Goal: Contribute content: Contribute content

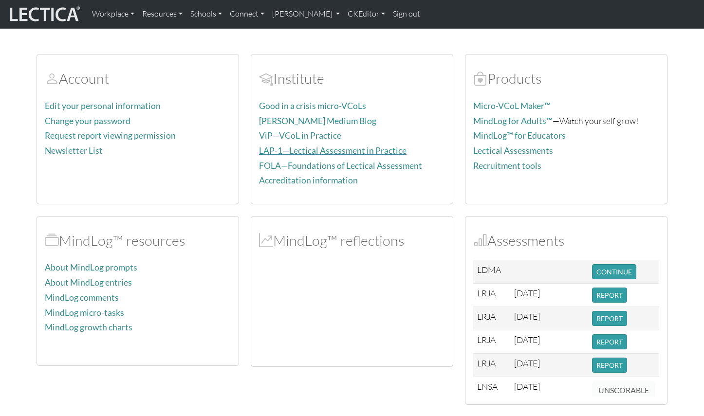
scroll to position [85, 0]
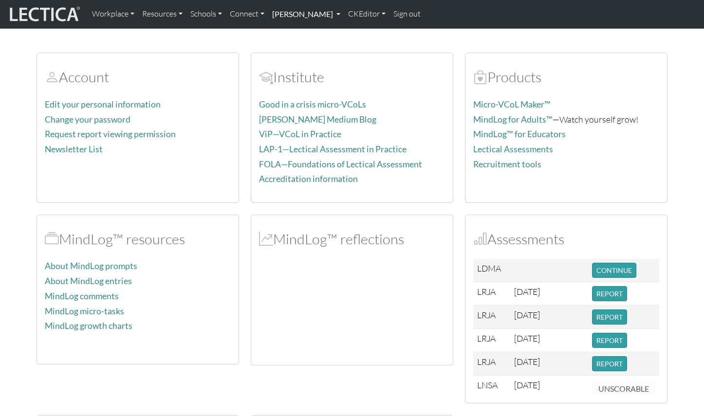
click at [295, 14] on link "[PERSON_NAME]" at bounding box center [306, 14] width 76 height 20
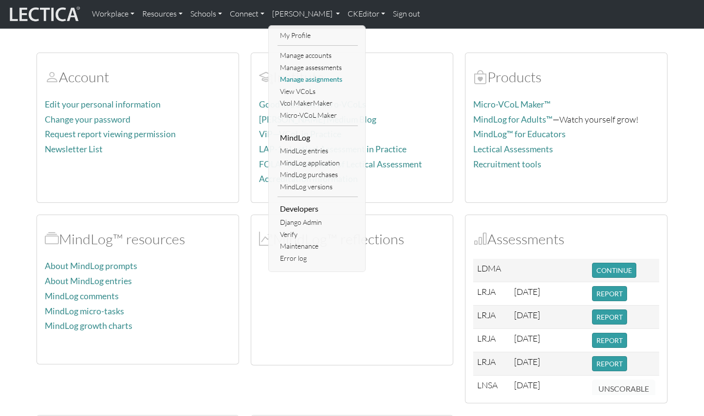
click at [299, 76] on link "Manage assignments" at bounding box center [317, 80] width 80 height 12
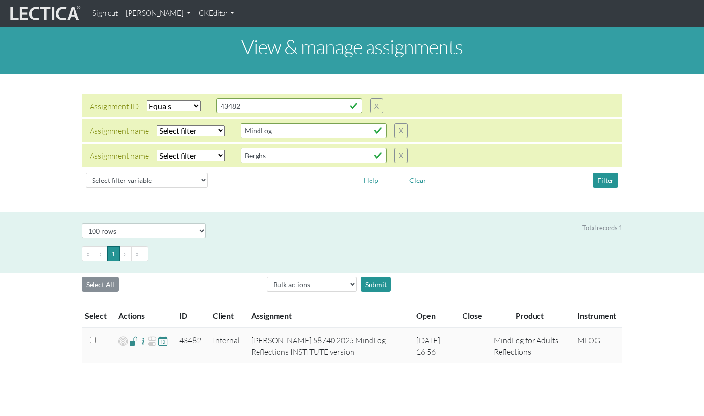
select select "equal"
select select "100"
click at [394, 148] on button "X" at bounding box center [400, 155] width 13 height 15
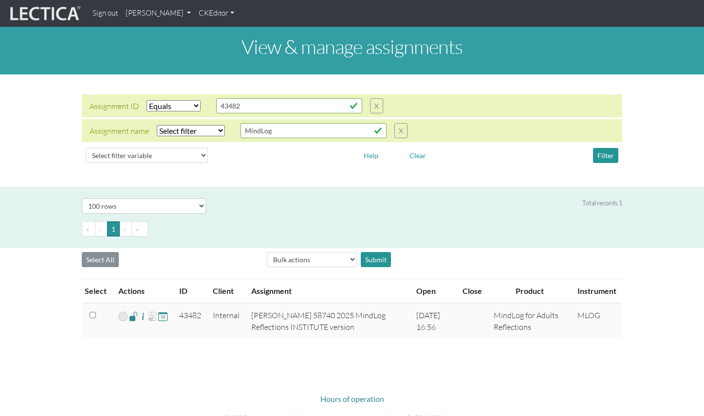
click at [173, 125] on select "Select filter Equals Does not equal Contains Does not contain Starts with Ends …" at bounding box center [191, 130] width 68 height 11
select select "iexact"
click at [157, 125] on select "Select filter Equals Does not equal Contains Does not contain Starts with Ends …" at bounding box center [191, 130] width 68 height 11
click at [164, 100] on select "Select filter Equals List Greater than Less than" at bounding box center [174, 105] width 54 height 11
select select
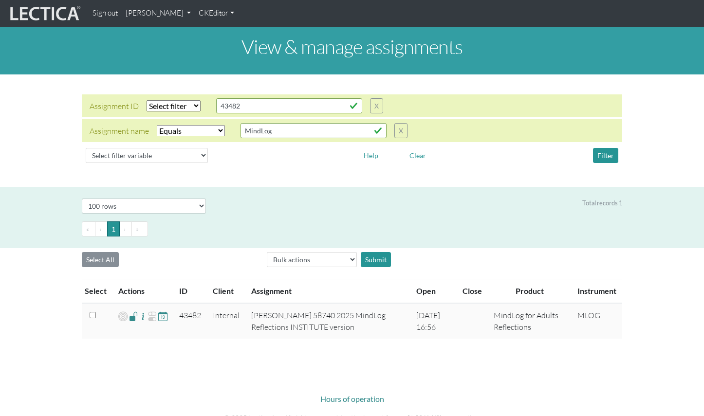
click at [147, 100] on select "Select filter Equals List Greater than Less than" at bounding box center [174, 105] width 54 height 11
click at [607, 148] on button "Filter" at bounding box center [605, 155] width 25 height 15
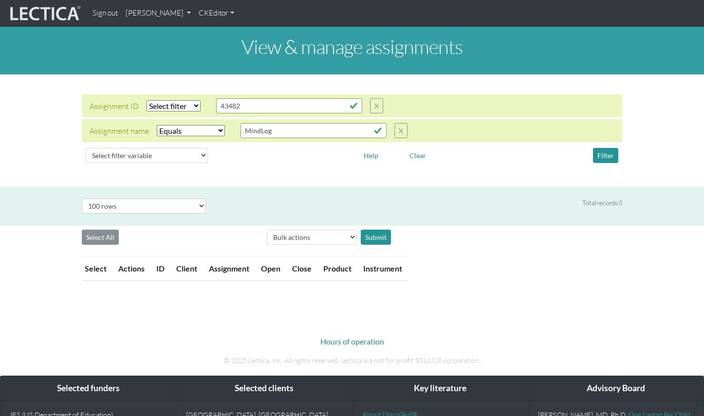
click at [176, 125] on select "Select filter Equals Does not equal Contains Does not contain Starts with Ends …" at bounding box center [191, 130] width 68 height 11
select select "icontains"
click at [157, 125] on select "Select filter Equals Does not equal Contains Does not contain Starts with Ends …" at bounding box center [191, 130] width 68 height 11
click at [607, 148] on button "Filter" at bounding box center [605, 155] width 25 height 15
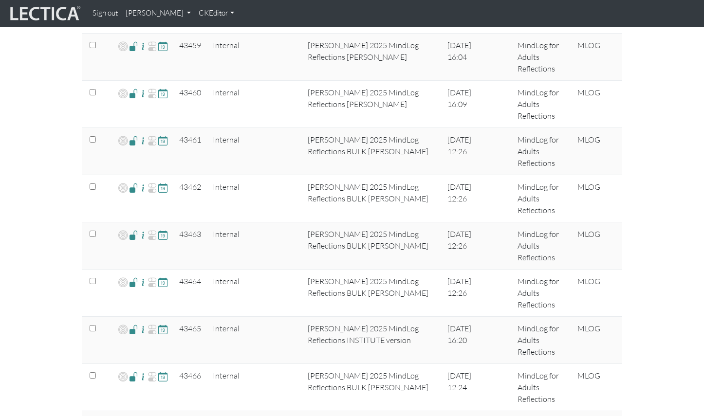
scroll to position [1866, 0]
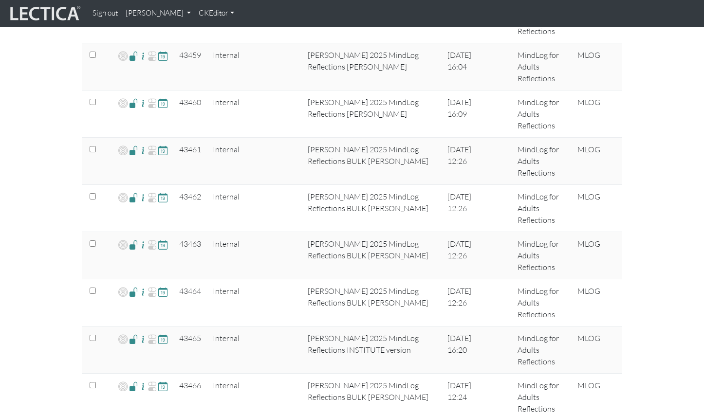
copy td "43485"
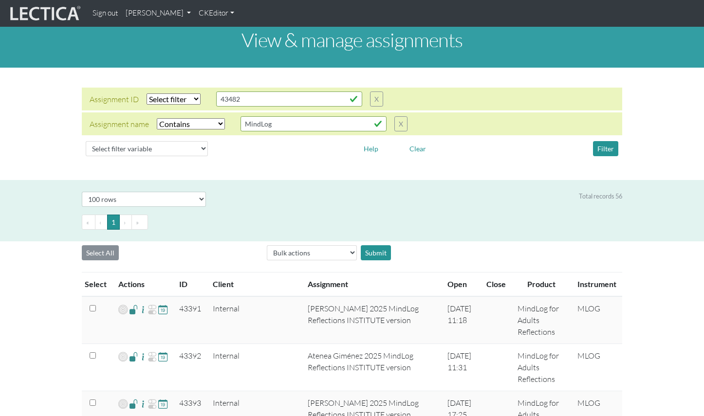
scroll to position [0, 0]
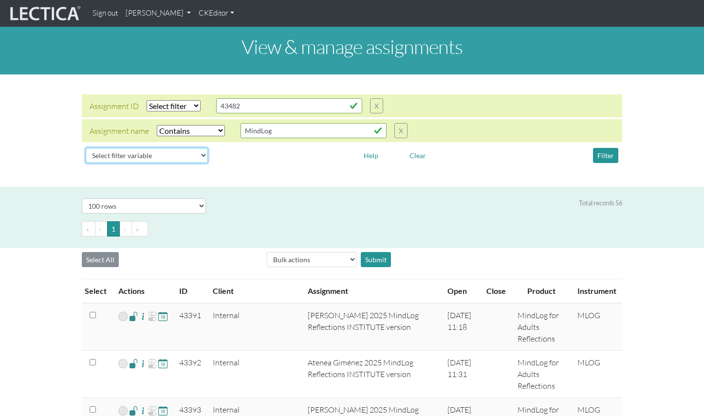
click at [137, 148] on select "Select filter variable Assignment name Assignment ID Client name Date open Date…" at bounding box center [147, 155] width 122 height 15
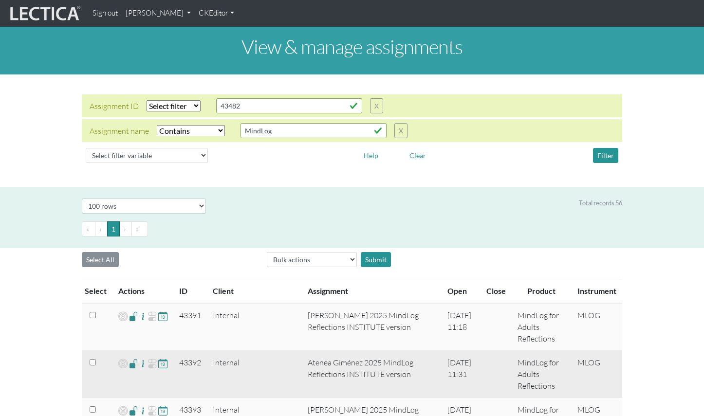
click at [183, 351] on td "43392" at bounding box center [190, 374] width 34 height 47
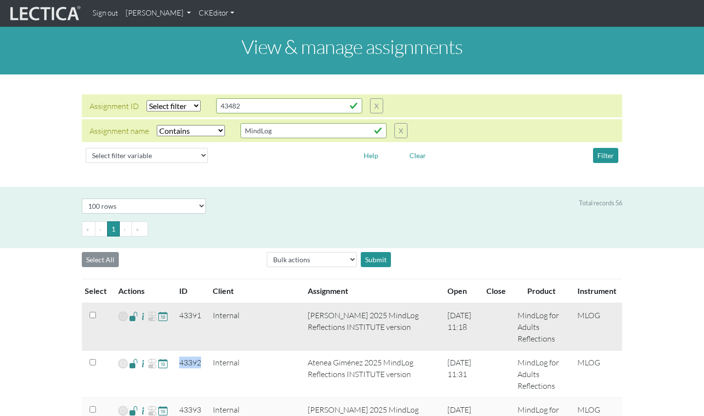
copy td "43392"
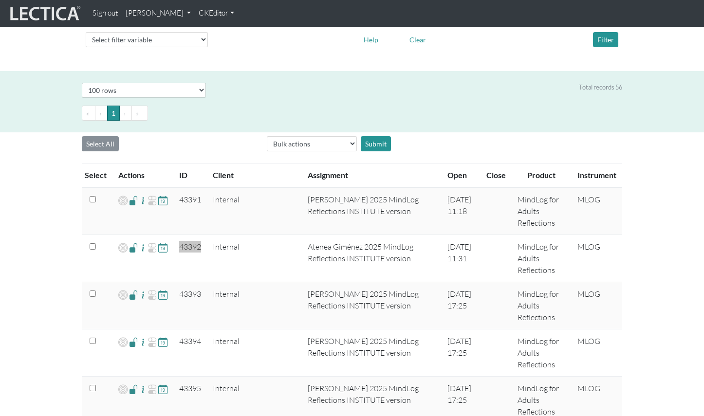
scroll to position [119, 0]
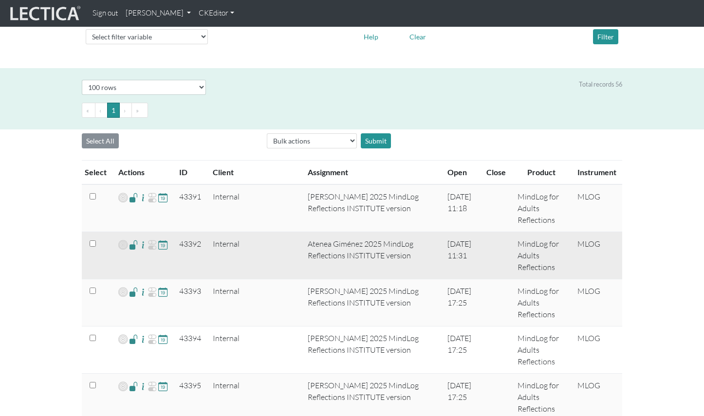
click at [130, 239] on span at bounding box center [133, 244] width 9 height 11
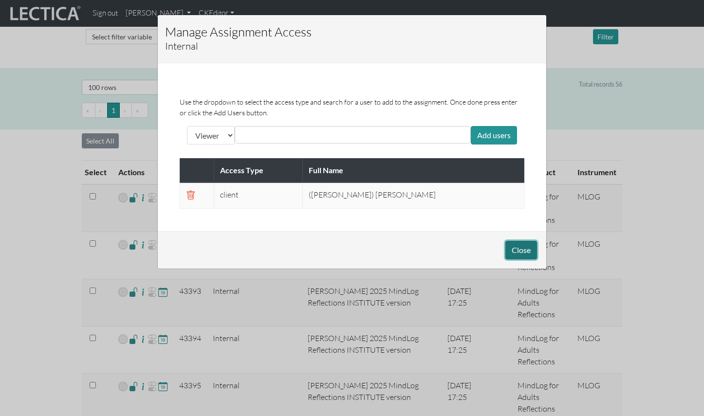
click at [521, 241] on button "Close" at bounding box center [521, 250] width 32 height 18
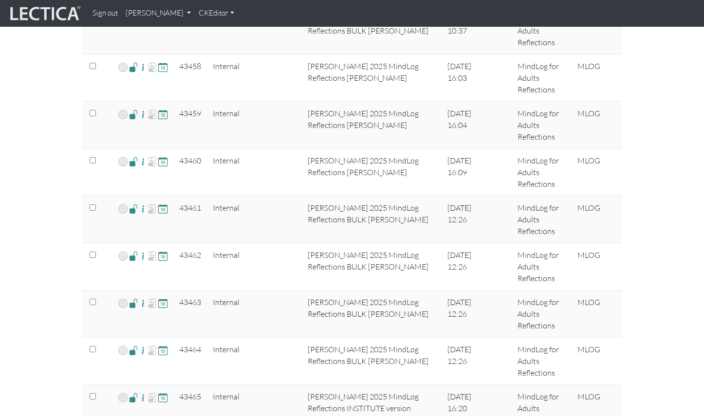
scroll to position [1807, 0]
copy td "Sriram"
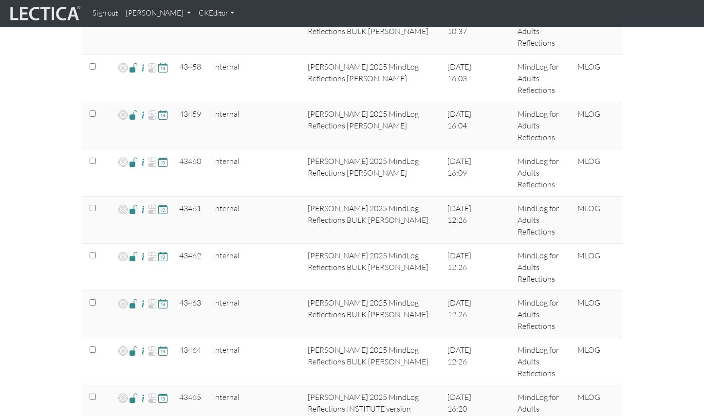
copy td "Sriram"
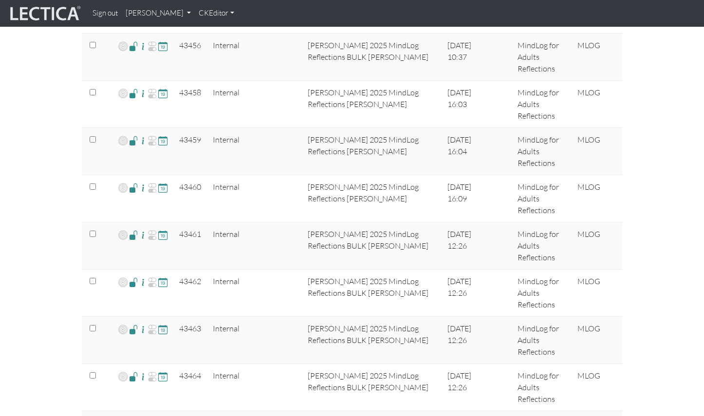
scroll to position [1780, 0]
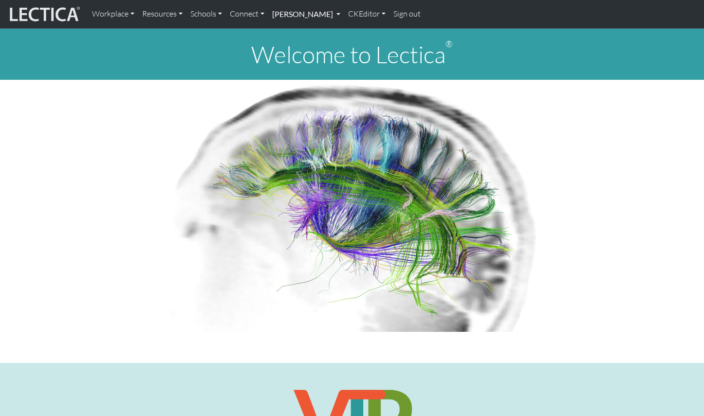
click at [299, 16] on link "[PERSON_NAME]" at bounding box center [306, 14] width 76 height 20
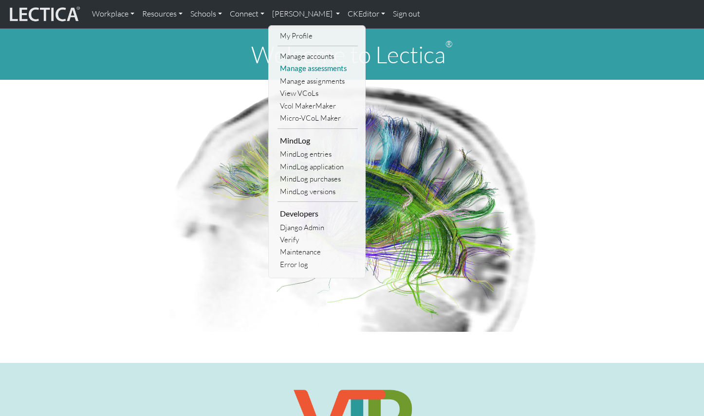
click at [301, 65] on link "Manage assessments" at bounding box center [317, 68] width 80 height 12
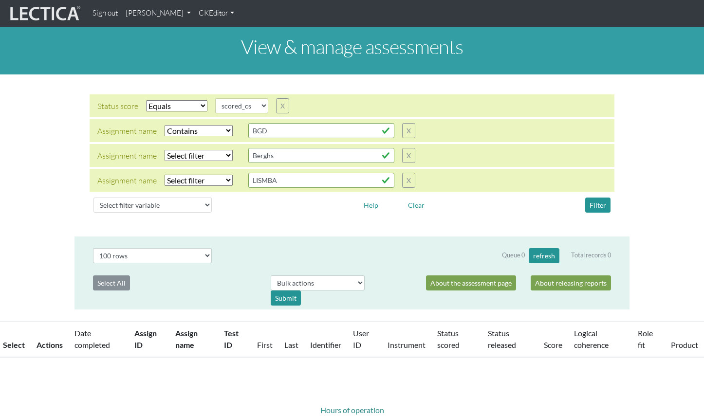
select select "scored_cs"
select select "icontains"
select select "100"
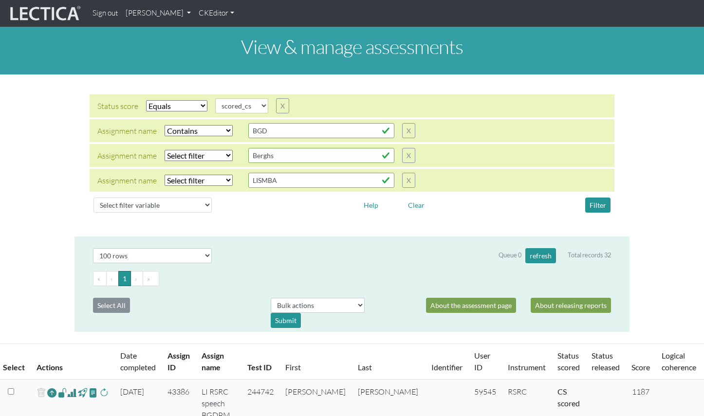
click at [188, 125] on select "Select filter Equals Does not equal Contains Does not contain Starts with Ends …" at bounding box center [199, 130] width 68 height 11
select select
click at [165, 125] on select "Select filter Equals Does not equal Contains Does not contain Starts with Ends …" at bounding box center [199, 130] width 68 height 11
click at [125, 198] on select "Select filter variable Assignment name Assignment ID Clarity persuasive Clarity…" at bounding box center [152, 205] width 118 height 15
select select "user__first_name"
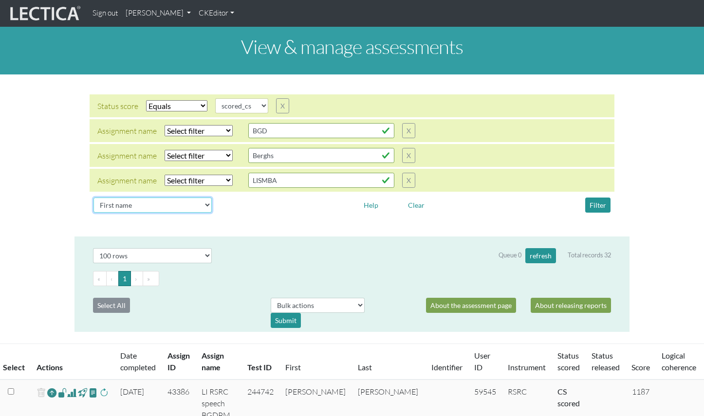
click at [93, 209] on select "Select filter variable Assignment name Assignment ID Clarity persuasive Clarity…" at bounding box center [152, 205] width 118 height 15
select select
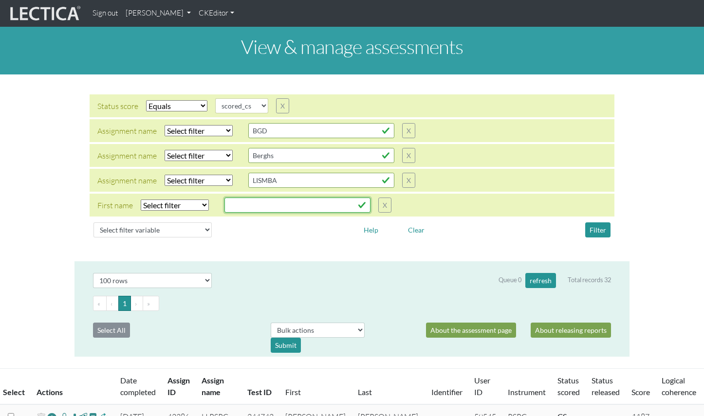
click at [245, 198] on input "text" at bounding box center [297, 205] width 146 height 15
drag, startPoint x: 242, startPoint y: 196, endPoint x: 209, endPoint y: 190, distance: 33.1
click at [209, 198] on div "First name Select filter Equals Does not equal Contains Does not contain Starts…" at bounding box center [244, 205] width 294 height 15
type input "sriram"
click at [150, 12] on link "[PERSON_NAME]" at bounding box center [158, 13] width 73 height 19
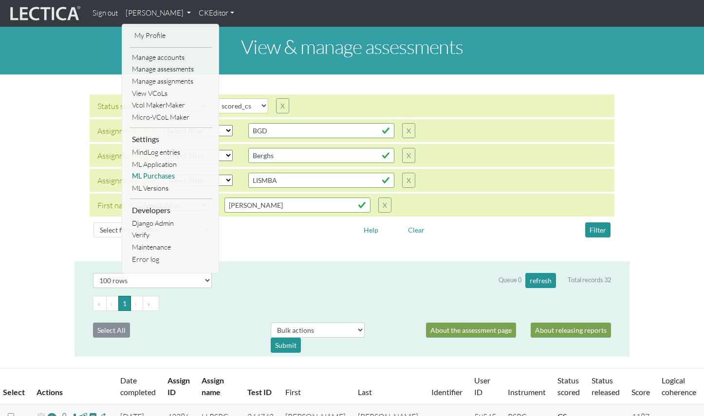
click at [160, 170] on link "ML Purchases" at bounding box center [170, 176] width 83 height 12
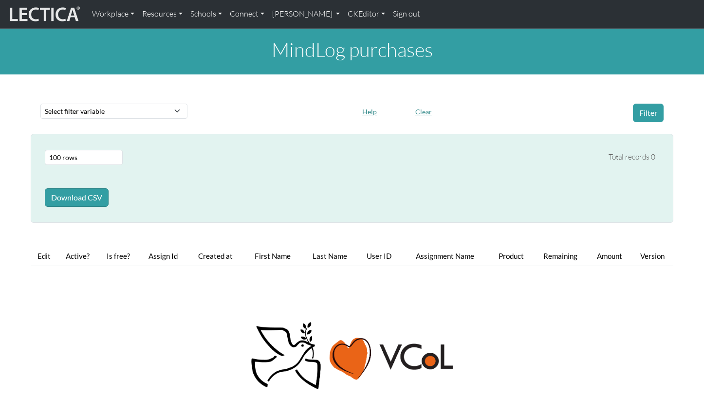
select select "100"
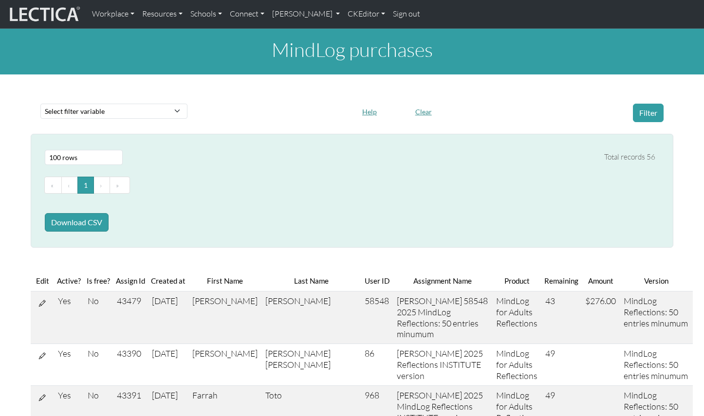
scroll to position [8, 0]
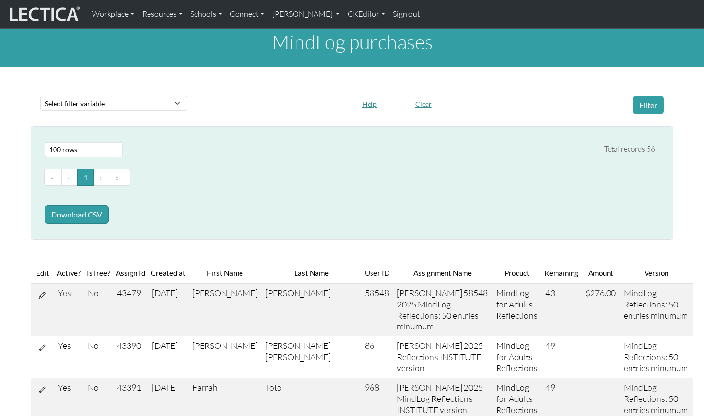
click at [132, 263] on th "Assign Id" at bounding box center [130, 273] width 35 height 20
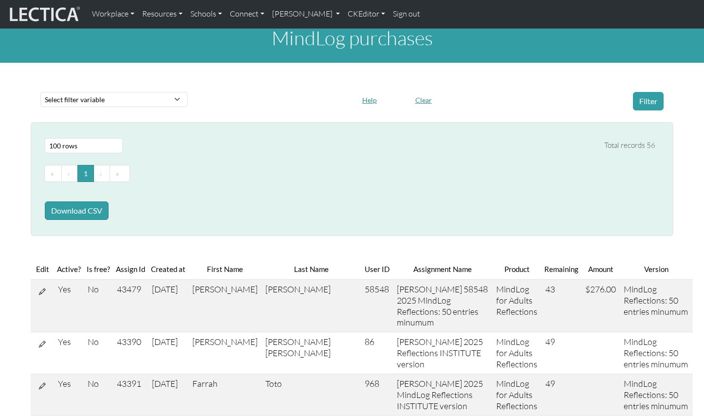
scroll to position [14, 0]
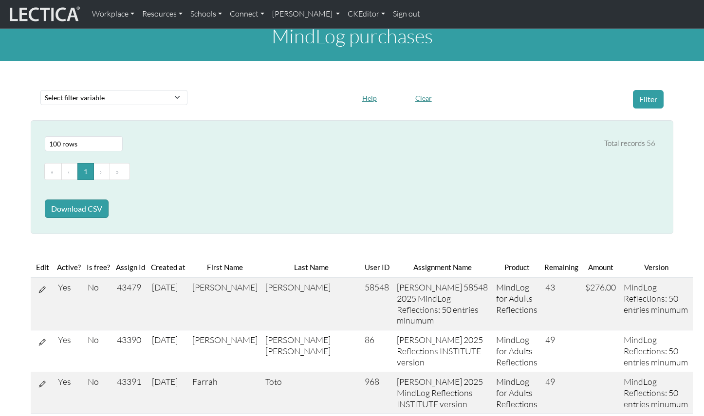
click at [125, 258] on th "Assign Id" at bounding box center [130, 268] width 35 height 20
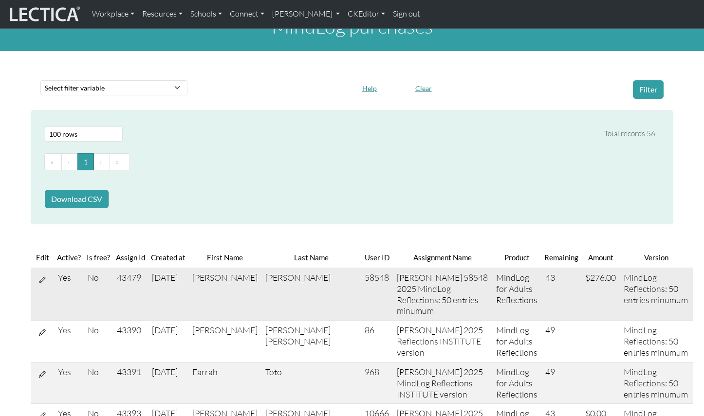
scroll to position [0, 0]
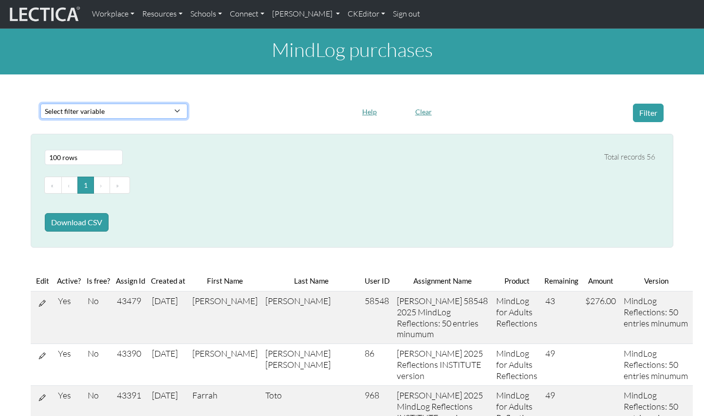
click at [166, 104] on select "Select filter variable First name Last name Version User ID Amount Created at P…" at bounding box center [113, 111] width 147 height 15
select select "version"
click at [40, 119] on select "Select filter variable First name Last name Version User ID Amount Created at P…" at bounding box center [113, 111] width 147 height 15
select select
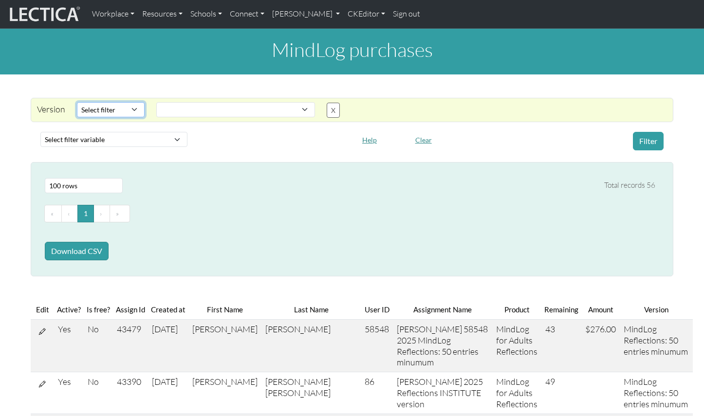
click at [98, 102] on select "Select filter Equals Does not equal" at bounding box center [111, 109] width 68 height 15
select select "iexact"
click at [77, 102] on select "Select filter Equals Does not equal" at bounding box center [111, 109] width 68 height 15
select select
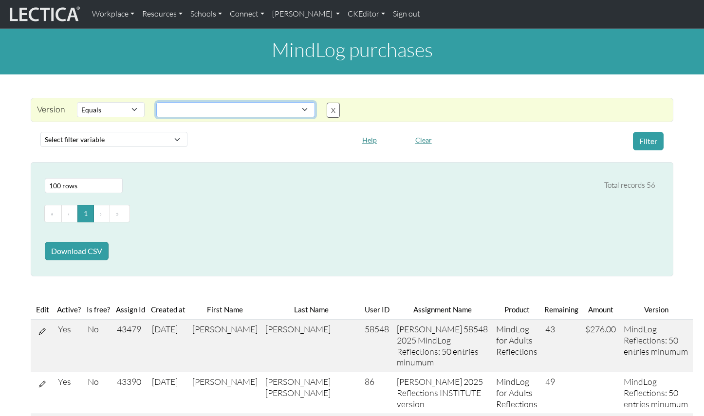
click at [198, 103] on select "MindLog Essays: 10 entries $220 (10 scores) MindLog Essays for Educators 11+ Mi…" at bounding box center [235, 109] width 159 height 15
drag, startPoint x: 312, startPoint y: 102, endPoint x: 301, endPoint y: 100, distance: 10.9
click at [327, 103] on button "X" at bounding box center [333, 110] width 13 height 15
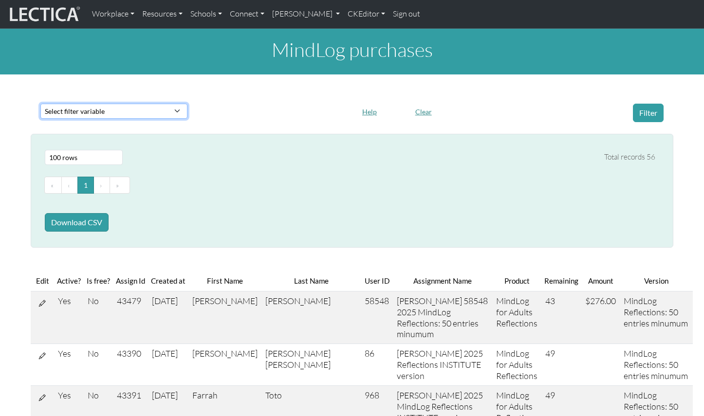
click at [72, 104] on select "Select filter variable First name Last name Version User ID Amount Created at P…" at bounding box center [113, 111] width 147 height 15
select select "product"
click at [40, 119] on select "Select filter variable First name Last name Version User ID Amount Created at P…" at bounding box center [113, 111] width 147 height 15
select select
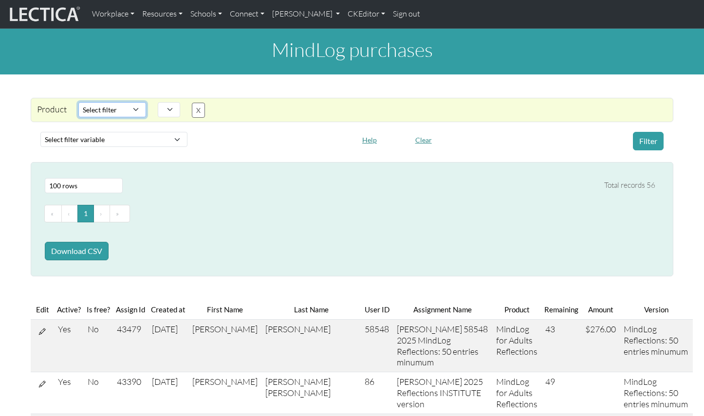
click at [118, 102] on select "Select filter Equals Does not equal" at bounding box center [112, 109] width 68 height 15
select select "iexact"
click at [78, 102] on select "Select filter Equals Does not equal" at bounding box center [112, 109] width 68 height 15
select select
click at [161, 102] on select at bounding box center [169, 109] width 22 height 15
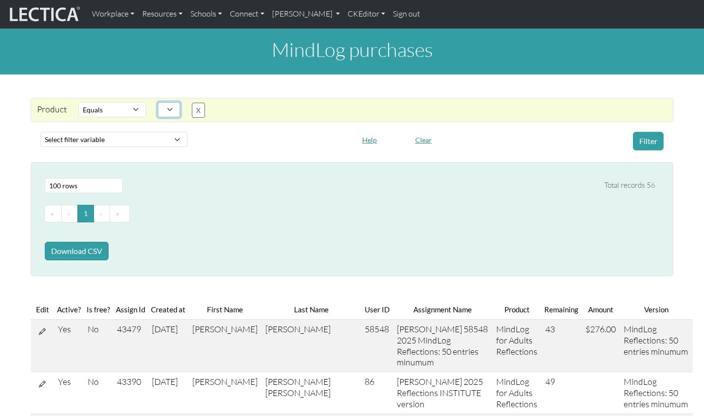
click at [159, 103] on select at bounding box center [169, 109] width 22 height 15
click at [125, 102] on select "Select filter Equals Does not equal" at bounding box center [112, 109] width 68 height 15
click at [78, 102] on select "Select filter Equals Does not equal" at bounding box center [112, 109] width 68 height 15
click at [161, 102] on select at bounding box center [169, 109] width 22 height 15
click at [112, 132] on select "Select filter variable First name Last name Version User ID Amount Created at P…" at bounding box center [113, 139] width 147 height 15
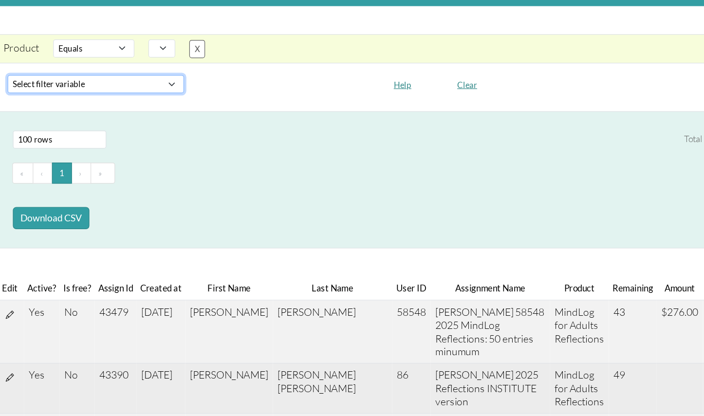
scroll to position [5, 0]
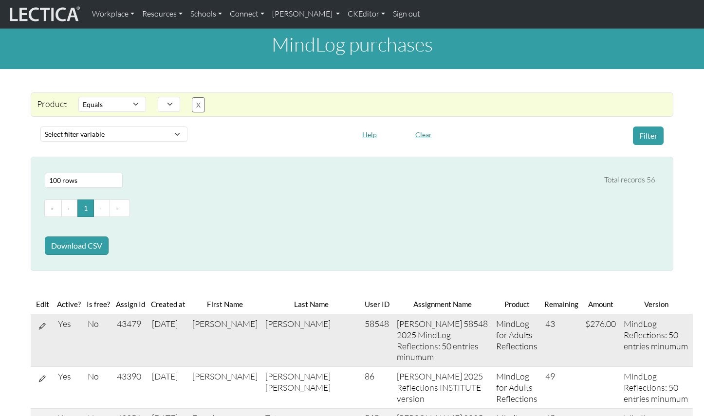
click at [361, 314] on td "58548" at bounding box center [377, 340] width 32 height 53
click at [361, 295] on th "User ID" at bounding box center [377, 305] width 32 height 20
click at [277, 295] on th "Last Name" at bounding box center [310, 305] width 99 height 20
click at [74, 128] on select "Select filter variable First name Last name Version User ID Amount Created at P…" at bounding box center [113, 134] width 147 height 15
select select "first_name"
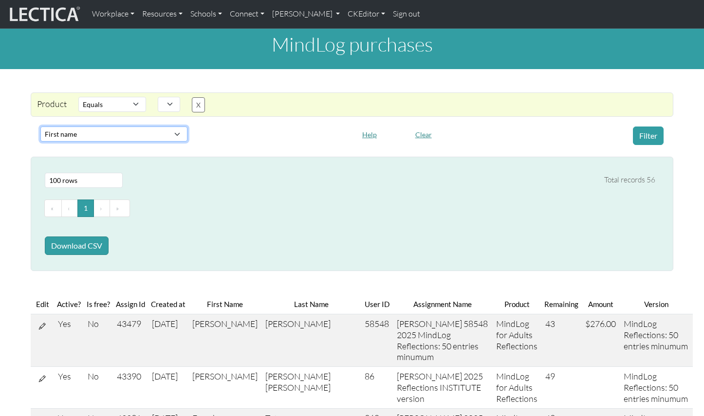
click at [40, 142] on select "Select filter variable First name Last name Version User ID Amount Created at P…" at bounding box center [113, 134] width 147 height 15
select select
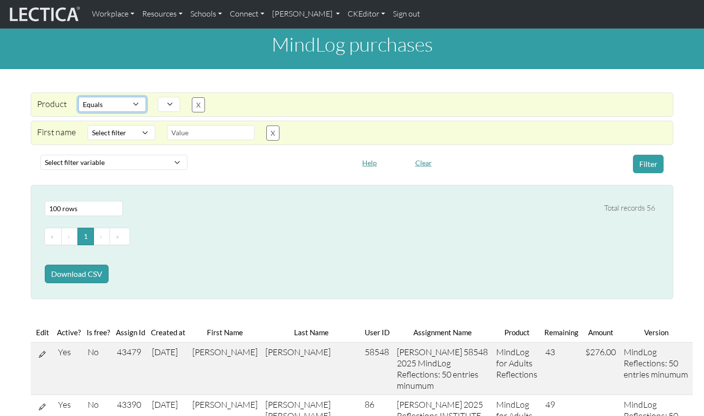
click at [125, 98] on select "Select filter Equals Does not equal" at bounding box center [112, 104] width 68 height 15
select select
click at [78, 97] on select "Select filter Equals Does not equal" at bounding box center [112, 104] width 68 height 15
select select
click at [136, 125] on select "Select filter Contains Equals Does not equal Starts with Ends with Matches regex" at bounding box center [122, 132] width 68 height 15
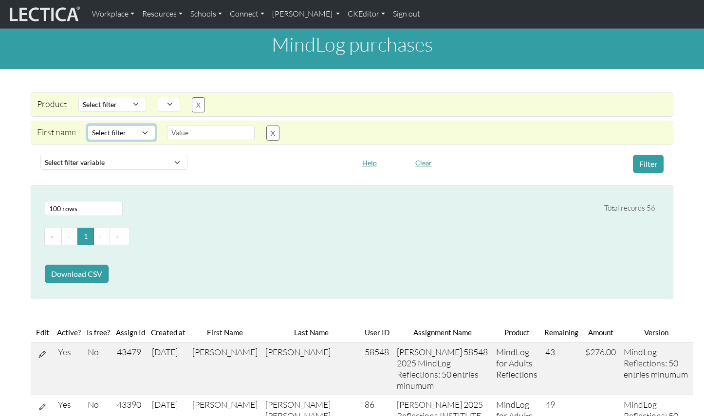
select select "icontains"
click at [88, 125] on select "Select filter Contains Equals Does not equal Starts with Ends with Matches regex" at bounding box center [122, 132] width 68 height 15
click at [173, 126] on input "text" at bounding box center [211, 132] width 88 height 15
drag, startPoint x: 189, startPoint y: 124, endPoint x: 158, endPoint y: 123, distance: 31.2
click at [167, 125] on input "text" at bounding box center [211, 132] width 88 height 15
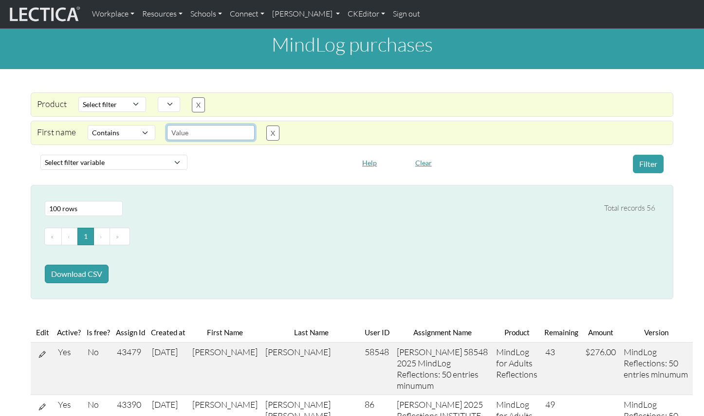
select select
type input "a"
select select
type input "at"
select select
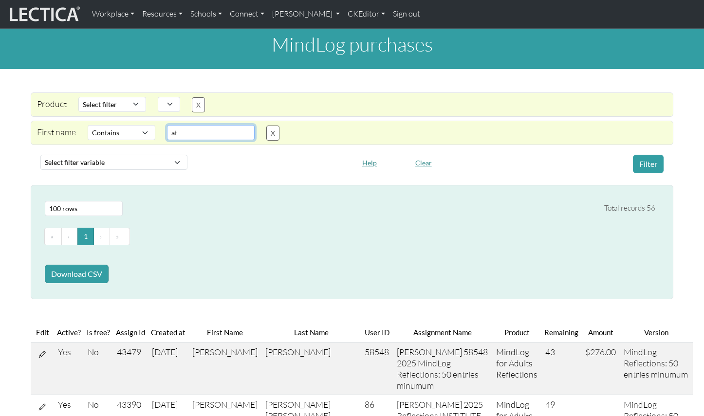
type input "ate"
select select
type input "aten"
select select
type input "atene"
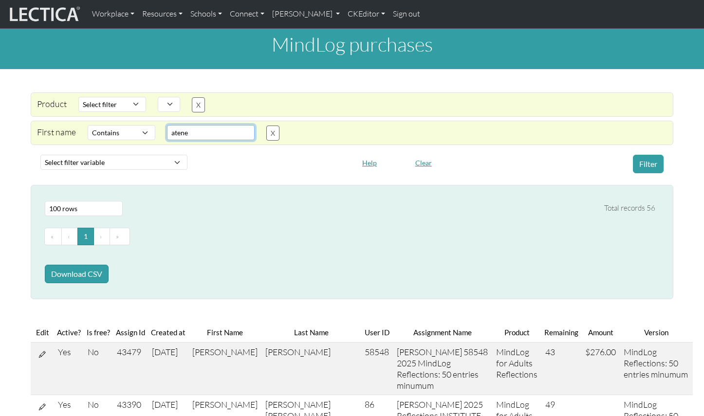
select select
type input "atenea"
click at [640, 155] on button "Filter" at bounding box center [648, 164] width 31 height 18
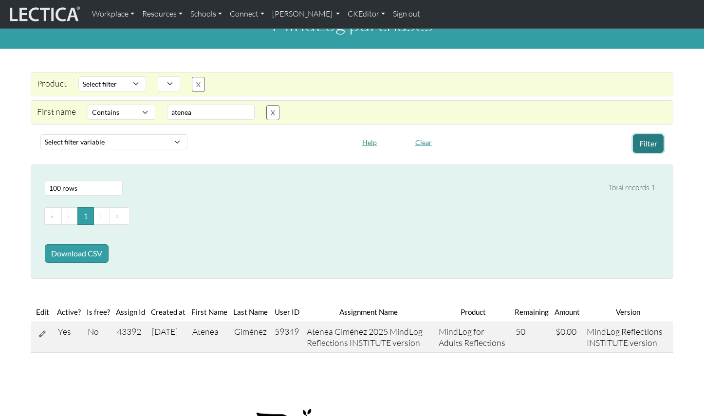
scroll to position [29, 0]
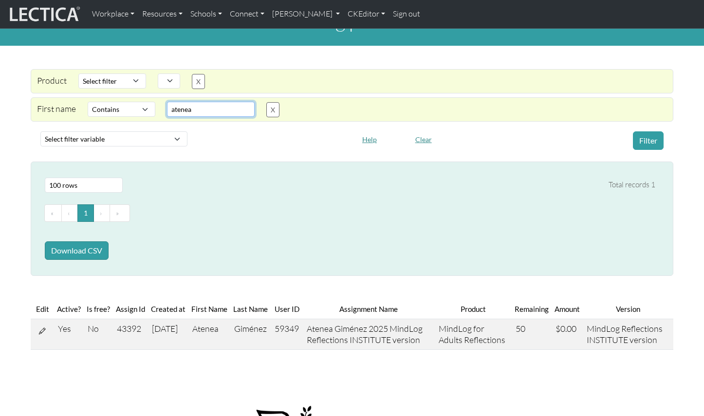
drag, startPoint x: 192, startPoint y: 99, endPoint x: 150, endPoint y: 100, distance: 41.9
click at [150, 102] on div "First name Select filter Contains Equals Does not equal Starts with Ends with M…" at bounding box center [346, 110] width 642 height 16
select select
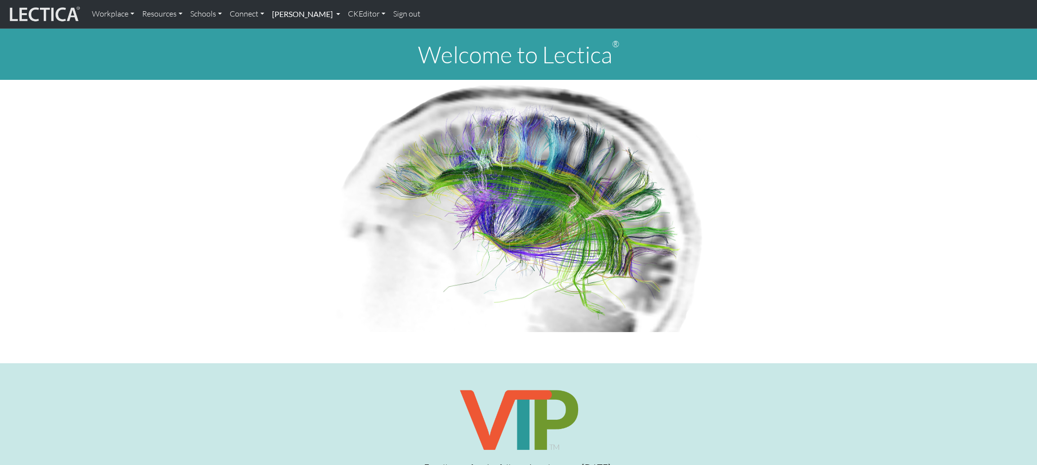
click at [288, 14] on link "[PERSON_NAME]" at bounding box center [306, 14] width 76 height 20
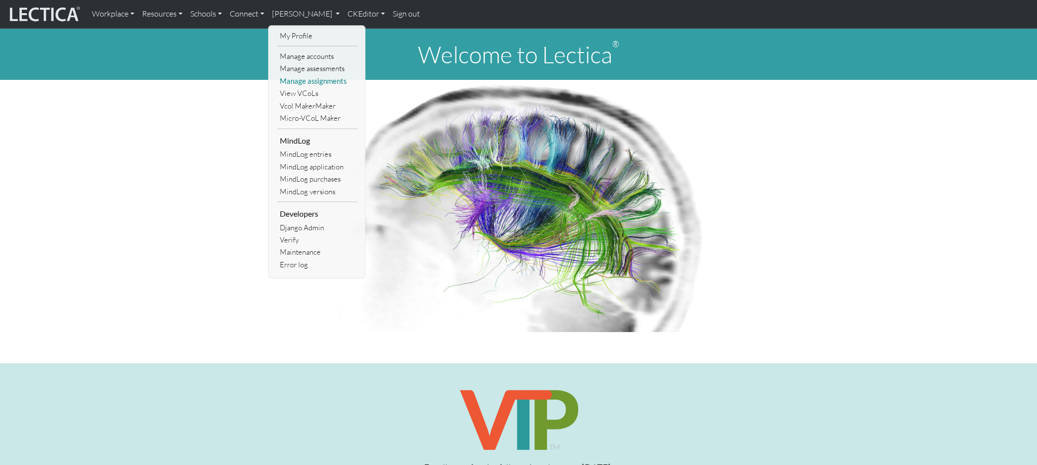
click at [290, 75] on link "Manage assignments" at bounding box center [317, 81] width 80 height 12
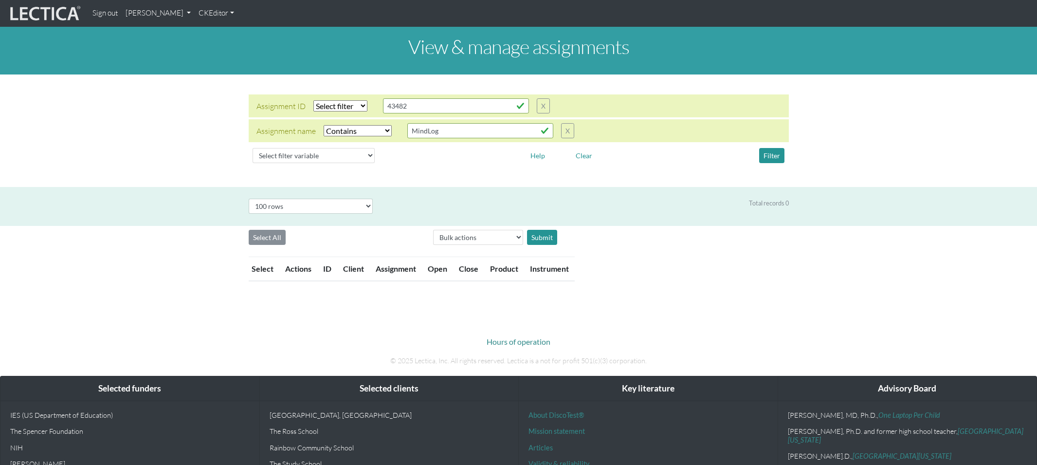
select select "icontains"
select select "100"
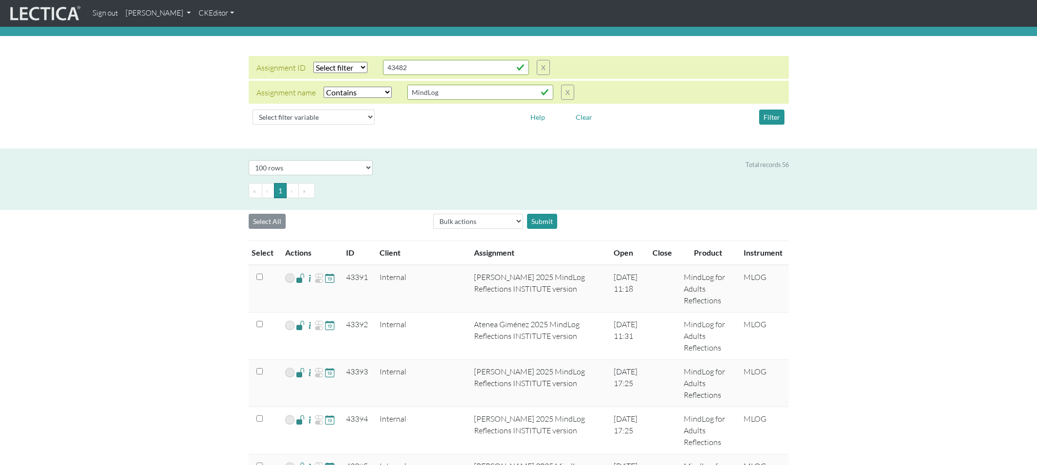
scroll to position [38, 0]
click at [343, 241] on th "ID" at bounding box center [357, 253] width 34 height 24
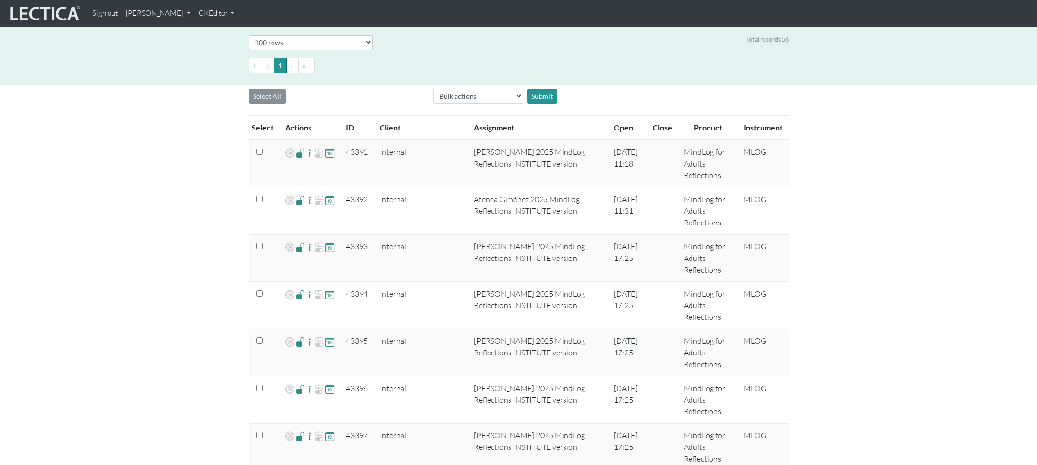
scroll to position [164, 0]
click at [344, 115] on th "ID" at bounding box center [357, 127] width 34 height 24
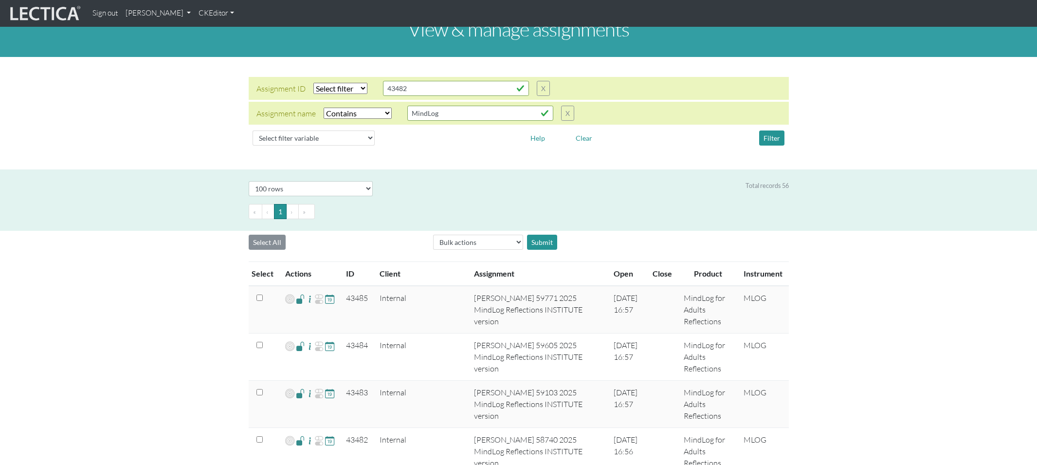
scroll to position [0, 0]
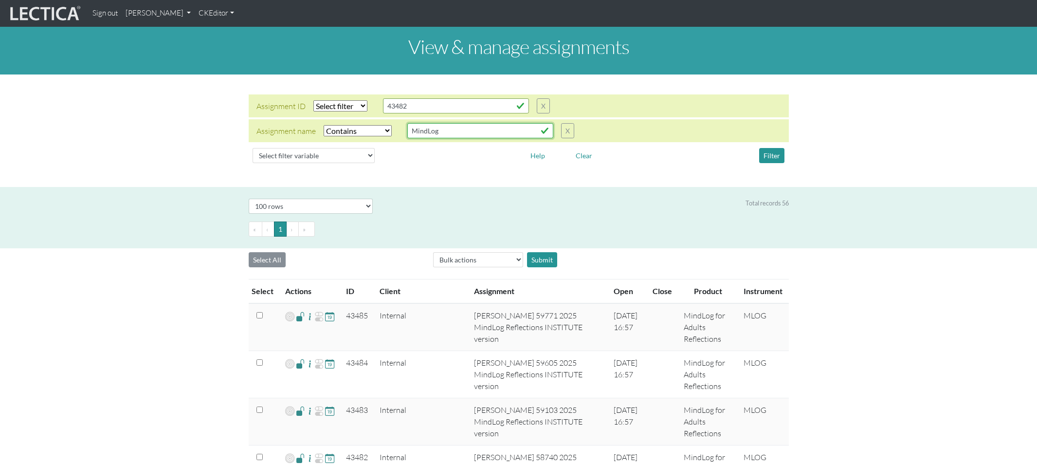
drag, startPoint x: 431, startPoint y: 122, endPoint x: 392, endPoint y: 122, distance: 39.4
click at [393, 123] on div "Assignment name Select filter Equals Does not equal Contains Does not contain S…" at bounding box center [416, 130] width 318 height 15
type input "atenea"
click at [774, 149] on button "Filter" at bounding box center [771, 155] width 25 height 15
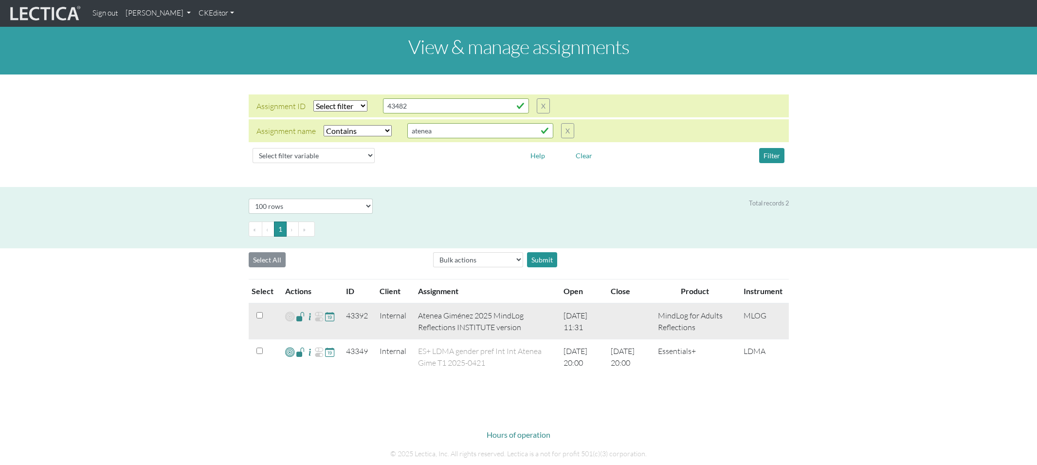
click at [347, 303] on td "43392" at bounding box center [357, 321] width 34 height 36
copy td "43392"
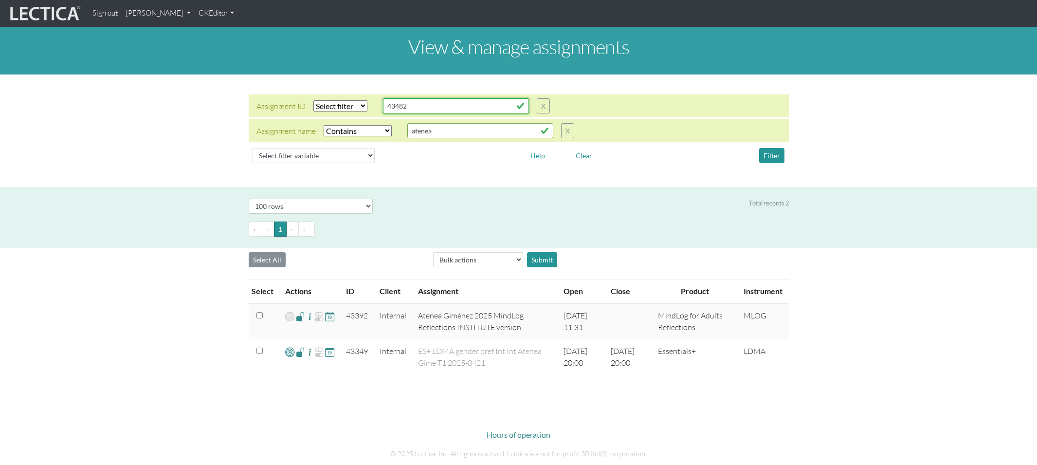
click at [401, 98] on input "43482" at bounding box center [456, 105] width 146 height 15
type input "43485"
click at [356, 125] on select "Select filter Equals Does not equal Contains Does not contain Starts with Ends …" at bounding box center [358, 130] width 68 height 11
select select
click at [324, 125] on select "Select filter Equals Does not equal Contains Does not contain Starts with Ends …" at bounding box center [358, 130] width 68 height 11
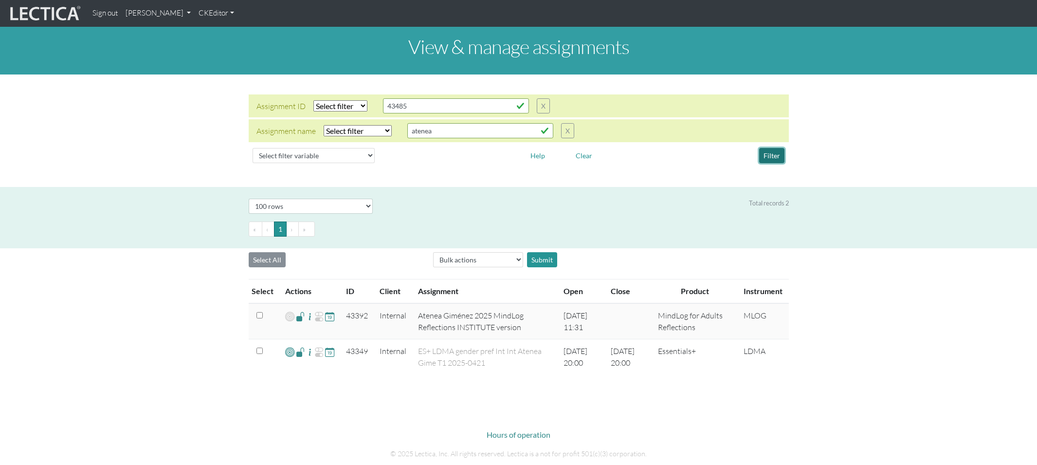
click at [773, 148] on button "Filter" at bounding box center [771, 155] width 25 height 15
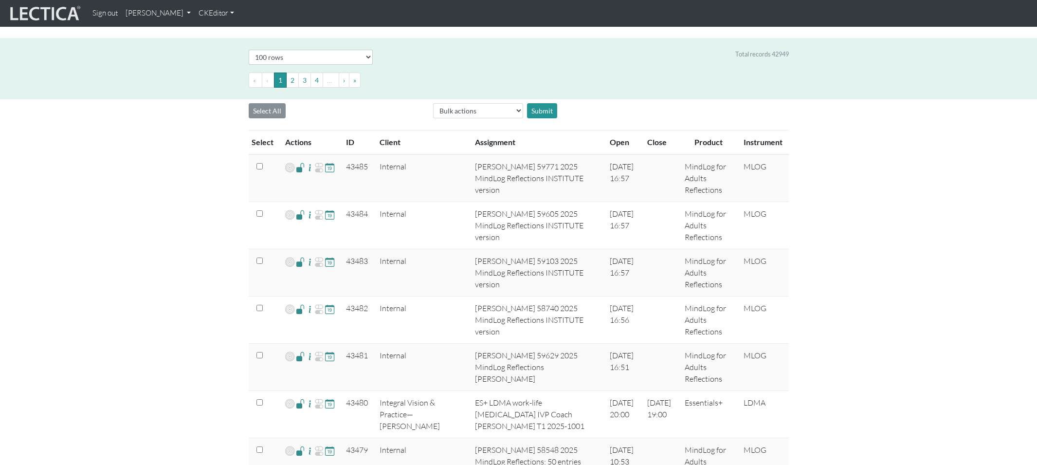
scroll to position [160, 0]
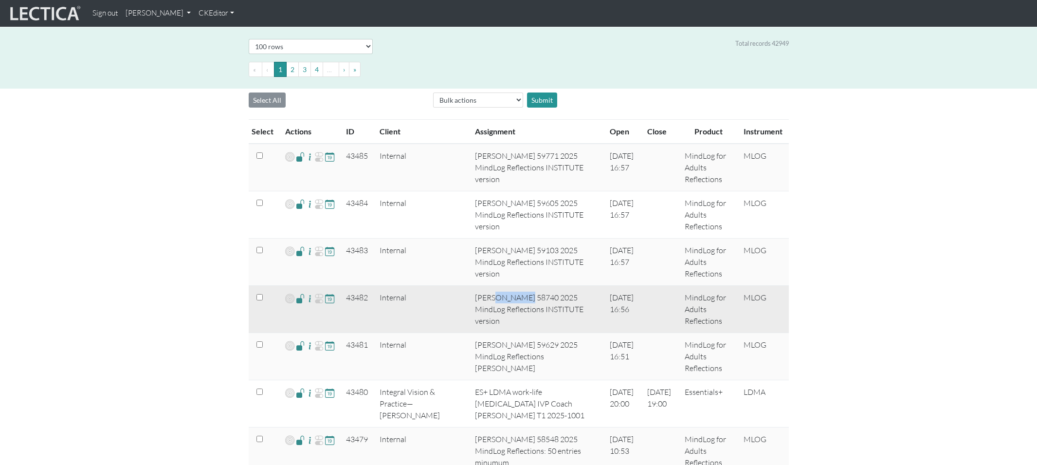
drag, startPoint x: 456, startPoint y: 269, endPoint x: 483, endPoint y: 269, distance: 27.3
click at [483, 286] on td "[PERSON_NAME] 58740 2025 MindLog Reflections INSTITUTE version" at bounding box center [536, 309] width 135 height 47
copy td "[PERSON_NAME]"
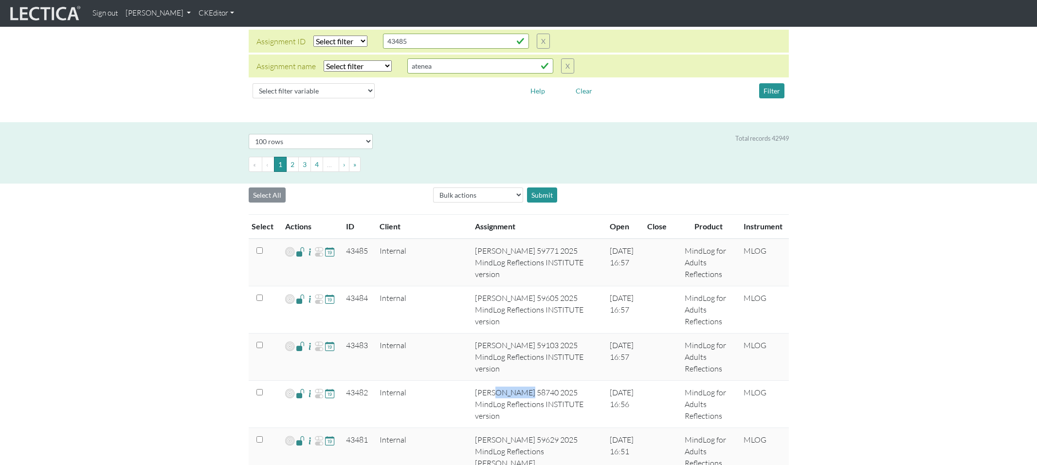
scroll to position [0, 0]
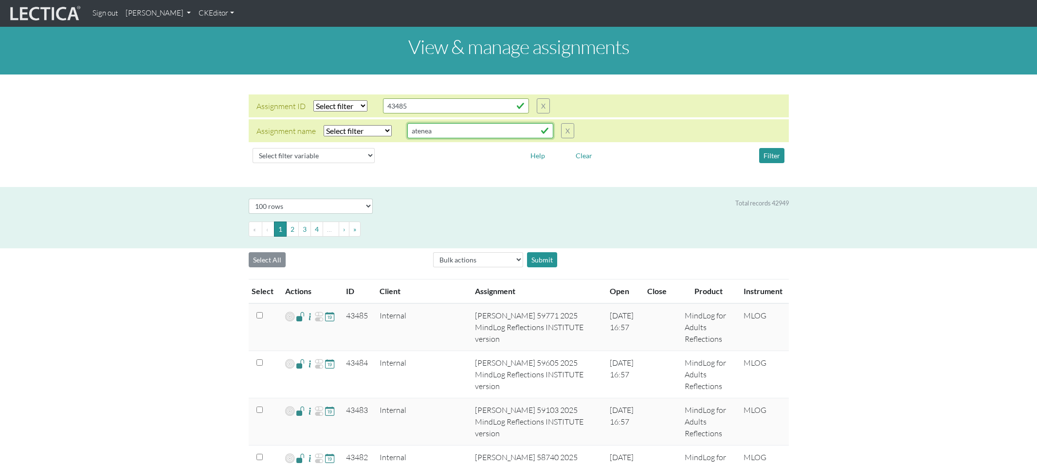
drag, startPoint x: 430, startPoint y: 121, endPoint x: 388, endPoint y: 120, distance: 42.4
click at [388, 123] on div "Assignment name Select filter Equals Does not equal Contains Does not contain S…" at bounding box center [416, 130] width 318 height 15
type input "[PERSON_NAME]"
click at [330, 125] on select "Select filter Equals Does not equal Contains Does not contain Starts with Ends …" at bounding box center [358, 130] width 68 height 11
click at [324, 125] on select "Select filter Equals Does not equal Contains Does not contain Starts with Ends …" at bounding box center [358, 130] width 68 height 11
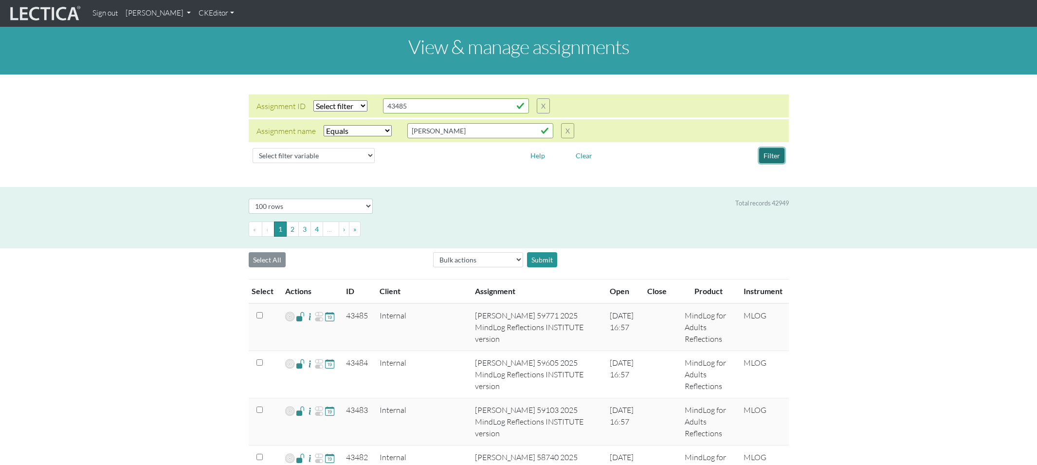
click at [769, 148] on button "Filter" at bounding box center [771, 155] width 25 height 15
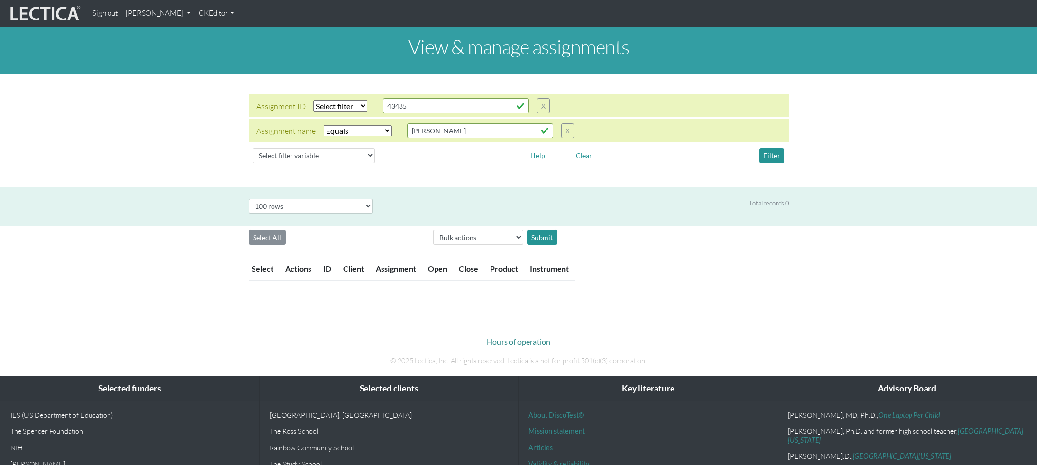
click at [351, 126] on select "Select filter Equals Does not equal Contains Does not contain Starts with Ends …" at bounding box center [358, 130] width 68 height 11
select select "icontains"
click at [324, 125] on select "Select filter Equals Does not equal Contains Does not contain Starts with Ends …" at bounding box center [358, 130] width 68 height 11
click at [771, 148] on button "Filter" at bounding box center [771, 155] width 25 height 15
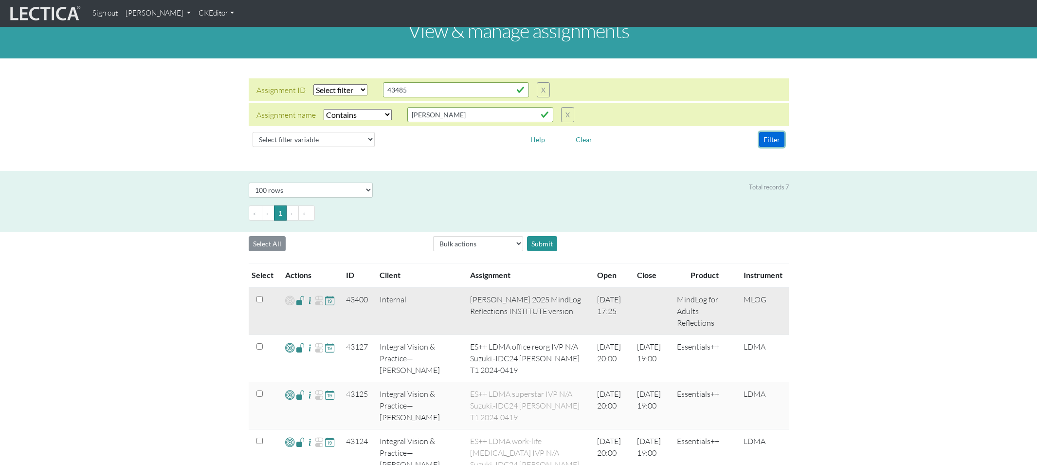
scroll to position [17, 0]
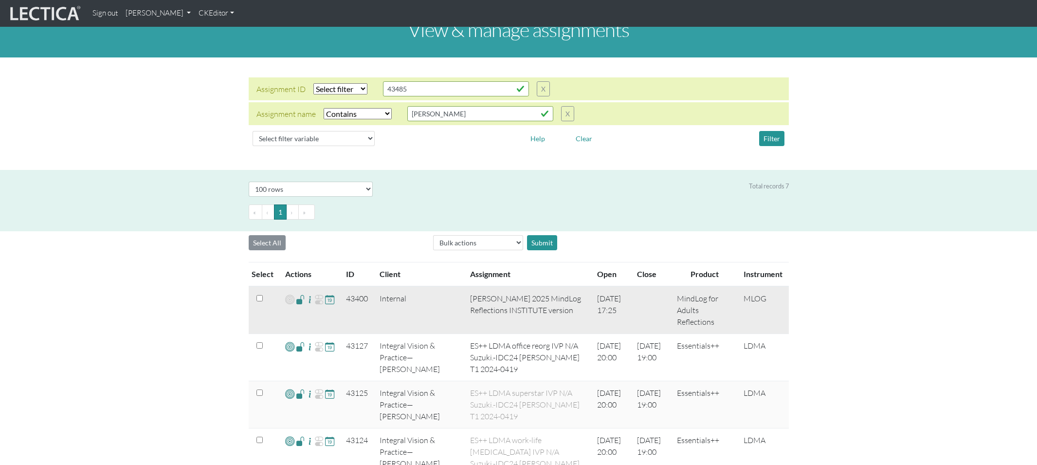
click at [352, 286] on td "43400" at bounding box center [357, 310] width 34 height 48
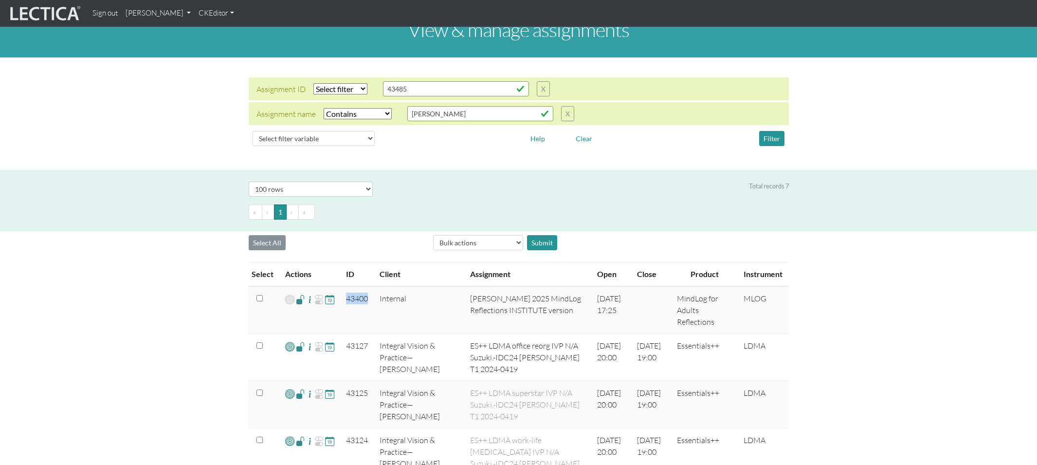
copy td "43400"
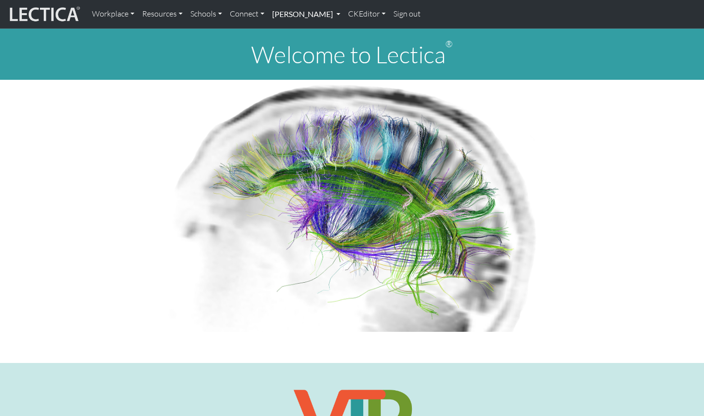
click at [279, 15] on link "[PERSON_NAME]" at bounding box center [306, 14] width 76 height 20
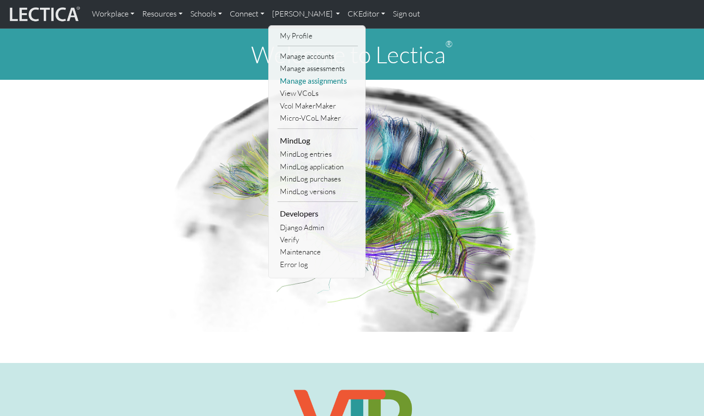
click at [294, 77] on link "Manage assignments" at bounding box center [317, 81] width 80 height 12
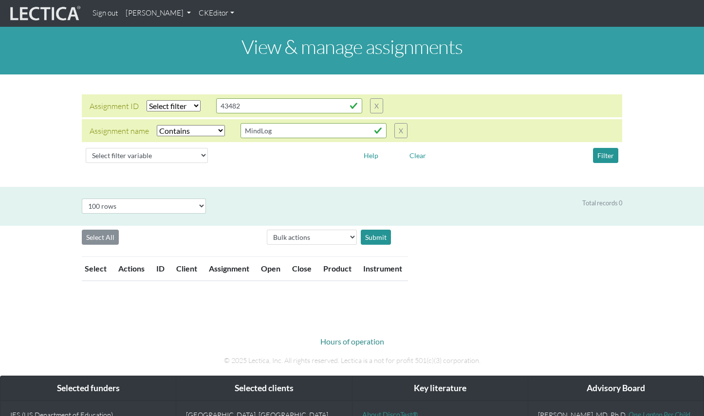
select select "icontains"
select select "100"
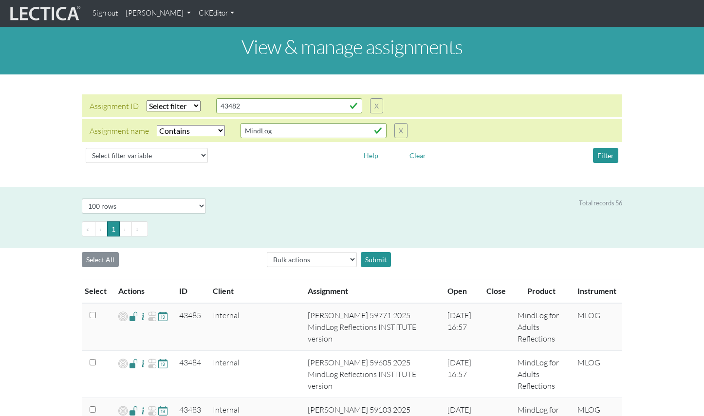
click at [156, 15] on link "[PERSON_NAME]" at bounding box center [158, 13] width 73 height 19
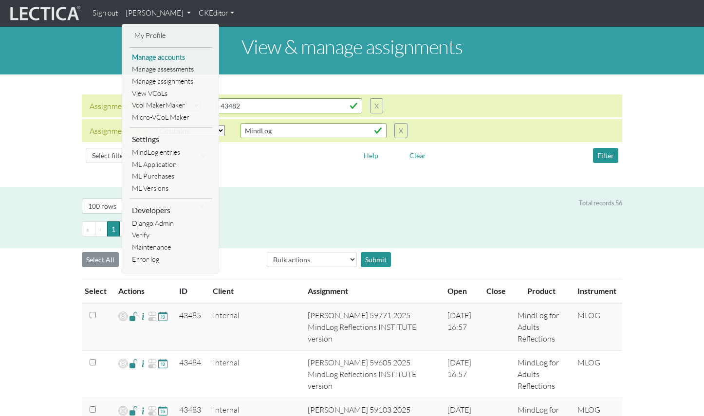
click at [158, 55] on link "Manage accounts" at bounding box center [170, 58] width 83 height 12
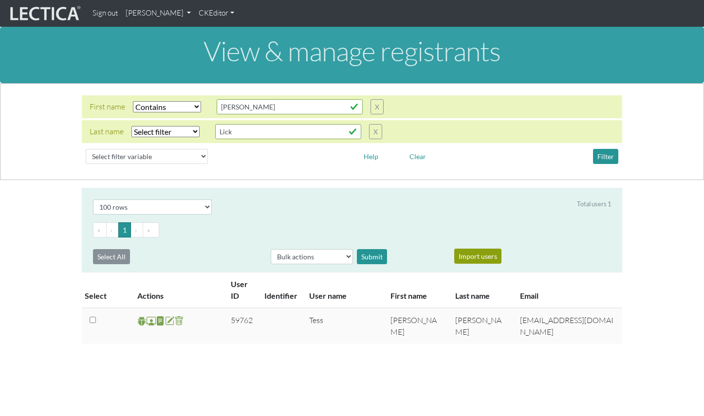
select select "icontains"
select select "100"
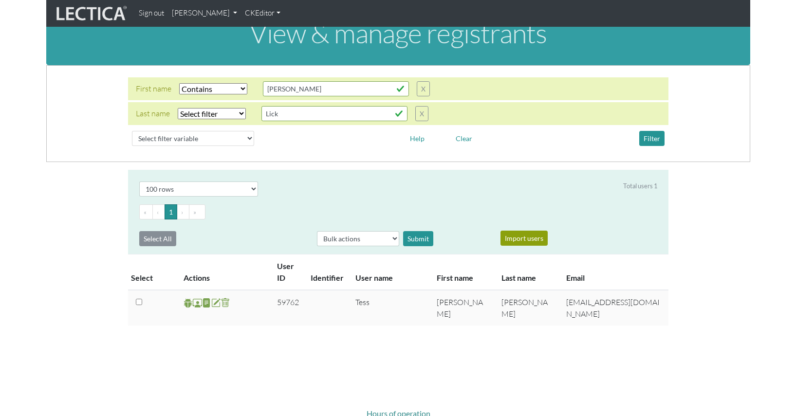
scroll to position [15, 0]
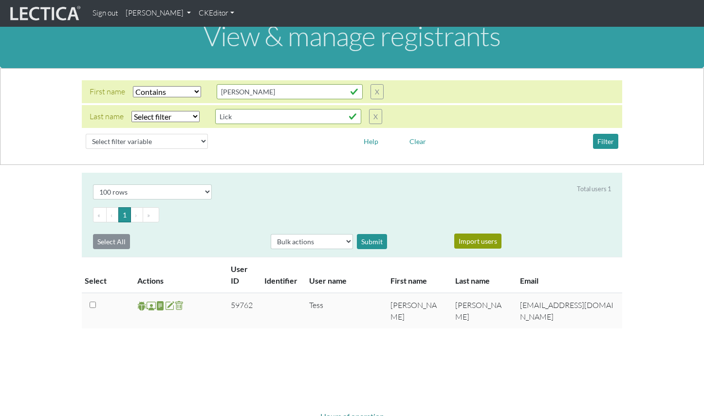
click at [169, 87] on select "Select filter Equals Does not equal Contains Does not contain Starts with Ends …" at bounding box center [167, 91] width 68 height 11
select select
click at [133, 86] on select "Select filter Equals Does not equal Contains Does not contain Starts with Ends …" at bounding box center [167, 91] width 68 height 11
click at [240, 91] on input "Terese" at bounding box center [290, 91] width 146 height 15
drag, startPoint x: 246, startPoint y: 89, endPoint x: 202, endPoint y: 88, distance: 44.3
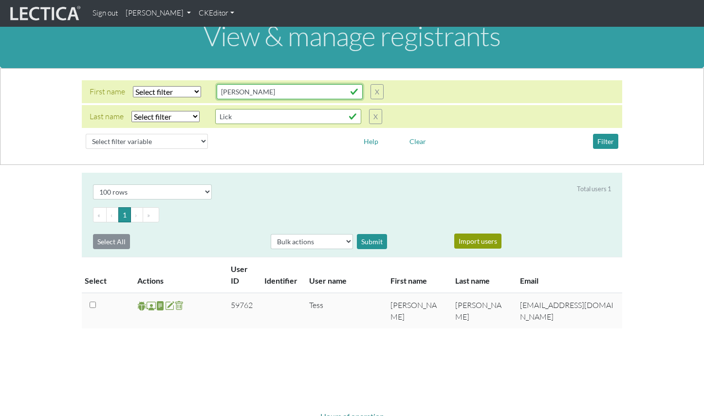
click at [202, 88] on div "First name Select filter Equals Does not equal Contains Does not contain Starts…" at bounding box center [237, 91] width 294 height 15
type input "Sriram"
click at [607, 135] on button "Filter" at bounding box center [605, 141] width 25 height 15
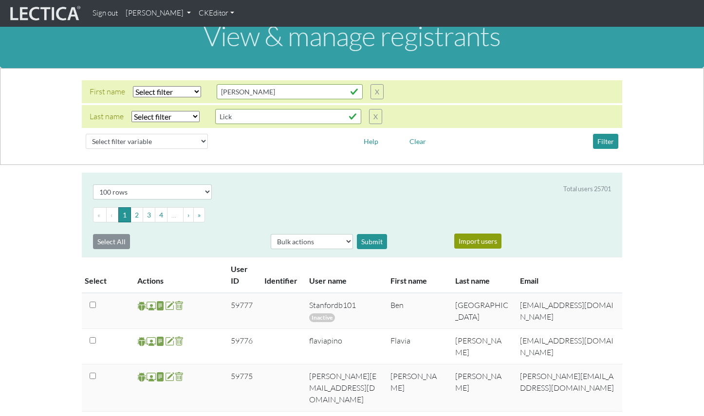
click at [164, 86] on select "Select filter Equals Does not equal Contains Does not contain Starts with Ends …" at bounding box center [167, 91] width 68 height 11
select select "iexact"
click at [133, 86] on select "Select filter Equals Does not equal Contains Does not contain Starts with Ends …" at bounding box center [167, 91] width 68 height 11
click at [604, 134] on button "Filter" at bounding box center [605, 141] width 25 height 15
click at [593, 134] on button "Filter" at bounding box center [605, 141] width 25 height 15
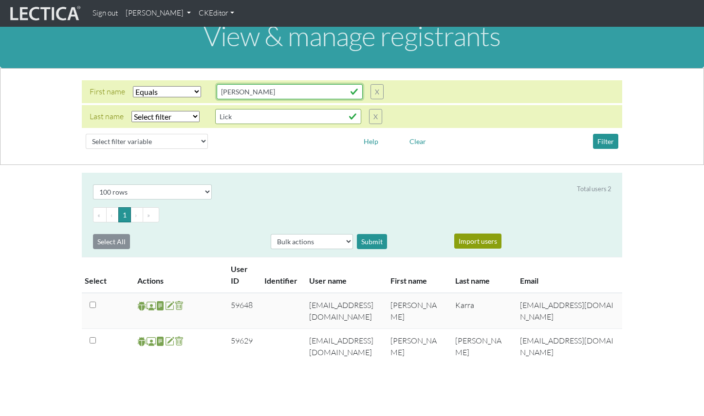
drag, startPoint x: 239, startPoint y: 86, endPoint x: 197, endPoint y: 85, distance: 41.9
click at [197, 85] on div "First name Select filter Equals Does not equal Contains Does not contain Starts…" at bounding box center [237, 91] width 294 height 15
click at [610, 134] on button "Filter" at bounding box center [605, 141] width 25 height 15
click at [593, 134] on button "Filter" at bounding box center [605, 141] width 25 height 15
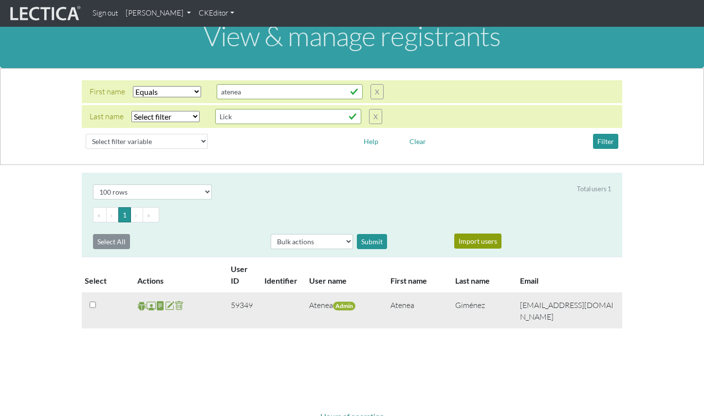
click at [242, 293] on td "59349" at bounding box center [242, 311] width 34 height 36
copy td "59349"
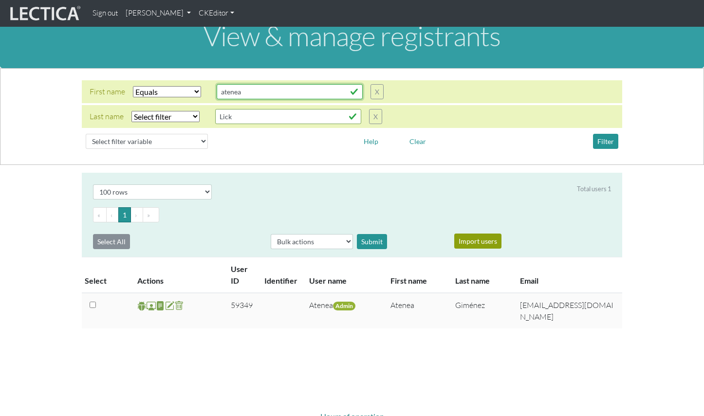
drag, startPoint x: 236, startPoint y: 86, endPoint x: 211, endPoint y: 85, distance: 24.4
click at [217, 85] on input "atenea" at bounding box center [290, 91] width 146 height 15
click at [602, 134] on button "Filter" at bounding box center [605, 141] width 25 height 15
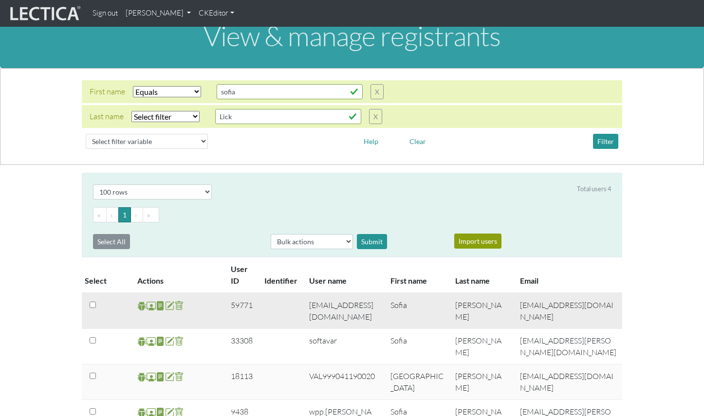
click at [242, 293] on td "59771" at bounding box center [242, 311] width 34 height 36
copy td "59771"
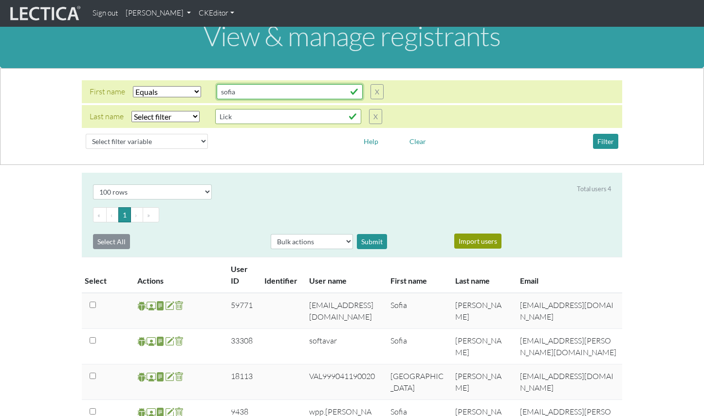
drag, startPoint x: 234, startPoint y: 84, endPoint x: 208, endPoint y: 83, distance: 25.8
click at [208, 84] on div "First name Select filter Equals Does not equal Contains Does not contain Starts…" at bounding box center [237, 91] width 294 height 15
click at [607, 134] on button "Filter" at bounding box center [605, 141] width 25 height 15
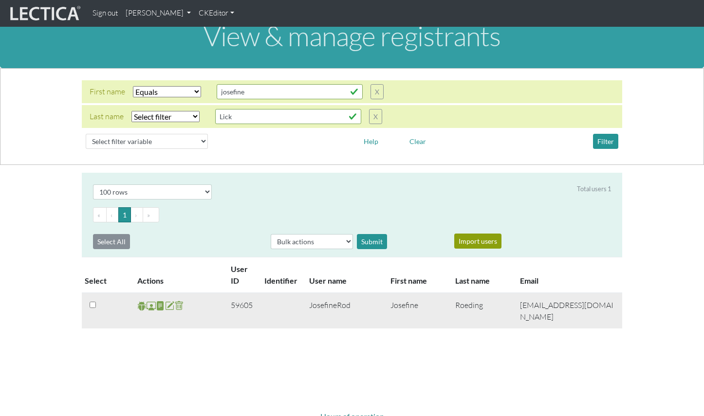
click at [240, 293] on td "59605" at bounding box center [242, 311] width 34 height 36
drag, startPoint x: 257, startPoint y: 286, endPoint x: 236, endPoint y: 286, distance: 20.9
click at [236, 293] on td "59605" at bounding box center [242, 311] width 34 height 36
copy td "59605"
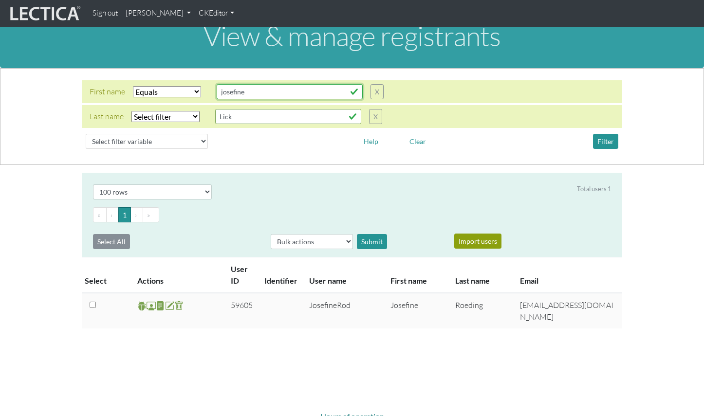
drag, startPoint x: 241, startPoint y: 85, endPoint x: 205, endPoint y: 79, distance: 36.4
click at [205, 84] on div "First name Select filter Equals Does not equal Contains Does not contain Starts…" at bounding box center [237, 91] width 294 height 15
type input "flavia"
click at [609, 134] on button "Filter" at bounding box center [605, 141] width 25 height 15
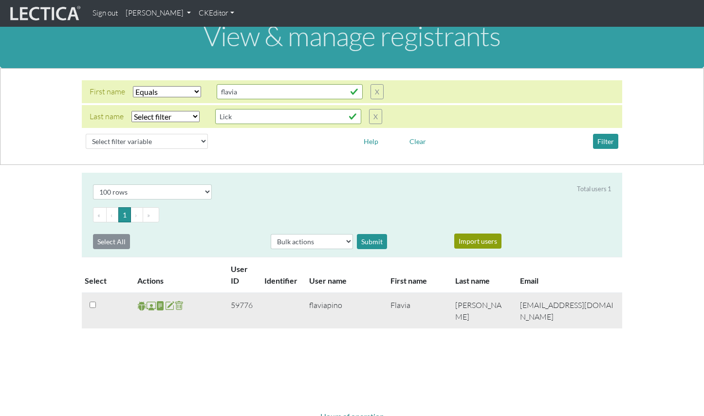
click at [245, 293] on td "59776" at bounding box center [242, 311] width 34 height 36
click at [240, 293] on td "59776" at bounding box center [242, 311] width 34 height 36
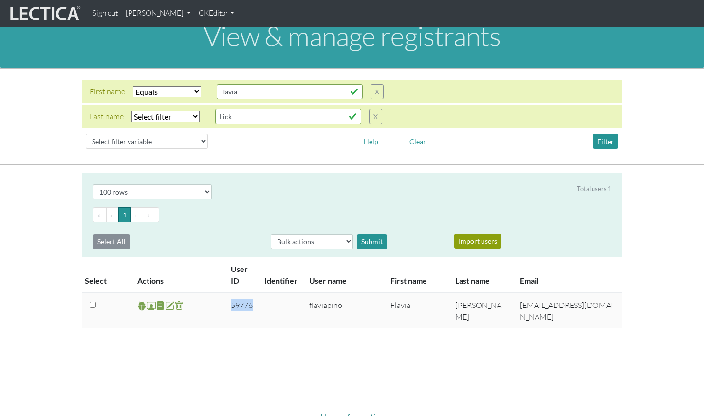
copy td "59776"
click at [152, 86] on select "Select filter Equals Does not equal Contains Does not contain Starts with Ends …" at bounding box center [167, 91] width 68 height 11
select select
click at [133, 86] on select "Select filter Equals Does not equal Contains Does not contain Starts with Ends …" at bounding box center [167, 91] width 68 height 11
click at [153, 111] on select "Select filter Equals Does not equal Contains Does not contain Starts with Ends …" at bounding box center [165, 116] width 68 height 11
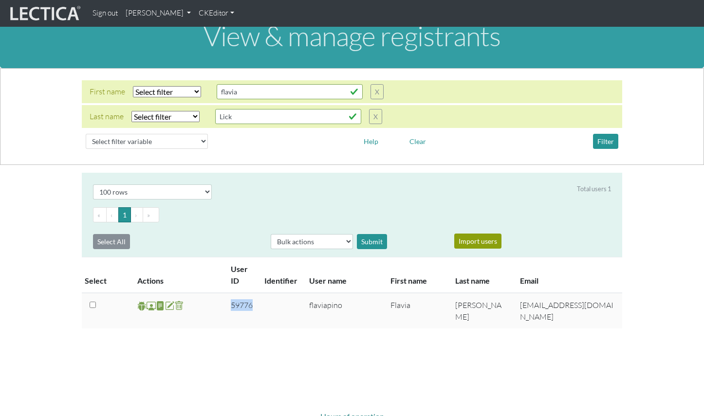
select select "iexact"
click at [131, 111] on select "Select filter Equals Does not equal Contains Does not contain Starts with Ends …" at bounding box center [165, 116] width 68 height 11
click at [215, 111] on input "Lick" at bounding box center [288, 116] width 146 height 15
drag, startPoint x: 235, startPoint y: 107, endPoint x: 201, endPoint y: 106, distance: 34.1
click at [201, 109] on div "Last name Select filter Equals Does not equal Contains Does not contain Starts …" at bounding box center [236, 116] width 293 height 15
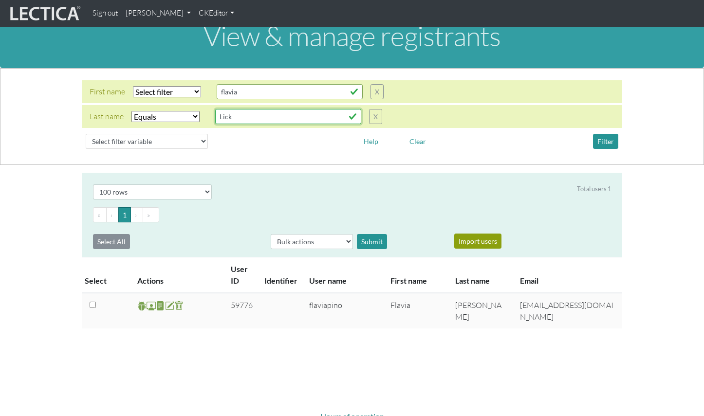
paste input "Zulewski"
type input "Zulewski"
click at [604, 134] on button "Filter" at bounding box center [605, 141] width 25 height 15
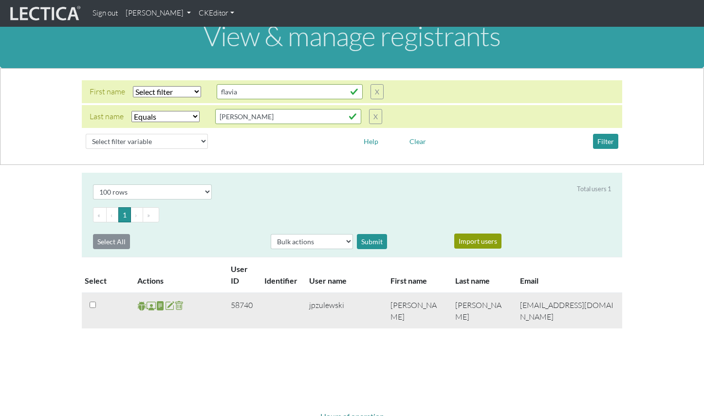
click at [242, 293] on td "58740" at bounding box center [242, 311] width 34 height 36
copy td "58740"
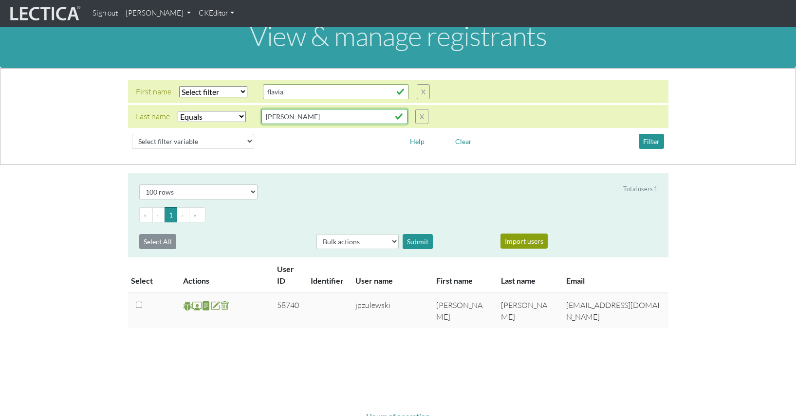
drag, startPoint x: 291, startPoint y: 106, endPoint x: 241, endPoint y: 108, distance: 49.7
click at [241, 109] on div "Last name Select filter Equals Does not equal Contains Does not contain Starts …" at bounding box center [282, 116] width 293 height 15
click at [200, 111] on select "Select filter Equals Does not equal Contains Does not contain Starts with Ends …" at bounding box center [212, 116] width 68 height 11
select select
click at [178, 111] on select "Select filter Equals Does not equal Contains Does not contain Starts with Ends …" at bounding box center [212, 116] width 68 height 11
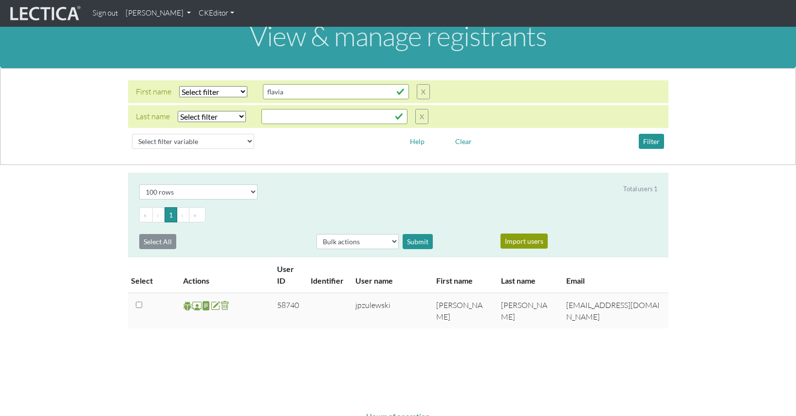
click at [201, 86] on select "Select filter Equals Does not equal Contains Does not contain Starts with Ends …" at bounding box center [213, 91] width 68 height 11
select select "iexact"
click at [179, 86] on select "Select filter Equals Does not equal Contains Does not contain Starts with Ends …" at bounding box center [213, 91] width 68 height 11
click at [277, 84] on input "flavia" at bounding box center [336, 91] width 146 height 15
drag, startPoint x: 291, startPoint y: 82, endPoint x: 253, endPoint y: 79, distance: 37.6
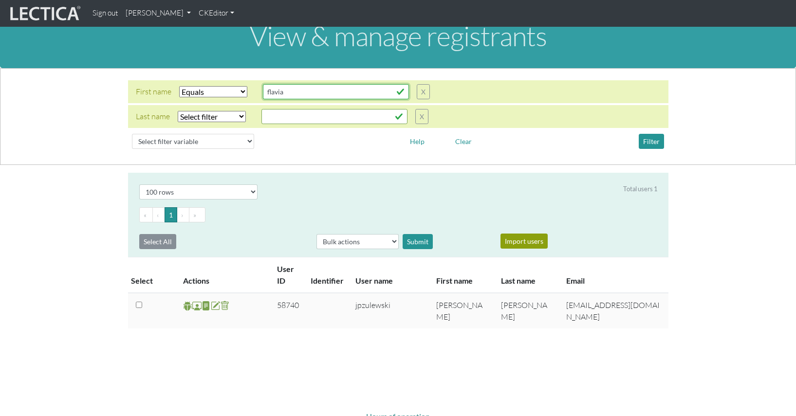
click at [253, 84] on div "First name Select filter Equals Does not equal Contains Does not contain Starts…" at bounding box center [283, 91] width 294 height 15
type input "Yuki"
click at [650, 135] on button "Filter" at bounding box center [651, 141] width 25 height 15
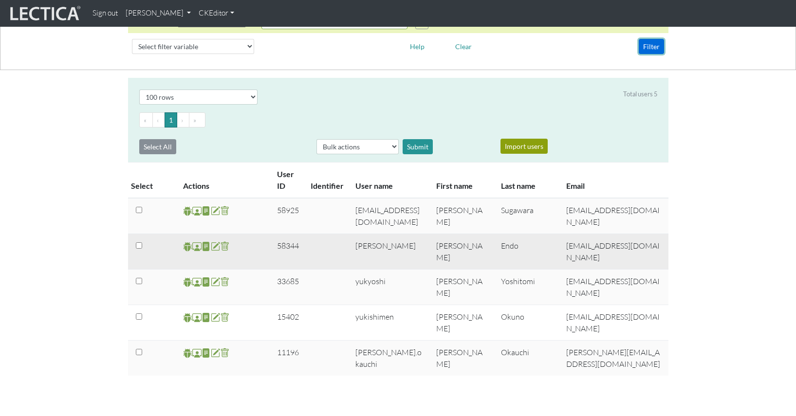
scroll to position [111, 0]
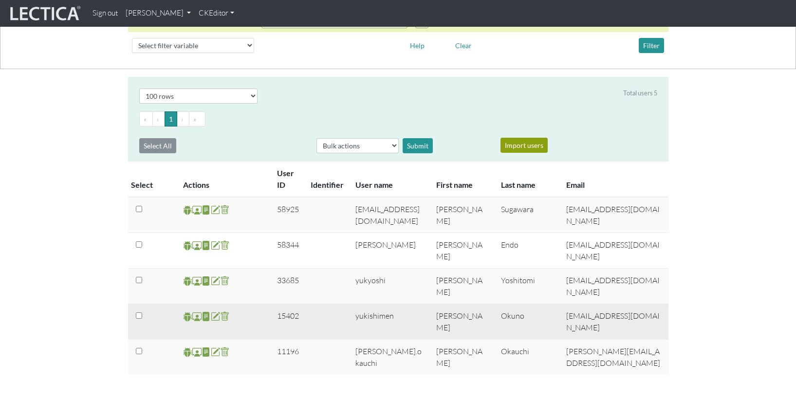
click at [289, 304] on td "15402" at bounding box center [288, 322] width 34 height 36
click at [285, 304] on td "15402" at bounding box center [288, 322] width 34 height 36
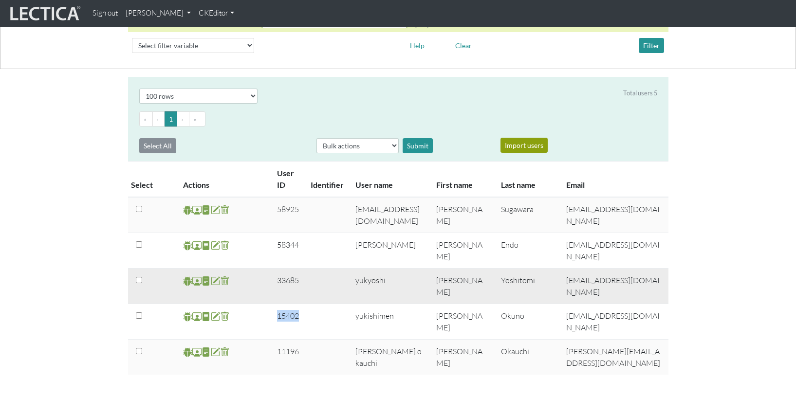
copy td "15402"
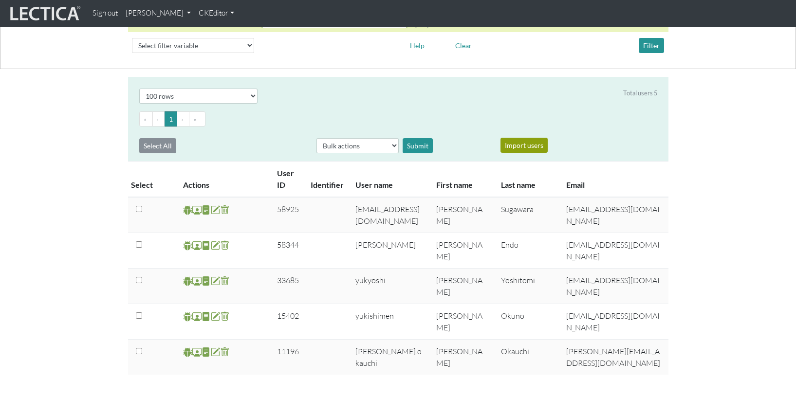
click at [510, 350] on body "Sign out Theo Dawson My Profile Manage accounts Manage assessments Manage assig…" at bounding box center [398, 280] width 796 height 783
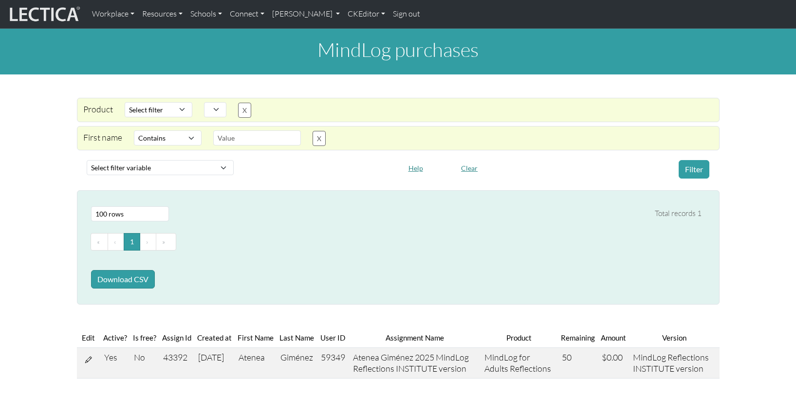
select select
select select "icontains"
select select "100"
click at [344, 14] on link "CKEditor" at bounding box center [366, 14] width 45 height 20
click at [282, 13] on link "[PERSON_NAME]" at bounding box center [306, 14] width 76 height 20
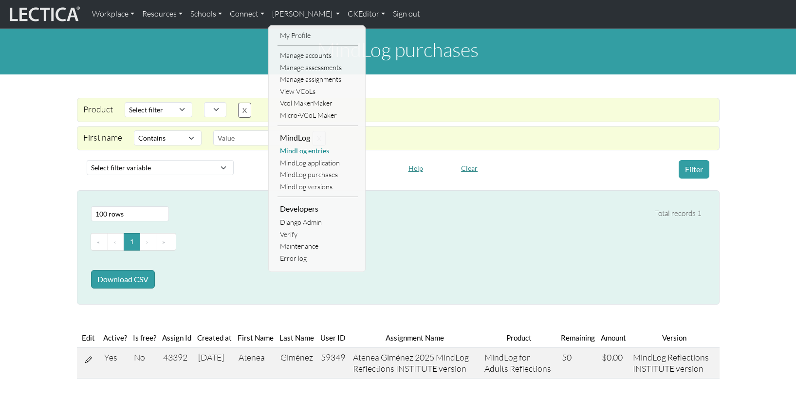
click at [295, 145] on link "MindLog entries" at bounding box center [317, 151] width 80 height 12
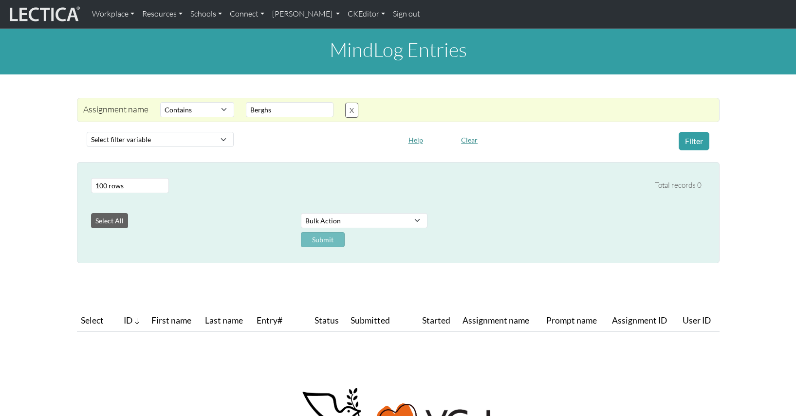
select select "icontains"
select select "100"
click at [345, 105] on button "X" at bounding box center [351, 110] width 13 height 15
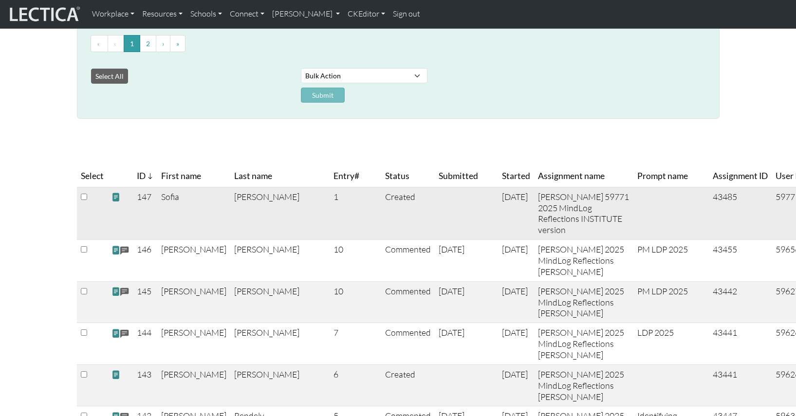
scroll to position [138, 0]
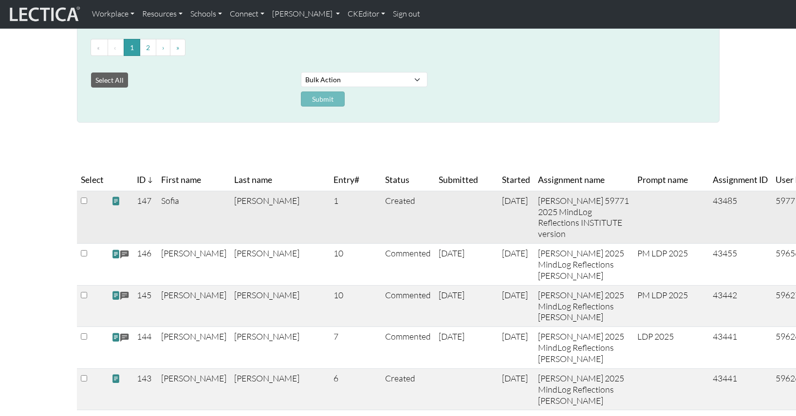
click at [112, 196] on span at bounding box center [115, 201] width 9 height 10
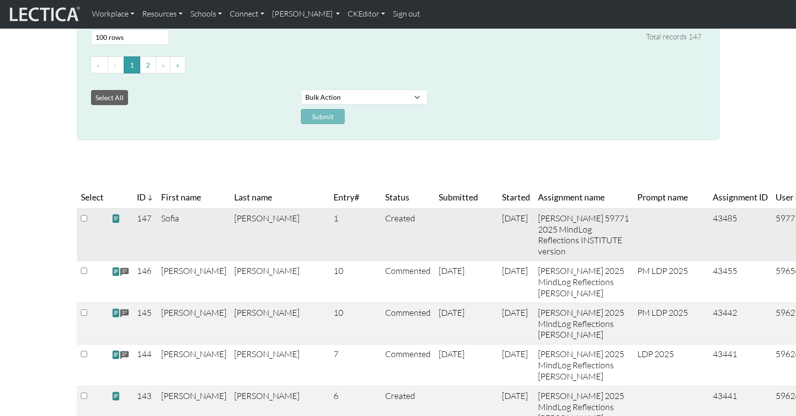
scroll to position [110, 0]
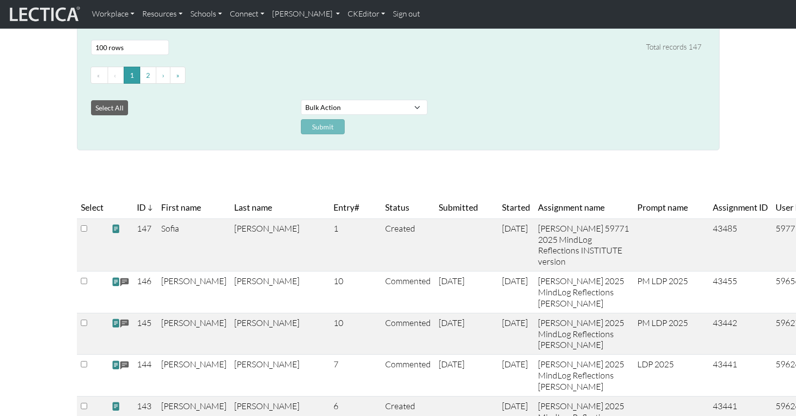
click at [230, 197] on th "Last name" at bounding box center [279, 208] width 99 height 22
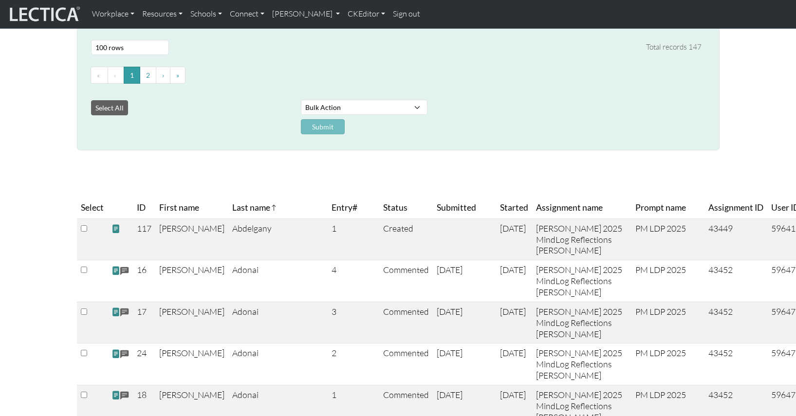
click at [228, 197] on th "Last name" at bounding box center [277, 208] width 99 height 22
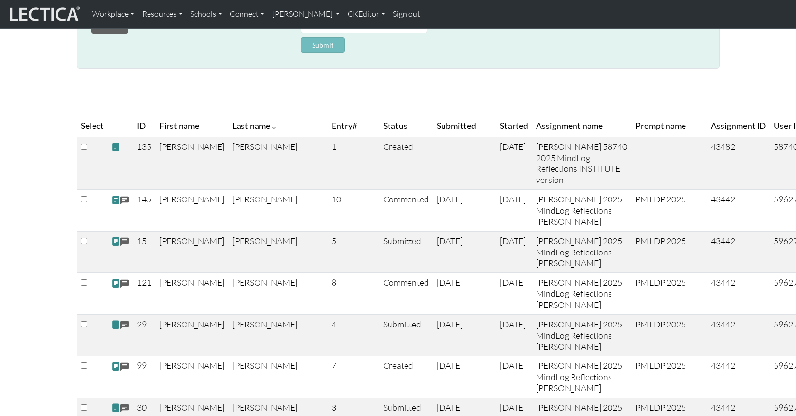
scroll to position [0, 0]
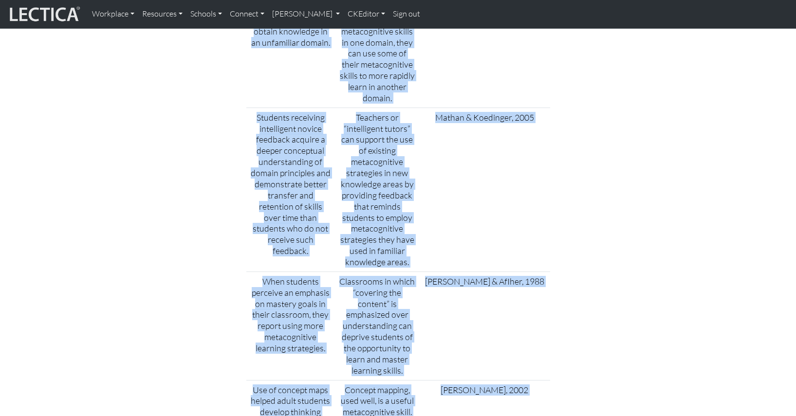
scroll to position [2287, 0]
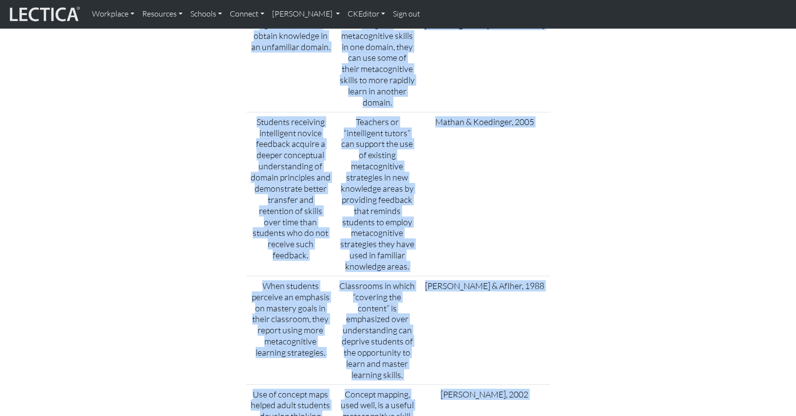
drag, startPoint x: 245, startPoint y: 111, endPoint x: 442, endPoint y: 170, distance: 205.6
copy div "Table 2: Models of metacognition Finding Implication Reference Metacognitive sk…"
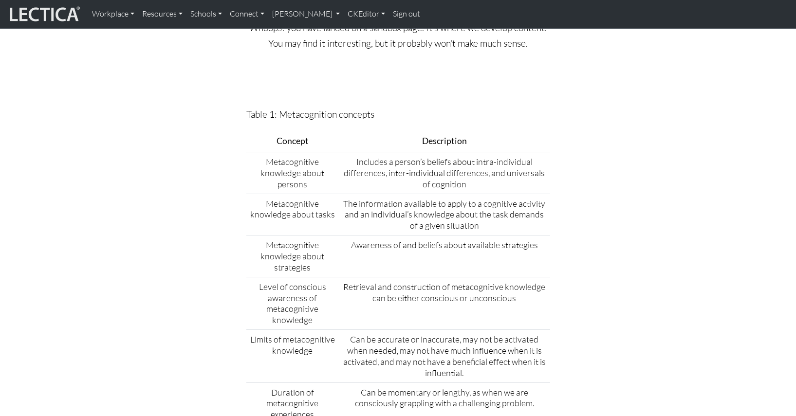
scroll to position [0, 0]
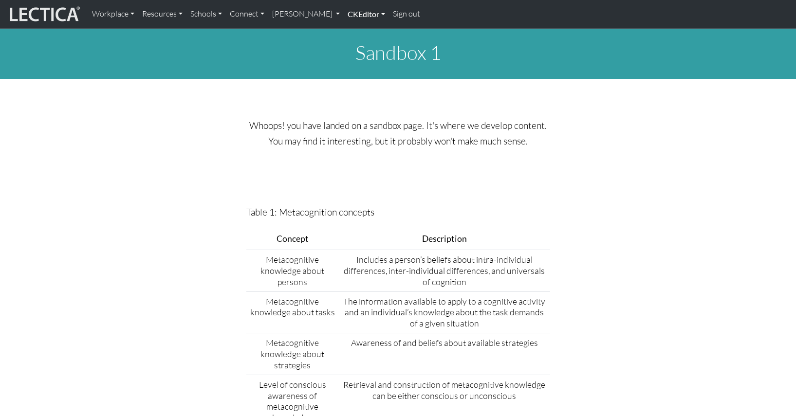
click at [344, 13] on link "CKEditor" at bounding box center [366, 14] width 45 height 20
click at [351, 35] on link "Edit" at bounding box center [360, 36] width 19 height 12
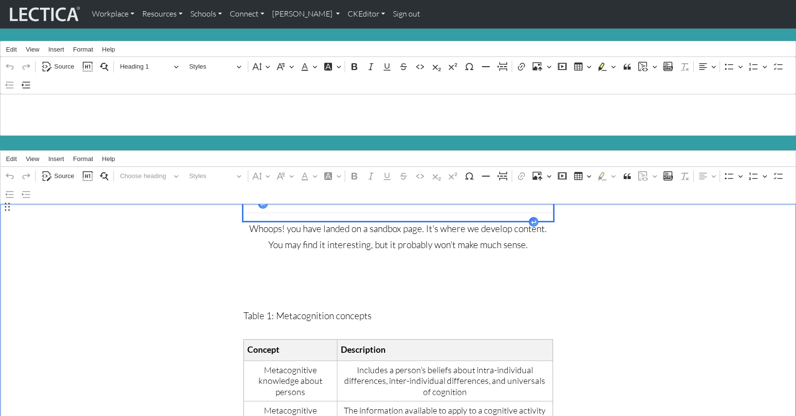
click at [58, 182] on div "Undo Redo Source Show blocks Find and replace Choose heading Styles Font Size F…" at bounding box center [397, 185] width 791 height 37
click at [62, 171] on span "Source" at bounding box center [64, 176] width 20 height 12
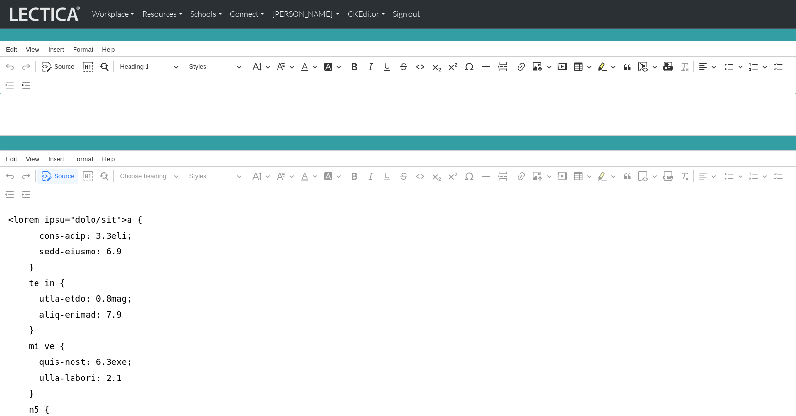
drag, startPoint x: 6, startPoint y: 279, endPoint x: 11, endPoint y: 165, distance: 115.0
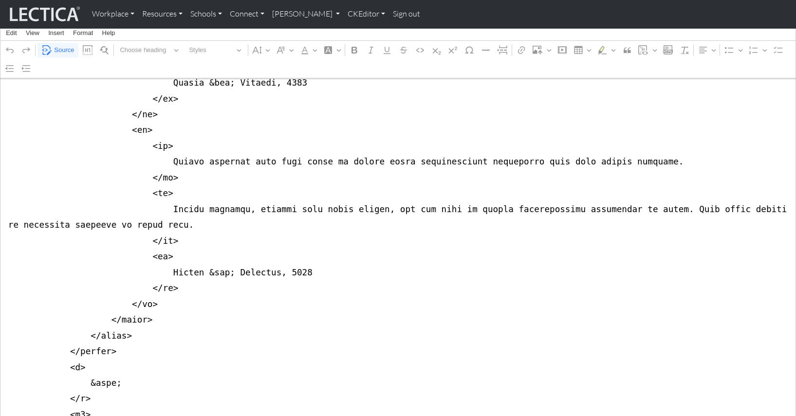
scroll to position [6540, 0]
drag, startPoint x: 8, startPoint y: 134, endPoint x: 8, endPoint y: 240, distance: 106.1
type textarea "<div class="container"> <div class="row justify-content-md-center"> <div class=…"
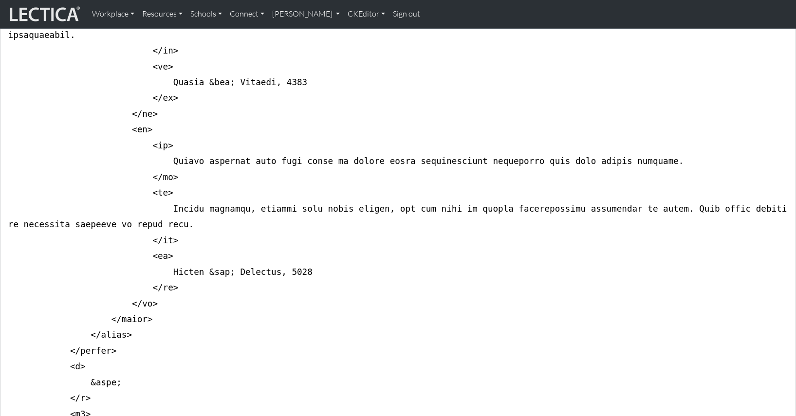
click at [344, 15] on link "CKEditor" at bounding box center [366, 14] width 45 height 20
click at [351, 33] on link "Edit" at bounding box center [360, 36] width 19 height 12
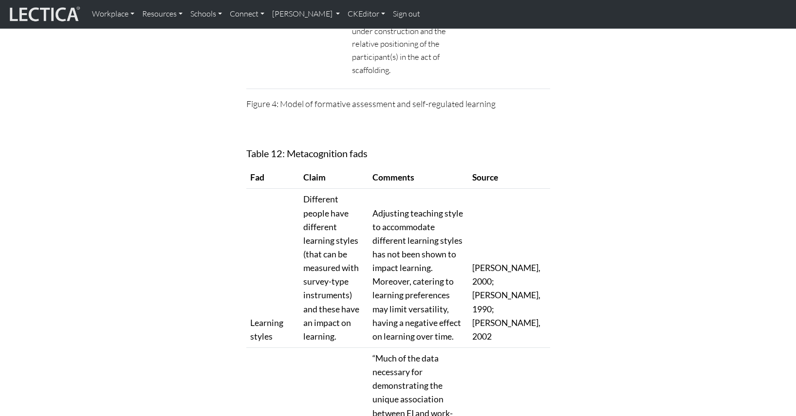
scroll to position [0, 0]
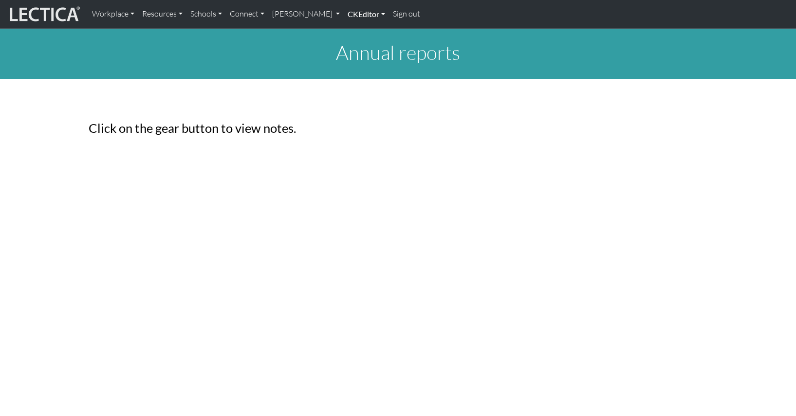
click at [344, 14] on link "CKEditor" at bounding box center [366, 14] width 45 height 20
click at [351, 32] on link "Edit" at bounding box center [360, 36] width 19 height 12
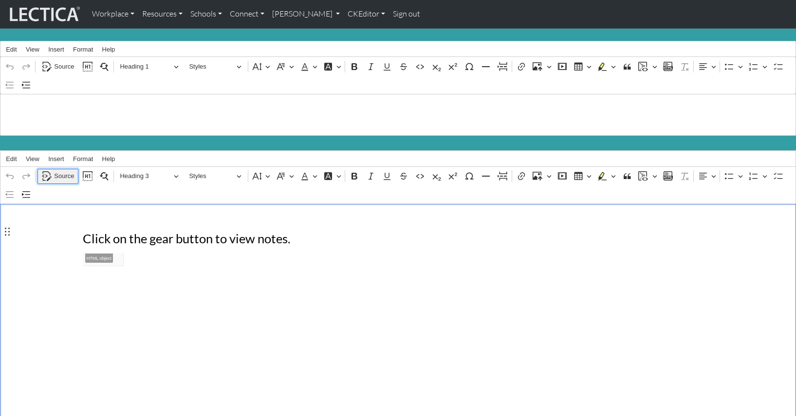
click at [65, 170] on span "Source" at bounding box center [64, 176] width 20 height 12
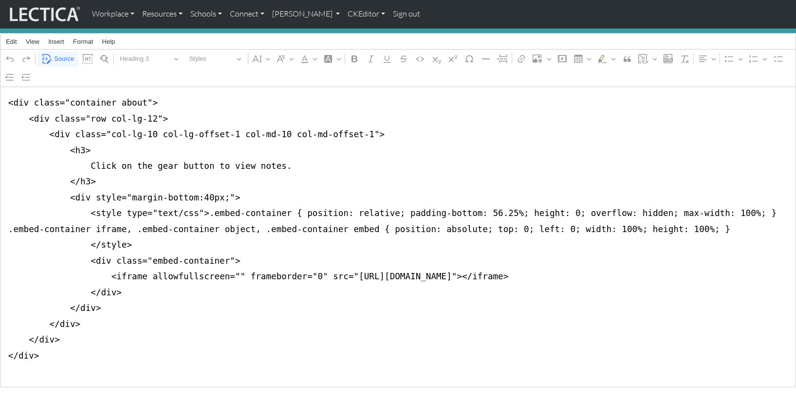
scroll to position [123, 0]
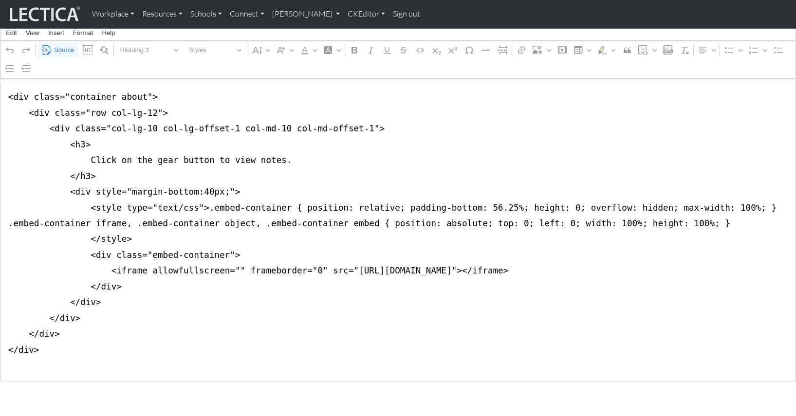
click at [3, 123] on textarea "<div class="container about"> <div class="row col-lg-12"> <div class="col-lg-10…" at bounding box center [398, 231] width 796 height 301
drag, startPoint x: 4, startPoint y: 137, endPoint x: 0, endPoint y: 310, distance: 173.4
click at [0, 310] on textarea "<div class="container about"> <div class="row col-lg-12"> <div class="col-lg-10…" at bounding box center [398, 231] width 796 height 301
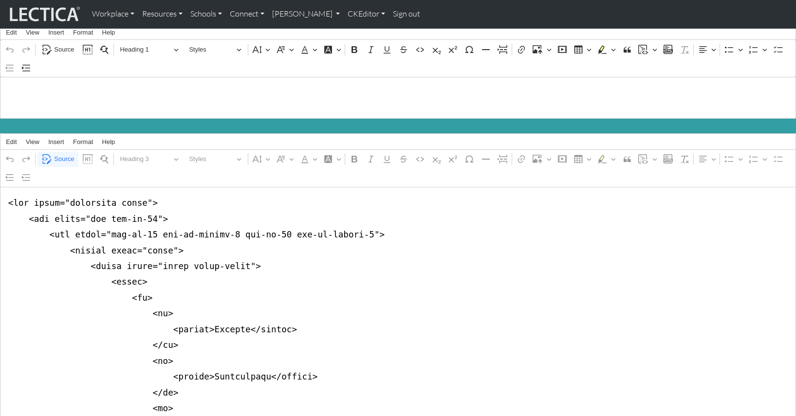
scroll to position [0, 0]
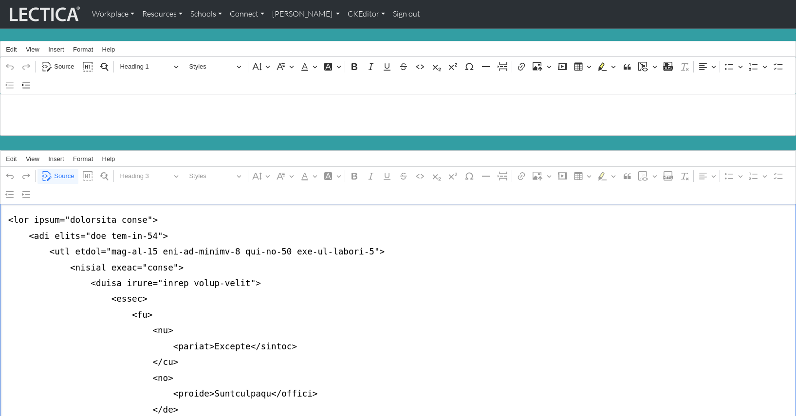
drag, startPoint x: 5, startPoint y: 259, endPoint x: 5, endPoint y: 270, distance: 10.7
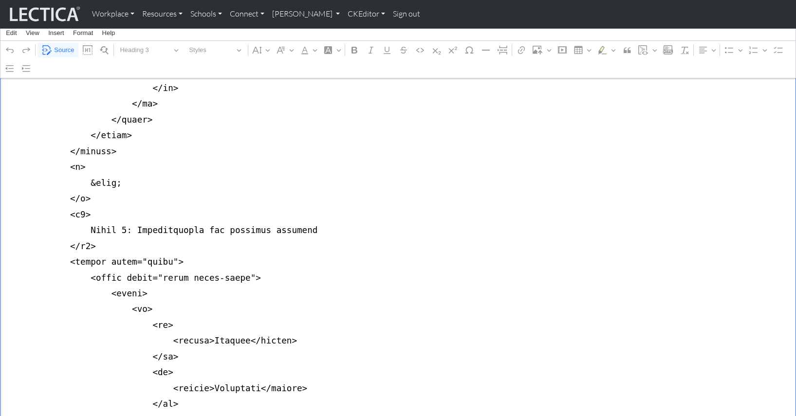
scroll to position [4334, 0]
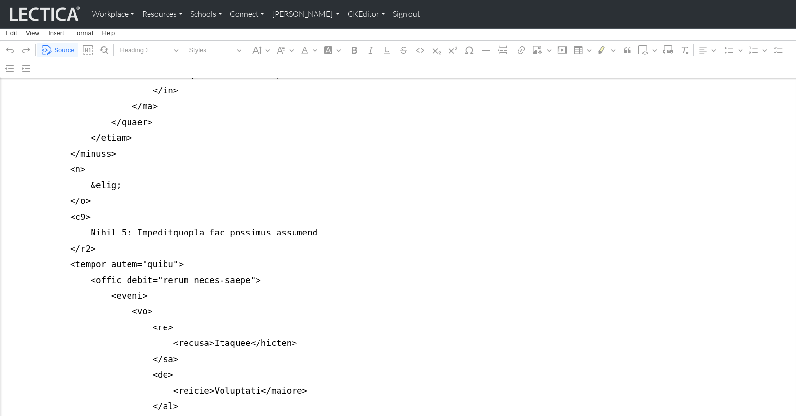
drag, startPoint x: 4, startPoint y: 239, endPoint x: 0, endPoint y: 250, distance: 11.2
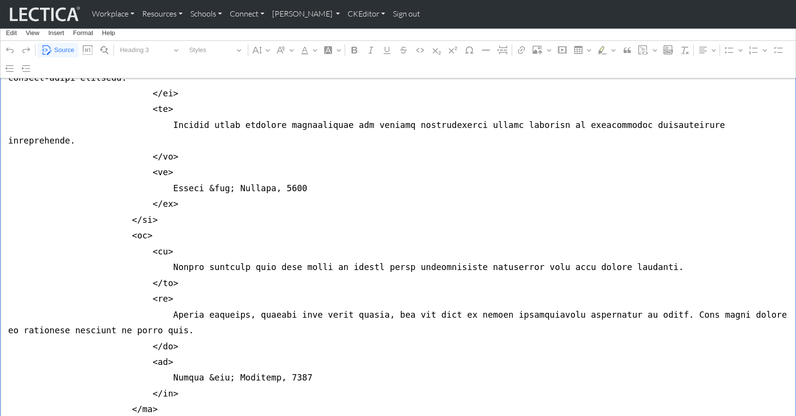
scroll to position [4024, 0]
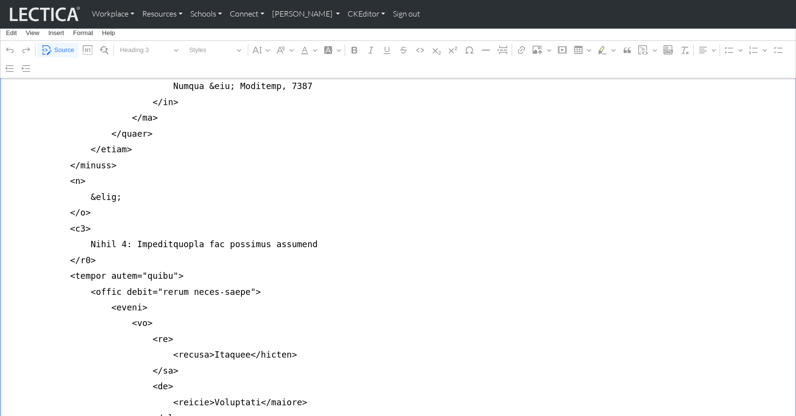
scroll to position [4313, 0]
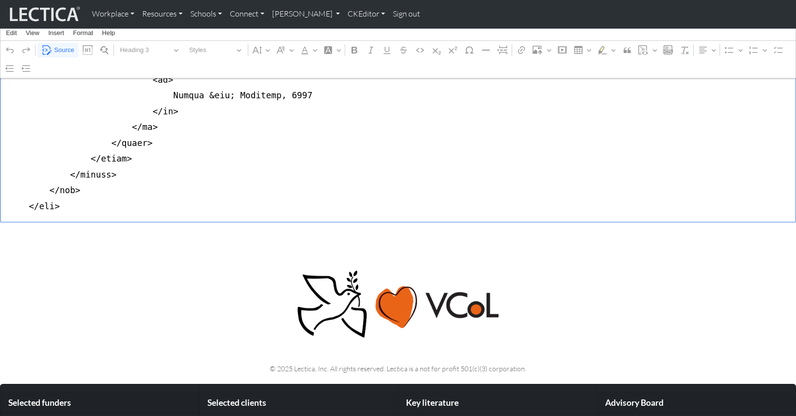
scroll to position [3869, 0]
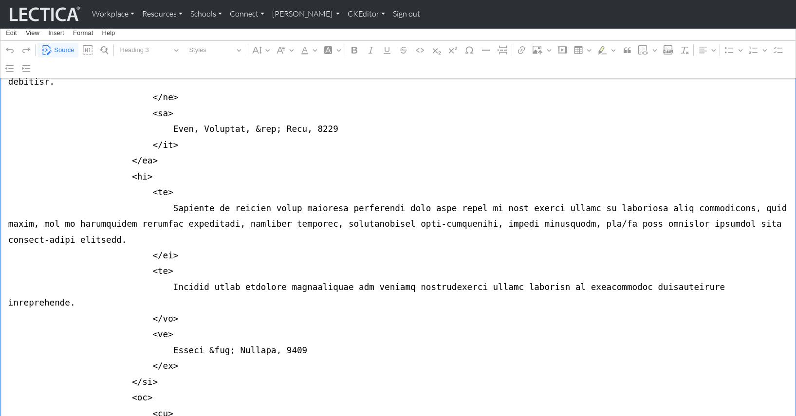
drag, startPoint x: 76, startPoint y: 232, endPoint x: 106, endPoint y: 233, distance: 29.7
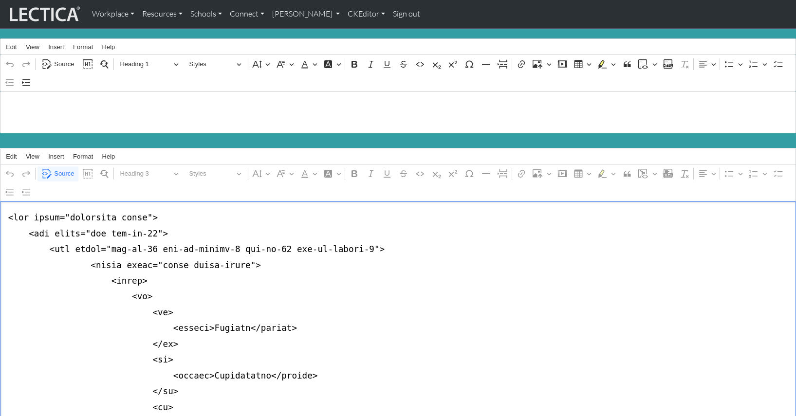
scroll to position [3, 0]
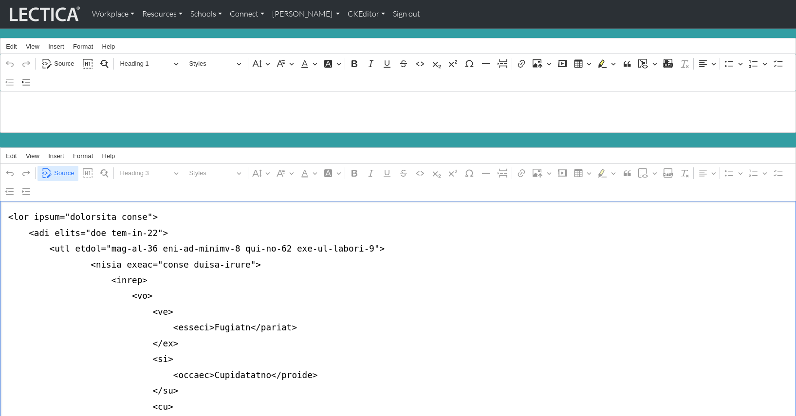
type textarea "<div class="container about"> <div class="row col-lg-12"> <div class="col-lg-10…"
click at [60, 167] on span "Source" at bounding box center [64, 173] width 20 height 12
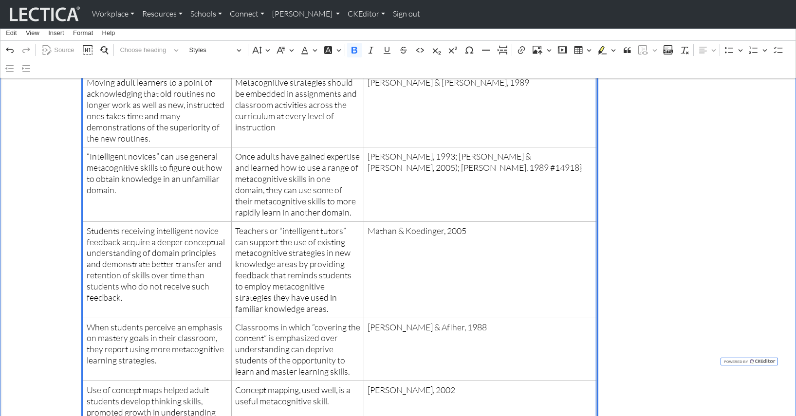
scroll to position [859, 0]
click at [694, 135] on div "Finding Implication Reference Metacognitive skills develop. They can be learned…" at bounding box center [392, 53] width 631 height 1401
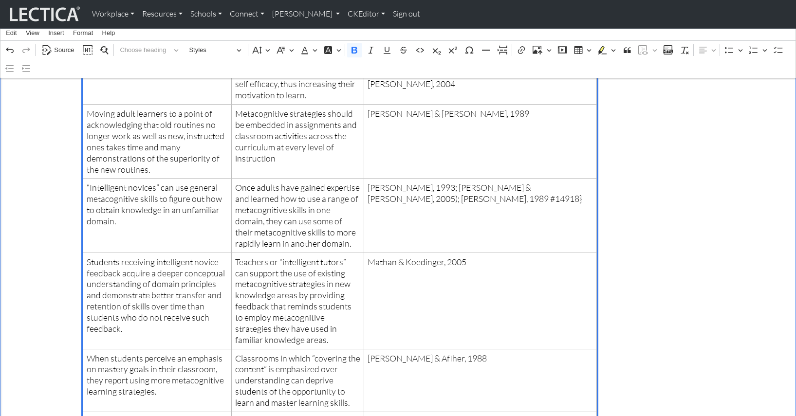
scroll to position [702, 0]
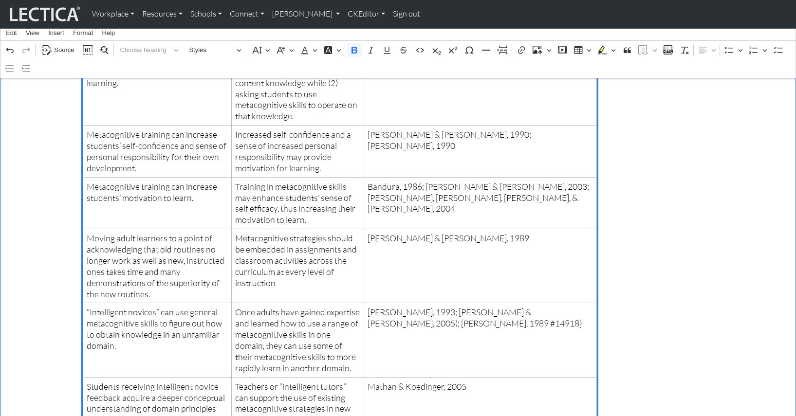
click at [661, 142] on div "Finding Implication Reference Metacognitive skills develop. They can be learned…" at bounding box center [392, 211] width 631 height 1401
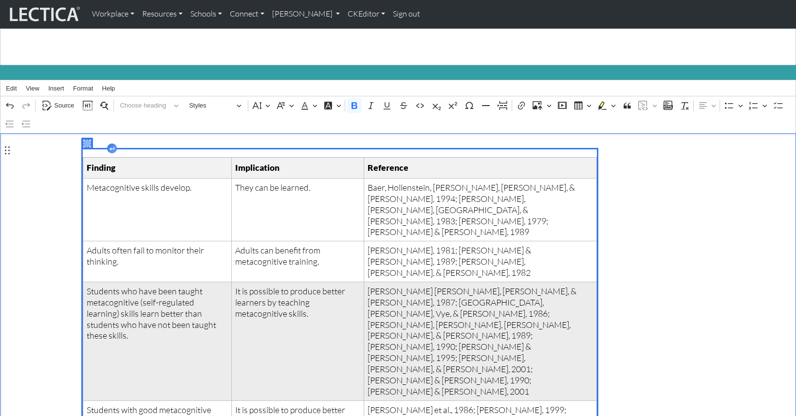
scroll to position [85, 0]
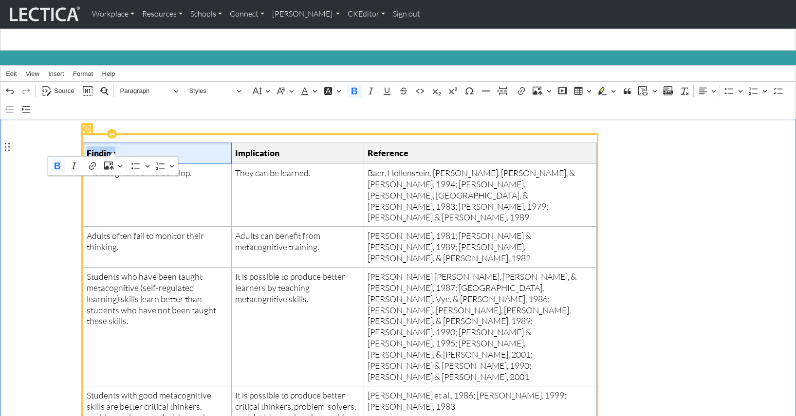
drag, startPoint x: 86, startPoint y: 148, endPoint x: 115, endPoint y: 148, distance: 29.2
click at [115, 148] on span "Finding" at bounding box center [157, 154] width 141 height 14
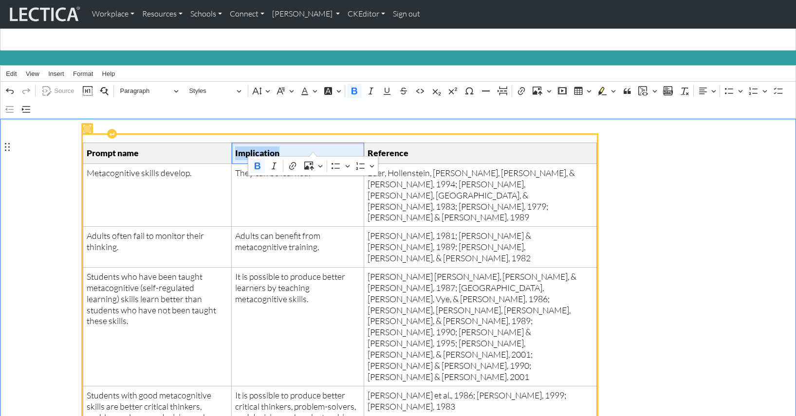
drag, startPoint x: 272, startPoint y: 149, endPoint x: 315, endPoint y: 148, distance: 43.8
click at [315, 148] on span "Implication" at bounding box center [297, 154] width 125 height 14
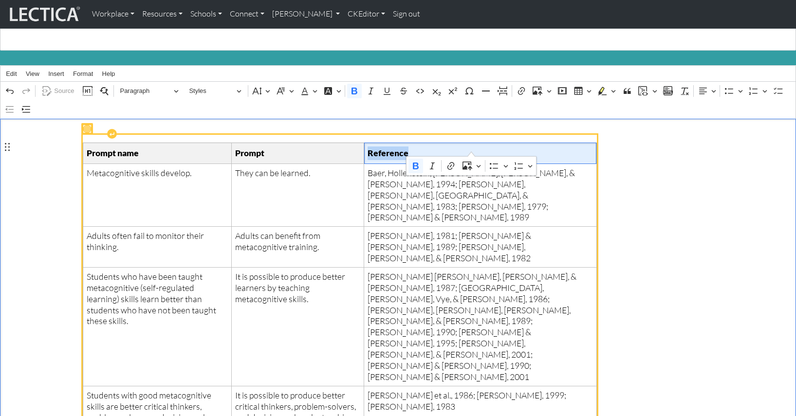
drag, startPoint x: 436, startPoint y: 148, endPoint x: 474, endPoint y: 148, distance: 38.0
click at [474, 148] on span "Reference" at bounding box center [480, 154] width 225 height 14
click at [303, 147] on span "Prompt" at bounding box center [297, 154] width 125 height 14
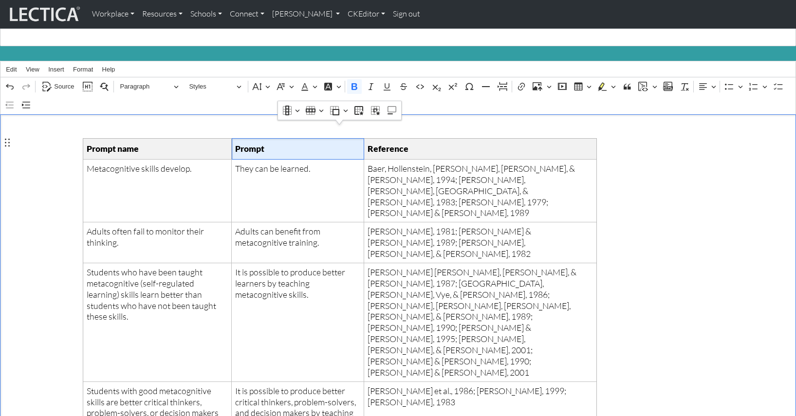
scroll to position [0, 0]
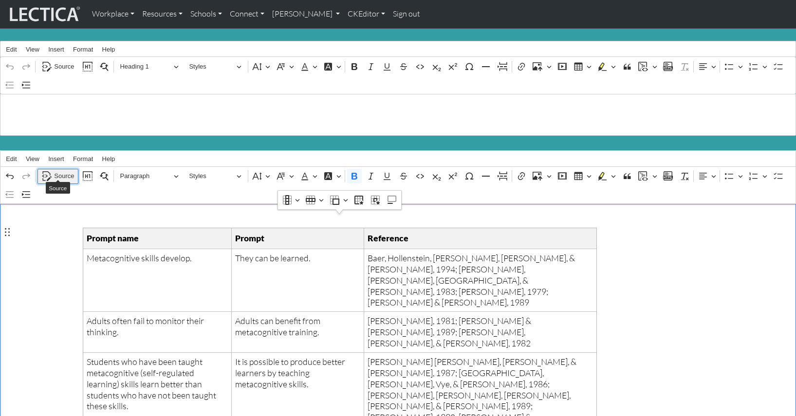
click at [64, 171] on span "Source" at bounding box center [64, 176] width 20 height 12
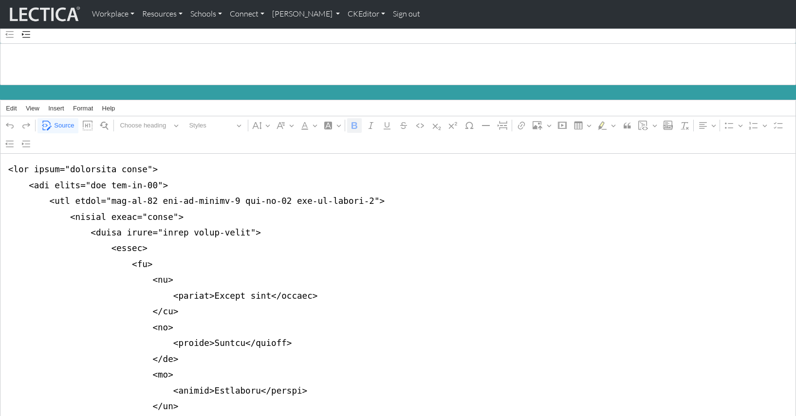
scroll to position [52, 0]
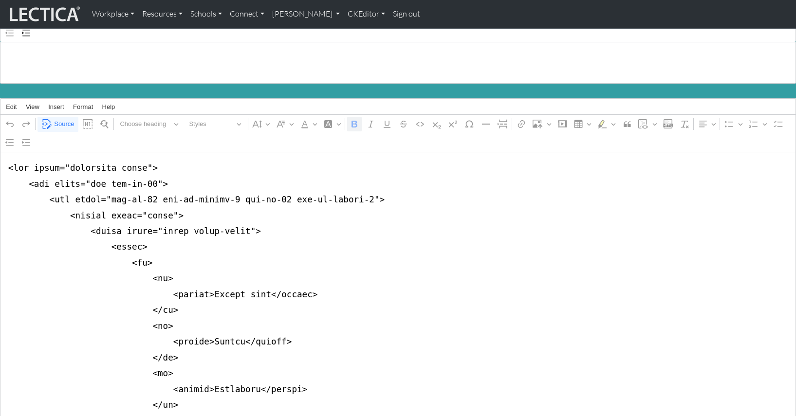
drag, startPoint x: 124, startPoint y: 192, endPoint x: 139, endPoint y: 193, distance: 15.1
drag, startPoint x: 134, startPoint y: 192, endPoint x: 340, endPoint y: 191, distance: 205.4
drag, startPoint x: 6, startPoint y: 177, endPoint x: 5, endPoint y: 188, distance: 10.8
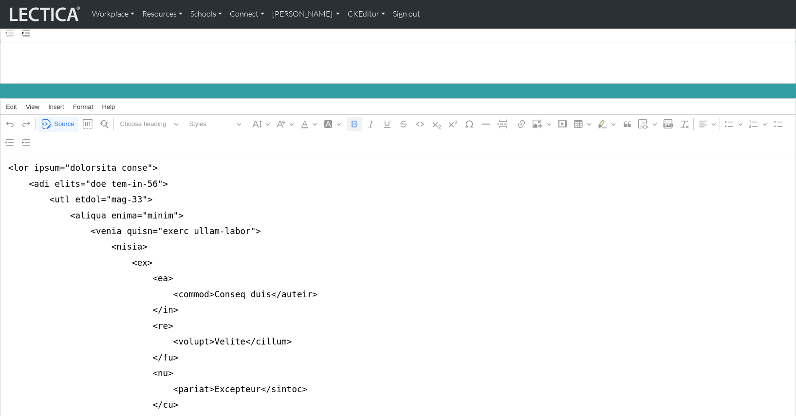
drag, startPoint x: 139, startPoint y: 176, endPoint x: 148, endPoint y: 177, distance: 9.4
drag, startPoint x: 106, startPoint y: 178, endPoint x: 148, endPoint y: 177, distance: 42.4
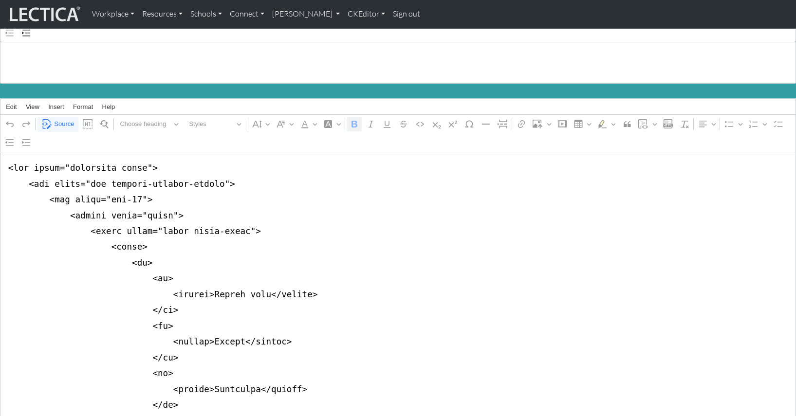
drag, startPoint x: 109, startPoint y: 163, endPoint x: 138, endPoint y: 164, distance: 29.2
drag, startPoint x: 13, startPoint y: 208, endPoint x: 11, endPoint y: 218, distance: 10.3
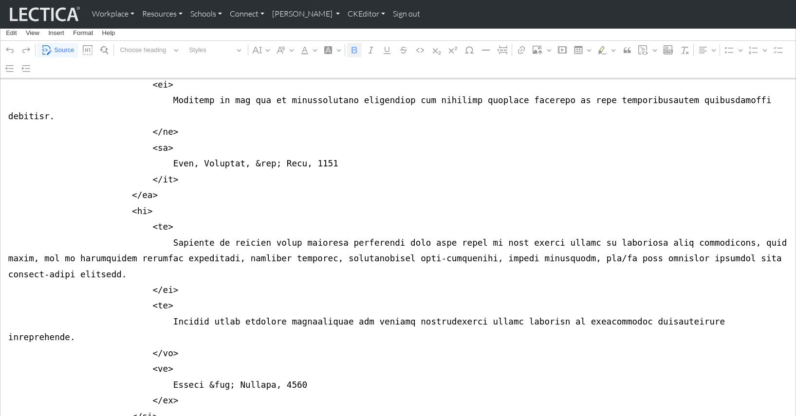
scroll to position [3829, 0]
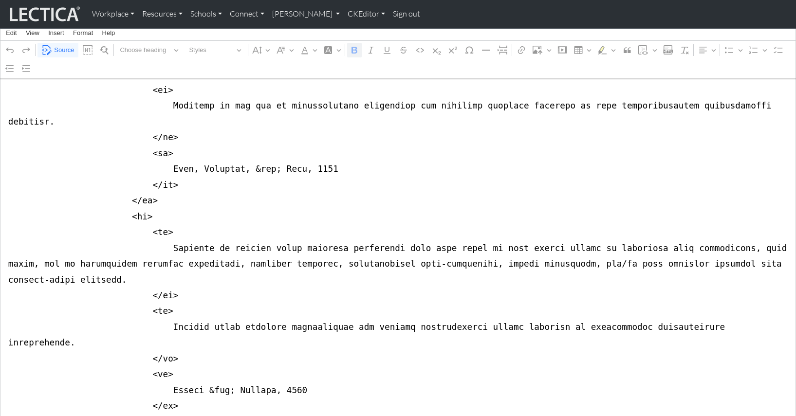
drag, startPoint x: 6, startPoint y: 268, endPoint x: 6, endPoint y: 283, distance: 15.1
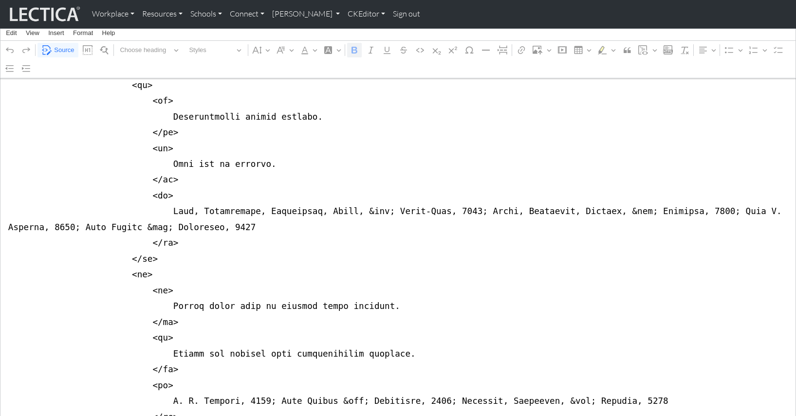
scroll to position [0, 0]
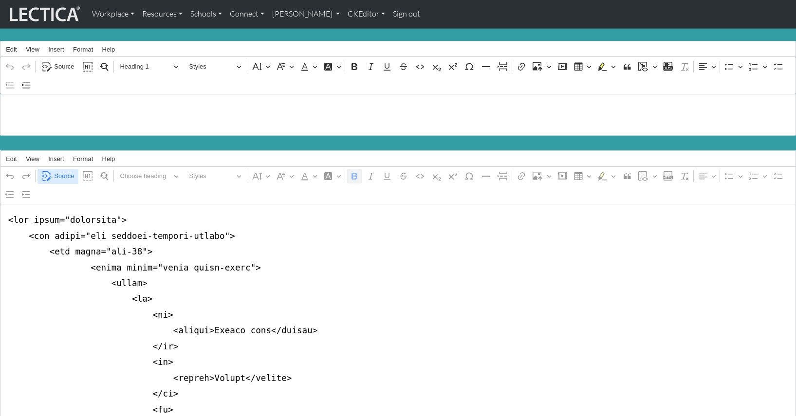
type textarea "<div class="container"> <div class="row justify-content-center"> <div class="co…"
click at [60, 173] on span "Source" at bounding box center [64, 176] width 20 height 12
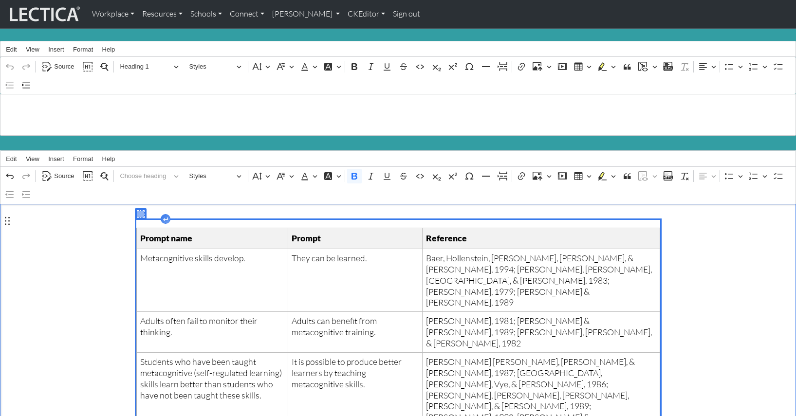
scroll to position [1, 0]
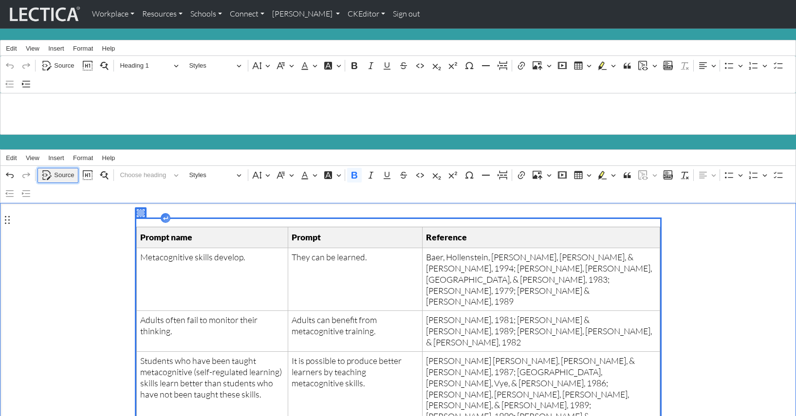
click at [61, 171] on span "Source" at bounding box center [64, 175] width 20 height 12
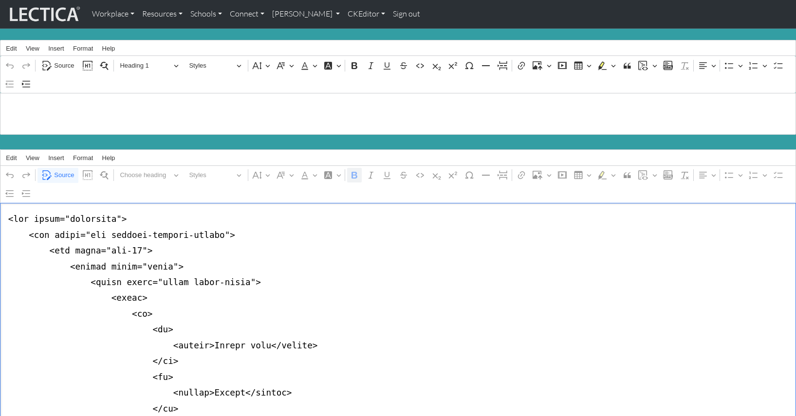
drag, startPoint x: 234, startPoint y: 271, endPoint x: 250, endPoint y: 271, distance: 16.1
paste textarea "table-striped"
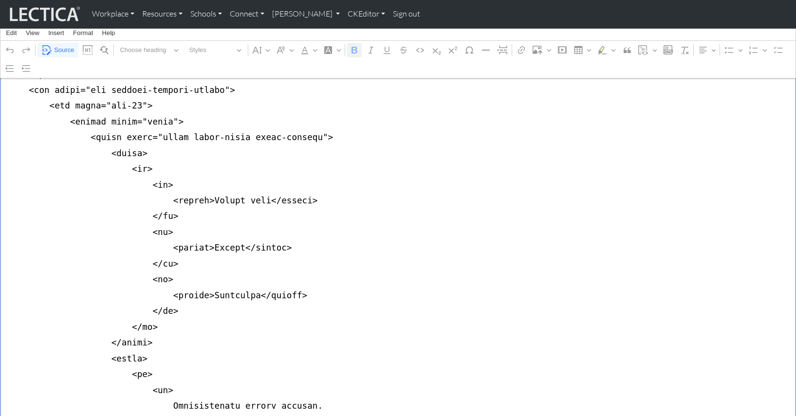
scroll to position [145, 0]
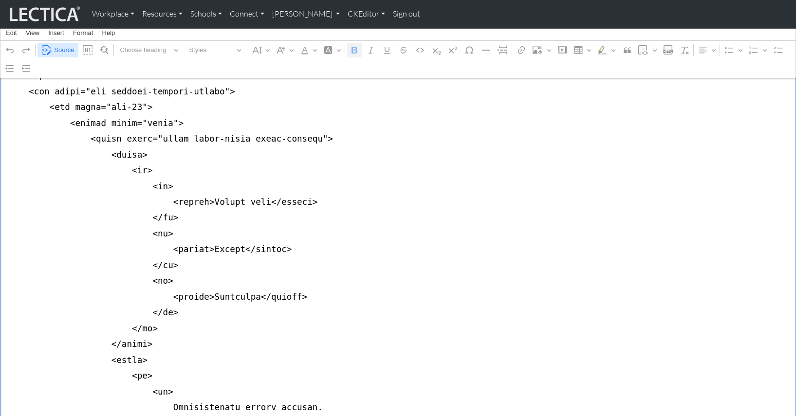
type textarea "<div class="container"> <div class="row justify-content-center"> <div class="co…"
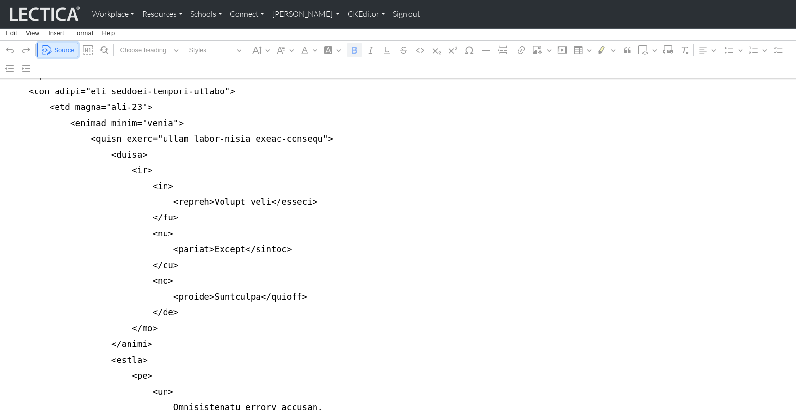
click at [61, 50] on span "Source" at bounding box center [64, 50] width 20 height 12
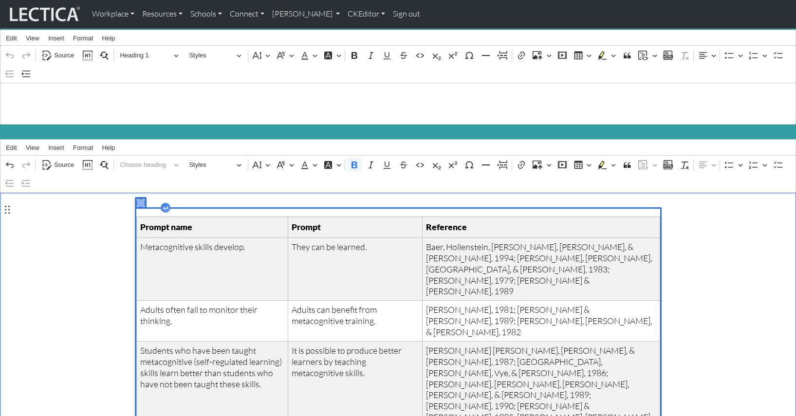
scroll to position [0, 0]
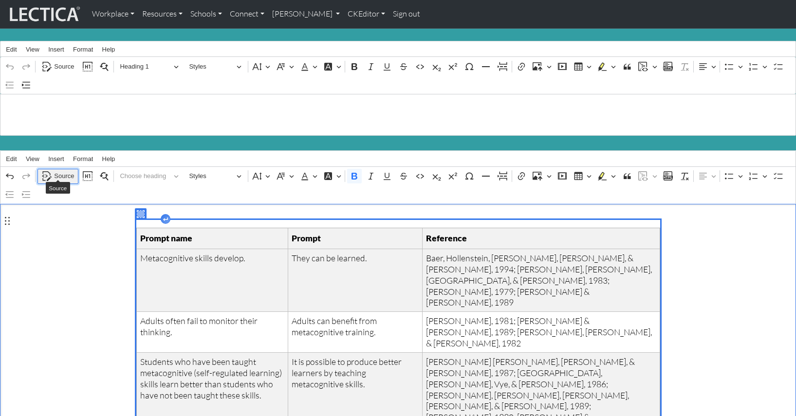
click at [61, 171] on span "Source" at bounding box center [64, 176] width 20 height 12
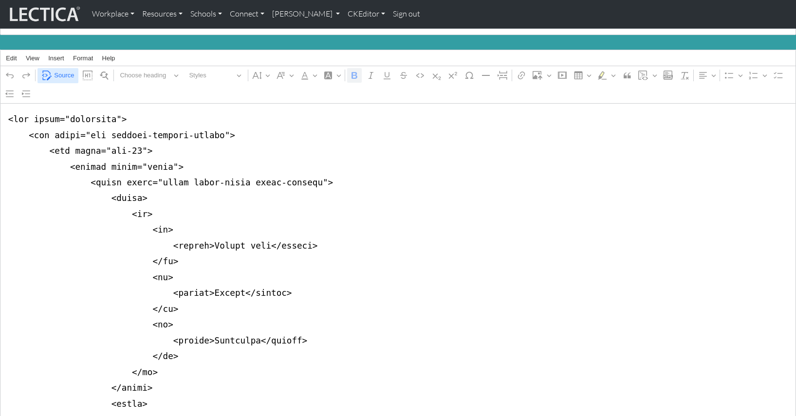
scroll to position [101, 0]
drag, startPoint x: 8, startPoint y: 159, endPoint x: 9, endPoint y: 171, distance: 12.2
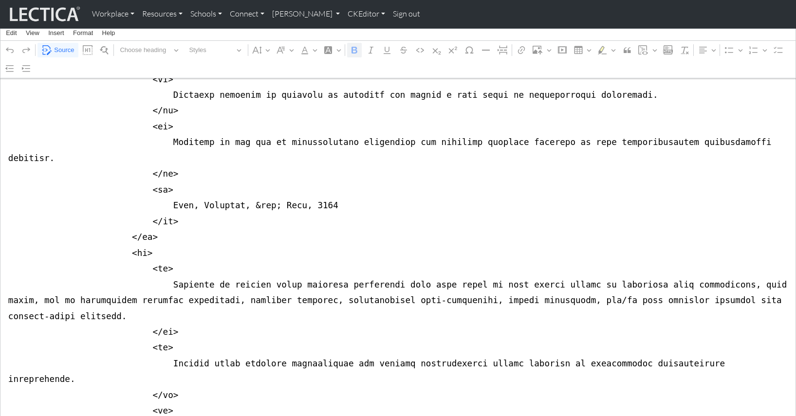
scroll to position [3794, 0]
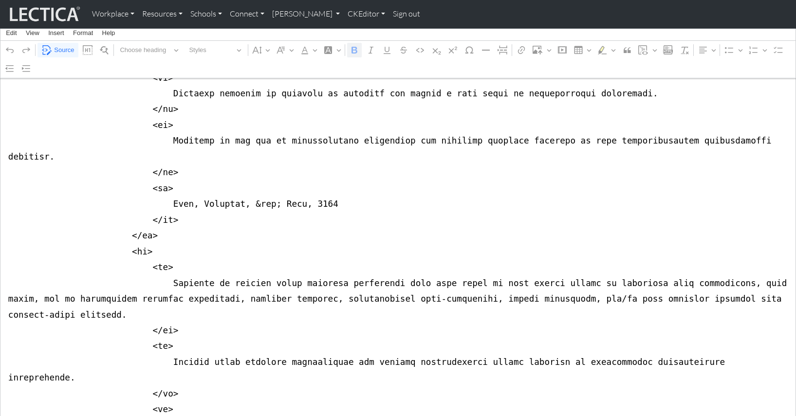
drag, startPoint x: 3, startPoint y: 303, endPoint x: 0, endPoint y: 317, distance: 15.0
type textarea "<div class="container"> <div class="row justify-content-center"> <div class="co…"
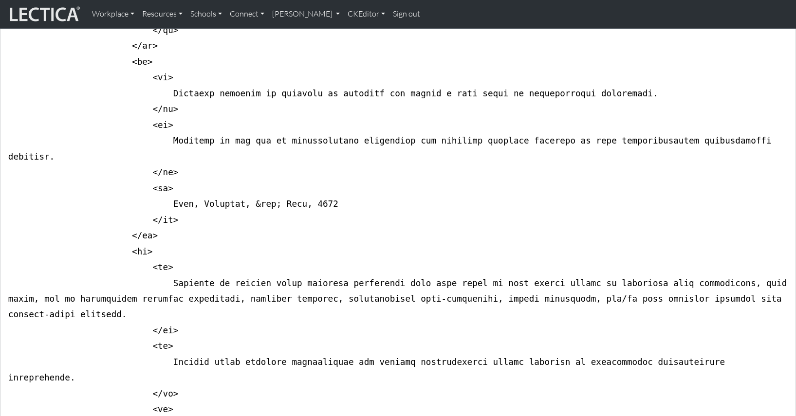
scroll to position [2468, 0]
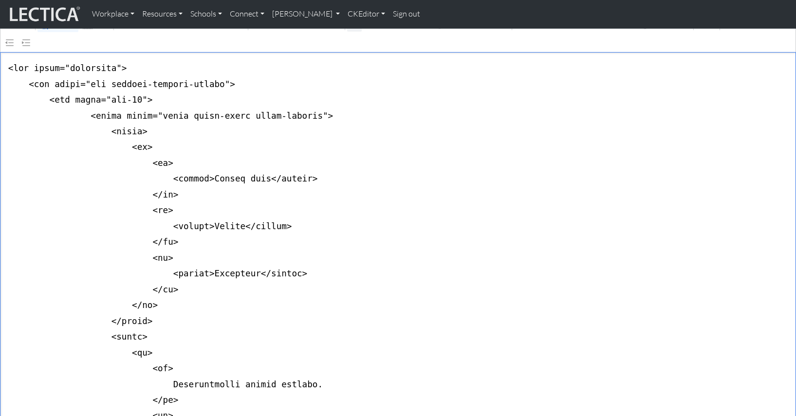
scroll to position [0, 0]
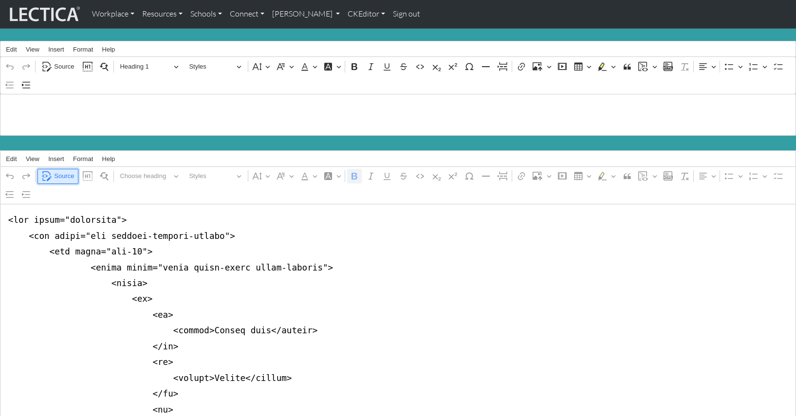
click at [56, 170] on span "Source" at bounding box center [64, 176] width 20 height 12
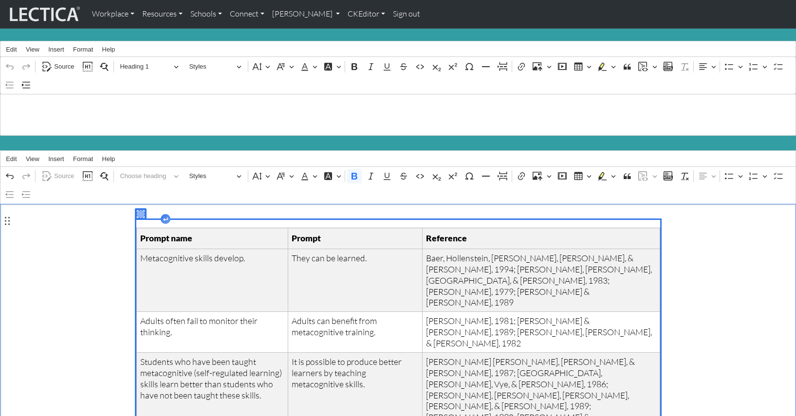
click at [140, 211] on icon "Rich Text Editor. Editing area: main. Press ⌥0 for help." at bounding box center [140, 214] width 7 height 7
click at [139, 211] on icon "Rich Text Editor. Editing area: main. Press ⌥0 for help." at bounding box center [140, 214] width 7 height 7
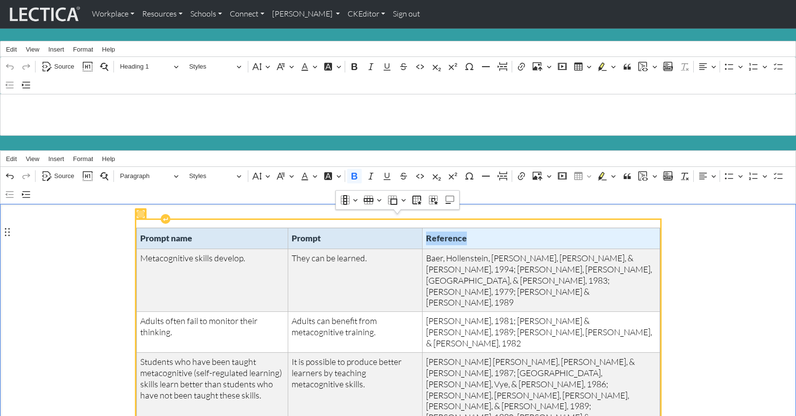
drag, startPoint x: 139, startPoint y: 235, endPoint x: 536, endPoint y: 231, distance: 396.3
click at [536, 231] on tr "Prompt name Prompt Reference" at bounding box center [397, 238] width 523 height 21
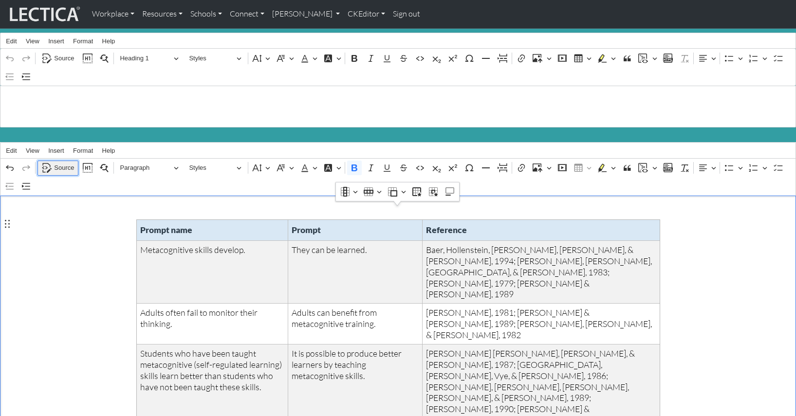
click at [60, 162] on span "Source" at bounding box center [64, 168] width 20 height 12
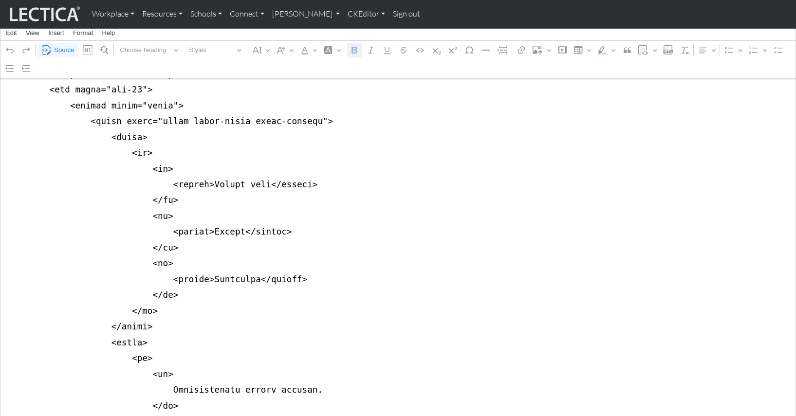
scroll to position [154, 0]
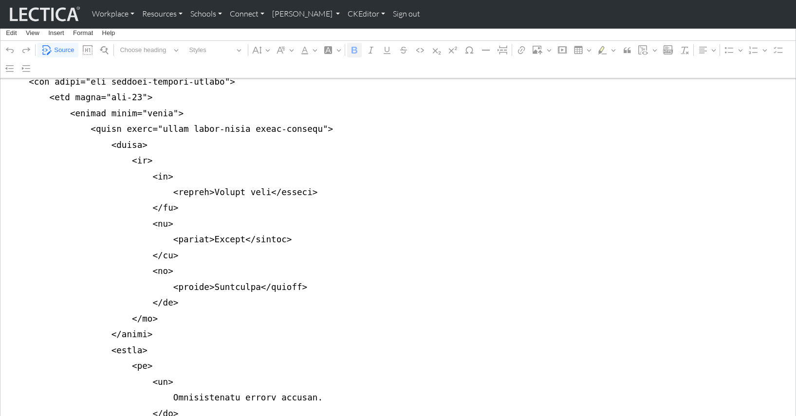
drag, startPoint x: 158, startPoint y: 165, endPoint x: 216, endPoint y: 163, distance: 58.0
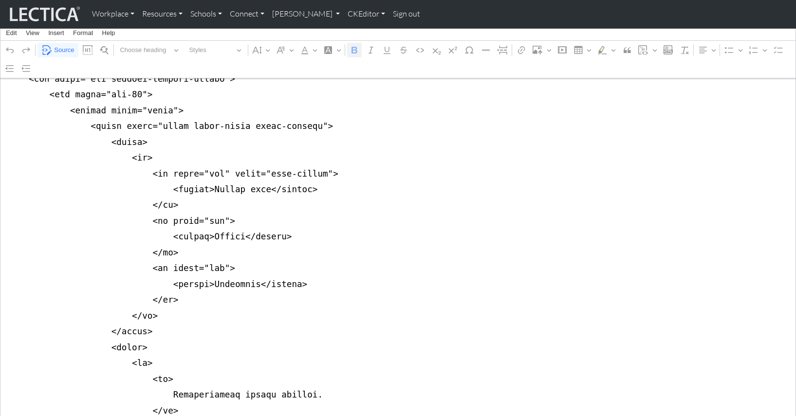
drag, startPoint x: 215, startPoint y: 163, endPoint x: 311, endPoint y: 162, distance: 95.9
drag, startPoint x: 216, startPoint y: 161, endPoint x: 310, endPoint y: 161, distance: 94.0
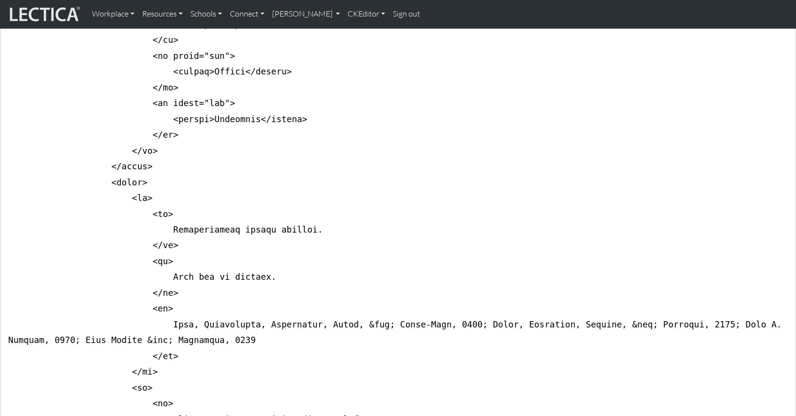
scroll to position [323, 0]
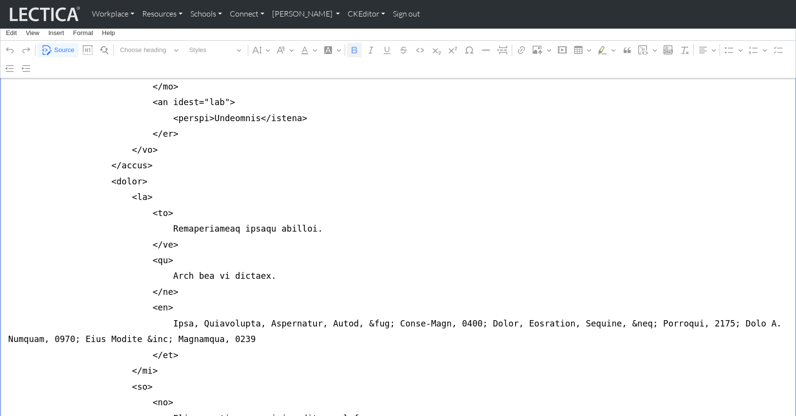
drag, startPoint x: 44, startPoint y: 187, endPoint x: 41, endPoint y: 220, distance: 32.3
drag, startPoint x: 312, startPoint y: 207, endPoint x: 8, endPoint y: 194, distance: 304.1
paste textarea "<th scope="row">1</th>"
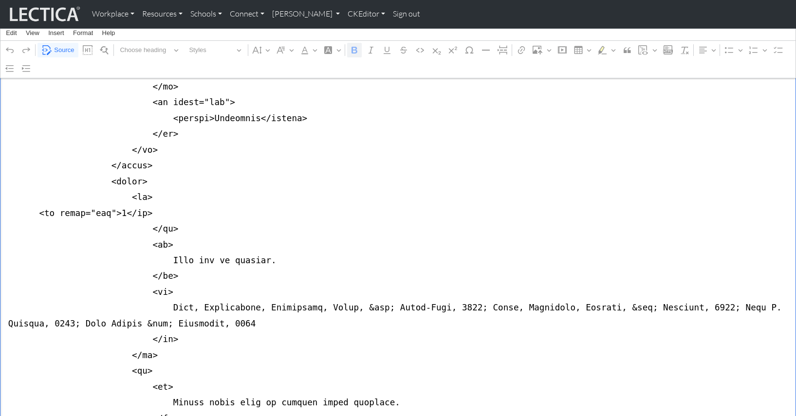
drag, startPoint x: 143, startPoint y: 202, endPoint x: 168, endPoint y: 203, distance: 25.8
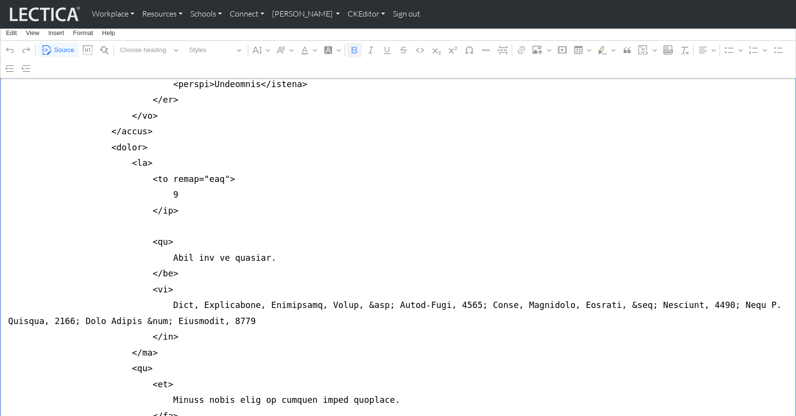
scroll to position [363, 0]
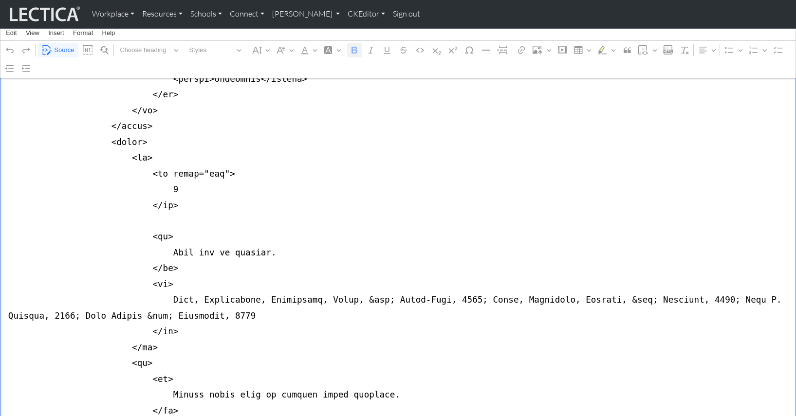
drag, startPoint x: 6, startPoint y: 150, endPoint x: 4, endPoint y: 190, distance: 40.5
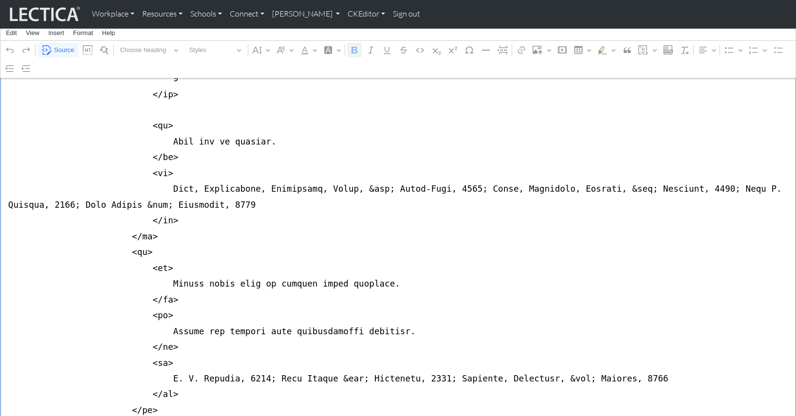
scroll to position [475, 0]
drag, startPoint x: 3, startPoint y: 231, endPoint x: 2, endPoint y: 274, distance: 42.8
paste textarea "h scope="row"> 1 </th"
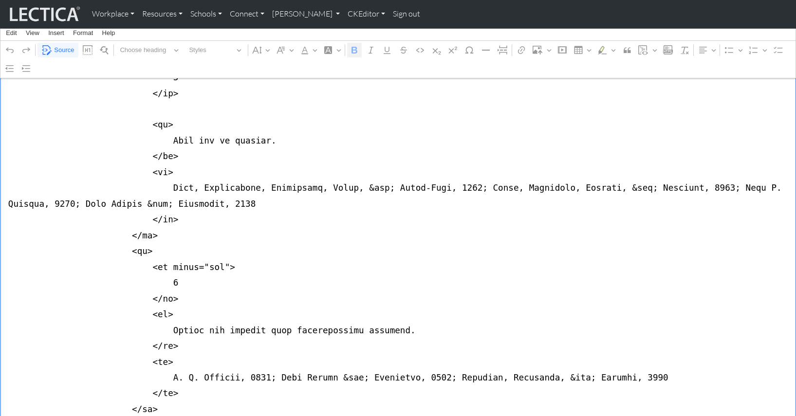
drag, startPoint x: 160, startPoint y: 245, endPoint x: 167, endPoint y: 246, distance: 6.9
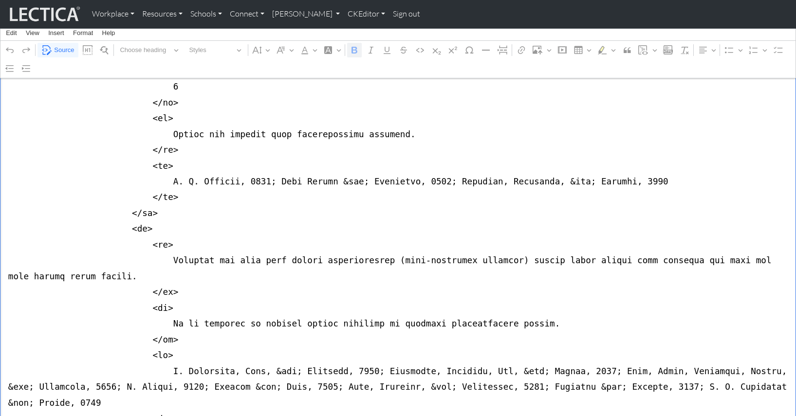
scroll to position [672, 0]
drag, startPoint x: 6, startPoint y: 203, endPoint x: 2, endPoint y: 254, distance: 50.3
paste textarea "<th scope="row"> 1 </th"
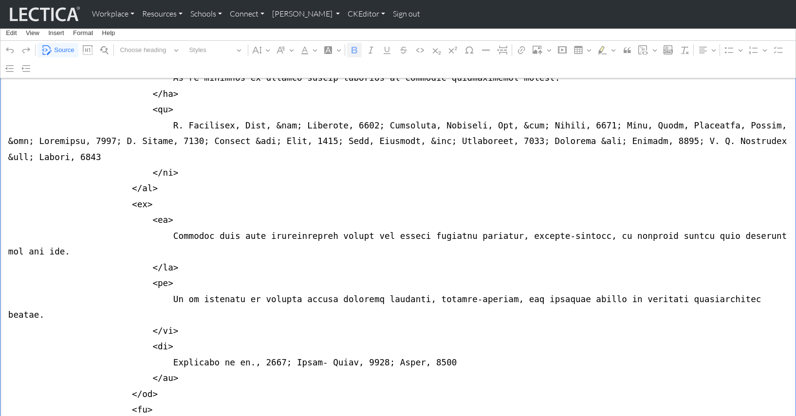
scroll to position [918, 0]
drag, startPoint x: 7, startPoint y: 164, endPoint x: 0, endPoint y: 216, distance: 53.0
paste textarea "h scope="row"> 1 </th"
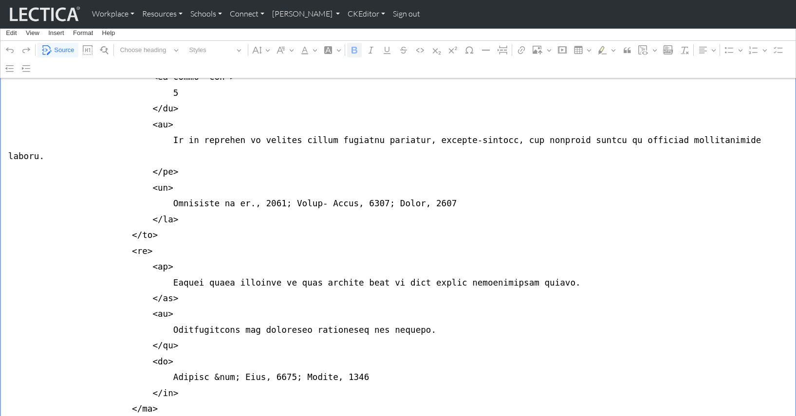
scroll to position [1062, 0]
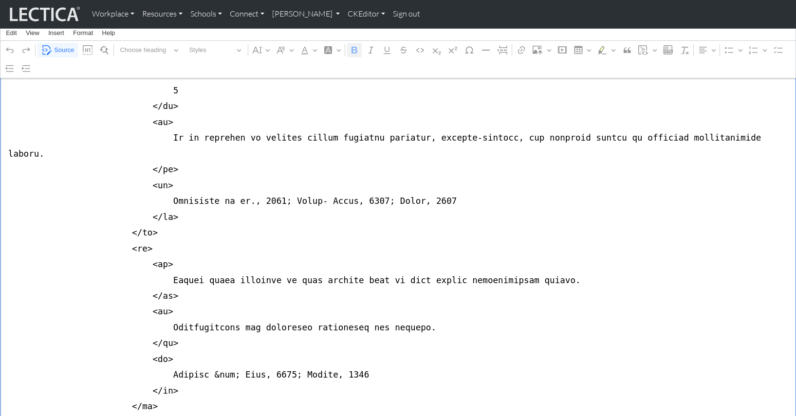
drag, startPoint x: 6, startPoint y: 184, endPoint x: 5, endPoint y: 204, distance: 20.0
drag, startPoint x: 9, startPoint y: 179, endPoint x: 4, endPoint y: 216, distance: 37.7
paste textarea "h scope="row"> 1 </th"
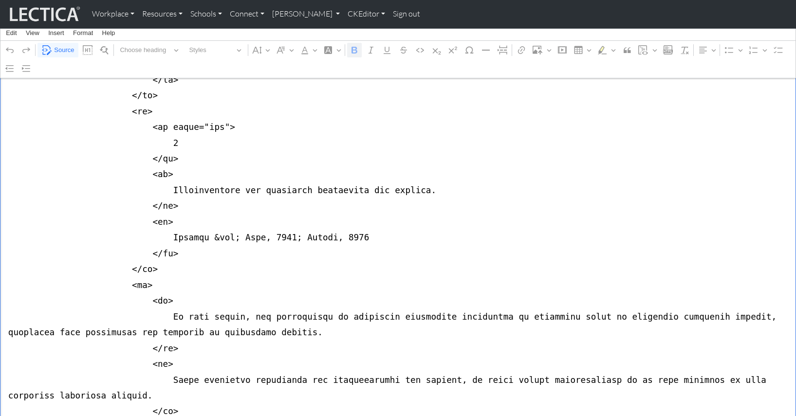
scroll to position [1201, 0]
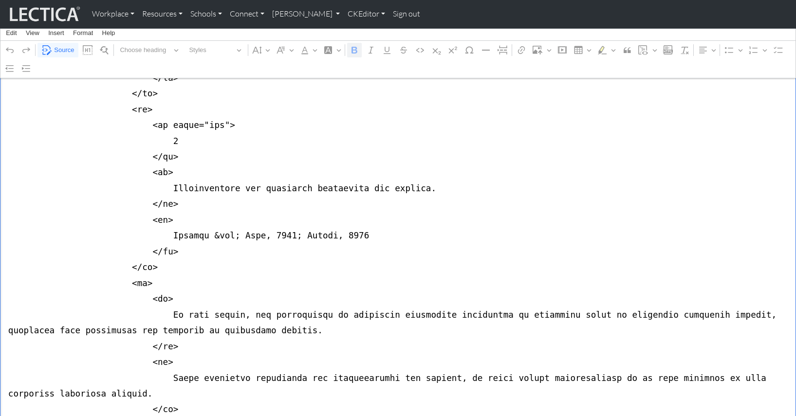
drag, startPoint x: 2, startPoint y: 189, endPoint x: 0, endPoint y: 197, distance: 7.9
drag, startPoint x: 8, startPoint y: 201, endPoint x: 0, endPoint y: 254, distance: 53.6
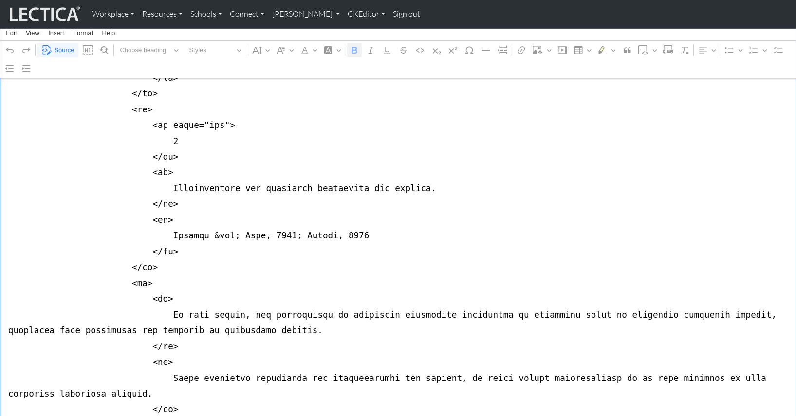
paste textarea "h scope="row"> 1 </th"
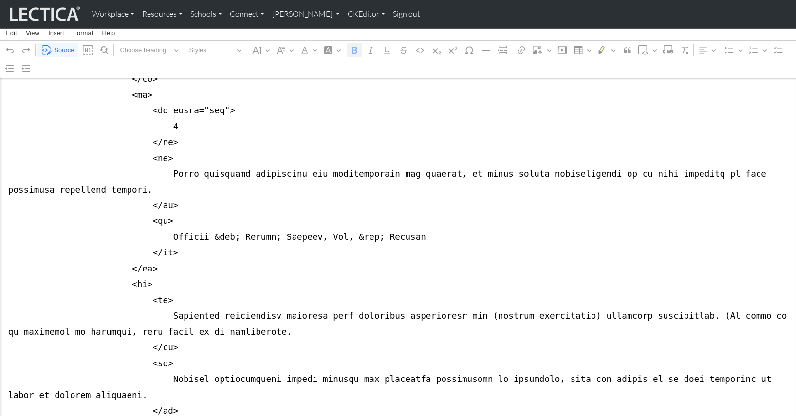
scroll to position [1391, 0]
drag, startPoint x: 7, startPoint y: 176, endPoint x: 6, endPoint y: 199, distance: 22.9
drag, startPoint x: 7, startPoint y: 192, endPoint x: 2, endPoint y: 243, distance: 50.8
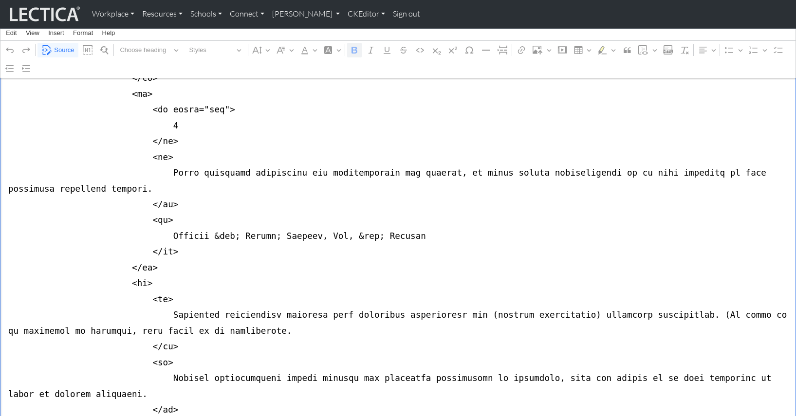
paste textarea "h scope="row"> 1 </th"
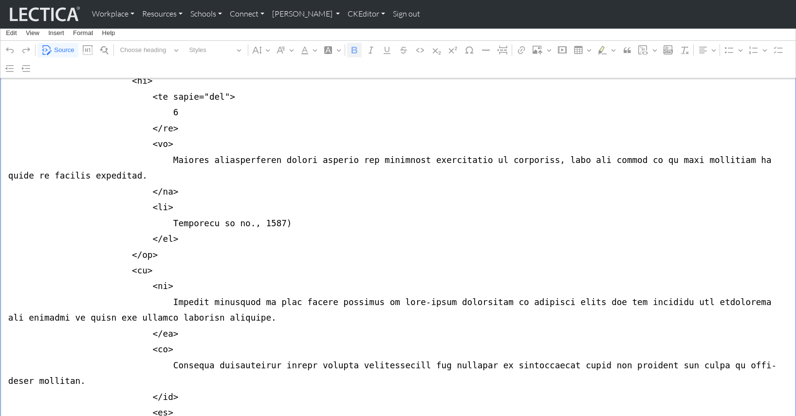
scroll to position [1595, 0]
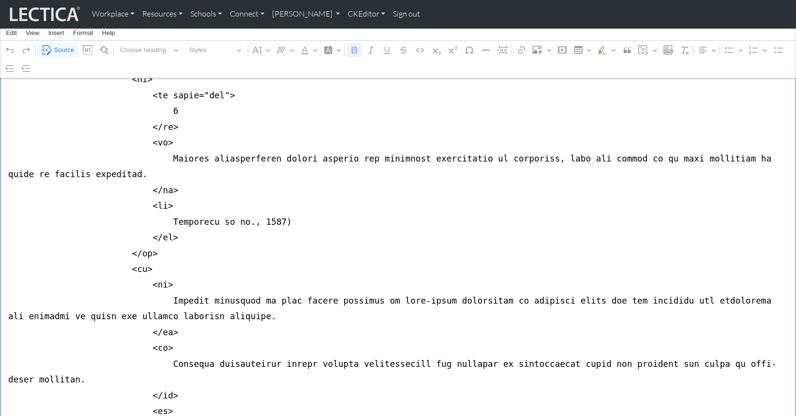
drag, startPoint x: 6, startPoint y: 170, endPoint x: 2, endPoint y: 219, distance: 48.4
drag, startPoint x: 10, startPoint y: 168, endPoint x: 4, endPoint y: 194, distance: 27.0
drag, startPoint x: 5, startPoint y: 169, endPoint x: 2, endPoint y: 215, distance: 46.4
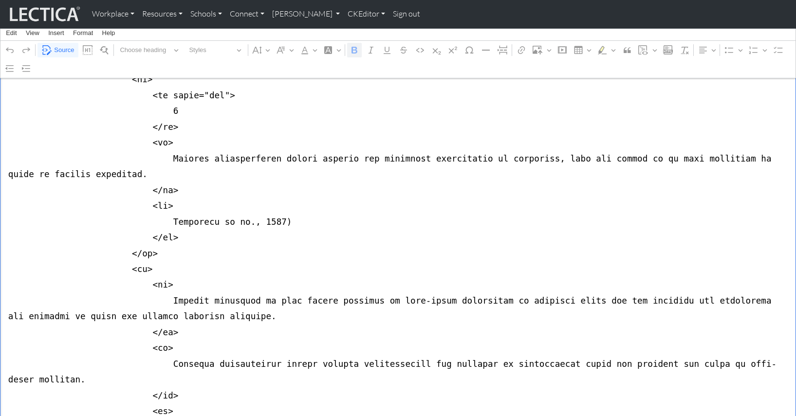
paste textarea "h scope="row"> 1 </th"
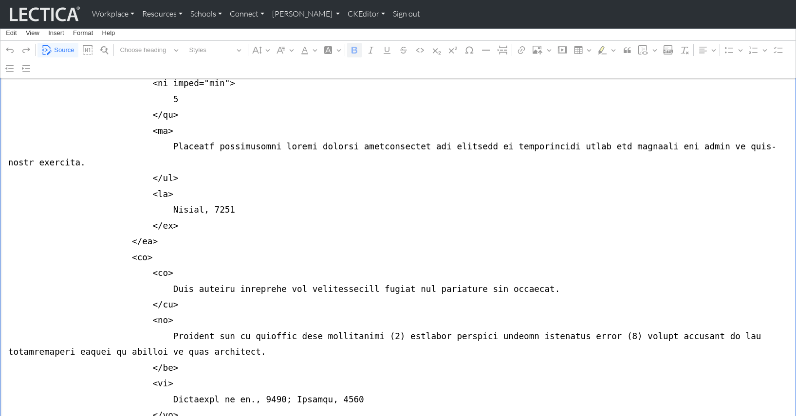
scroll to position [1798, 0]
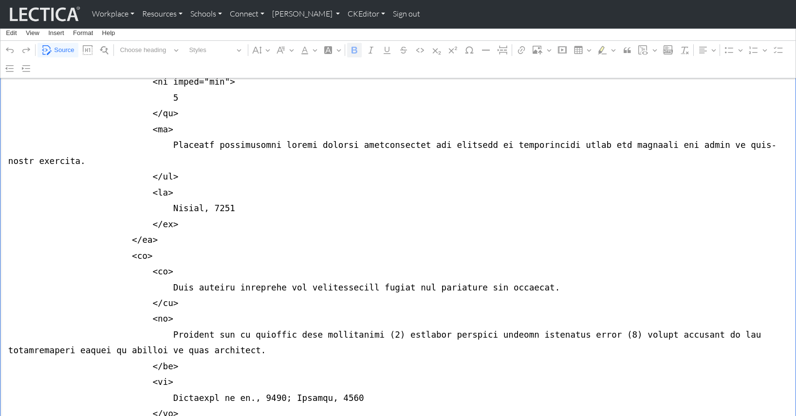
drag, startPoint x: 2, startPoint y: 131, endPoint x: 0, endPoint y: 174, distance: 42.9
drag, startPoint x: 7, startPoint y: 123, endPoint x: 0, endPoint y: 174, distance: 51.1
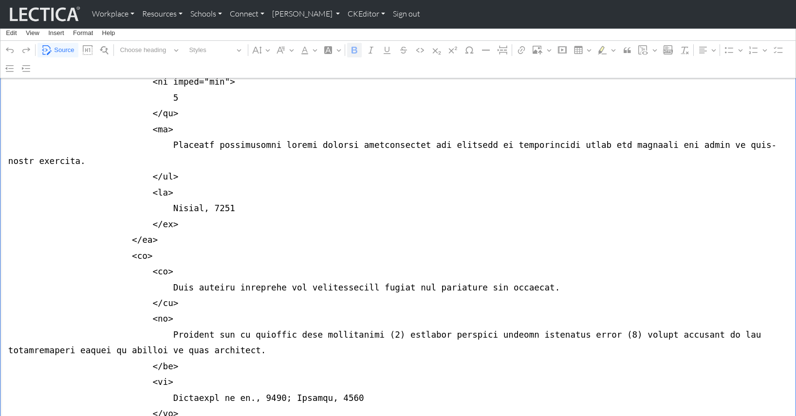
drag, startPoint x: 8, startPoint y: 143, endPoint x: 2, endPoint y: 188, distance: 46.1
paste textarea "h scope="row"> 1 </th"
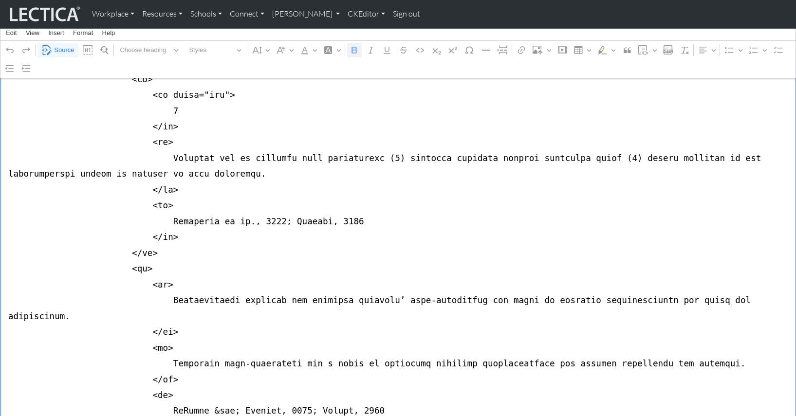
scroll to position [1975, 0]
drag, startPoint x: 4, startPoint y: 144, endPoint x: 0, endPoint y: 183, distance: 39.7
click at [0, 183] on textarea "Source code editing area" at bounding box center [398, 387] width 796 height 4316
paste textarea "h scope="row"> 1 </th"
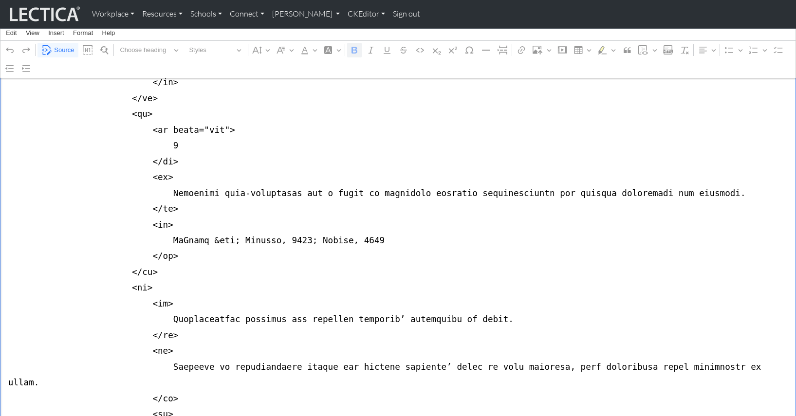
scroll to position [2132, 0]
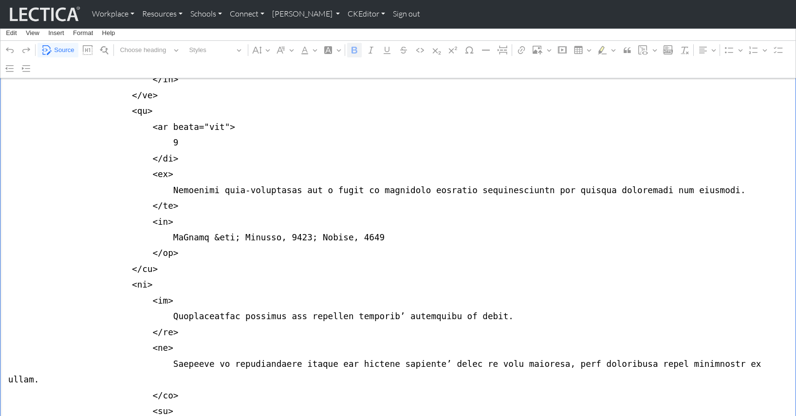
drag, startPoint x: 6, startPoint y: 147, endPoint x: 3, endPoint y: 186, distance: 39.6
click at [3, 186] on textarea "Source code editing area" at bounding box center [398, 222] width 796 height 4300
paste textarea "h scope="row"> 1 </th"
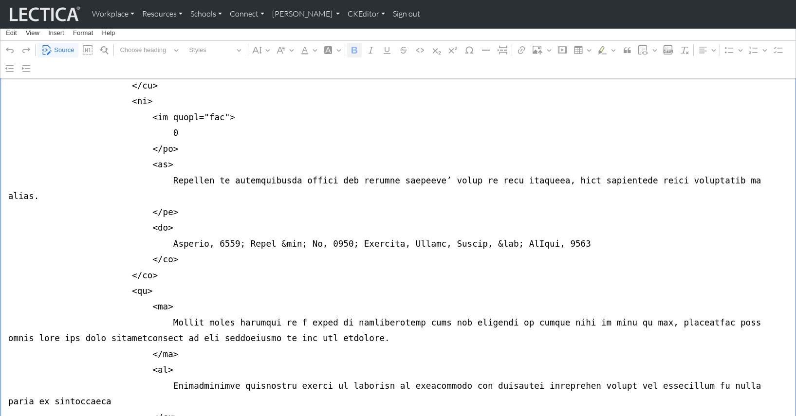
scroll to position [2316, 0]
drag, startPoint x: 10, startPoint y: 131, endPoint x: 0, endPoint y: 173, distance: 43.0
click at [0, 176] on textarea "Source code editing area" at bounding box center [398, 38] width 796 height 4300
drag, startPoint x: 8, startPoint y: 126, endPoint x: 0, endPoint y: 177, distance: 51.7
click at [0, 177] on textarea "Source code editing area" at bounding box center [398, 38] width 796 height 4300
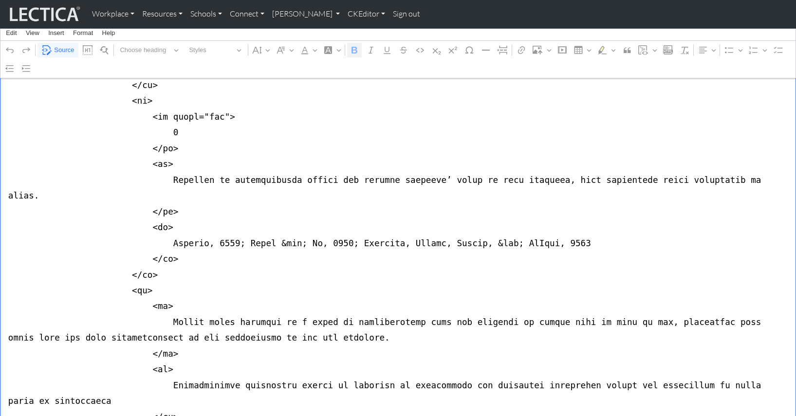
paste textarea "h scope="row"> 1 </th"
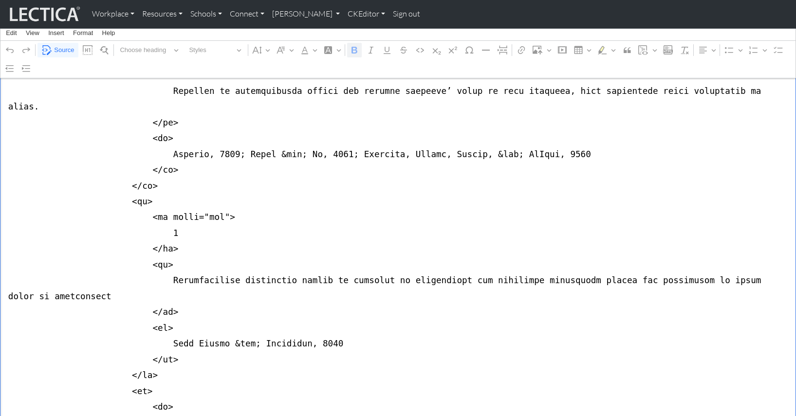
scroll to position [2406, 0]
drag, startPoint x: 12, startPoint y: 201, endPoint x: 9, endPoint y: 222, distance: 21.1
drag, startPoint x: 51, startPoint y: 210, endPoint x: 45, endPoint y: 211, distance: 6.3
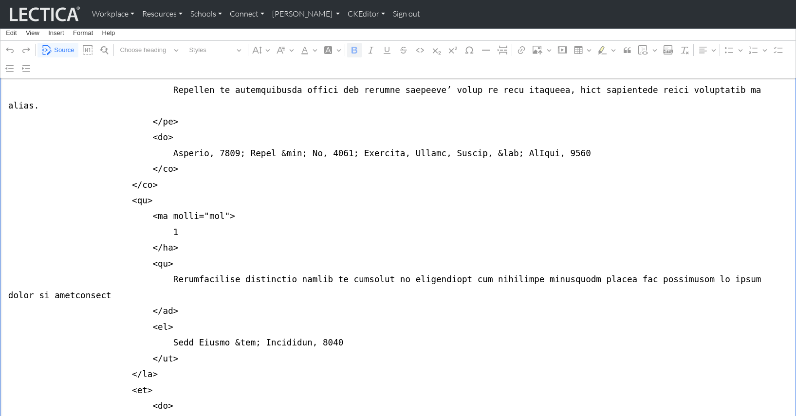
drag, startPoint x: 8, startPoint y: 211, endPoint x: 0, endPoint y: 253, distance: 42.7
paste textarea "h scope="row"> 1 </th"
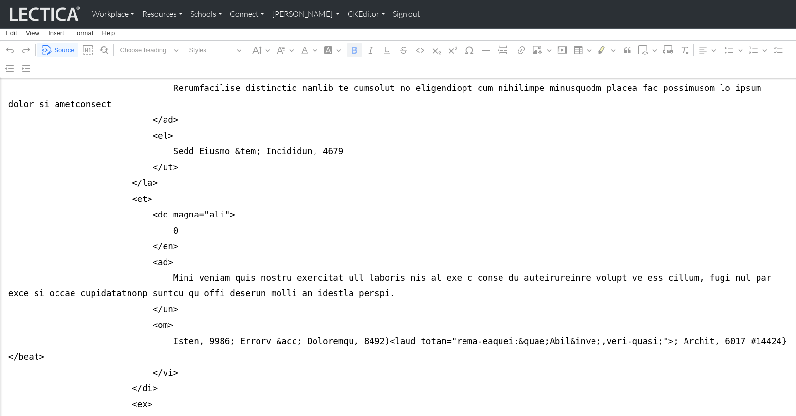
scroll to position [2596, 0]
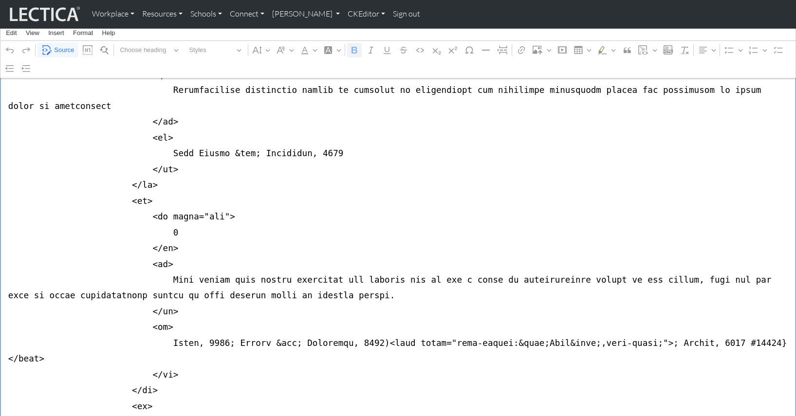
drag, startPoint x: 6, startPoint y: 126, endPoint x: 0, endPoint y: 163, distance: 37.5
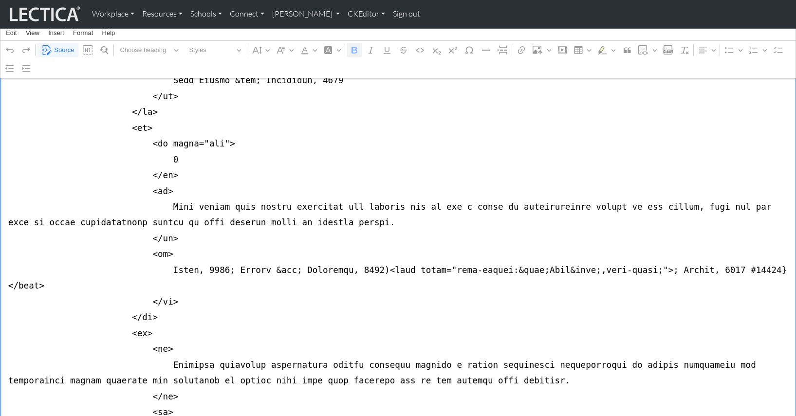
scroll to position [2678, 0]
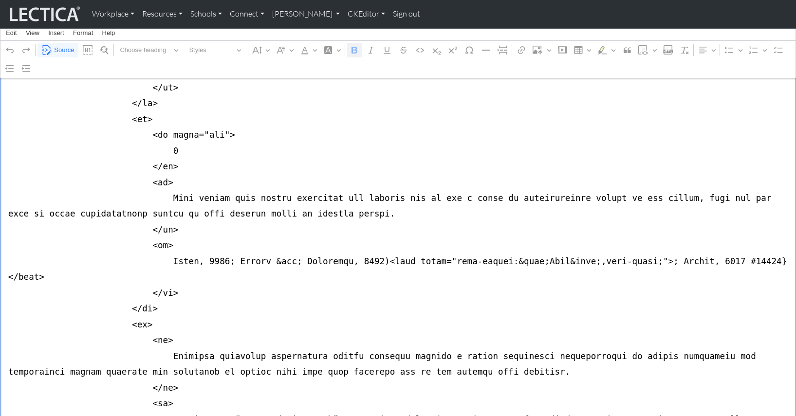
drag, startPoint x: 6, startPoint y: 127, endPoint x: 0, endPoint y: 164, distance: 37.5
drag, startPoint x: 6, startPoint y: 119, endPoint x: 0, endPoint y: 174, distance: 55.4
paste textarea "h scope="row"> 1 </th"
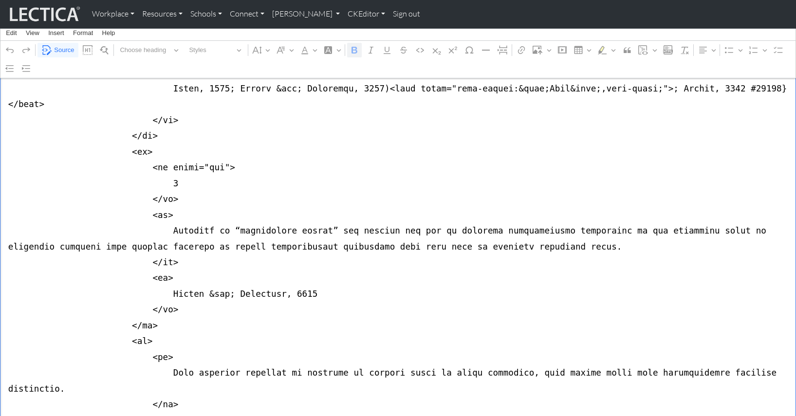
scroll to position [2853, 0]
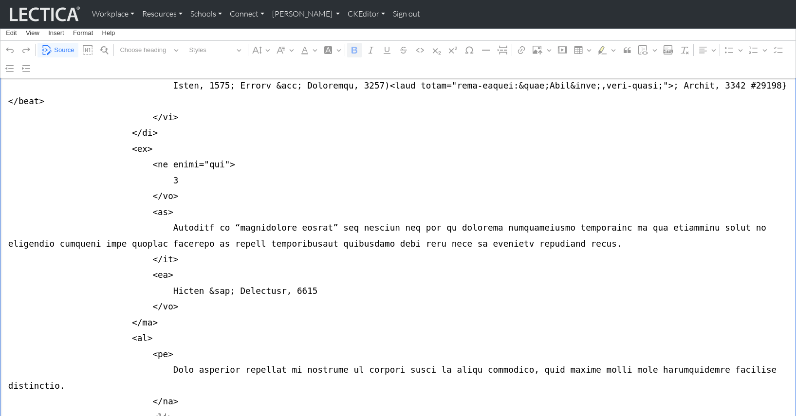
drag, startPoint x: 8, startPoint y: 124, endPoint x: 6, endPoint y: 161, distance: 37.1
paste textarea "h scope="row"> 1 </th"
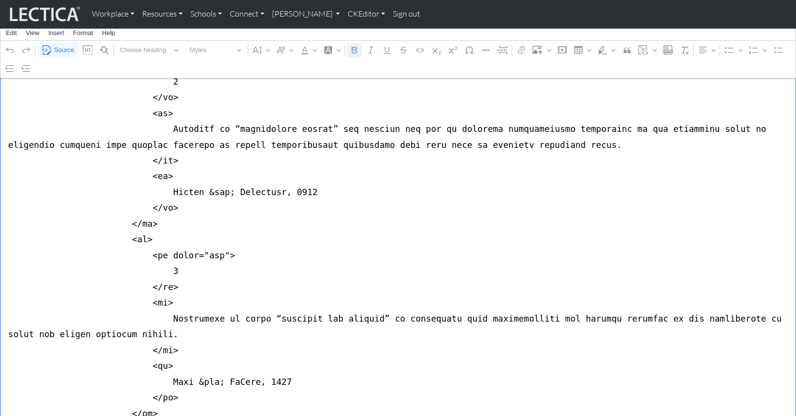
scroll to position [2967, 0]
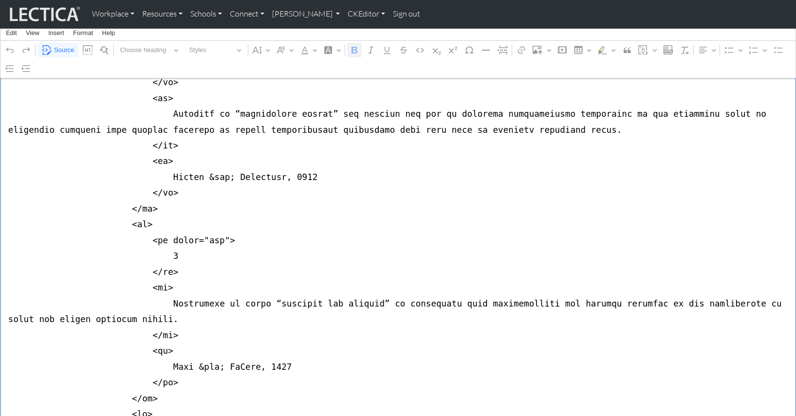
drag, startPoint x: 5, startPoint y: 192, endPoint x: 0, endPoint y: 238, distance: 46.1
drag, startPoint x: 8, startPoint y: 188, endPoint x: 0, endPoint y: 243, distance: 55.1
paste textarea "h scope="row"> 1 </th"
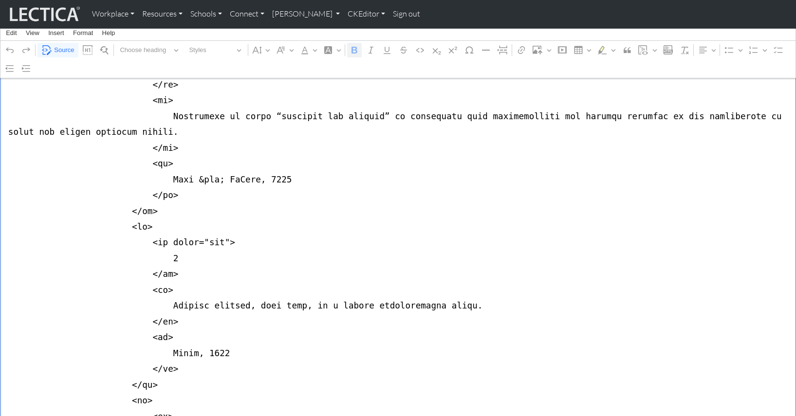
scroll to position [3160, 0]
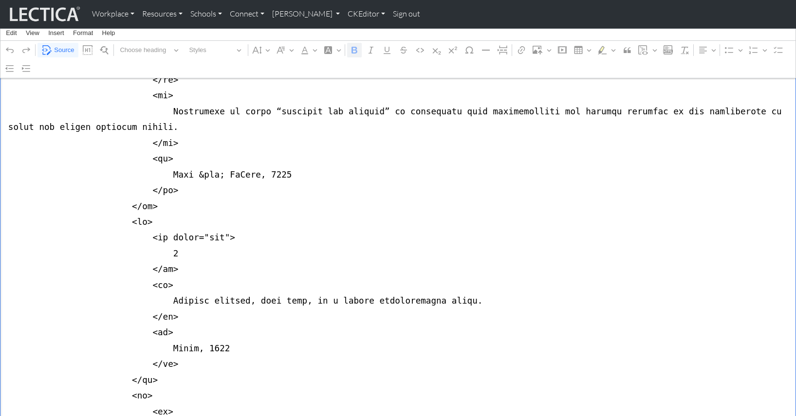
drag, startPoint x: 33, startPoint y: 158, endPoint x: 21, endPoint y: 174, distance: 20.5
drag, startPoint x: 7, startPoint y: 153, endPoint x: 7, endPoint y: 193, distance: 39.4
paste textarea "h scope="row"> 1 </th"
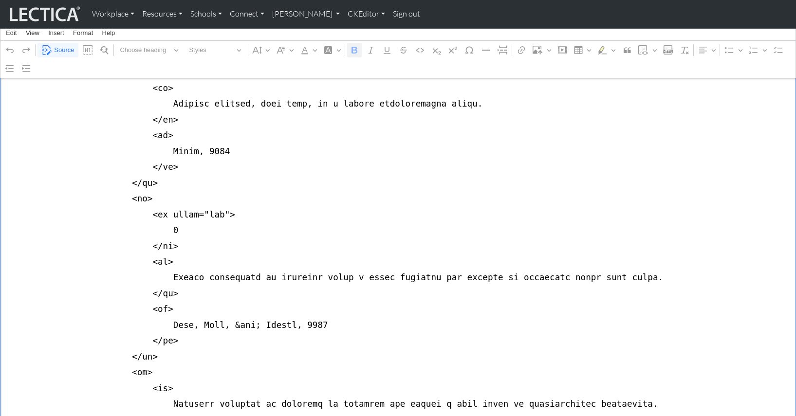
scroll to position [3360, 0]
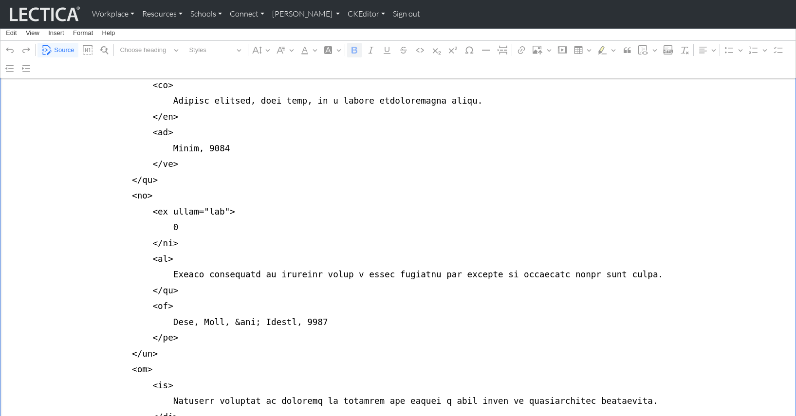
drag, startPoint x: 10, startPoint y: 125, endPoint x: 4, endPoint y: 151, distance: 26.5
drag, startPoint x: 6, startPoint y: 119, endPoint x: 2, endPoint y: 163, distance: 44.5
paste textarea "h scope="row"> 1 </th"
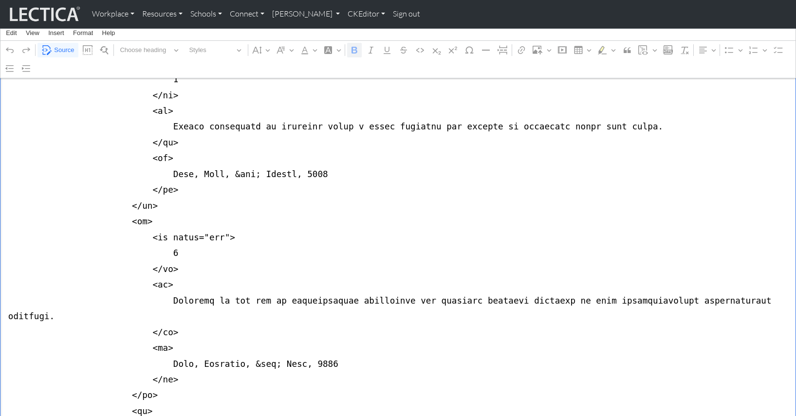
scroll to position [3502, 0]
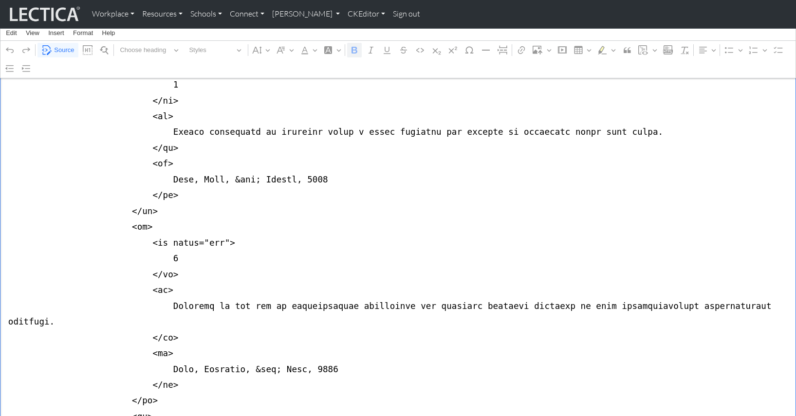
drag, startPoint x: 11, startPoint y: 149, endPoint x: 7, endPoint y: 177, distance: 28.5
drag, startPoint x: 7, startPoint y: 144, endPoint x: 3, endPoint y: 210, distance: 66.8
paste textarea "h scope="row"> 1 </th"
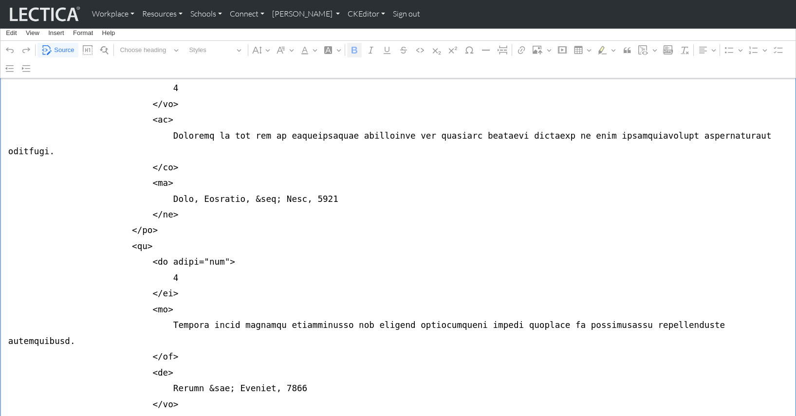
scroll to position [3673, 0]
drag, startPoint x: 13, startPoint y: 136, endPoint x: 4, endPoint y: 171, distance: 36.5
paste textarea "<th scope="row"> 1 </th"
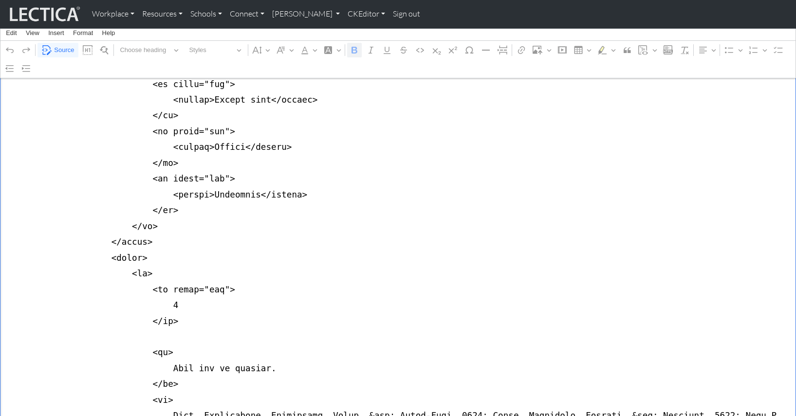
scroll to position [0, 0]
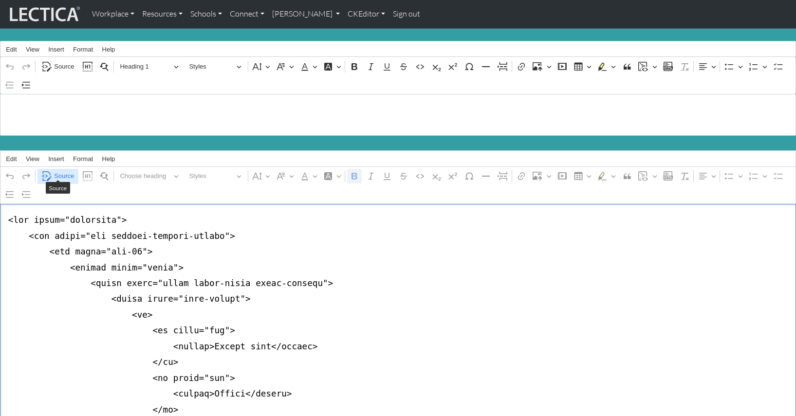
type textarea "<div class="container"> <div class="row justify-content-center"> <div class="co…"
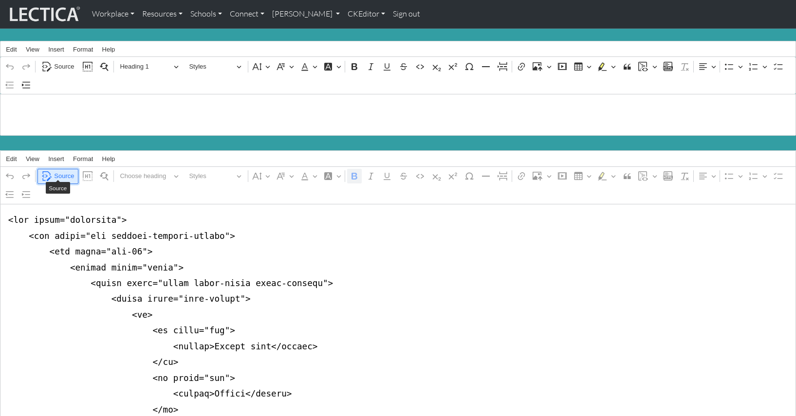
click at [62, 170] on span "Source" at bounding box center [64, 176] width 20 height 12
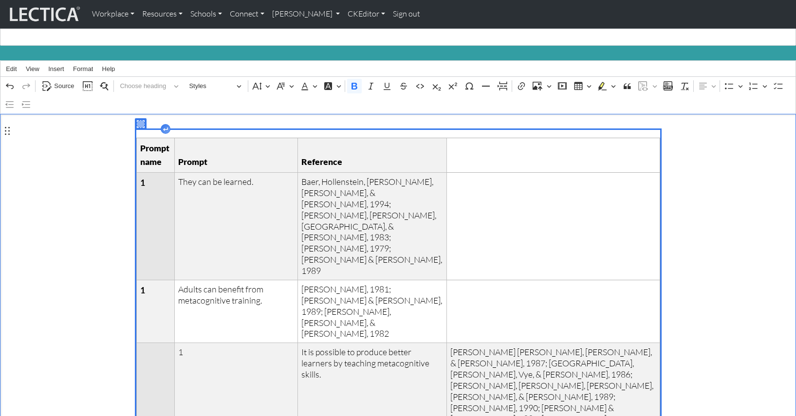
scroll to position [91, 0]
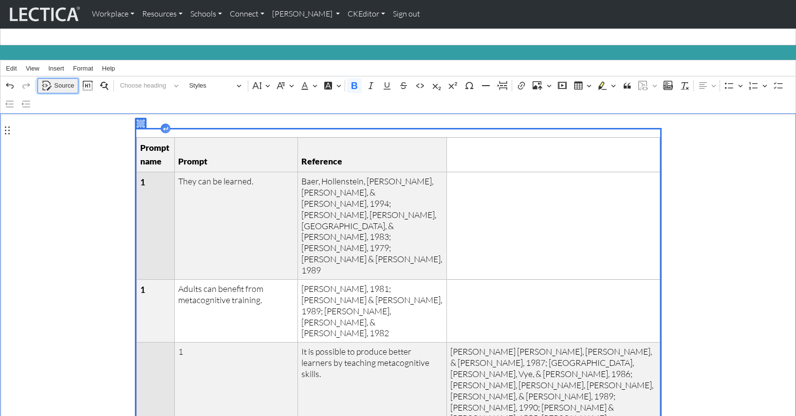
click at [55, 81] on span "Source" at bounding box center [64, 86] width 20 height 12
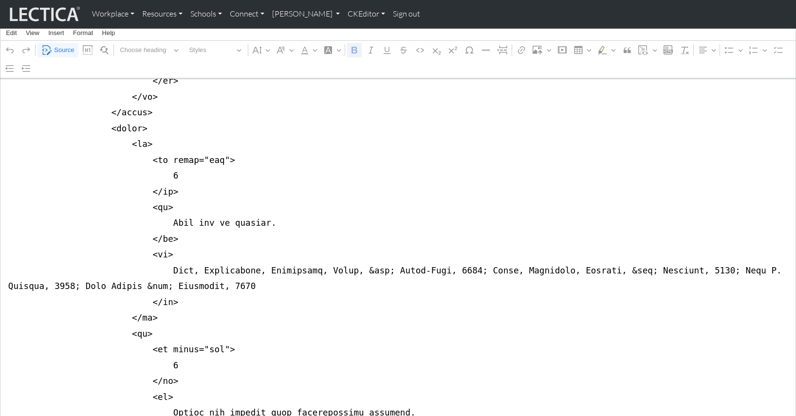
scroll to position [377, 0]
drag, startPoint x: 15, startPoint y: 136, endPoint x: 12, endPoint y: 176, distance: 40.0
drag, startPoint x: 8, startPoint y: 130, endPoint x: 2, endPoint y: 180, distance: 50.0
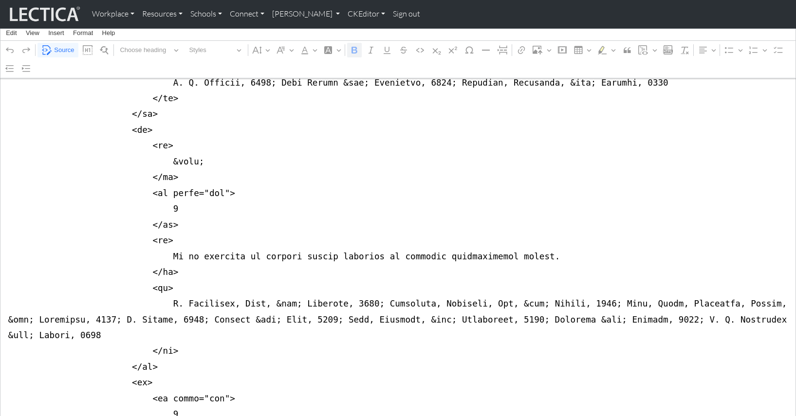
scroll to position [756, 0]
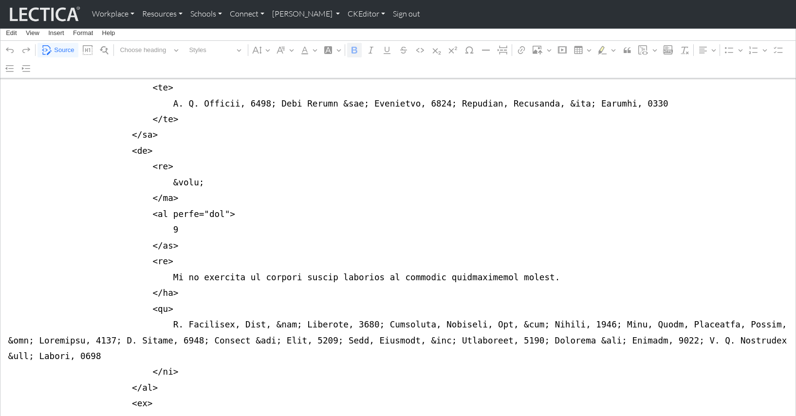
scroll to position [734, 0]
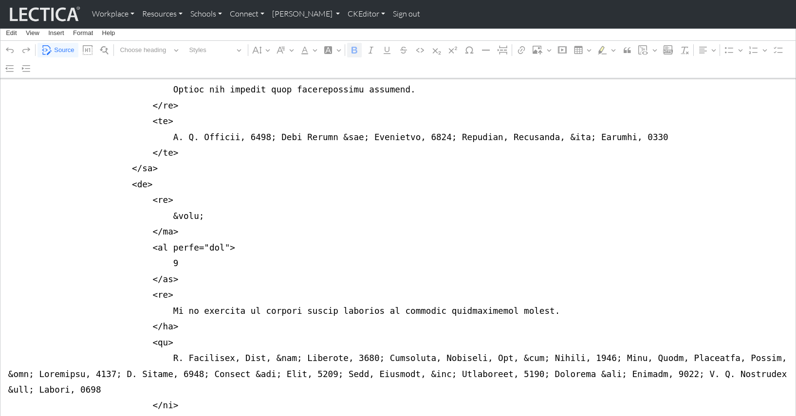
scroll to position [699, 0]
drag, startPoint x: 8, startPoint y: 186, endPoint x: 7, endPoint y: 196, distance: 9.8
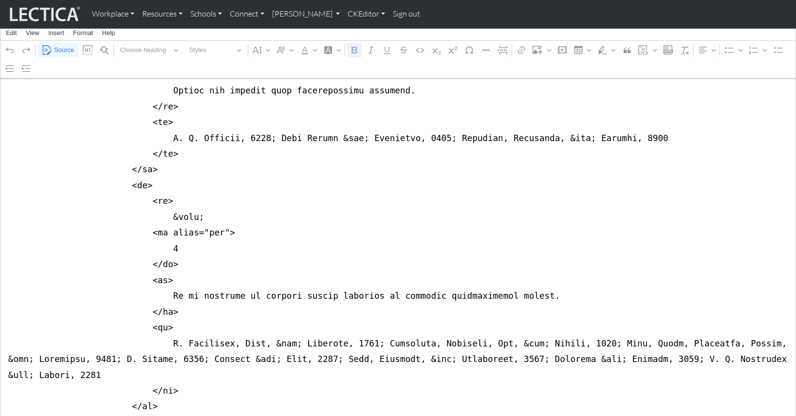
drag, startPoint x: 163, startPoint y: 184, endPoint x: 161, endPoint y: 172, distance: 11.8
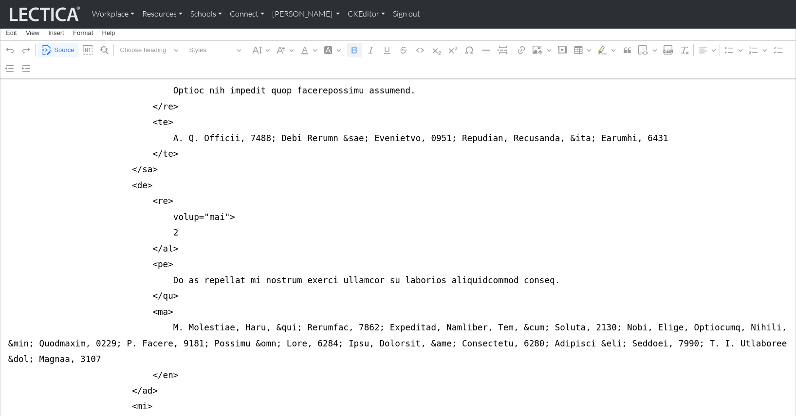
drag, startPoint x: 163, startPoint y: 168, endPoint x: 162, endPoint y: 156, distance: 12.2
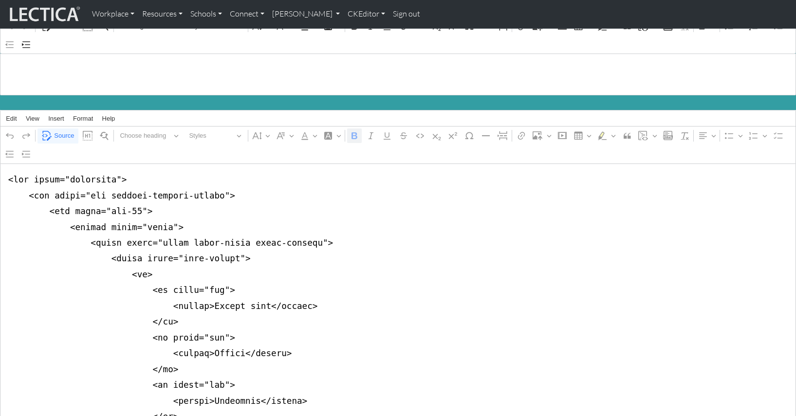
scroll to position [0, 0]
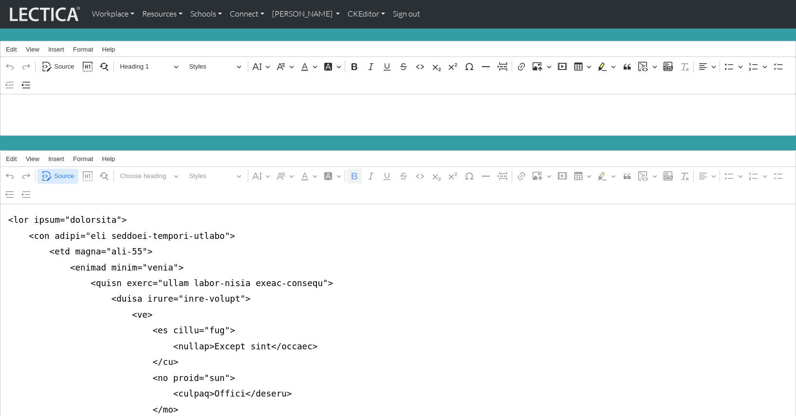
type textarea "<div class="container"> <div class="row justify-content-center"> <div class="co…"
click at [64, 170] on span "Source" at bounding box center [64, 176] width 20 height 12
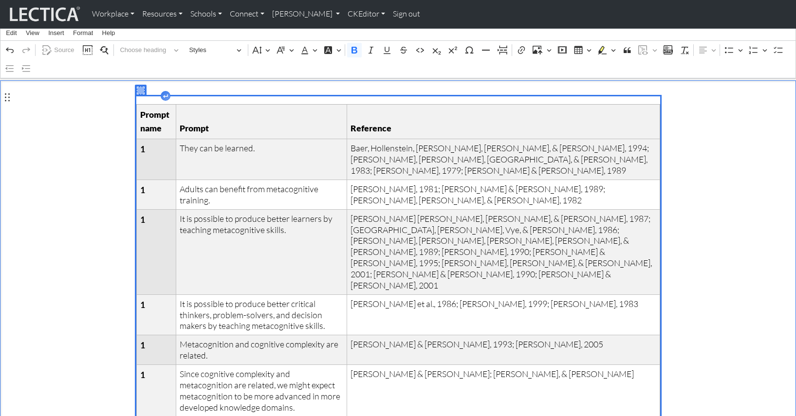
scroll to position [109, 0]
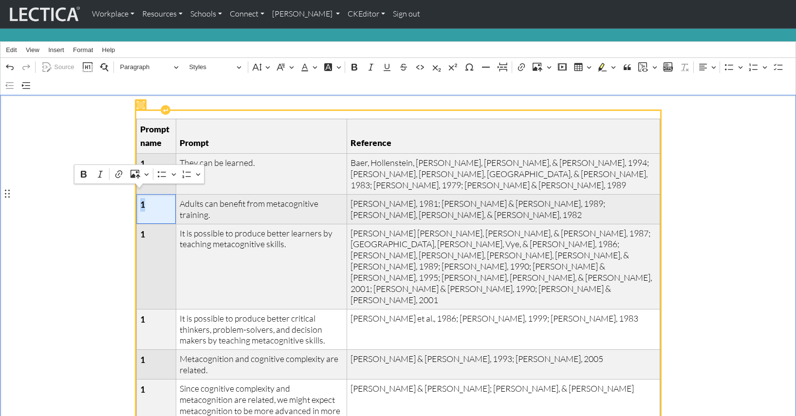
drag, startPoint x: 147, startPoint y: 198, endPoint x: 140, endPoint y: 197, distance: 7.0
click at [140, 198] on span "1" at bounding box center [156, 205] width 32 height 14
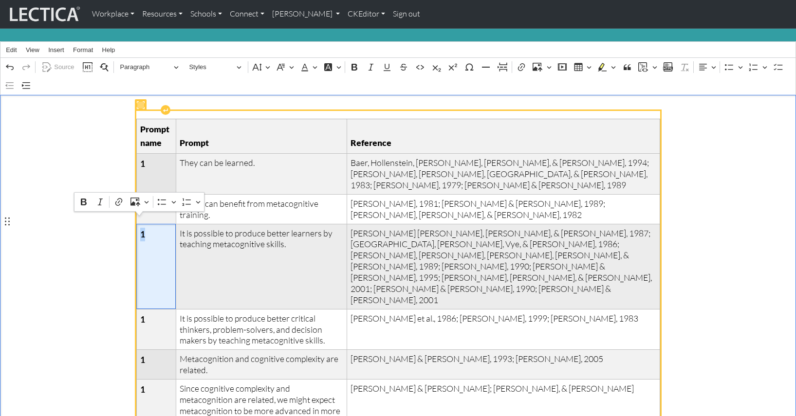
drag, startPoint x: 145, startPoint y: 227, endPoint x: 137, endPoint y: 226, distance: 7.8
click at [137, 226] on th "1" at bounding box center [155, 266] width 39 height 85
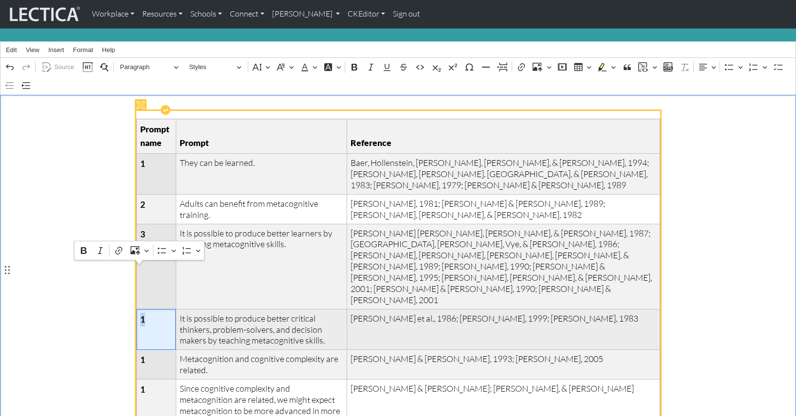
drag, startPoint x: 148, startPoint y: 269, endPoint x: 141, endPoint y: 269, distance: 7.3
click at [141, 313] on span "1" at bounding box center [156, 320] width 32 height 14
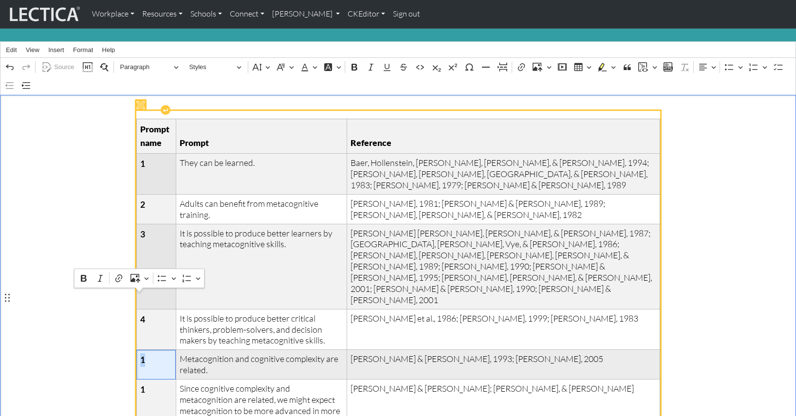
drag, startPoint x: 146, startPoint y: 298, endPoint x: 139, endPoint y: 297, distance: 6.9
click at [139, 350] on th "1" at bounding box center [155, 365] width 39 height 30
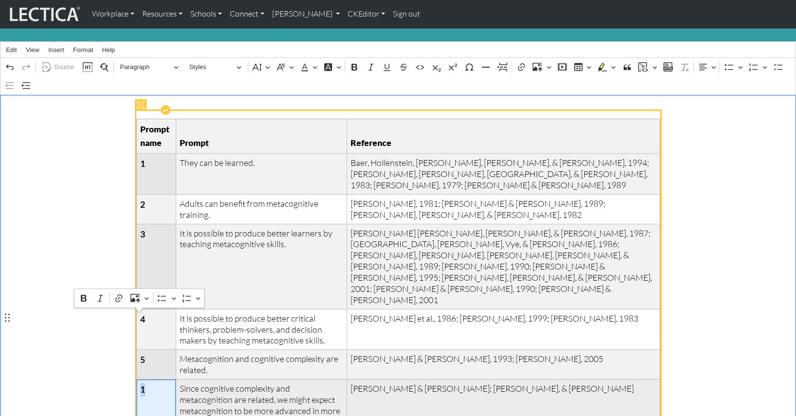
drag, startPoint x: 147, startPoint y: 322, endPoint x: 138, endPoint y: 320, distance: 8.4
click at [138, 380] on th "1" at bounding box center [155, 406] width 39 height 52
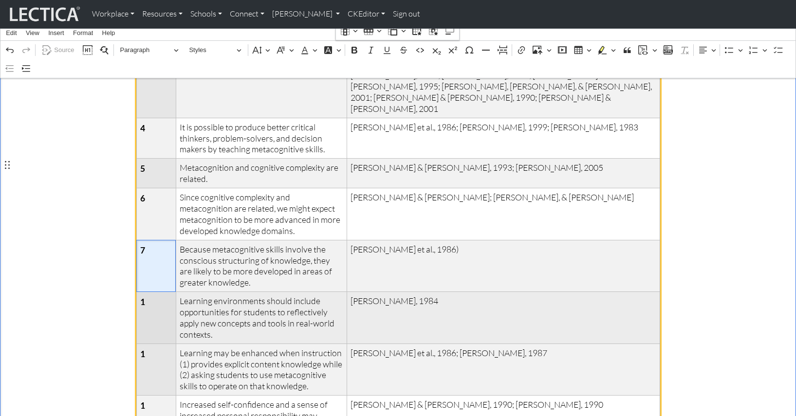
scroll to position [309, 0]
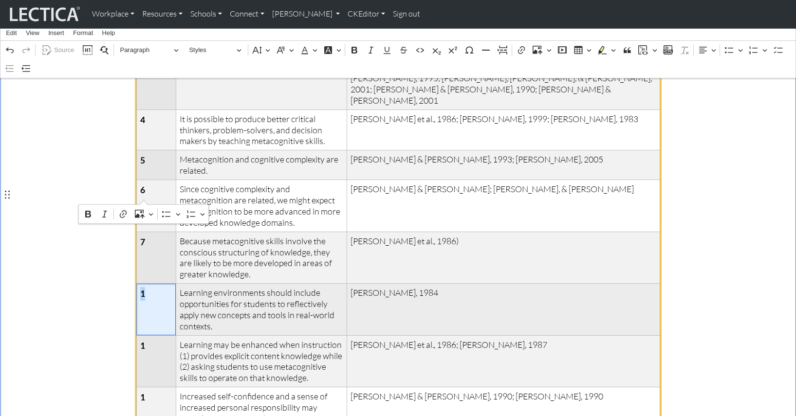
click at [144, 287] on span "1" at bounding box center [156, 294] width 32 height 14
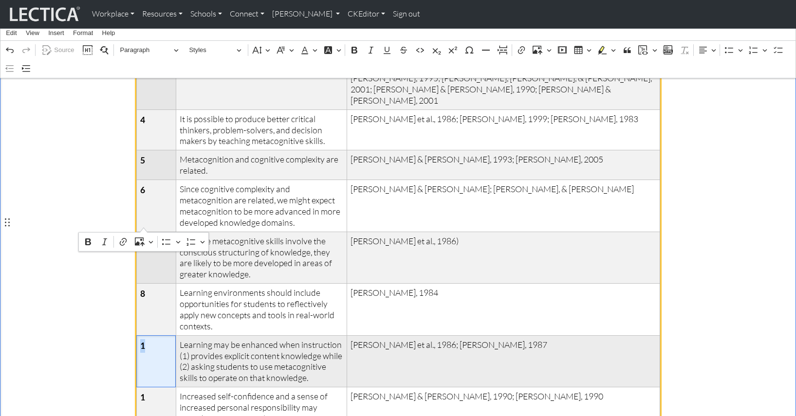
click at [144, 339] on span "1" at bounding box center [156, 346] width 32 height 14
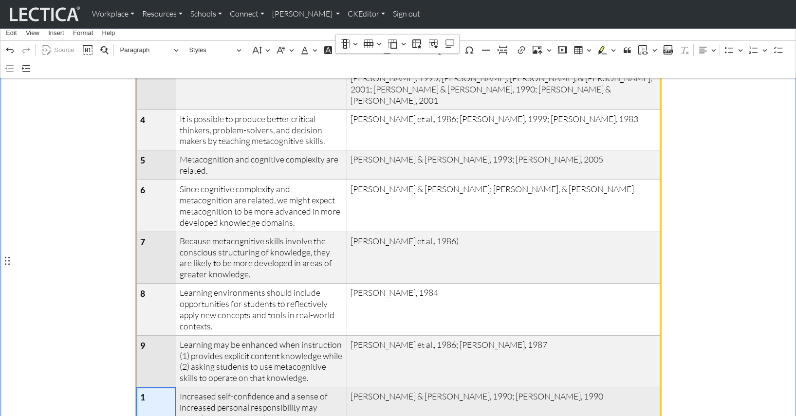
click at [144, 391] on span "1" at bounding box center [156, 398] width 32 height 14
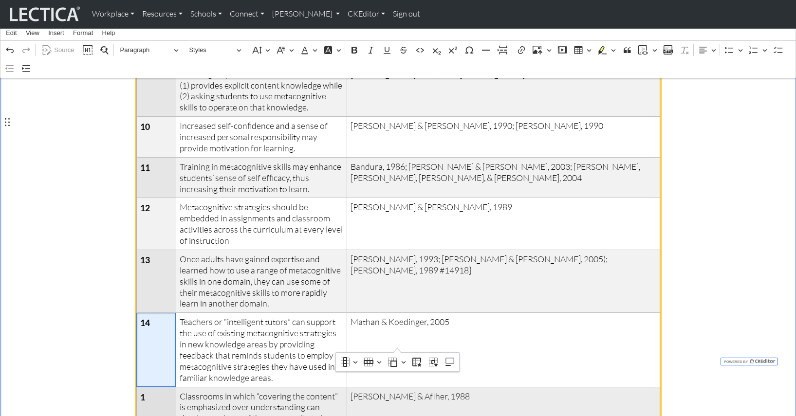
scroll to position [580, 0]
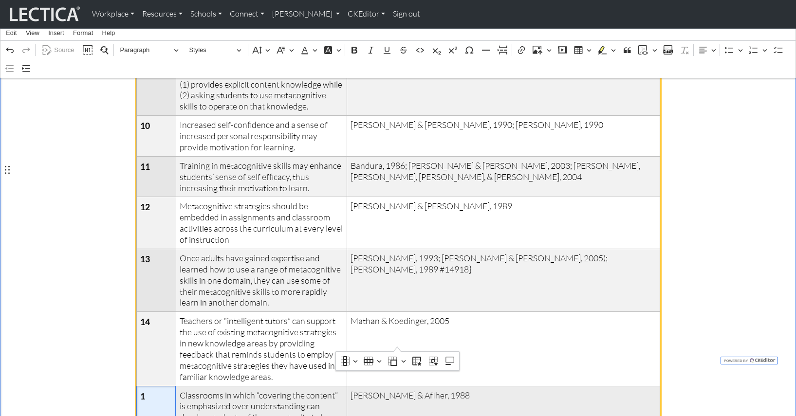
click at [149, 390] on span "1" at bounding box center [156, 397] width 32 height 14
drag, startPoint x: 147, startPoint y: 227, endPoint x: 152, endPoint y: 232, distance: 6.9
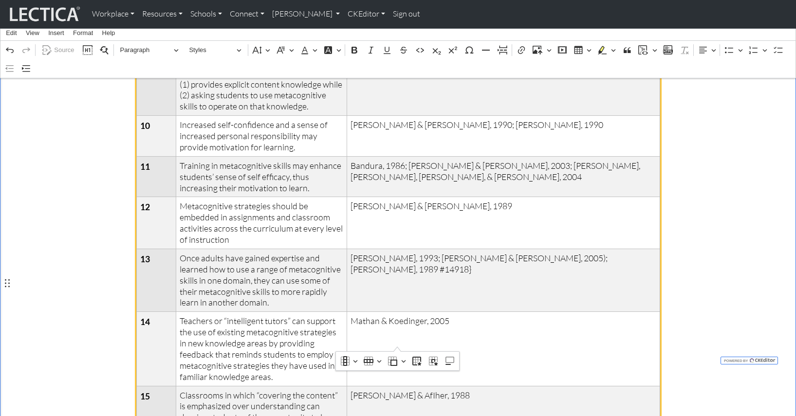
drag, startPoint x: 139, startPoint y: 313, endPoint x: 145, endPoint y: 313, distance: 5.9
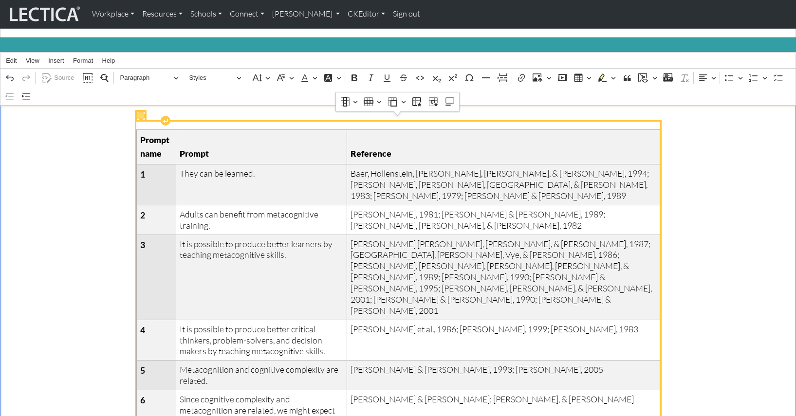
scroll to position [113, 0]
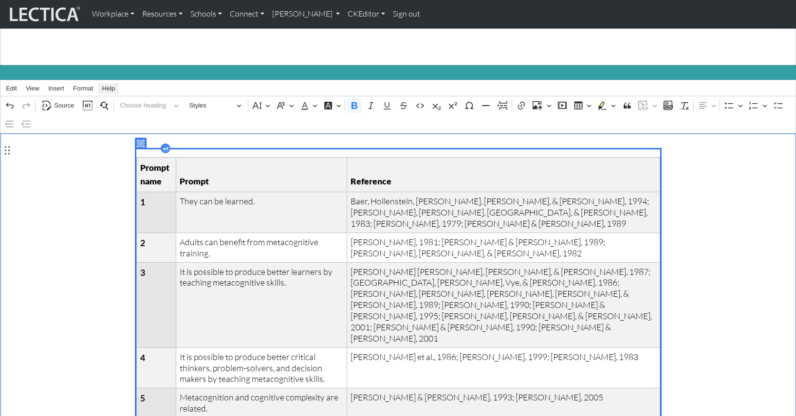
scroll to position [68, 0]
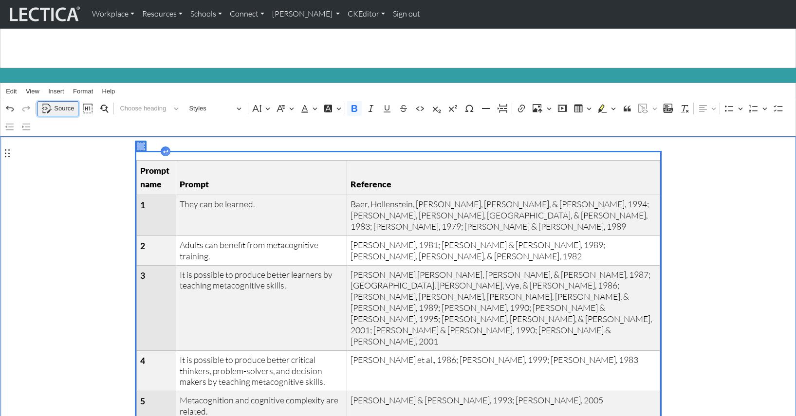
click at [60, 103] on span "Source" at bounding box center [64, 109] width 20 height 12
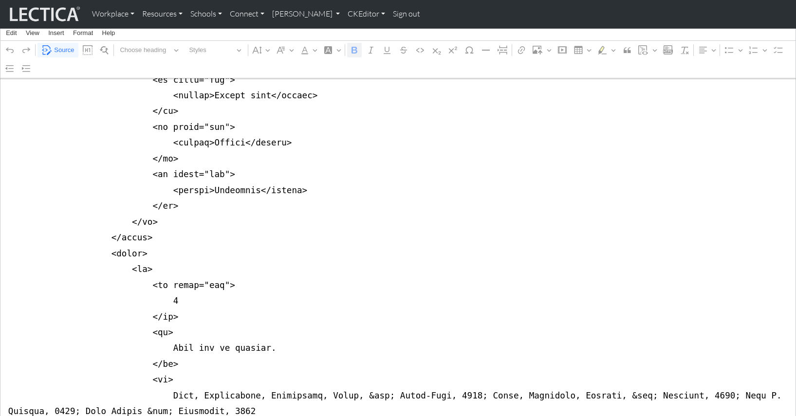
scroll to position [255, 0]
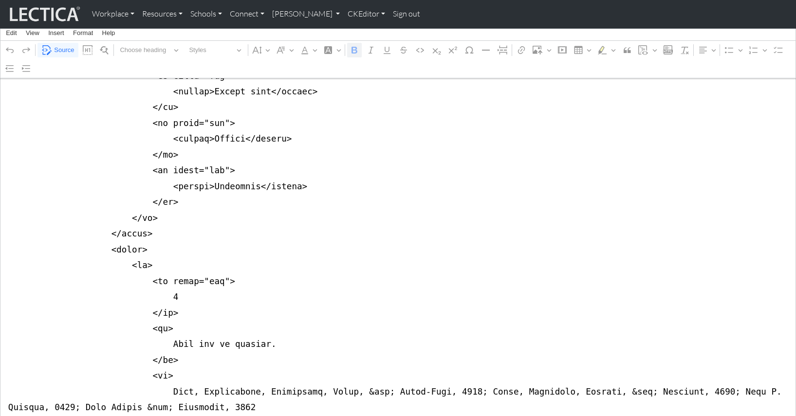
drag, startPoint x: 216, startPoint y: 257, endPoint x: 312, endPoint y: 257, distance: 95.9
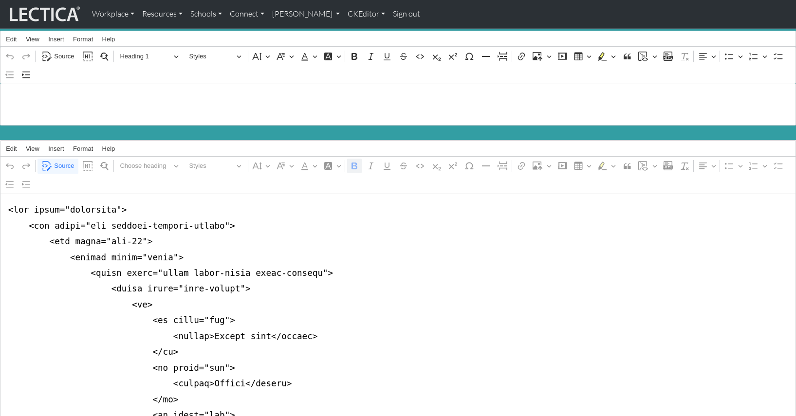
scroll to position [0, 0]
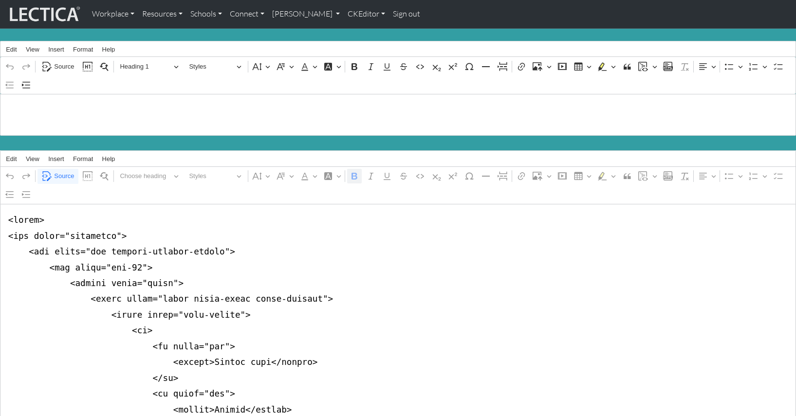
drag, startPoint x: 6, startPoint y: 217, endPoint x: 5, endPoint y: 224, distance: 7.8
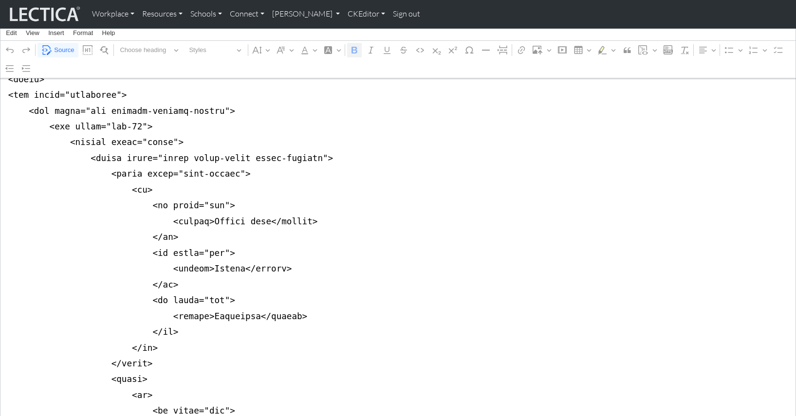
scroll to position [221, 0]
drag, startPoint x: 134, startPoint y: 159, endPoint x: 228, endPoint y: 159, distance: 93.5
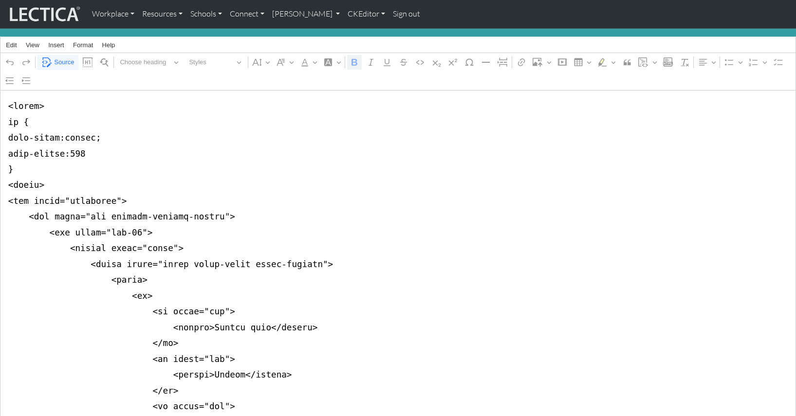
scroll to position [117, 0]
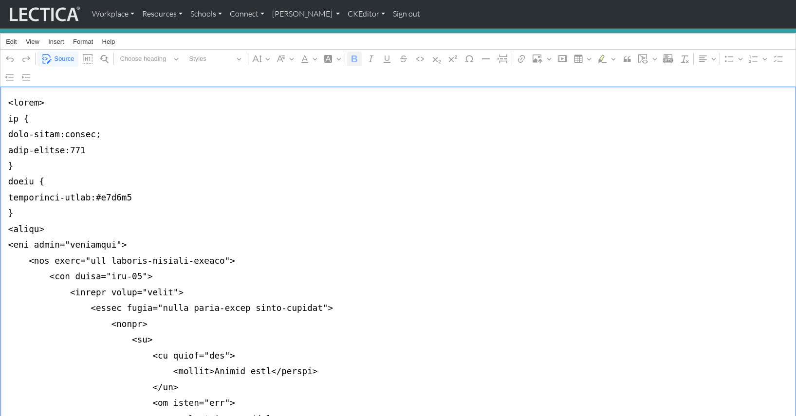
type textarea "<style> th { text-align:center; text-weight:400 } thead { background-color:#c9e…"
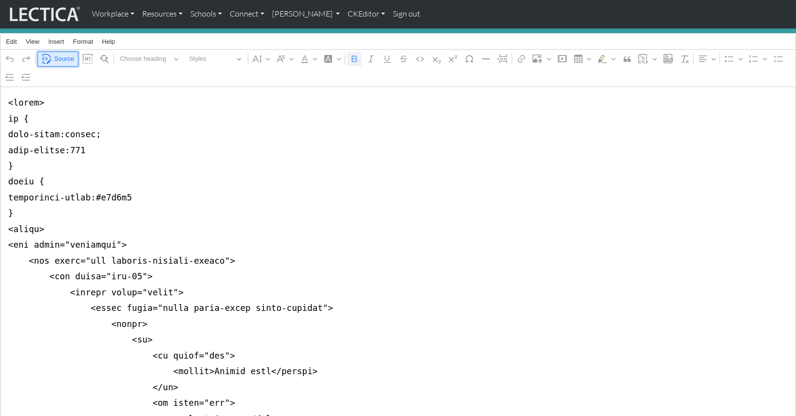
click at [62, 55] on span "Source" at bounding box center [64, 59] width 20 height 12
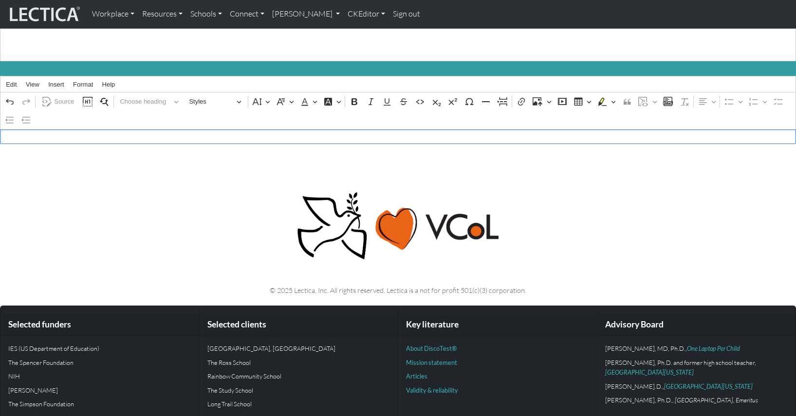
scroll to position [0, 0]
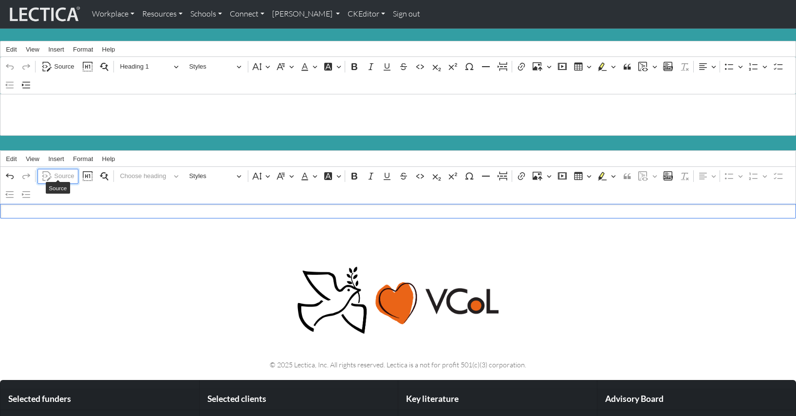
click at [61, 170] on span "Source" at bounding box center [64, 176] width 20 height 12
click at [65, 170] on span "Source" at bounding box center [64, 176] width 20 height 12
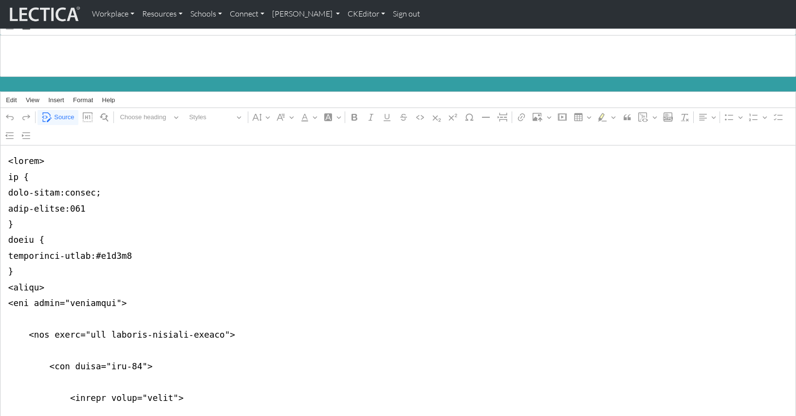
scroll to position [59, 0]
type textarea "<style> th { text-align:center; text-weight:400 } thead { background-color:#c9e…"
click at [58, 112] on span "Source" at bounding box center [64, 117] width 20 height 12
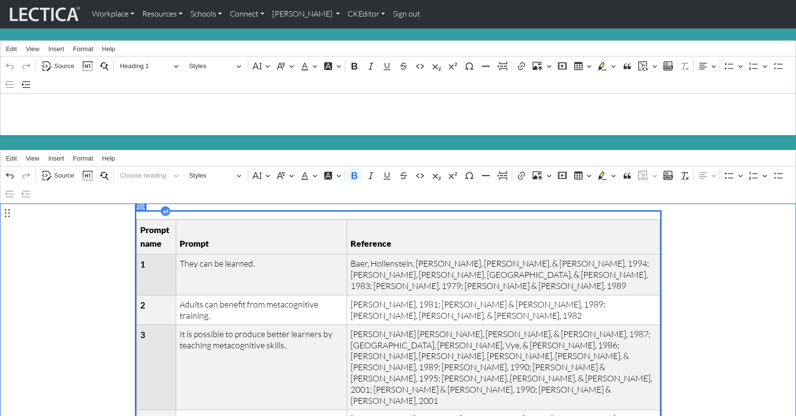
scroll to position [0, 0]
click at [64, 170] on span "Source" at bounding box center [64, 176] width 20 height 12
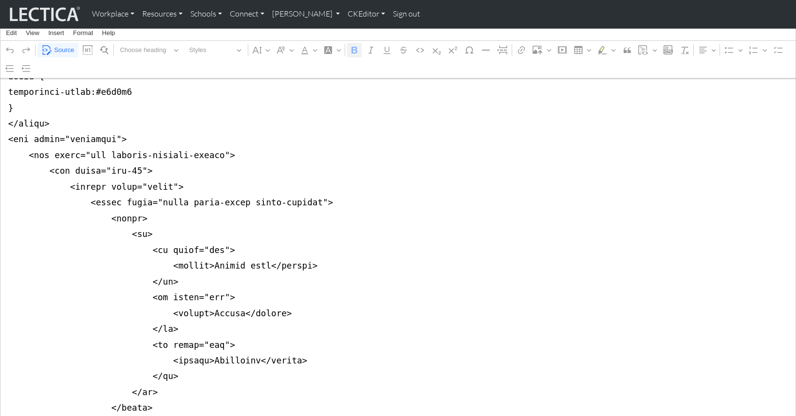
scroll to position [226, 0]
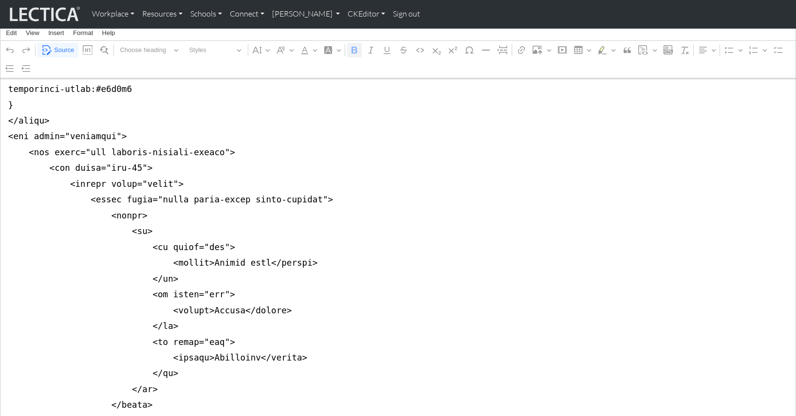
drag, startPoint x: 163, startPoint y: 240, endPoint x: 200, endPoint y: 242, distance: 37.1
drag, startPoint x: 222, startPoint y: 238, endPoint x: 258, endPoint y: 241, distance: 36.2
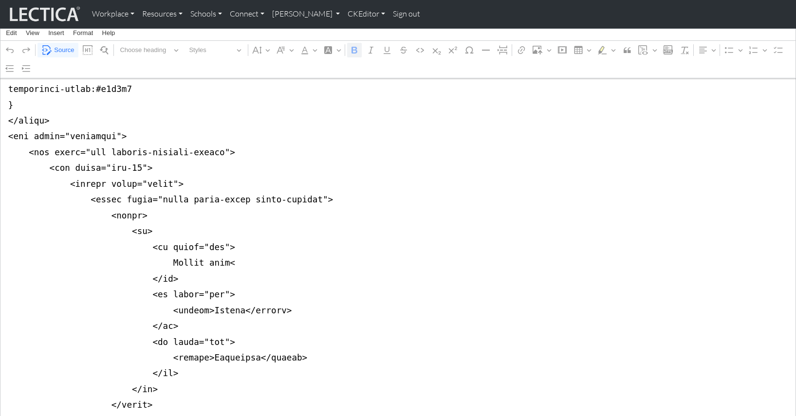
drag, startPoint x: 163, startPoint y: 285, endPoint x: 200, endPoint y: 287, distance: 37.1
drag, startPoint x: 191, startPoint y: 286, endPoint x: 236, endPoint y: 287, distance: 44.3
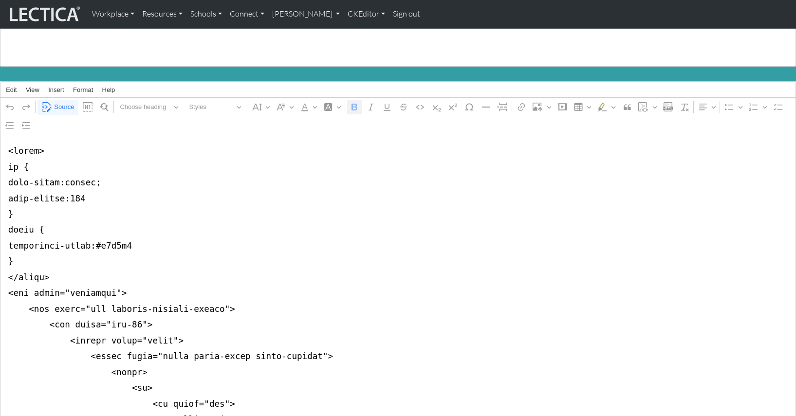
scroll to position [49, 0]
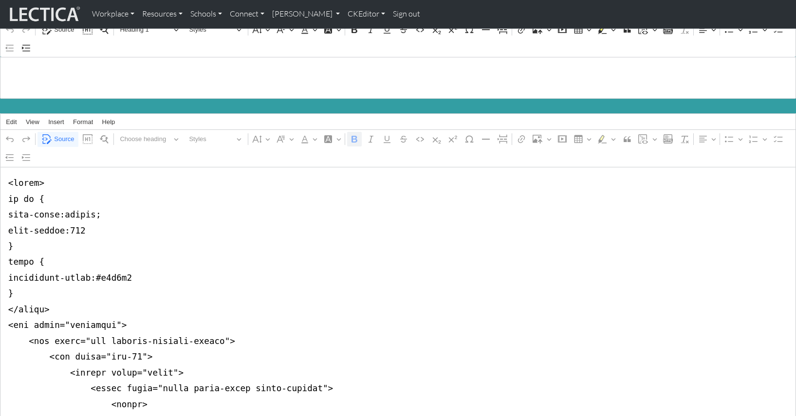
scroll to position [0, 0]
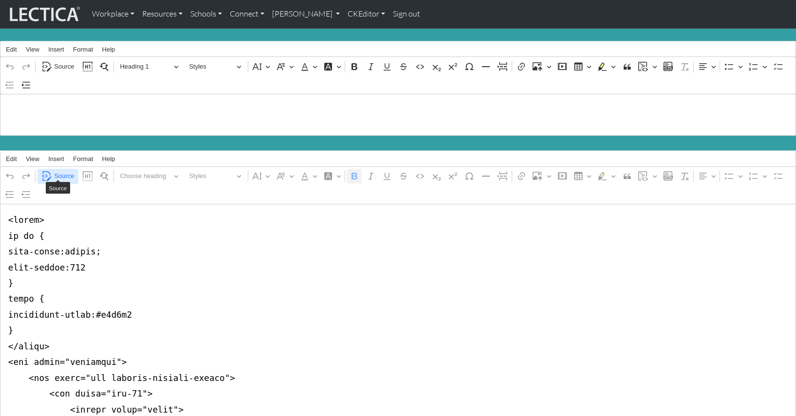
type textarea "<style> tr th { text-align:center; text-weight:400 } thead { background-color:#…"
click at [61, 170] on span "Source" at bounding box center [64, 176] width 20 height 12
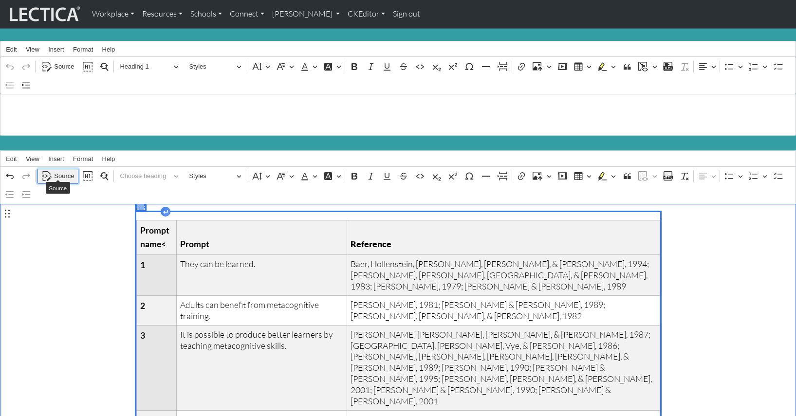
click at [61, 171] on span "Source" at bounding box center [64, 176] width 20 height 12
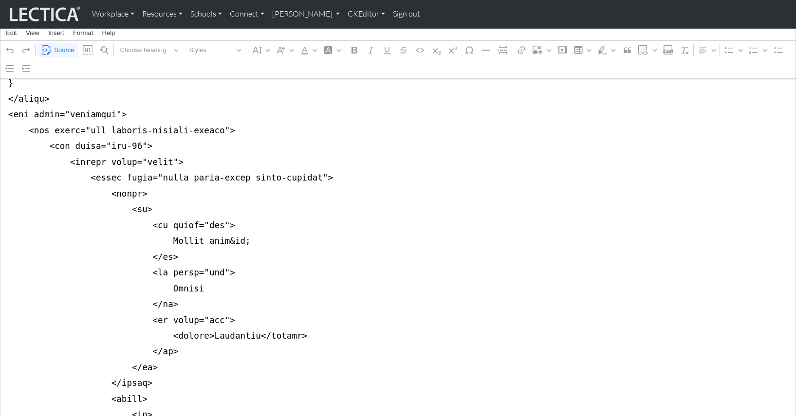
scroll to position [249, 0]
drag, startPoint x: 217, startPoint y: 216, endPoint x: 236, endPoint y: 218, distance: 19.1
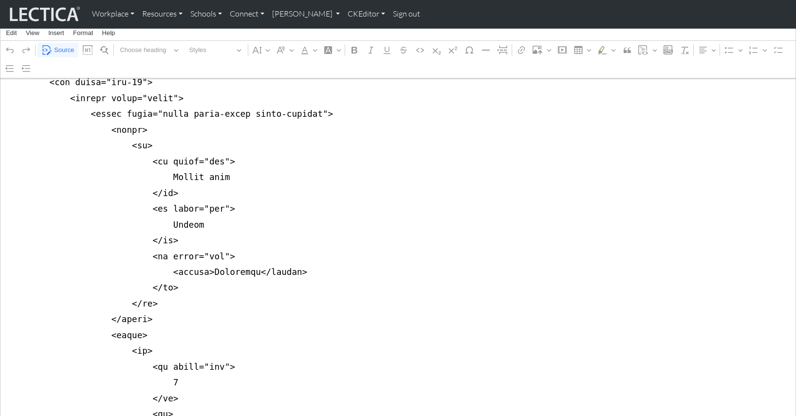
scroll to position [312, 0]
drag, startPoint x: 161, startPoint y: 201, endPoint x: 201, endPoint y: 201, distance: 39.9
drag, startPoint x: 163, startPoint y: 240, endPoint x: 286, endPoint y: 242, distance: 122.7
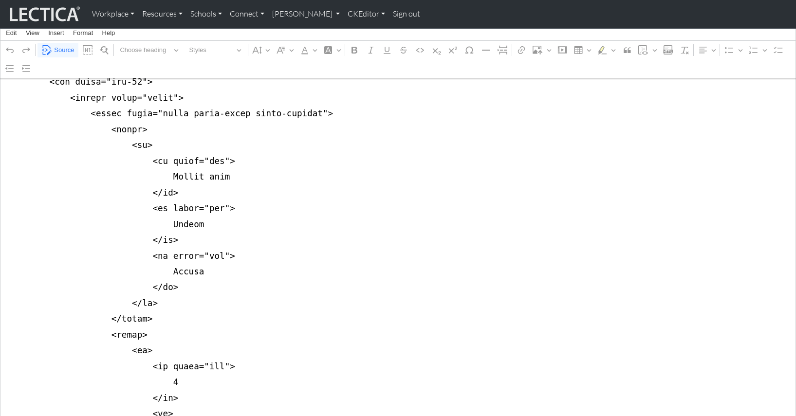
drag, startPoint x: 196, startPoint y: 157, endPoint x: 222, endPoint y: 157, distance: 26.3
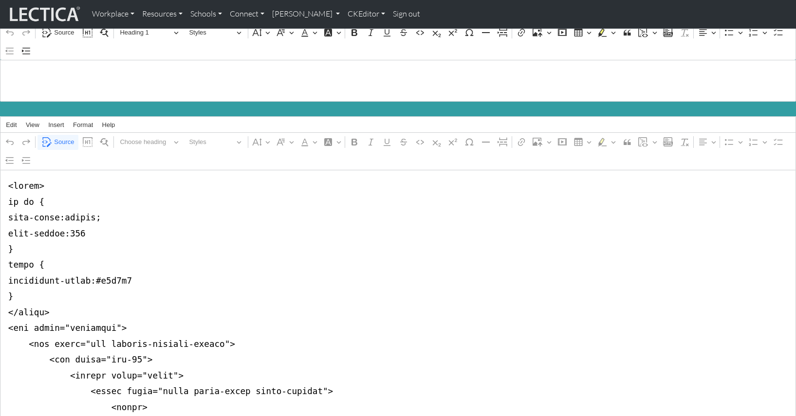
scroll to position [36, 0]
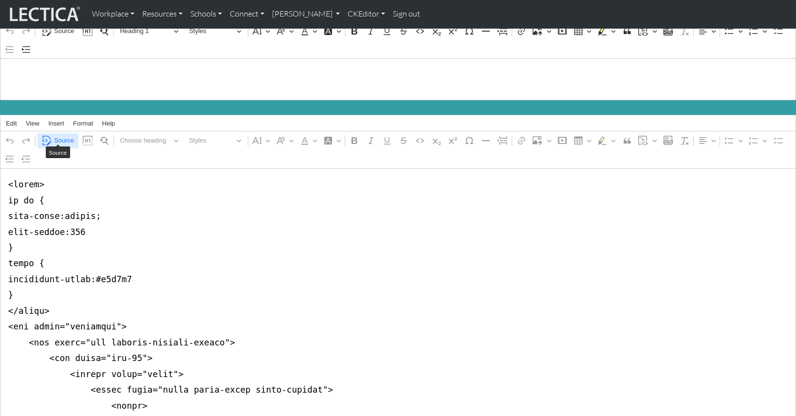
type textarea "<style> tr th { text-align:center; text-weight:400 } thead { background-color:#…"
click at [65, 135] on span "Source" at bounding box center [64, 141] width 20 height 12
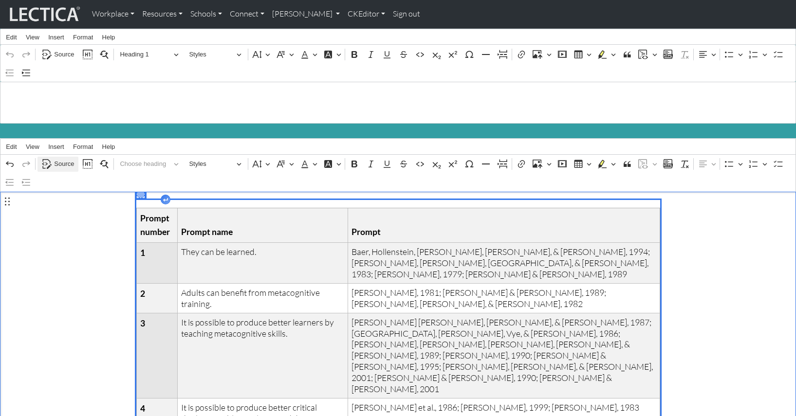
scroll to position [8, 0]
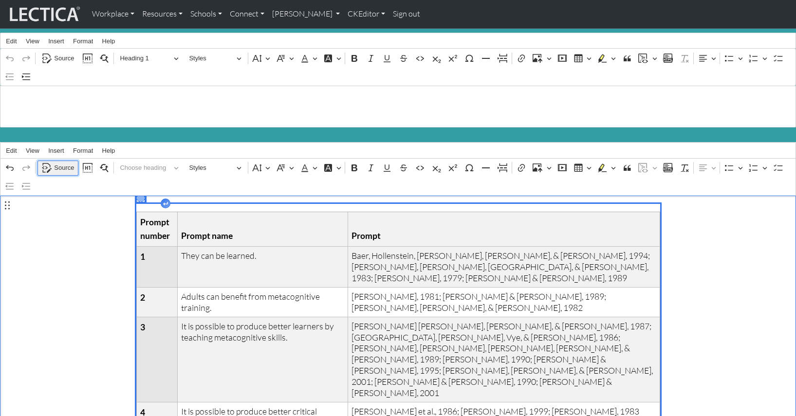
click at [64, 165] on span "Source" at bounding box center [64, 168] width 20 height 12
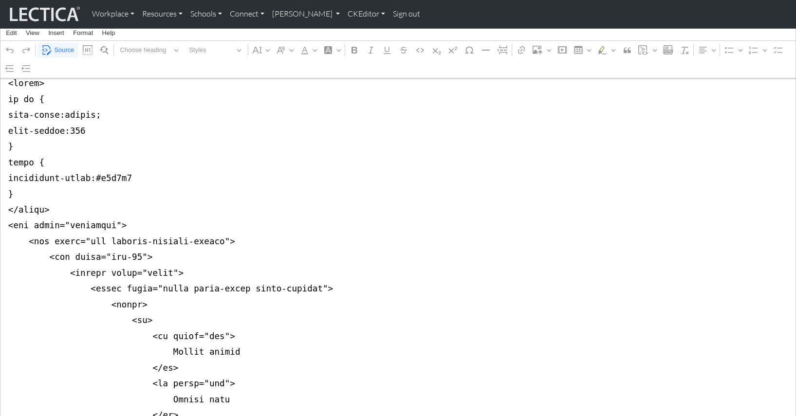
scroll to position [140, 0]
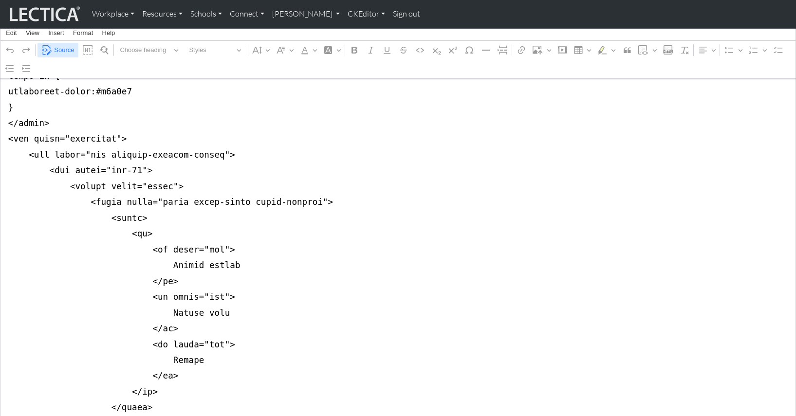
scroll to position [222, 0]
type textarea "<style> tr th { text-align:center; text-weight:400 } thead tr { background-colo…"
click at [60, 50] on span "Source" at bounding box center [64, 50] width 20 height 12
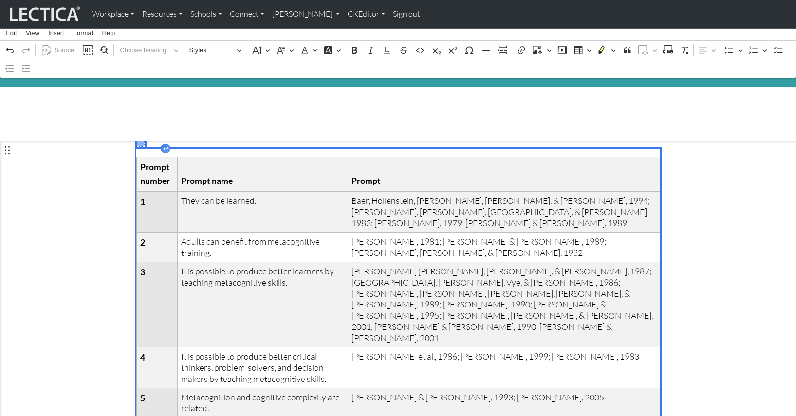
scroll to position [0, 0]
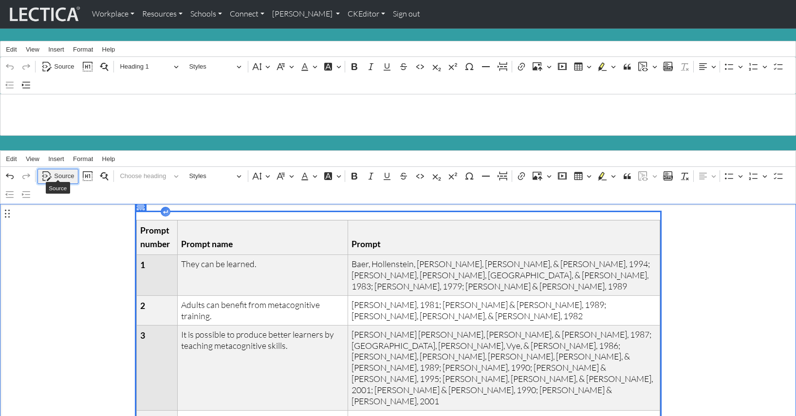
click at [63, 172] on span "Source" at bounding box center [64, 176] width 20 height 12
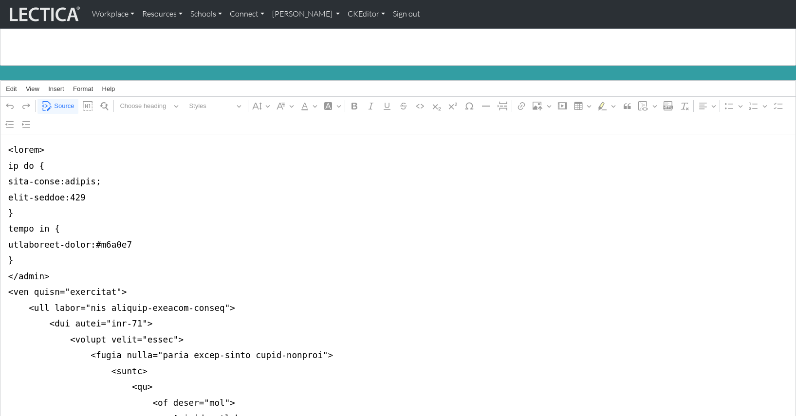
scroll to position [63, 0]
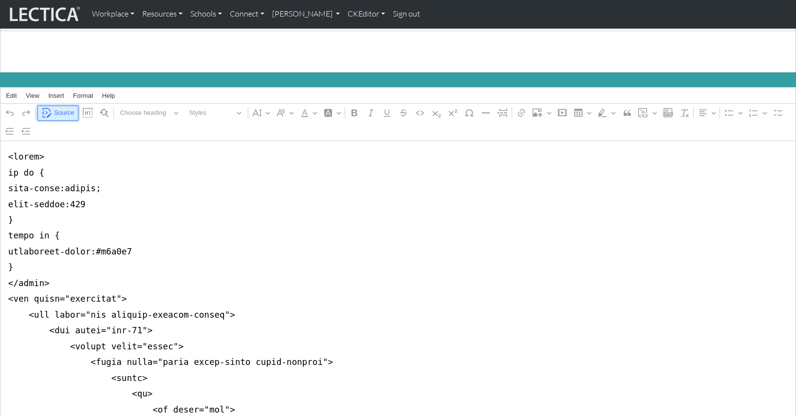
click at [63, 108] on span "Source" at bounding box center [64, 113] width 20 height 12
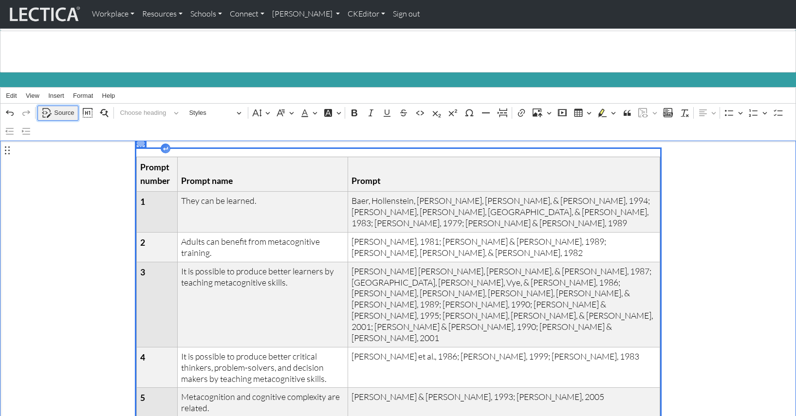
click at [63, 108] on span "Source" at bounding box center [64, 113] width 20 height 12
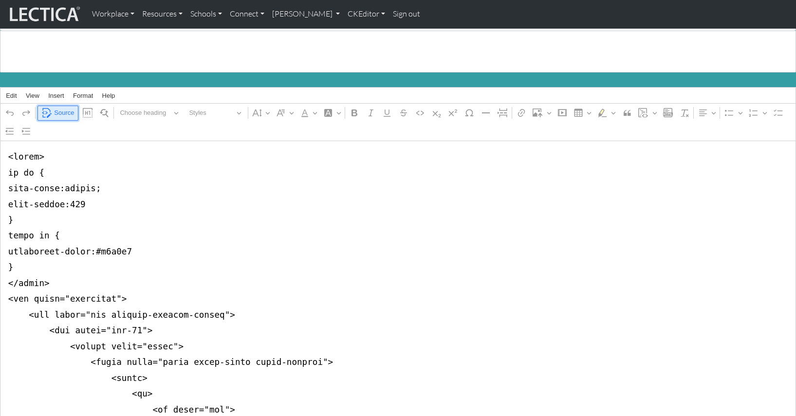
click at [63, 108] on span "Source" at bounding box center [64, 113] width 20 height 12
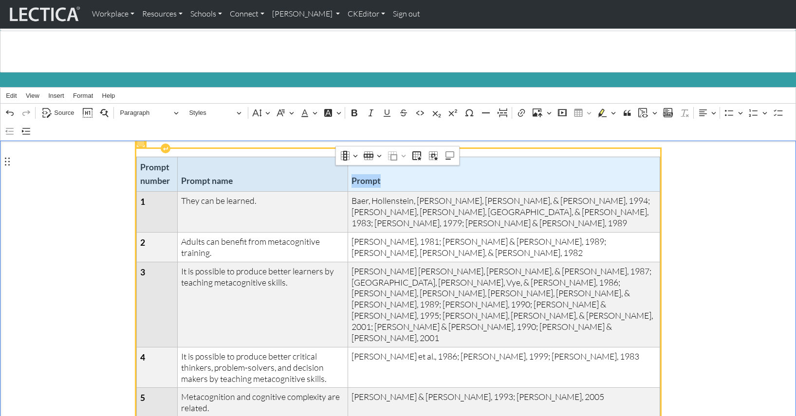
drag, startPoint x: 151, startPoint y: 170, endPoint x: 480, endPoint y: 175, distance: 329.6
click at [480, 175] on tr "Prompt number Prompt name Prompt" at bounding box center [397, 174] width 523 height 35
drag, startPoint x: 500, startPoint y: 170, endPoint x: 151, endPoint y: 175, distance: 348.6
click at [151, 175] on tr "Prompt number Prompt name Prompt" at bounding box center [397, 174] width 523 height 35
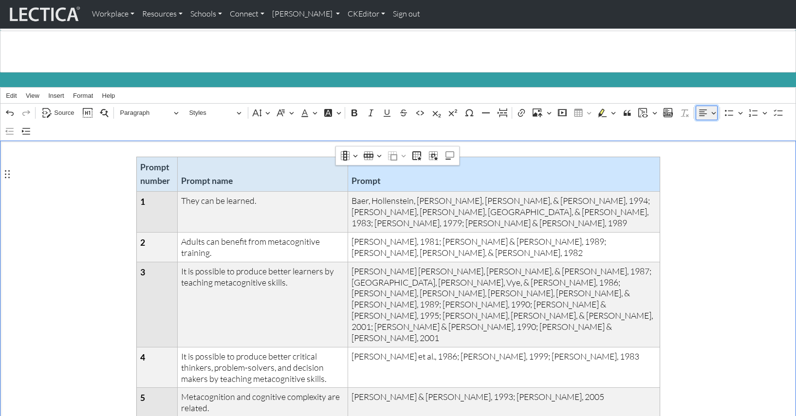
click at [713, 108] on button "Text alignment" at bounding box center [707, 113] width 22 height 15
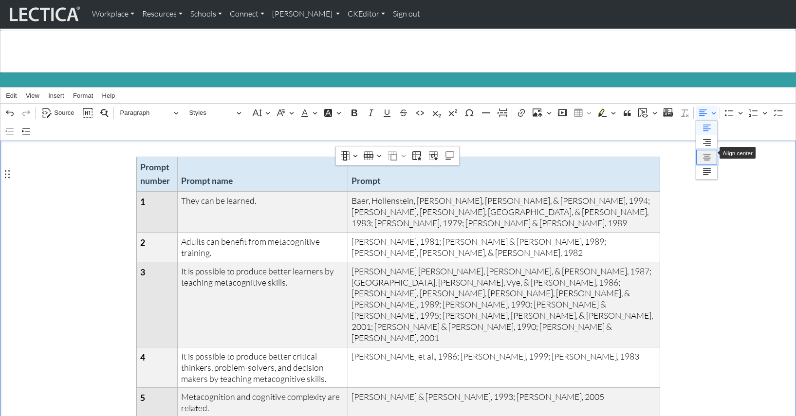
click at [704, 152] on icon "Text alignment toolbar" at bounding box center [707, 157] width 10 height 10
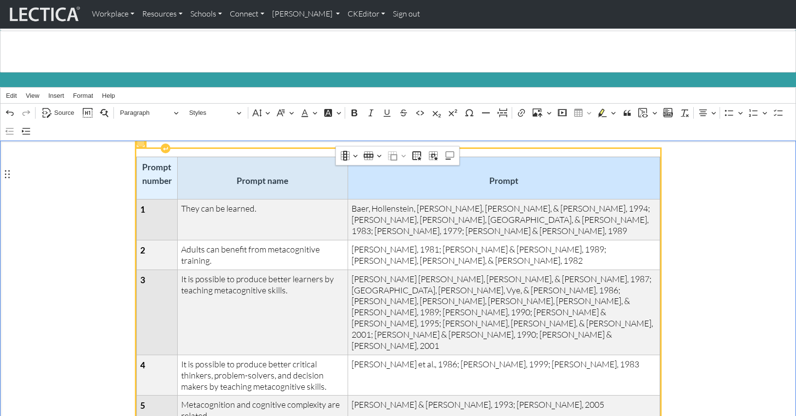
click at [152, 175] on p "Prompt number" at bounding box center [157, 174] width 34 height 27
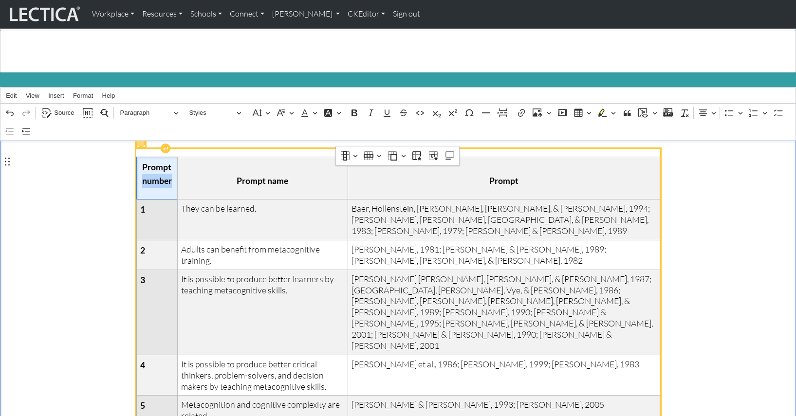
click at [152, 175] on p "Prompt number" at bounding box center [157, 174] width 34 height 27
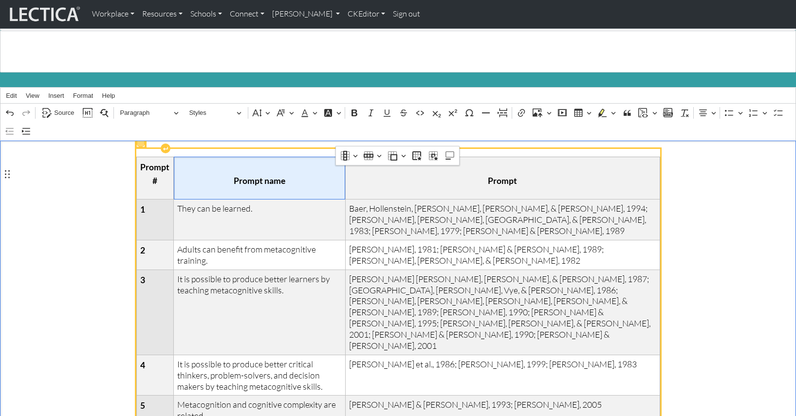
click at [202, 174] on p "Prompt name" at bounding box center [259, 181] width 164 height 14
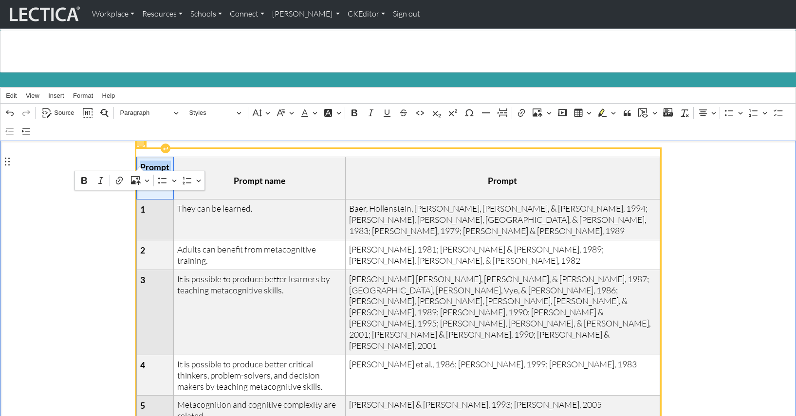
drag, startPoint x: 158, startPoint y: 175, endPoint x: 141, endPoint y: 163, distance: 20.9
click at [141, 163] on p "Prompt #" at bounding box center [155, 174] width 30 height 27
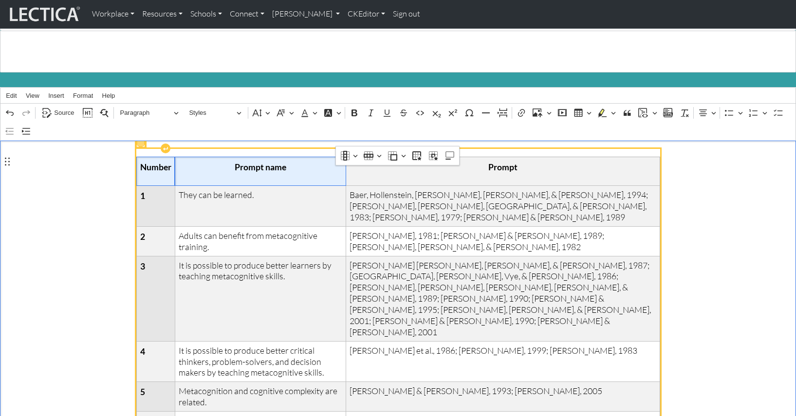
drag, startPoint x: 207, startPoint y: 167, endPoint x: 184, endPoint y: 168, distance: 23.4
click at [207, 167] on p "Prompt name" at bounding box center [261, 168] width 164 height 14
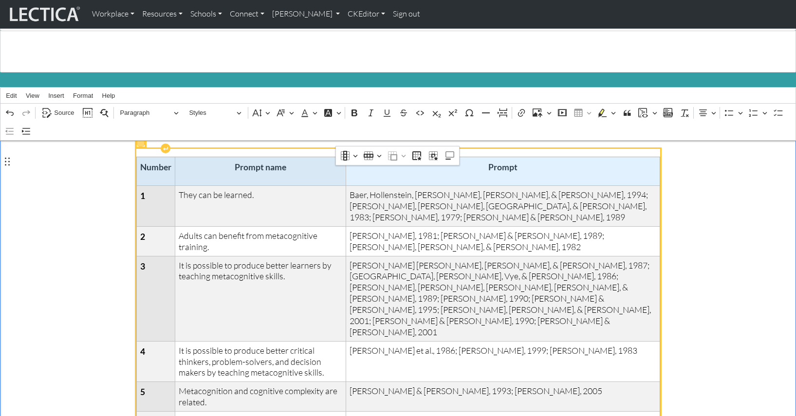
drag, startPoint x: 148, startPoint y: 169, endPoint x: 525, endPoint y: 173, distance: 376.8
click at [525, 173] on tr "Number Prompt name Prompt" at bounding box center [397, 171] width 523 height 29
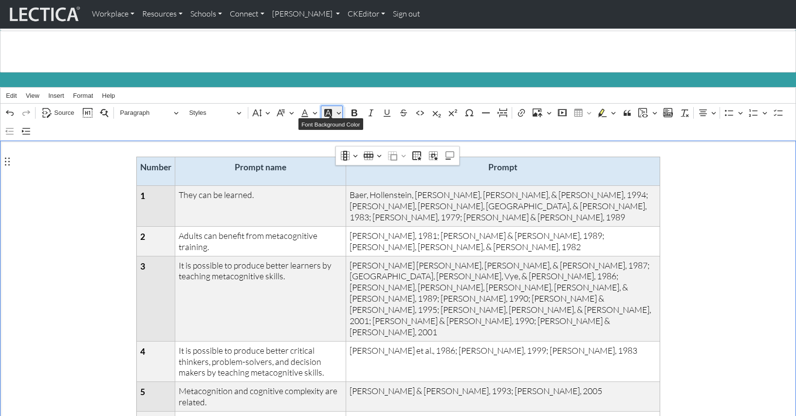
click at [338, 109] on button "Font Background Color" at bounding box center [332, 113] width 22 height 15
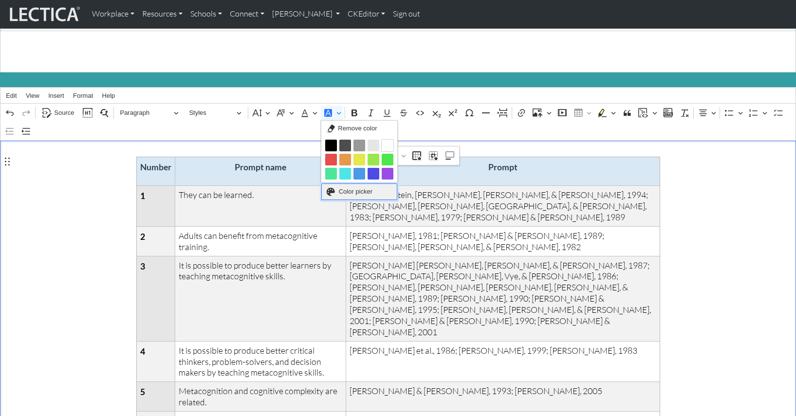
click at [352, 186] on span "Color picker" at bounding box center [356, 192] width 34 height 12
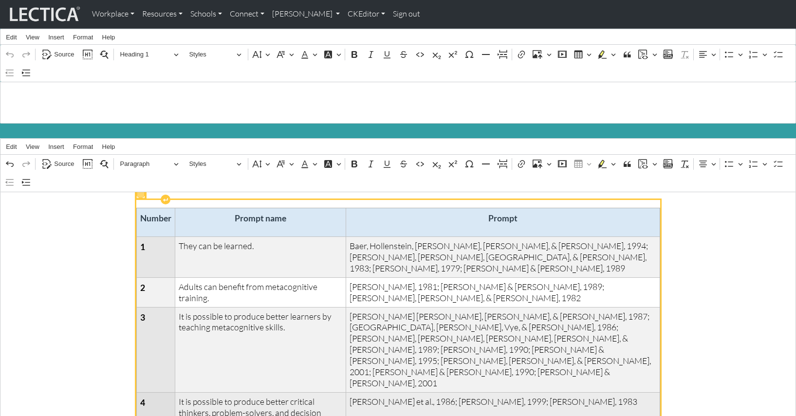
scroll to position [11, 0]
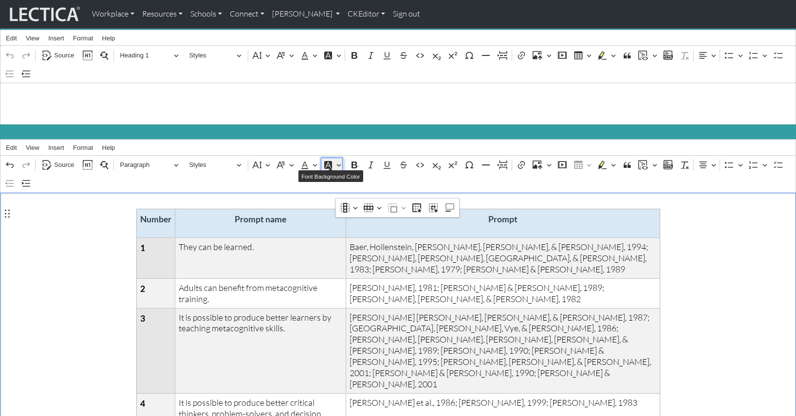
click at [338, 158] on button "Font Background Color" at bounding box center [332, 165] width 22 height 15
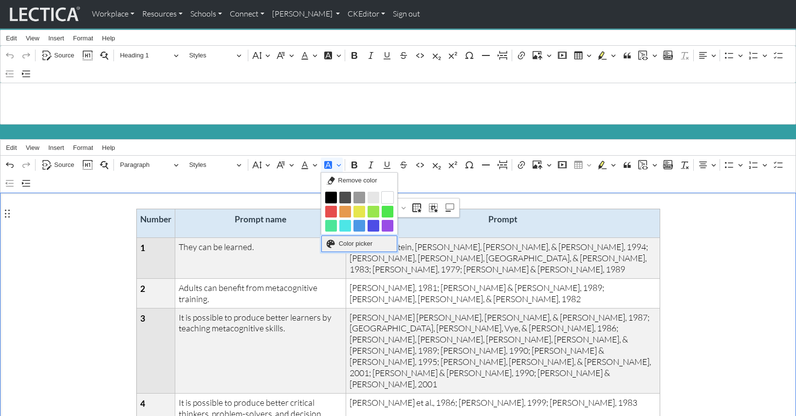
click at [352, 239] on span "Color picker" at bounding box center [356, 244] width 34 height 12
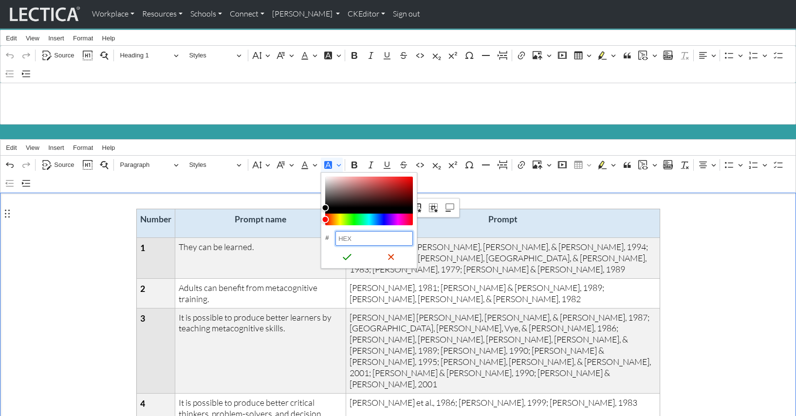
click at [356, 234] on input "HEX" at bounding box center [373, 238] width 77 height 15
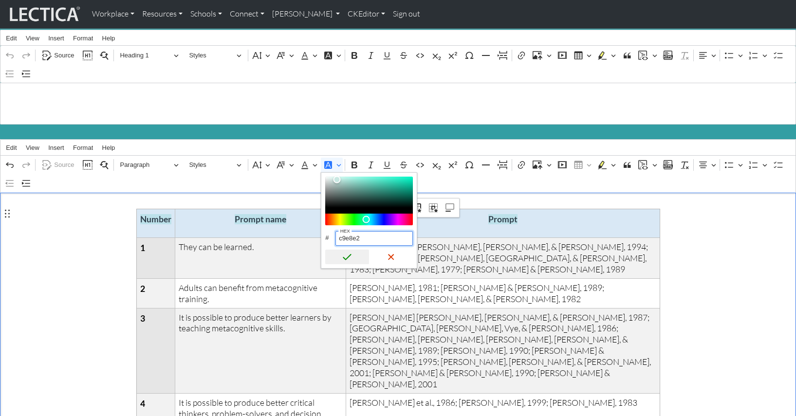
type input "c9e8e2"
click at [346, 252] on icon "Editor toolbar" at bounding box center [347, 257] width 10 height 10
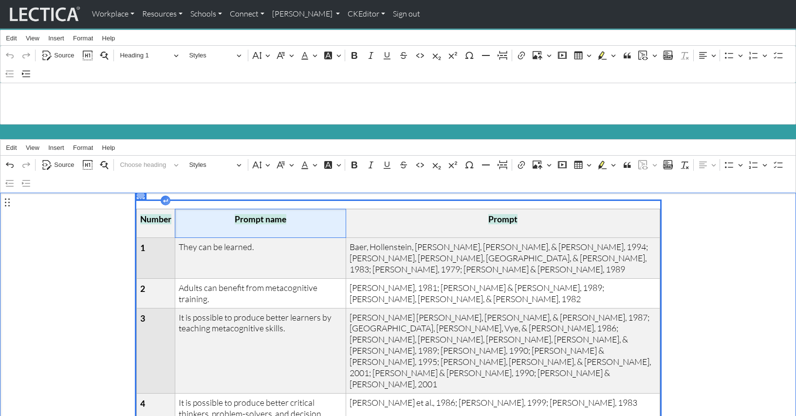
click at [223, 222] on th "Prompt name" at bounding box center [260, 223] width 171 height 29
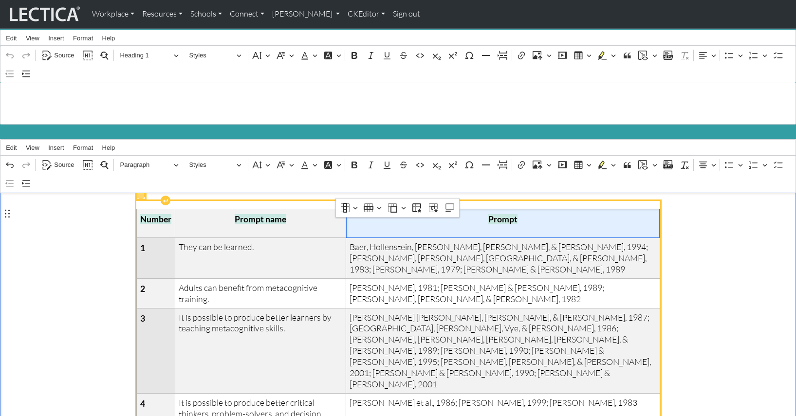
click at [499, 218] on p "Prompt" at bounding box center [503, 220] width 306 height 14
click at [150, 225] on th "Number" at bounding box center [155, 223] width 38 height 29
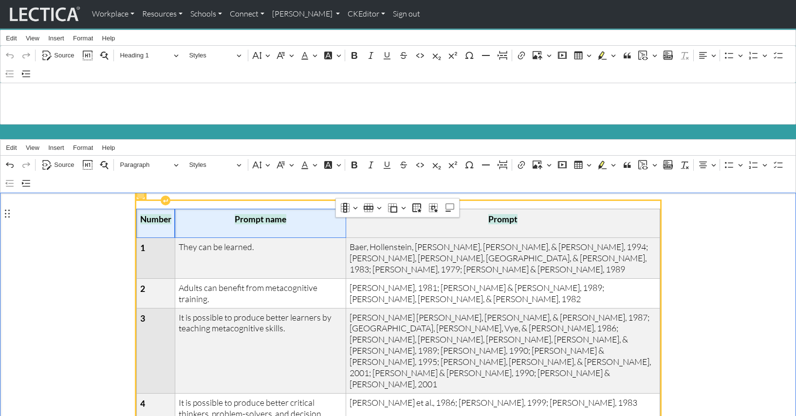
click at [198, 222] on th "Prompt name" at bounding box center [260, 223] width 171 height 29
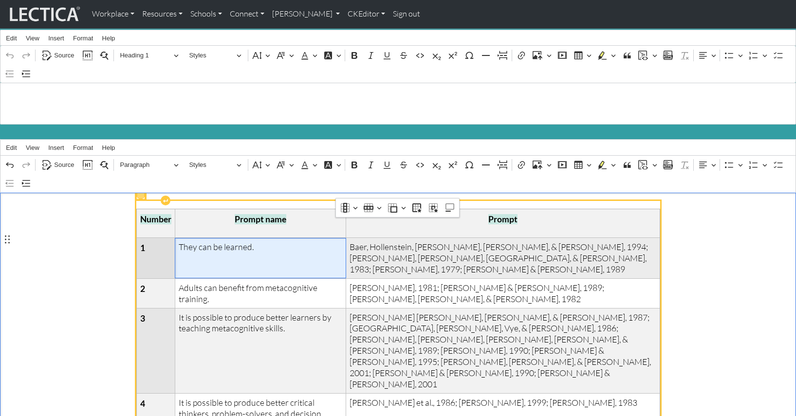
click at [217, 258] on td "They can be learned." at bounding box center [260, 258] width 171 height 41
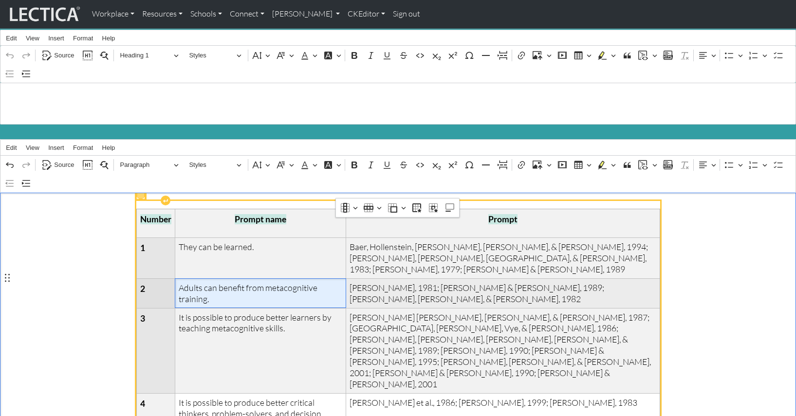
click at [220, 291] on td "Adults can benefit from metacognitive training." at bounding box center [260, 293] width 171 height 30
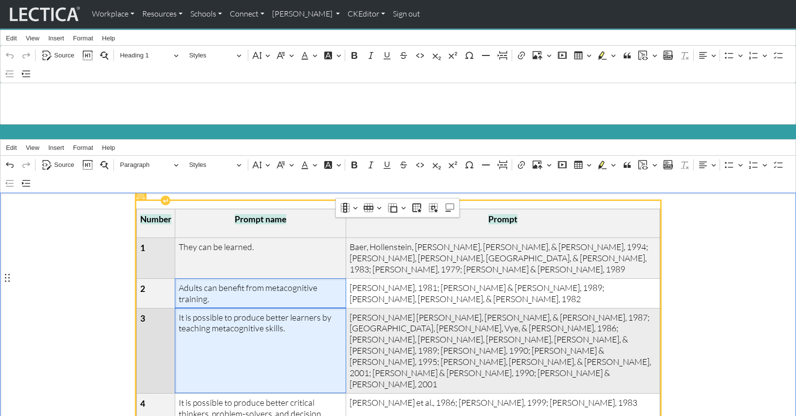
click at [223, 318] on span "It is possible to produce better learners by teaching metacognitive skills." at bounding box center [261, 323] width 164 height 22
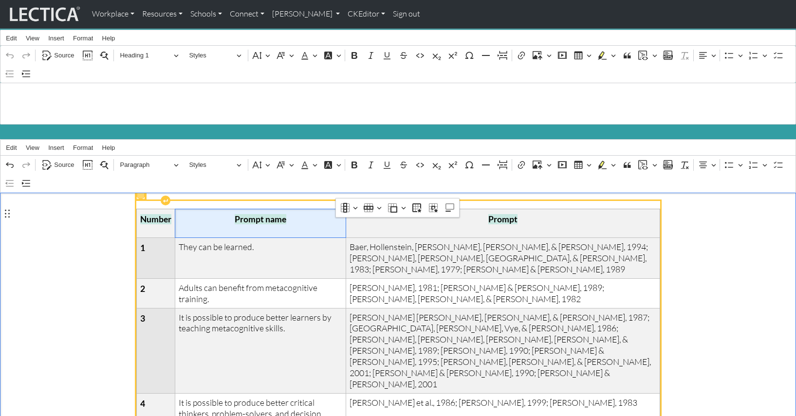
click at [212, 221] on th "Prompt name" at bounding box center [260, 223] width 171 height 29
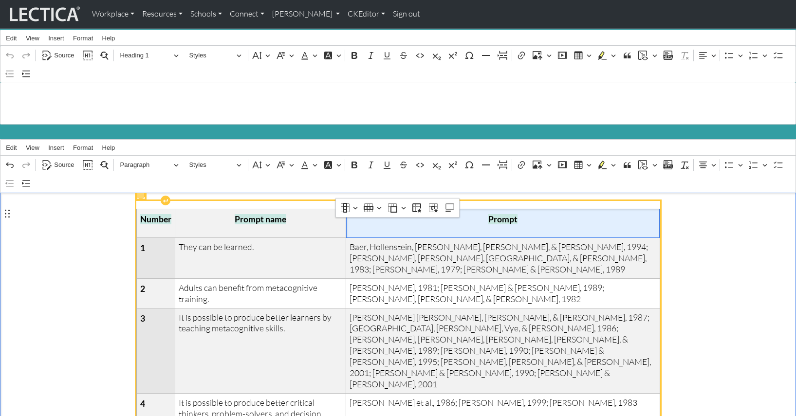
click at [503, 221] on th "Prompt" at bounding box center [503, 223] width 314 height 29
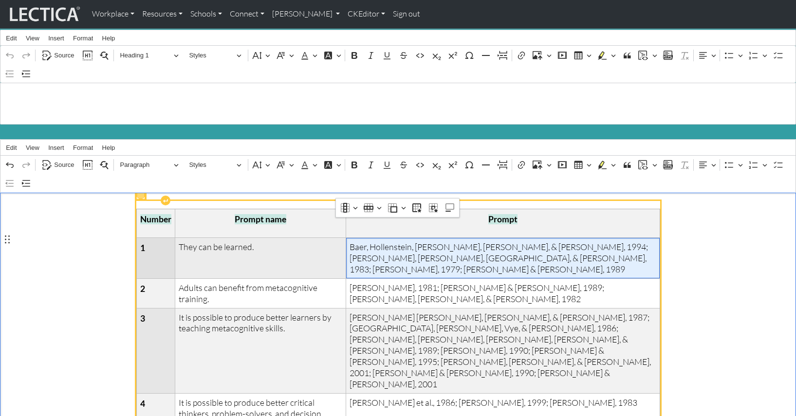
click at [448, 251] on span "Baer, Hollenstein, [PERSON_NAME], [PERSON_NAME], & [PERSON_NAME], 1994; [PERSON…" at bounding box center [503, 258] width 306 height 34
click at [419, 241] on span "Baer, Hollenstein, [PERSON_NAME], [PERSON_NAME], & [PERSON_NAME], 1994; [PERSON…" at bounding box center [503, 258] width 306 height 34
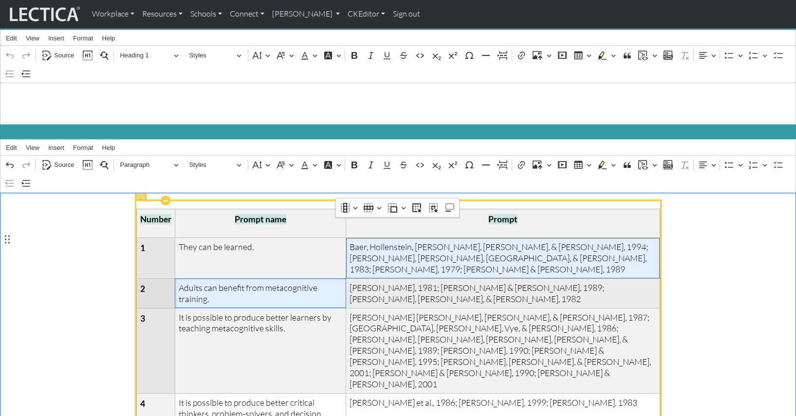
click at [287, 294] on td "Adults can benefit from metacognitive training." at bounding box center [260, 293] width 171 height 30
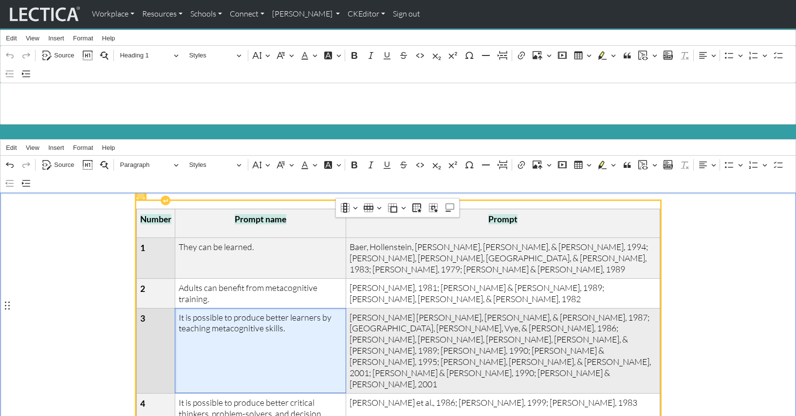
click at [300, 328] on td "It is possible to produce better learners by teaching metacognitive skills." at bounding box center [260, 350] width 171 height 85
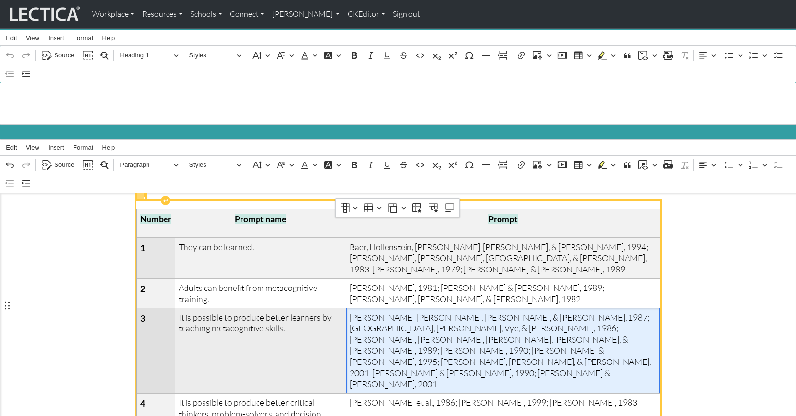
click at [461, 312] on span "[PERSON_NAME] [PERSON_NAME], [PERSON_NAME], & [PERSON_NAME], 1987; [GEOGRAPHIC_…" at bounding box center [503, 351] width 306 height 78
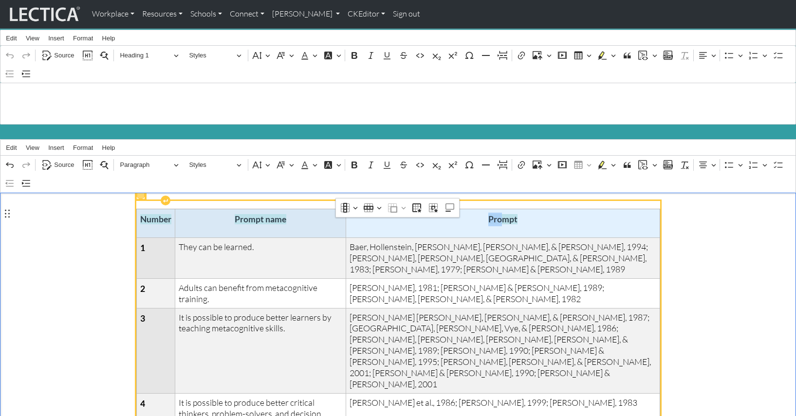
drag, startPoint x: 140, startPoint y: 217, endPoint x: 536, endPoint y: 219, distance: 396.3
click at [536, 219] on tr "Number Prompt name Prompt" at bounding box center [397, 223] width 523 height 29
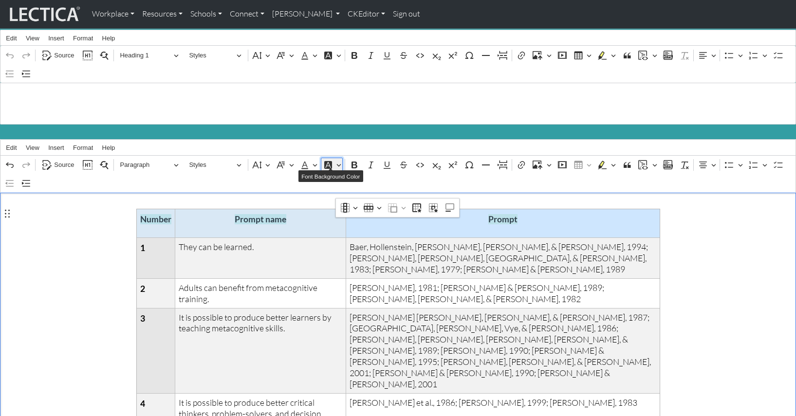
click at [337, 159] on button "Font Background Color" at bounding box center [332, 165] width 22 height 15
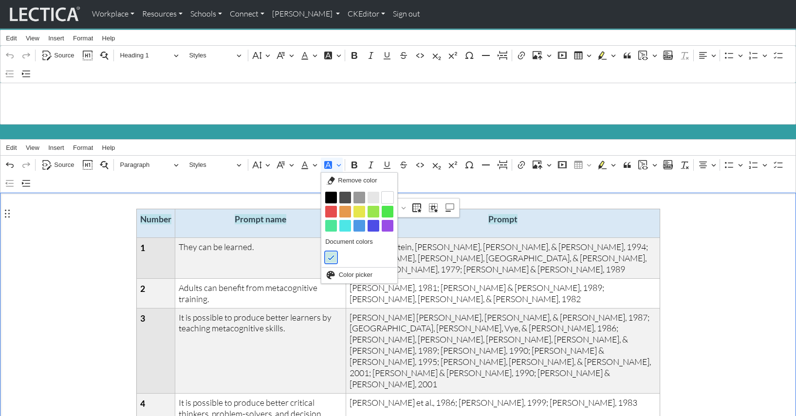
click at [331, 253] on icon "Editor toolbar" at bounding box center [331, 258] width 10 height 10
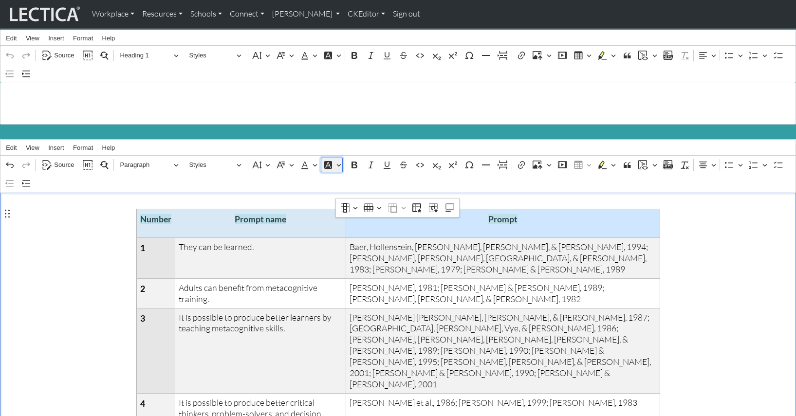
click at [338, 159] on button "Font Background Color" at bounding box center [332, 165] width 22 height 15
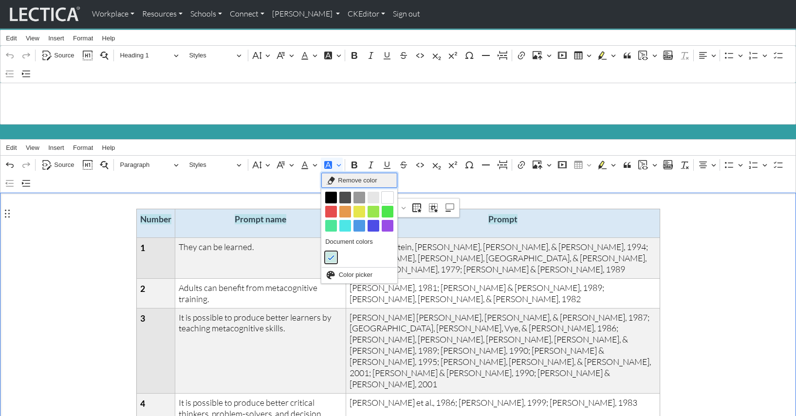
click at [353, 175] on span "Remove color" at bounding box center [357, 181] width 39 height 12
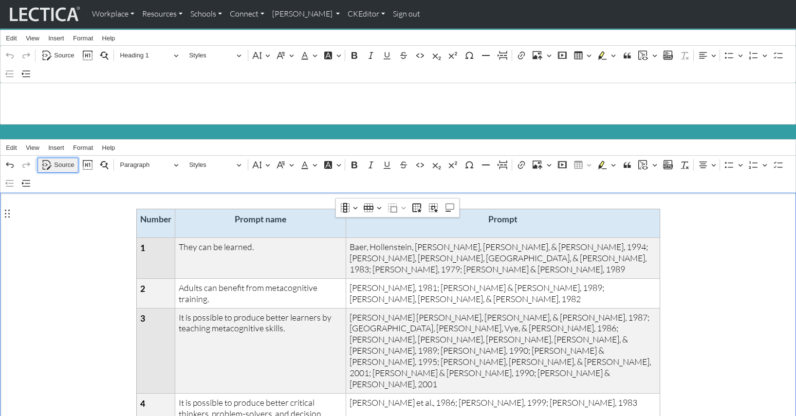
click at [62, 159] on span "Source" at bounding box center [64, 165] width 20 height 12
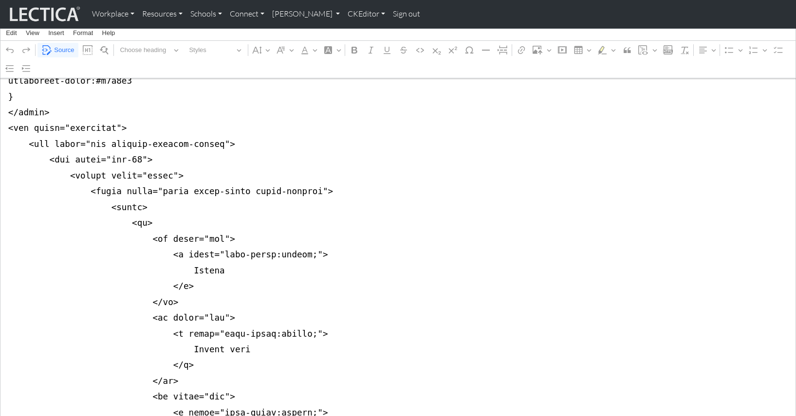
scroll to position [237, 0]
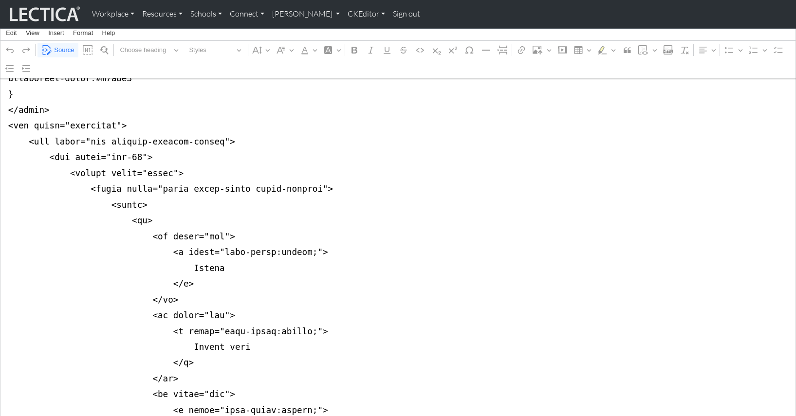
drag, startPoint x: 177, startPoint y: 229, endPoint x: 297, endPoint y: 228, distance: 120.2
drag, startPoint x: 173, startPoint y: 230, endPoint x: 268, endPoint y: 230, distance: 94.9
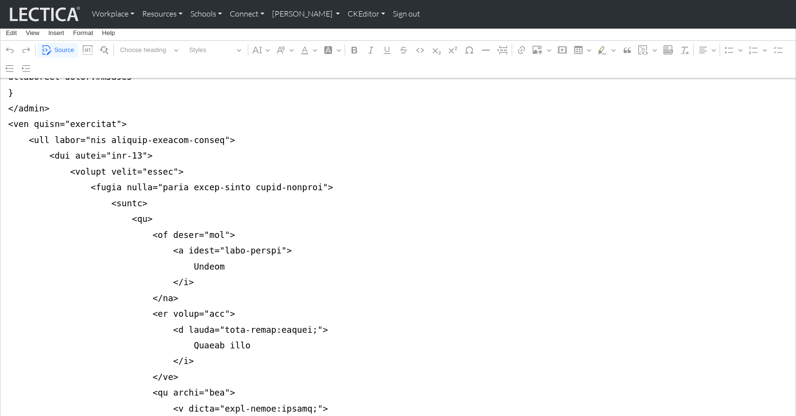
drag, startPoint x: 172, startPoint y: 302, endPoint x: 301, endPoint y: 304, distance: 129.0
drag, startPoint x: 171, startPoint y: 379, endPoint x: 303, endPoint y: 376, distance: 131.5
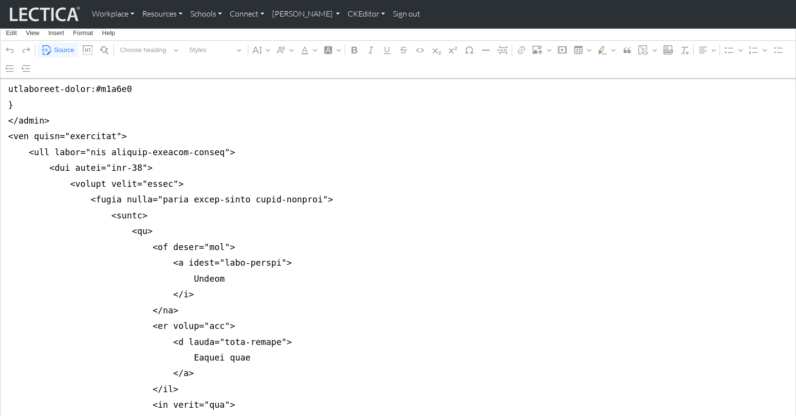
scroll to position [225, 0]
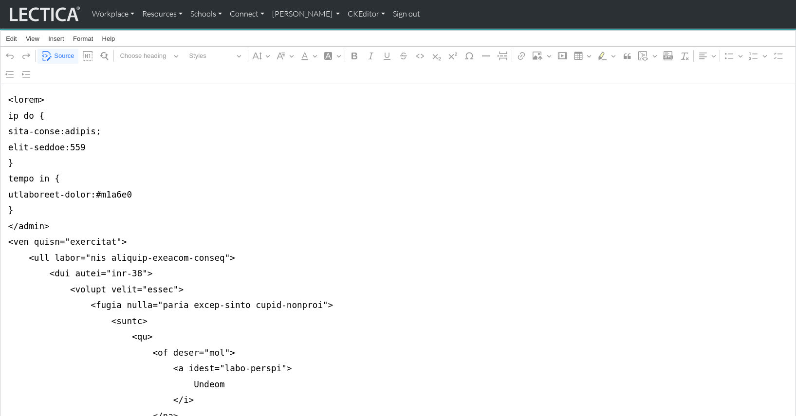
scroll to position [121, 0]
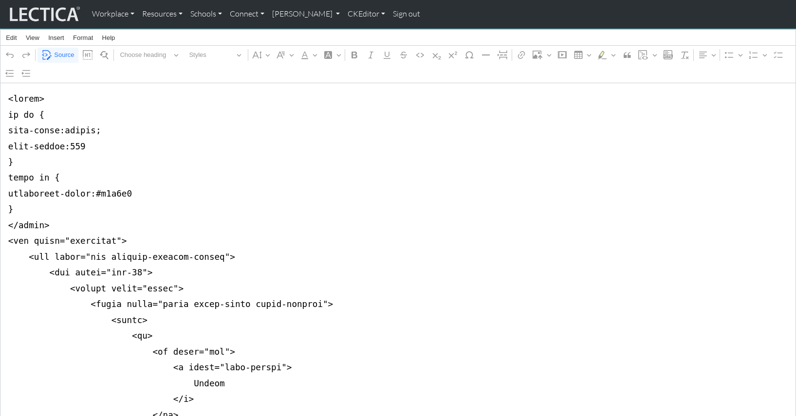
drag, startPoint x: 129, startPoint y: 185, endPoint x: 24, endPoint y: 187, distance: 105.2
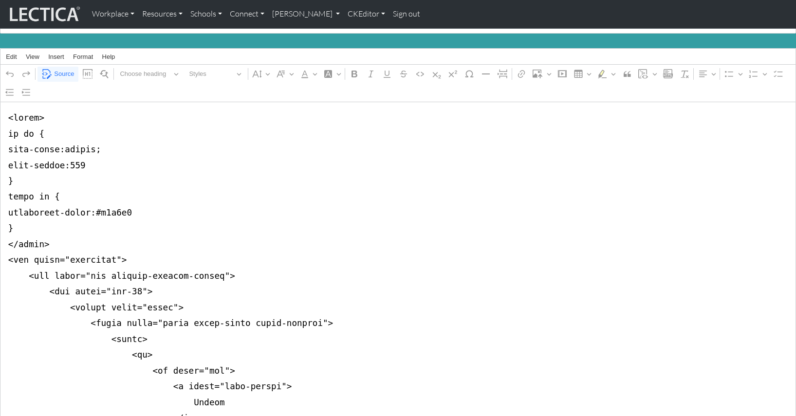
scroll to position [96, 0]
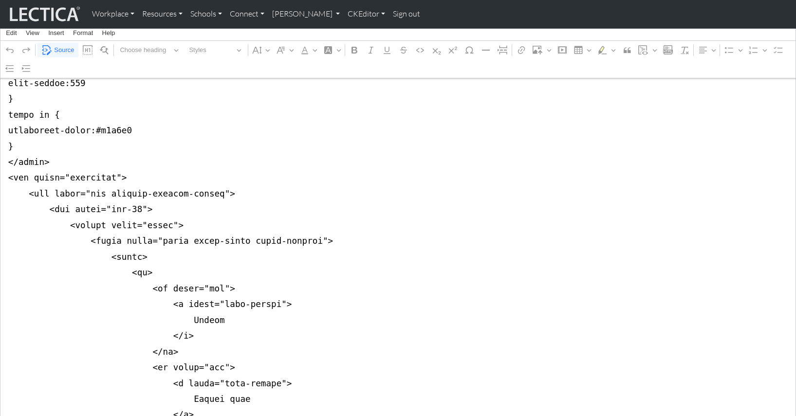
scroll to position [189, 0]
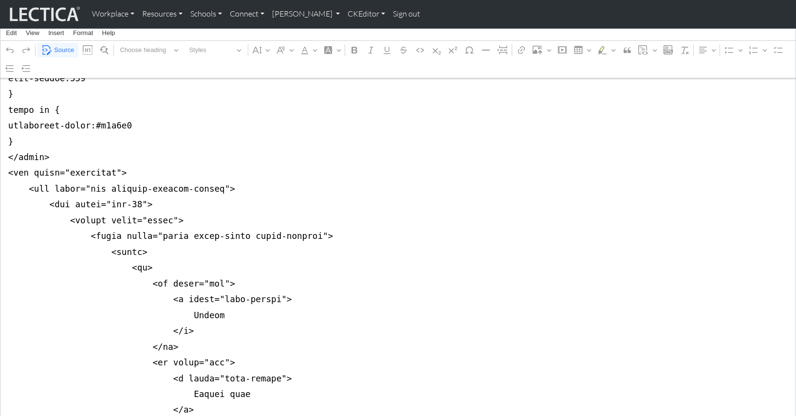
drag, startPoint x: 164, startPoint y: 277, endPoint x: 434, endPoint y: 277, distance: 269.7
drag, startPoint x: 163, startPoint y: 354, endPoint x: 272, endPoint y: 352, distance: 109.5
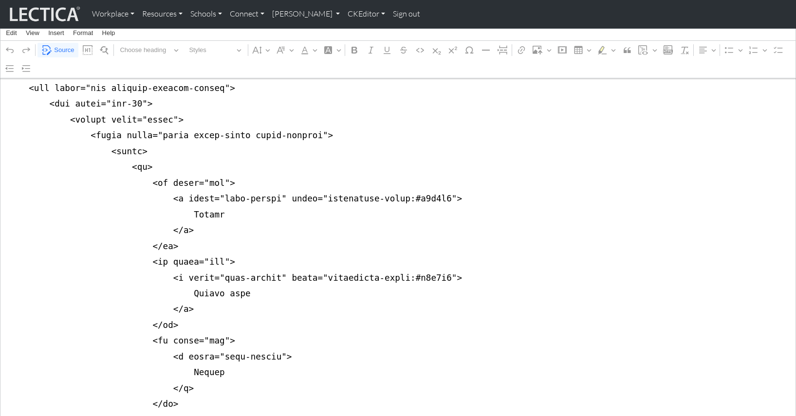
scroll to position [292, 0]
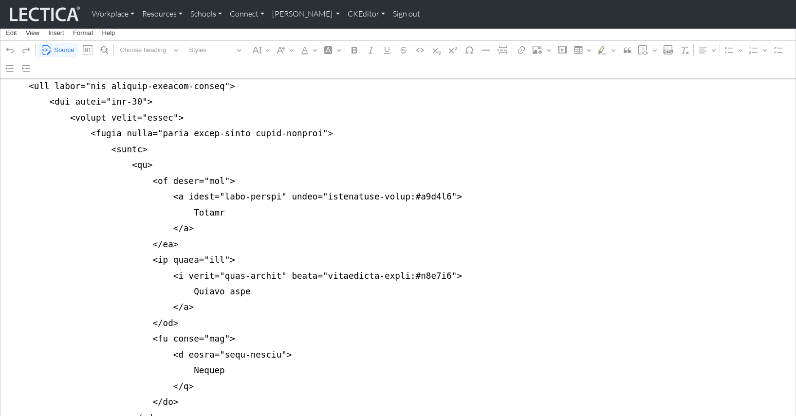
drag, startPoint x: 163, startPoint y: 322, endPoint x: 273, endPoint y: 324, distance: 110.5
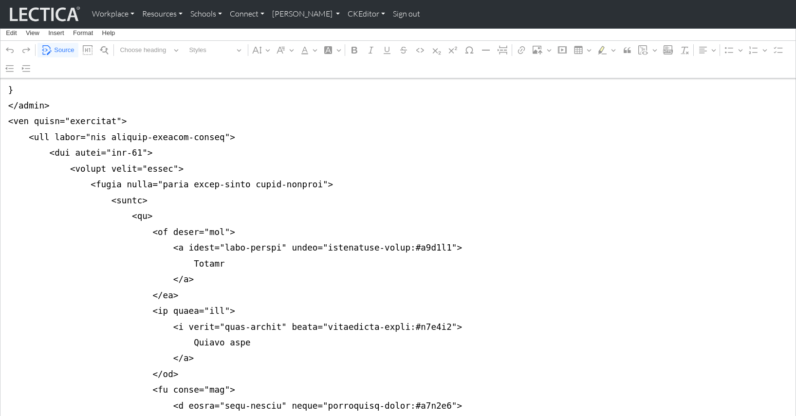
scroll to position [236, 0]
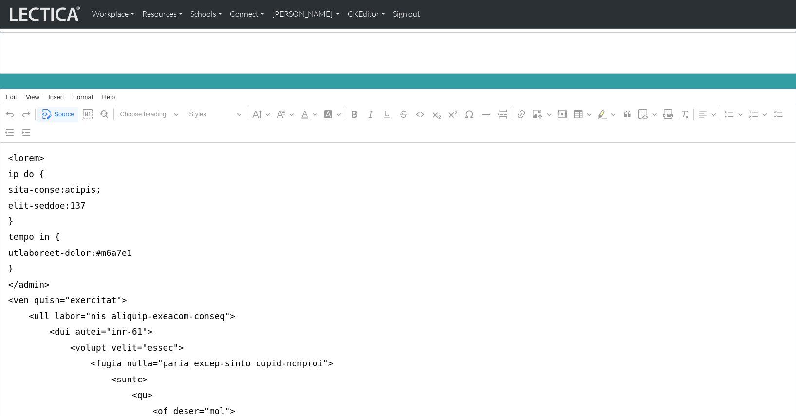
scroll to position [0, 0]
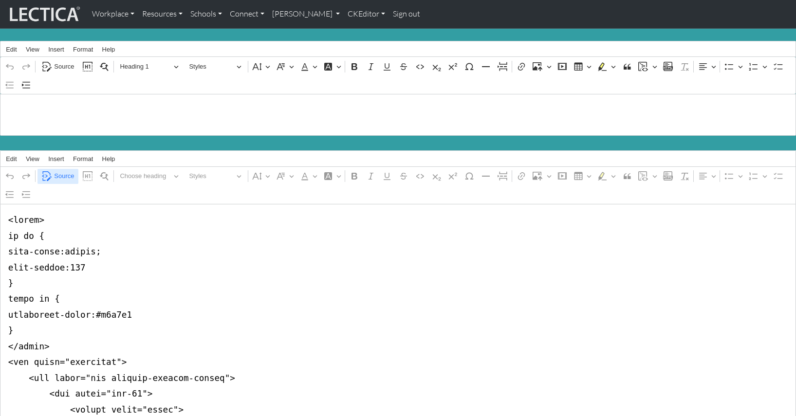
type textarea "<style> tr th { text-align:center; text-weight:400 } thead tr { background-colo…"
click at [64, 170] on span "Source" at bounding box center [64, 176] width 20 height 12
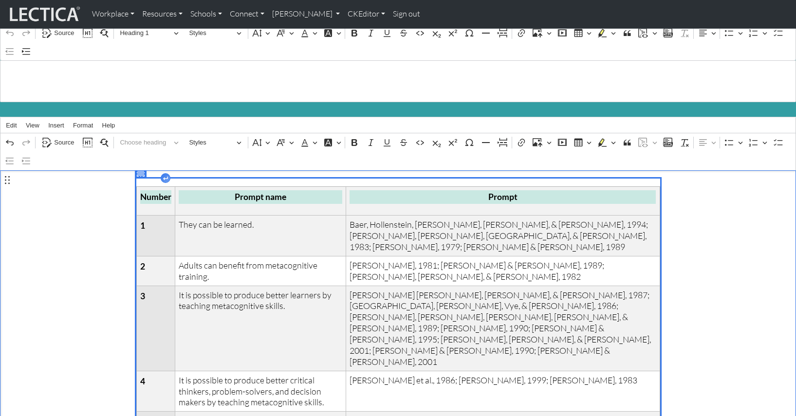
scroll to position [33, 0]
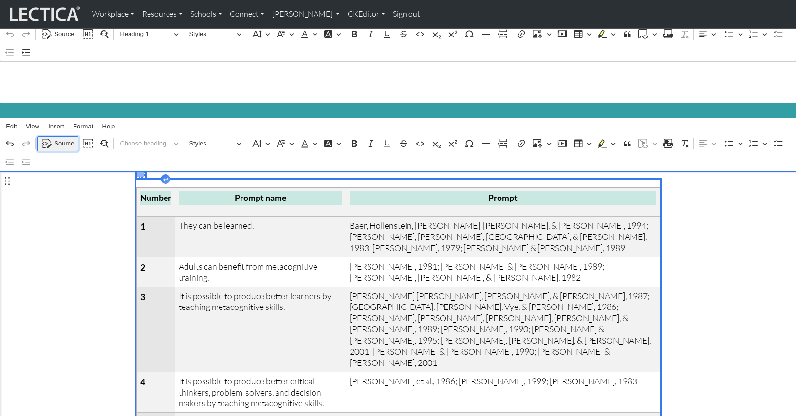
click at [66, 138] on span "Source" at bounding box center [64, 144] width 20 height 12
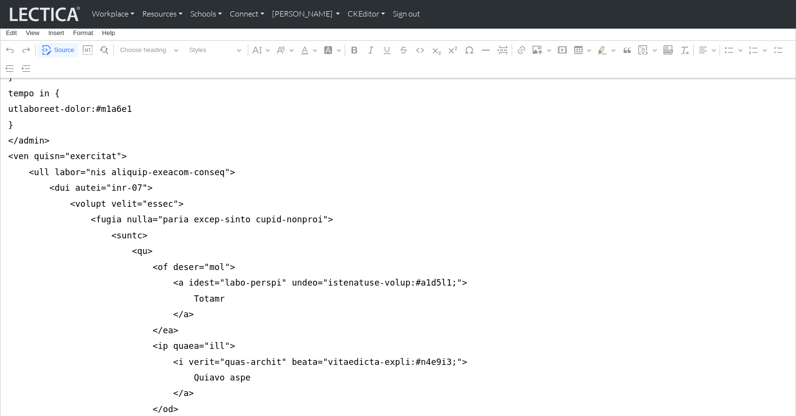
scroll to position [206, 0]
drag, startPoint x: 269, startPoint y: 259, endPoint x: 432, endPoint y: 262, distance: 163.1
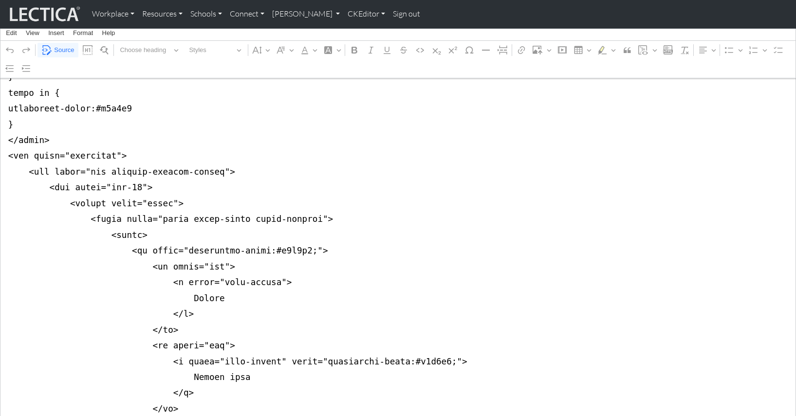
drag, startPoint x: 138, startPoint y: 231, endPoint x: 296, endPoint y: 231, distance: 158.2
drag, startPoint x: 301, startPoint y: 232, endPoint x: 130, endPoint y: 231, distance: 170.4
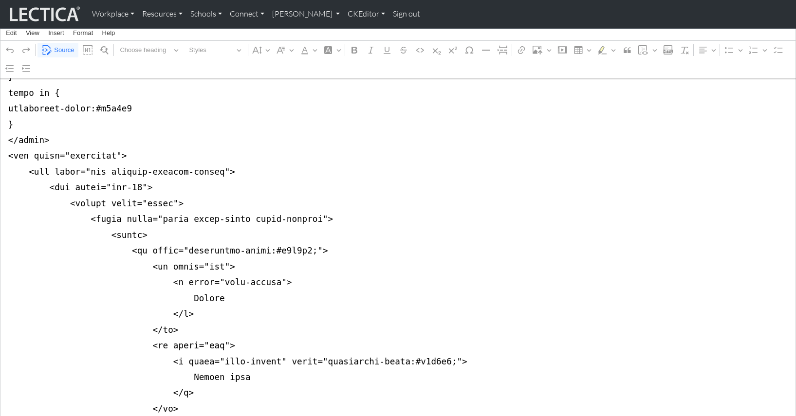
drag, startPoint x: 268, startPoint y: 334, endPoint x: 432, endPoint y: 334, distance: 164.1
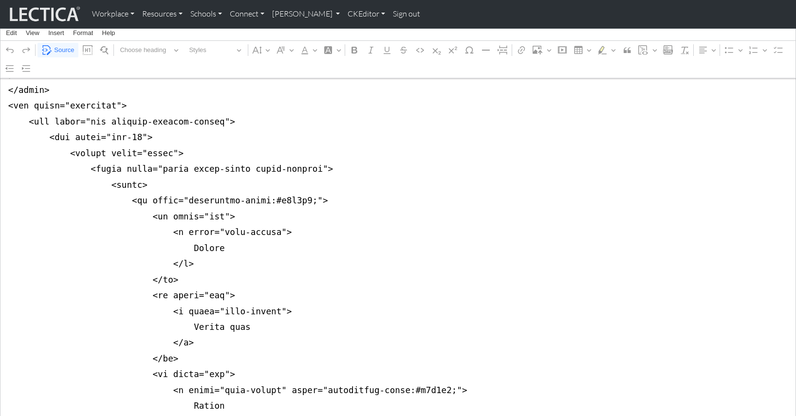
scroll to position [263, 0]
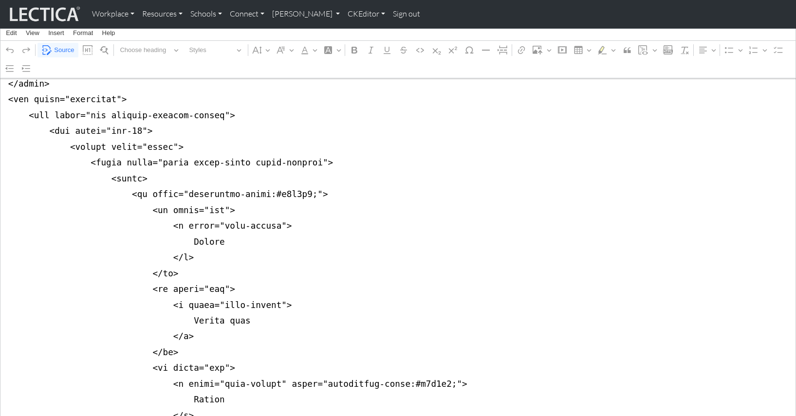
drag, startPoint x: 270, startPoint y: 353, endPoint x: 431, endPoint y: 351, distance: 161.6
type textarea "<style> tr th { text-align:center; text-weight:400 } thead tr { background-colo…"
click at [61, 49] on span "Source" at bounding box center [64, 50] width 20 height 12
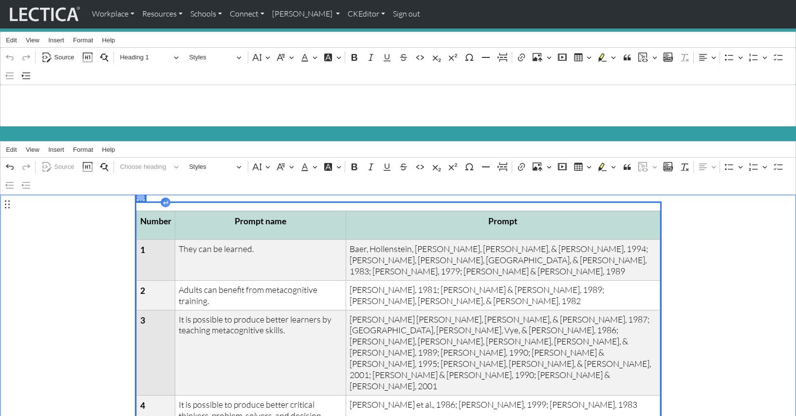
scroll to position [10, 0]
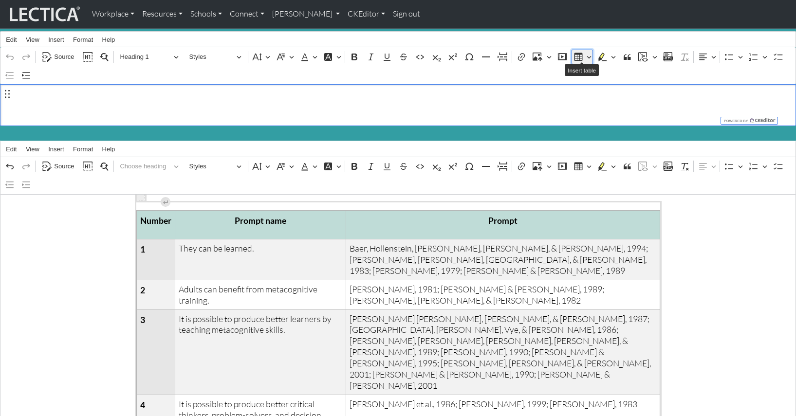
click at [590, 52] on button "Insert table" at bounding box center [583, 57] width 22 height 15
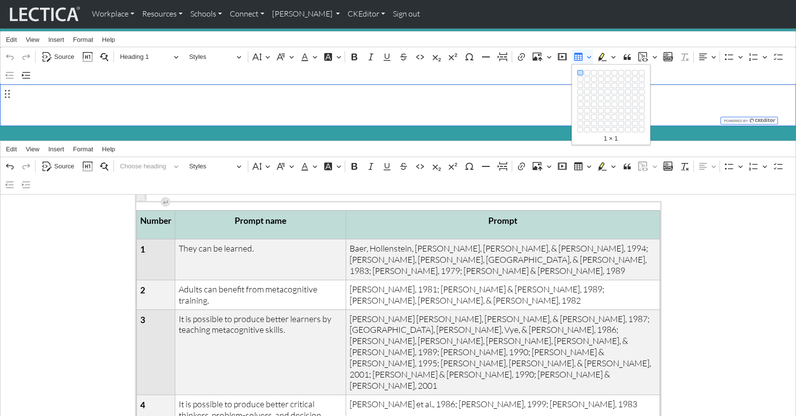
click at [277, 94] on h1 "Annual reports" at bounding box center [398, 96] width 785 height 23
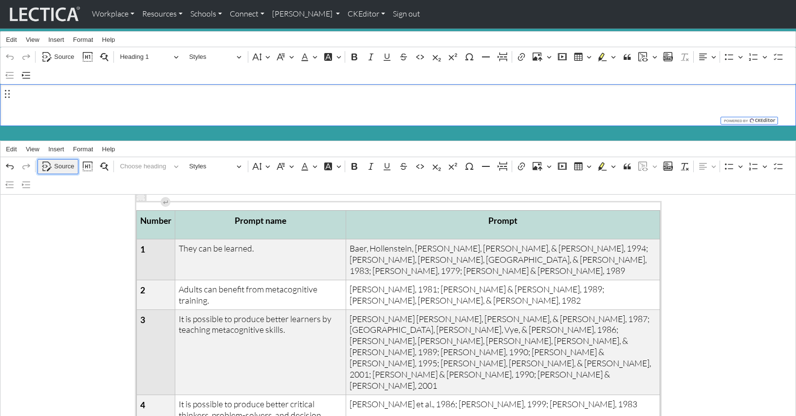
click at [62, 161] on span "Source" at bounding box center [64, 167] width 20 height 12
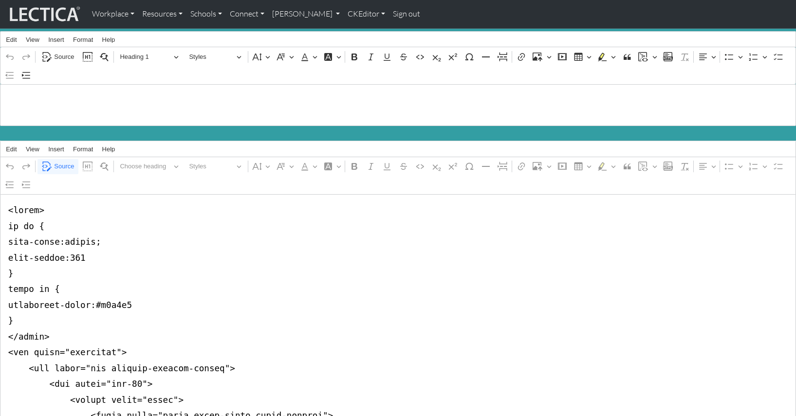
scroll to position [11, 0]
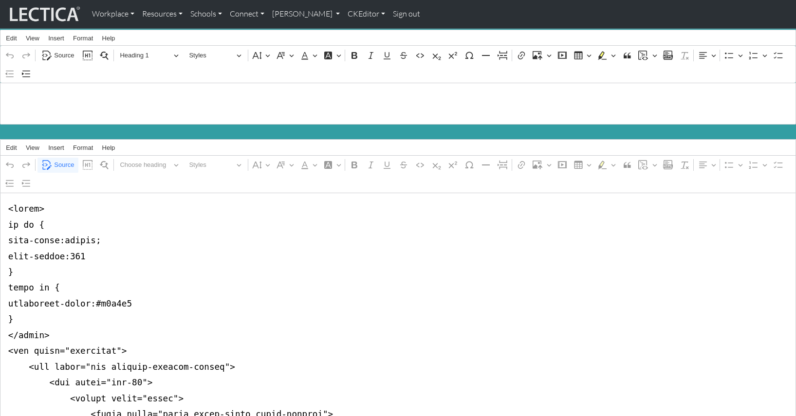
drag, startPoint x: 3, startPoint y: 204, endPoint x: 2, endPoint y: 332, distance: 128.0
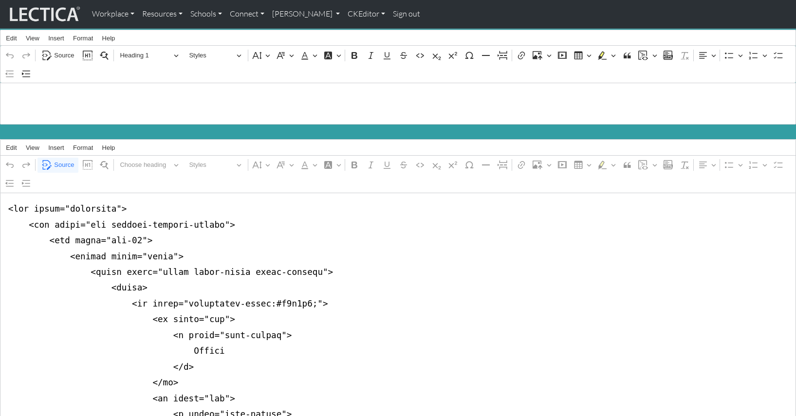
scroll to position [15, 0]
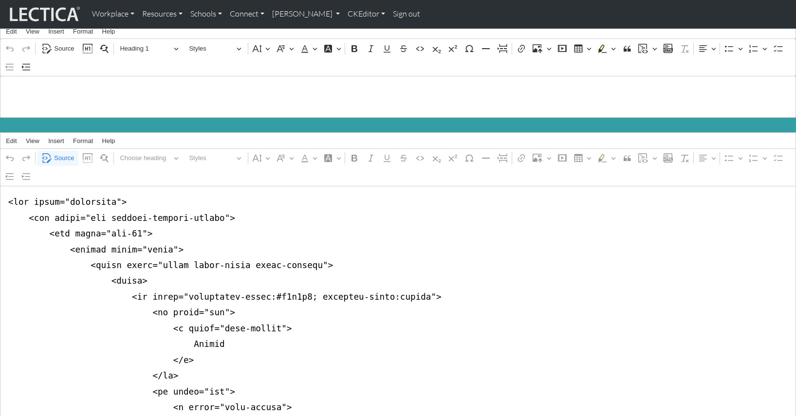
drag, startPoint x: 297, startPoint y: 288, endPoint x: 405, endPoint y: 289, distance: 107.6
drag, startPoint x: 297, startPoint y: 287, endPoint x: 408, endPoint y: 286, distance: 110.5
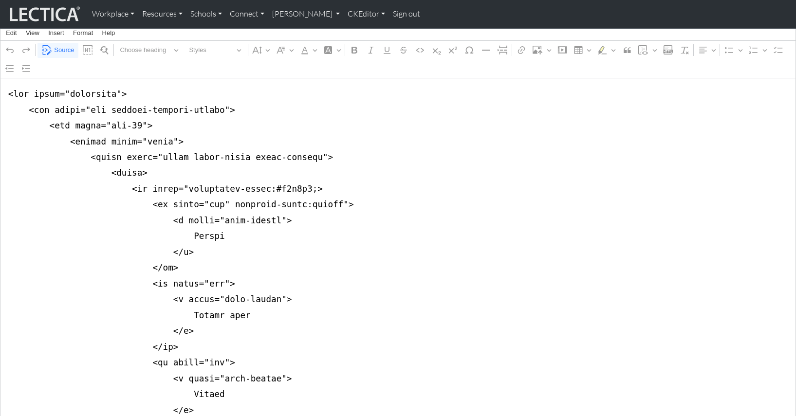
scroll to position [134, 0]
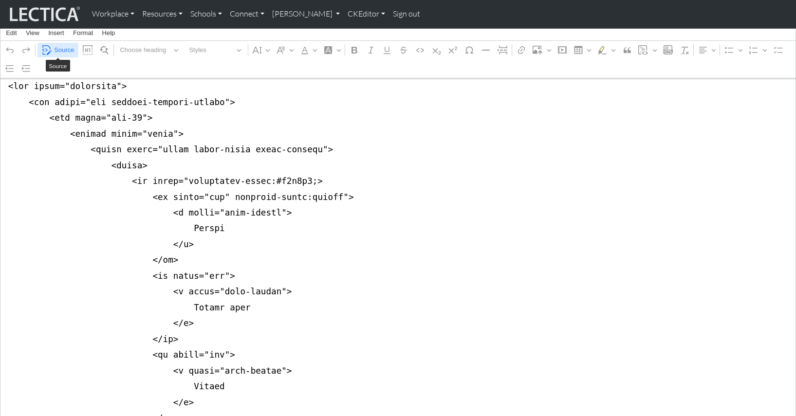
type textarea "<div class="container"> <div class="row justify-content-center"> <div class="co…"
click at [60, 49] on span "Source" at bounding box center [64, 50] width 20 height 12
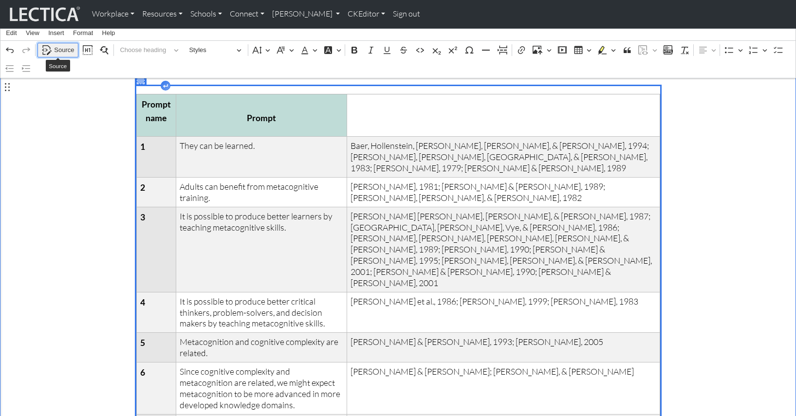
click at [58, 48] on span "Source" at bounding box center [64, 50] width 20 height 12
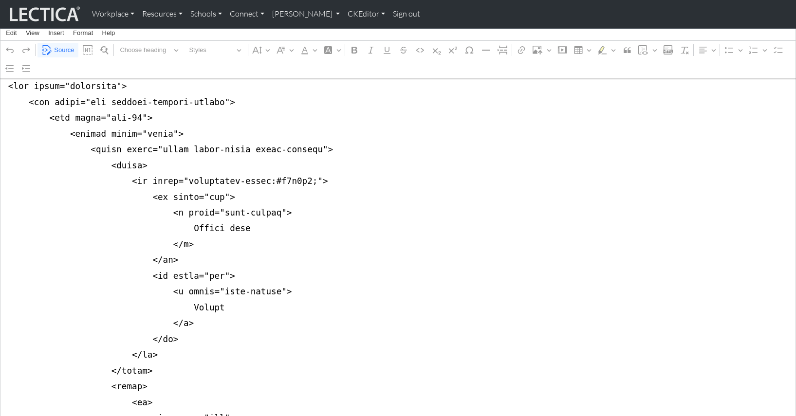
drag, startPoint x: 6, startPoint y: 182, endPoint x: 1, endPoint y: 244, distance: 62.5
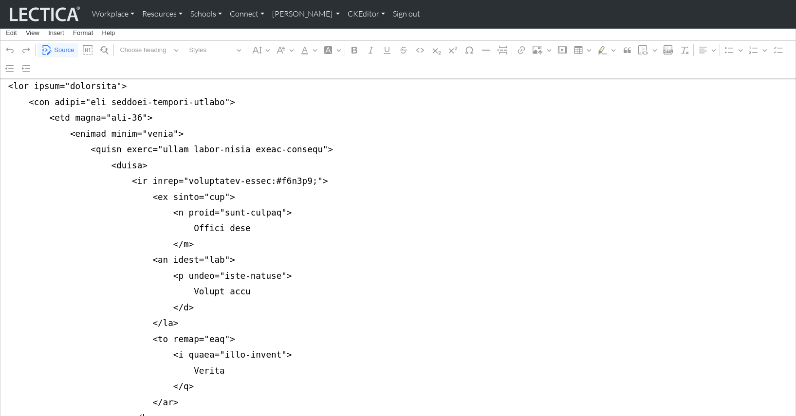
drag, startPoint x: 182, startPoint y: 215, endPoint x: 236, endPoint y: 215, distance: 54.0
drag, startPoint x: 263, startPoint y: 197, endPoint x: 277, endPoint y: 201, distance: 14.3
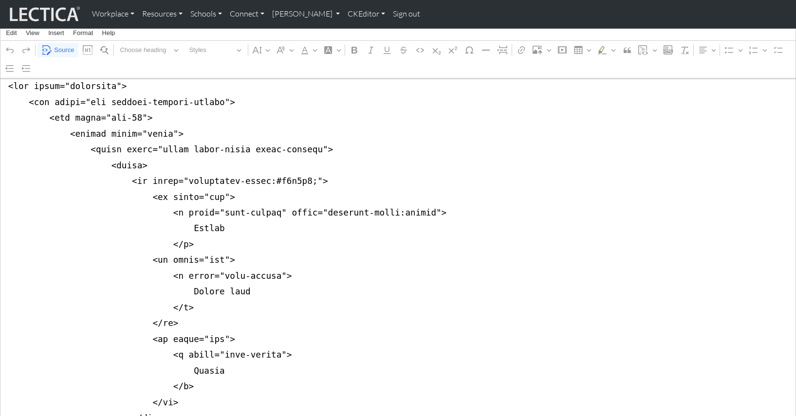
drag, startPoint x: 369, startPoint y: 251, endPoint x: 353, endPoint y: 240, distance: 18.2
type textarea "<div class="container"> <div class="row justify-content-center"> <div class="co…"
click at [63, 50] on span "Source" at bounding box center [64, 50] width 20 height 12
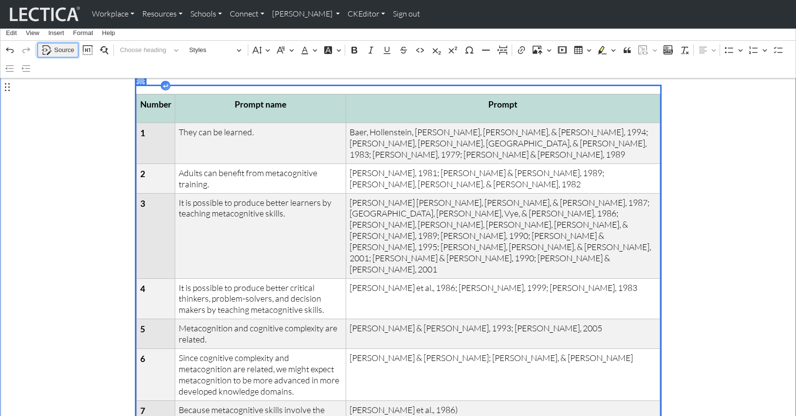
click at [55, 48] on span "Source" at bounding box center [64, 50] width 20 height 12
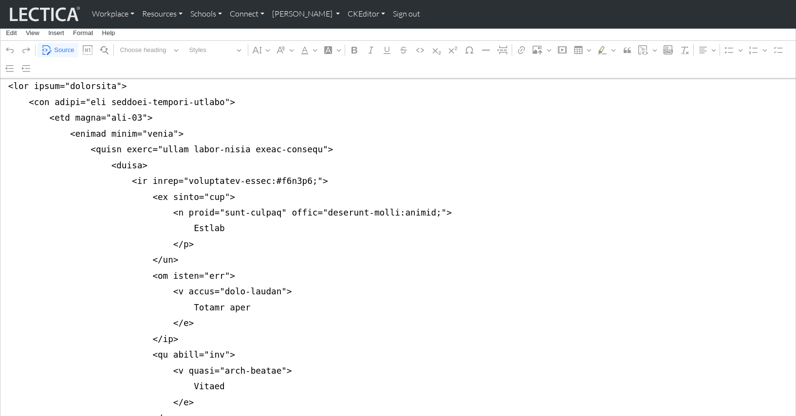
drag, startPoint x: 270, startPoint y: 200, endPoint x: 418, endPoint y: 199, distance: 148.0
drag, startPoint x: 297, startPoint y: 170, endPoint x: 305, endPoint y: 169, distance: 7.8
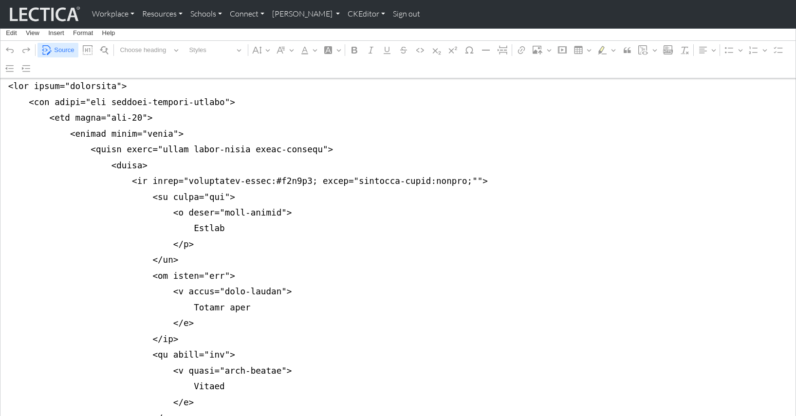
type textarea "<div class="container"> <div class="row justify-content-center"> <div class="co…"
click at [59, 48] on span "Source" at bounding box center [64, 50] width 20 height 12
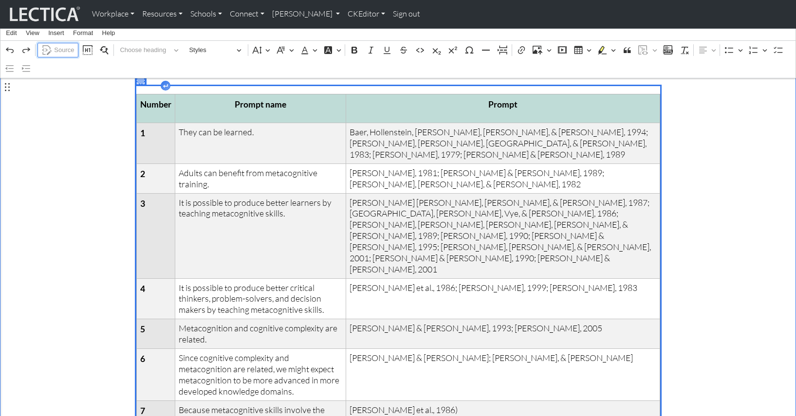
click at [60, 49] on span "Source" at bounding box center [64, 50] width 20 height 12
click at [67, 49] on span "Source" at bounding box center [64, 50] width 20 height 12
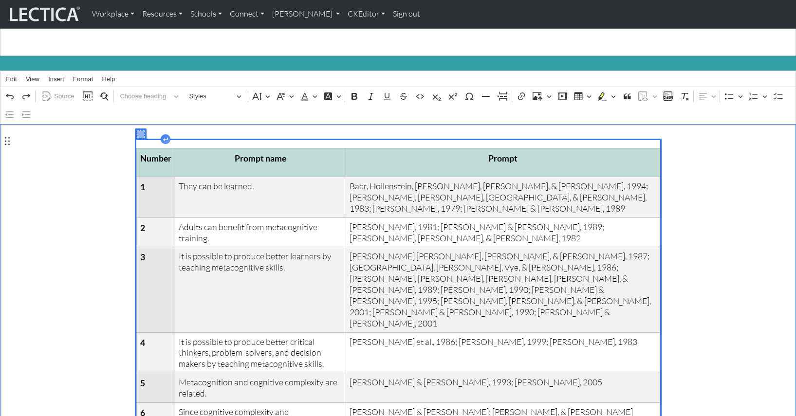
scroll to position [0, 0]
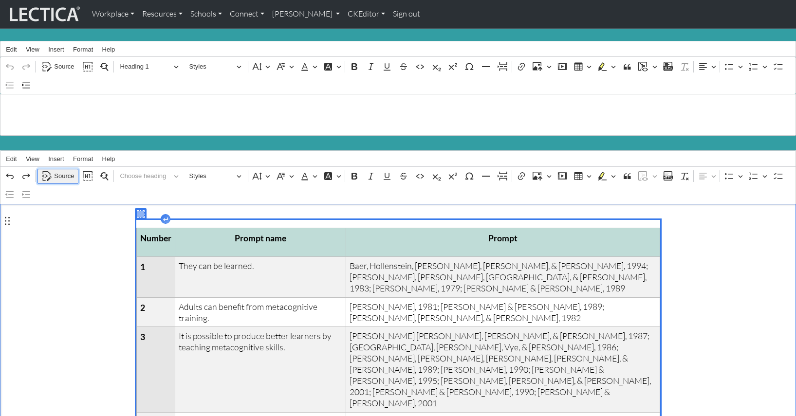
click at [62, 170] on span "Source" at bounding box center [64, 176] width 20 height 12
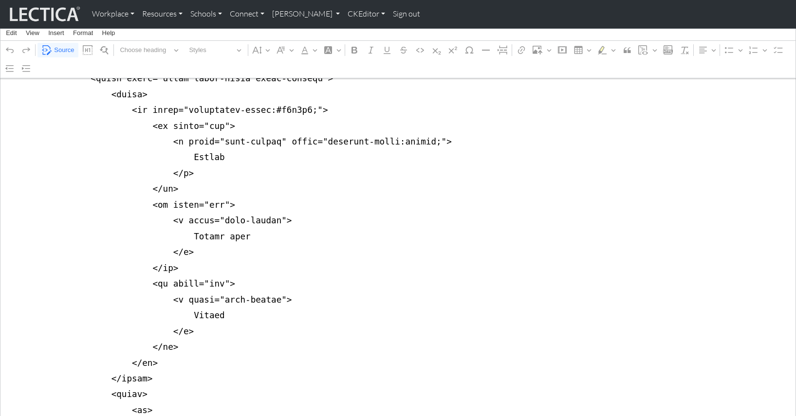
scroll to position [217, 0]
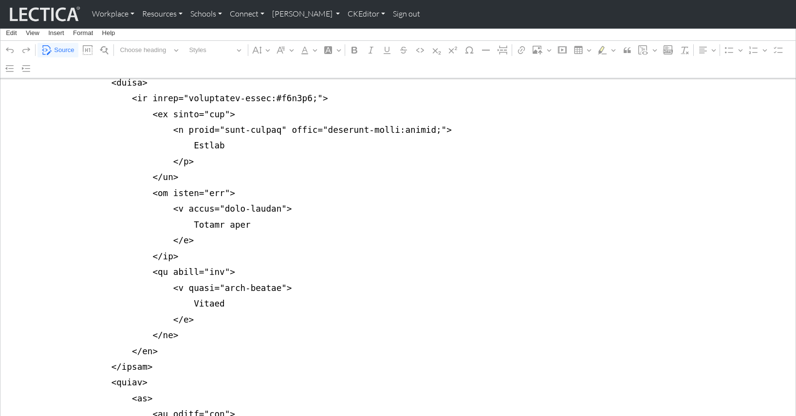
drag, startPoint x: 268, startPoint y: 115, endPoint x: 418, endPoint y: 116, distance: 149.9
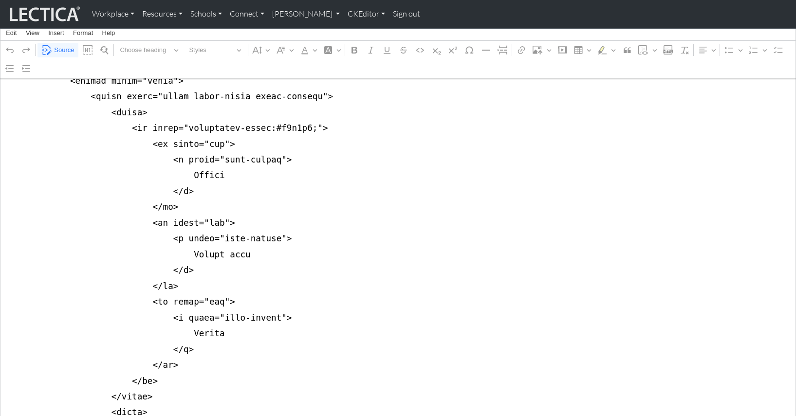
scroll to position [188, 0]
type textarea "<div class="container"> <div class="row justify-content-center"> <div class="co…"
click at [55, 49] on span "Source" at bounding box center [64, 50] width 20 height 12
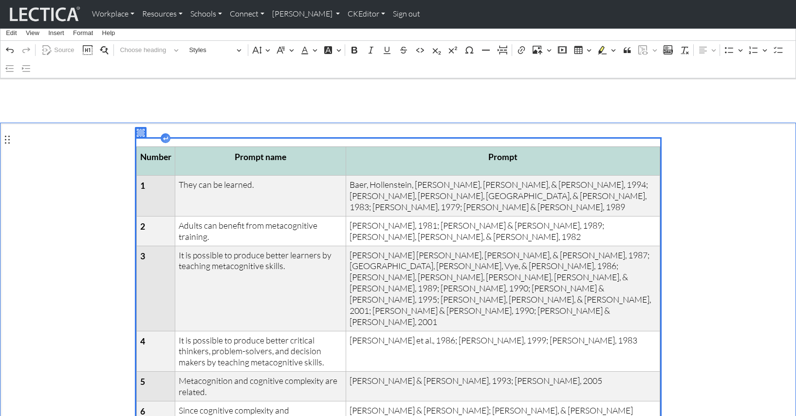
scroll to position [74, 0]
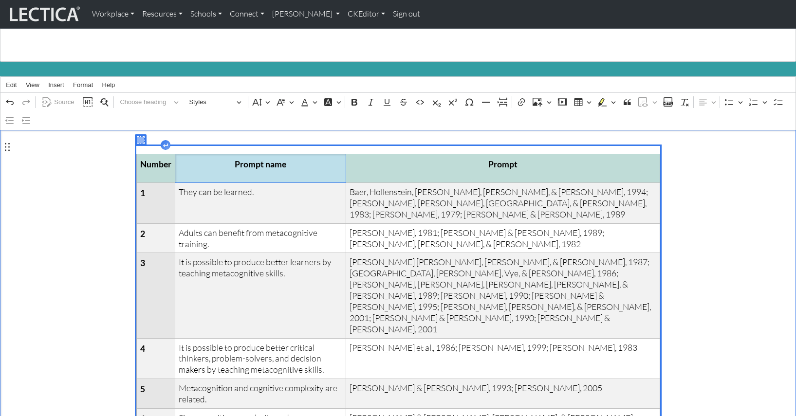
drag, startPoint x: 206, startPoint y: 164, endPoint x: 183, endPoint y: 165, distance: 23.4
click at [206, 164] on p "Prompt name" at bounding box center [261, 165] width 164 height 14
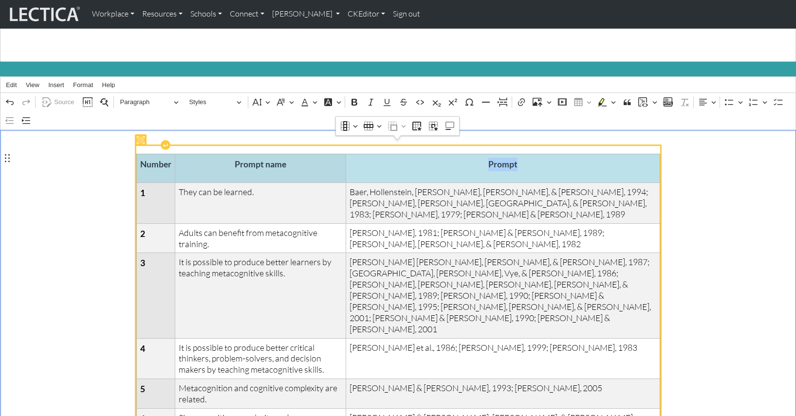
drag, startPoint x: 139, startPoint y: 161, endPoint x: 550, endPoint y: 156, distance: 410.4
click at [550, 156] on tr "Number Prompt name Prompt" at bounding box center [397, 168] width 523 height 29
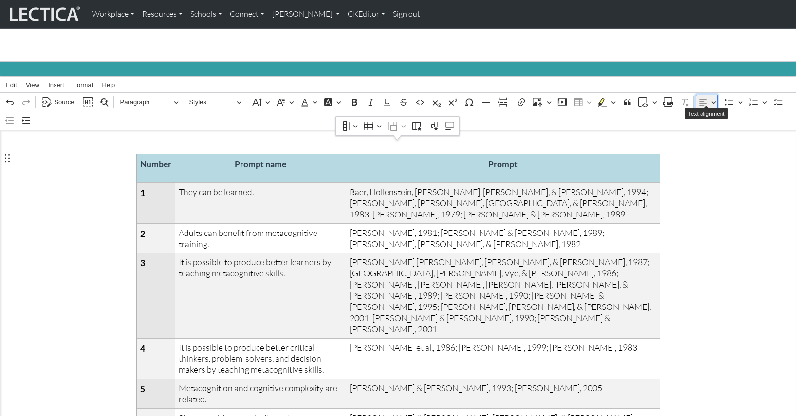
click at [714, 97] on button "Text alignment" at bounding box center [707, 102] width 22 height 15
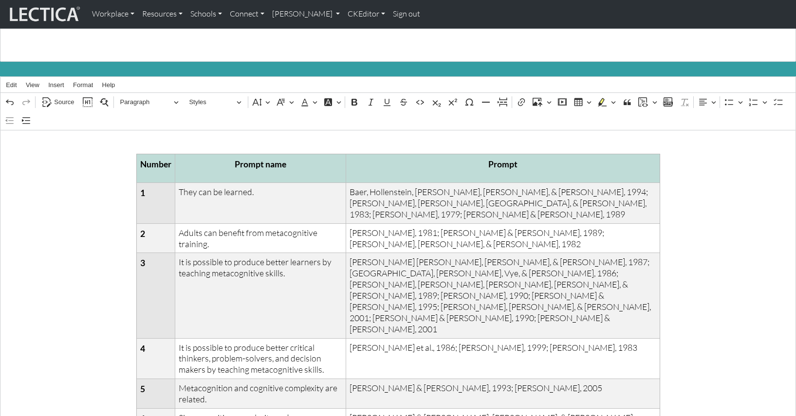
click at [703, 77] on div "Edit View Insert Format Help" at bounding box center [397, 85] width 795 height 16
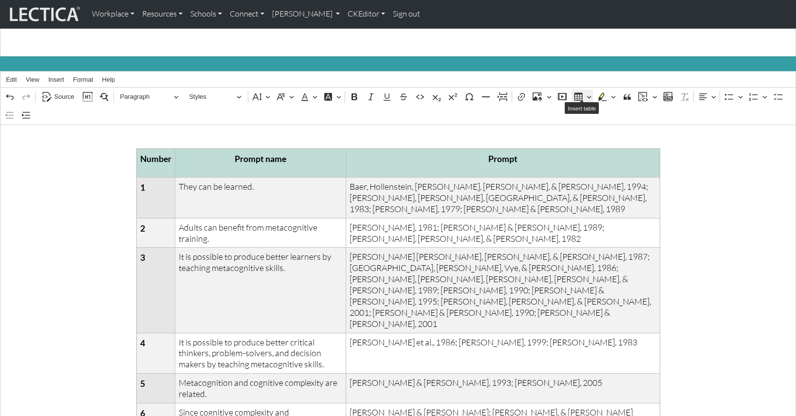
scroll to position [85, 0]
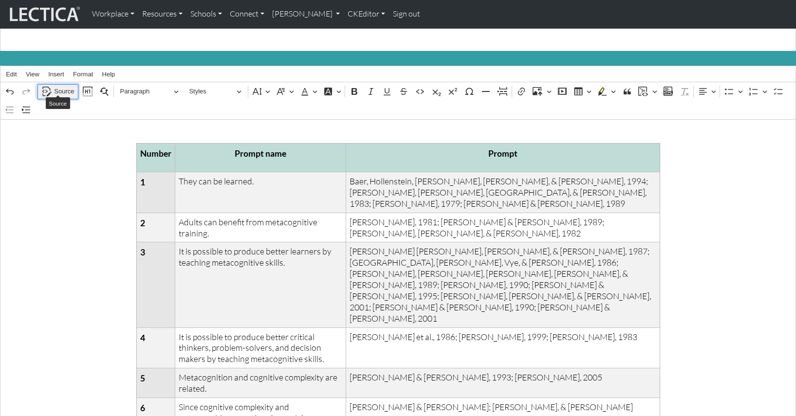
click at [66, 86] on span "Source" at bounding box center [64, 92] width 20 height 12
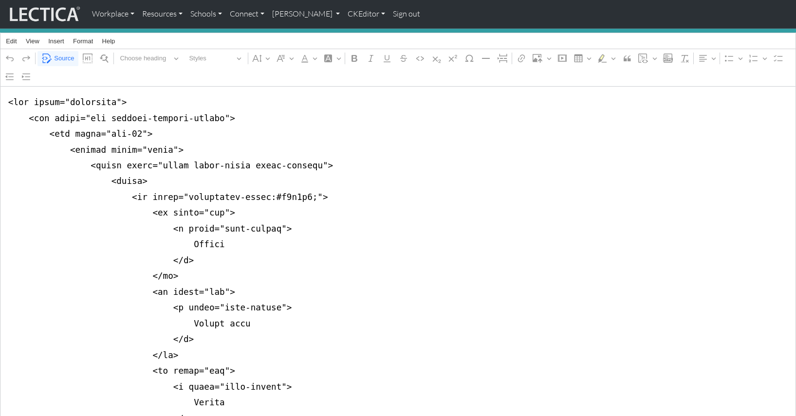
scroll to position [125, 0]
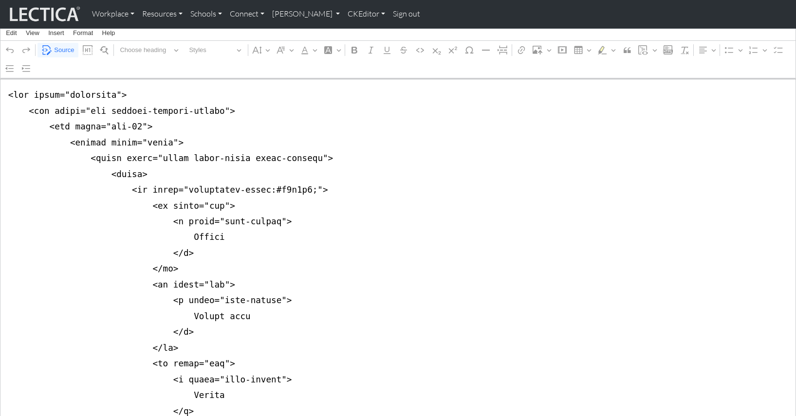
type textarea "<div class="container"> <div class="row justify-content-center"> <div class="co…"
click at [65, 47] on span "Source" at bounding box center [64, 50] width 20 height 12
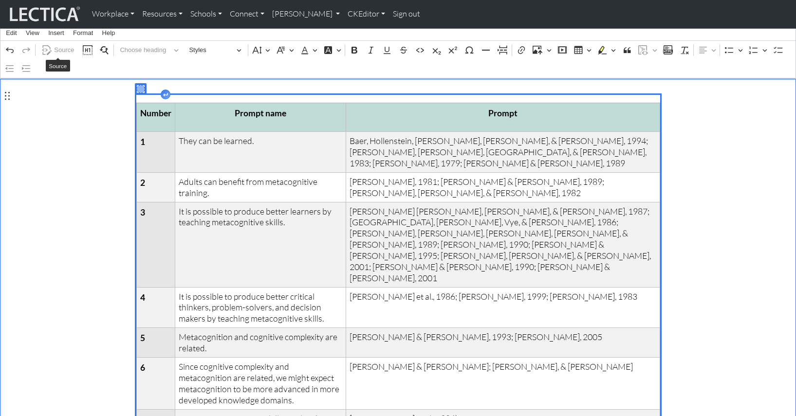
drag, startPoint x: 68, startPoint y: 124, endPoint x: 81, endPoint y: 127, distance: 13.5
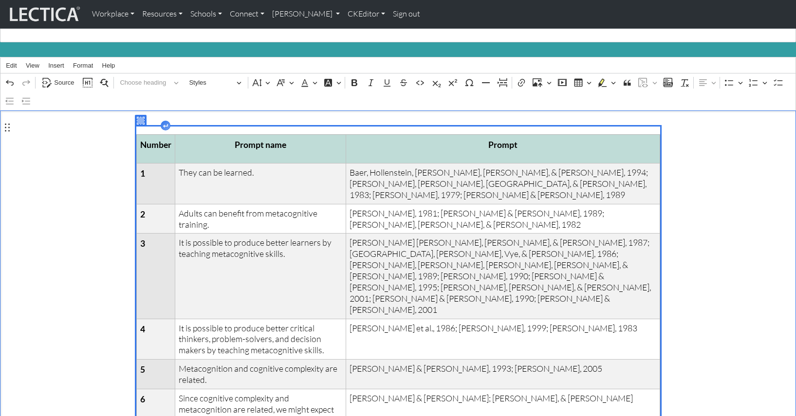
scroll to position [104, 0]
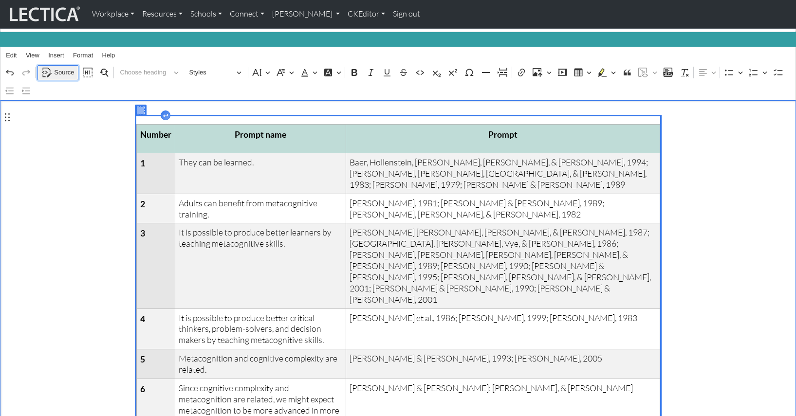
click at [65, 67] on span "Source" at bounding box center [64, 73] width 20 height 12
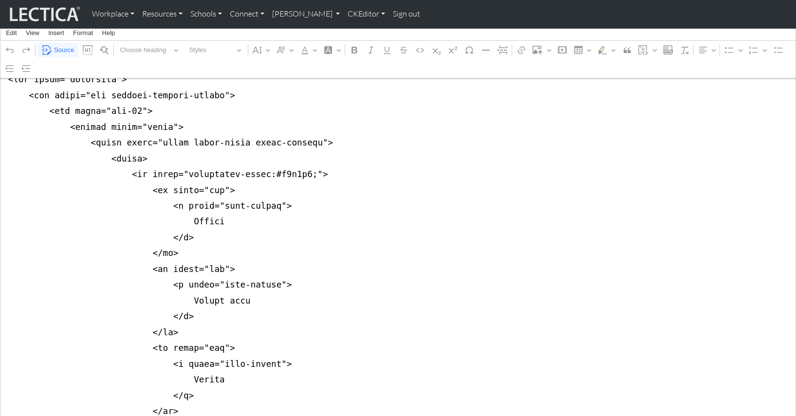
scroll to position [144, 0]
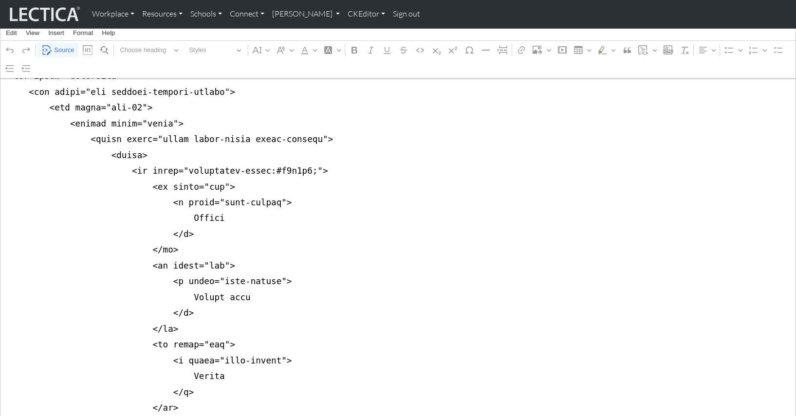
type textarea "<div class="container"> <div class="row justify-content-center"> <div class="co…"
click at [56, 49] on span "Source" at bounding box center [64, 50] width 20 height 12
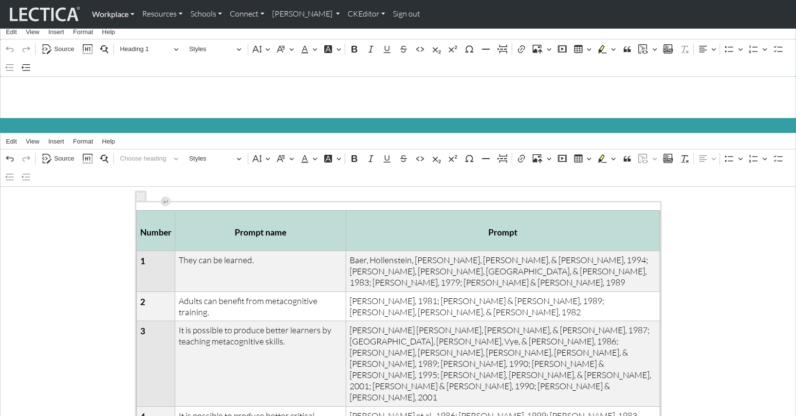
scroll to position [0, 0]
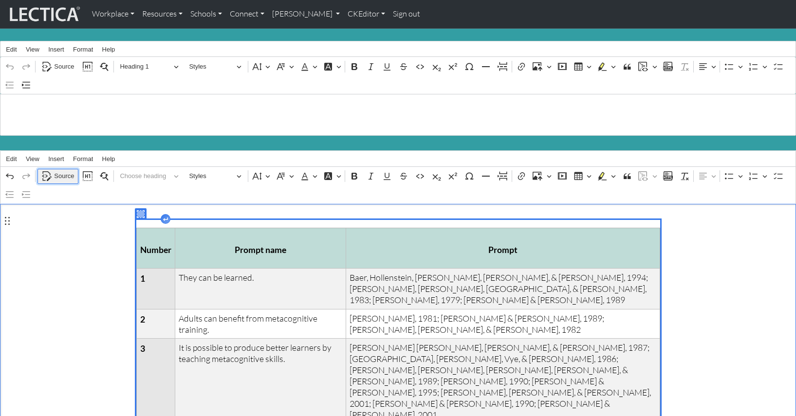
click at [65, 171] on span "Source" at bounding box center [64, 176] width 20 height 12
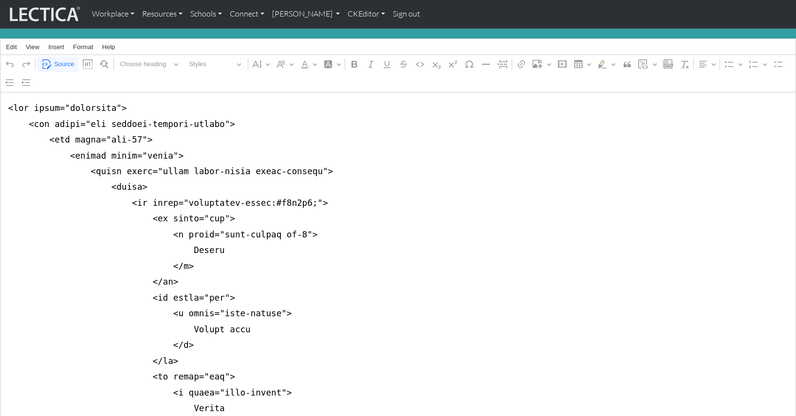
scroll to position [113, 0]
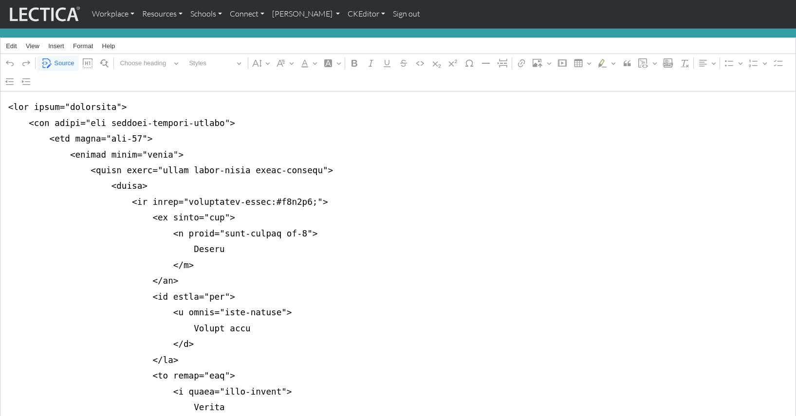
drag, startPoint x: 282, startPoint y: 222, endPoint x: 287, endPoint y: 222, distance: 5.4
type textarea "<div class="container"> <div class="row justify-content-center"> <div class="co…"
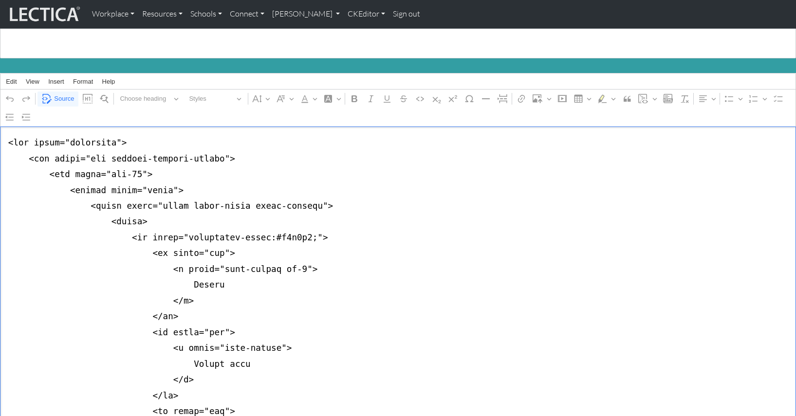
scroll to position [0, 0]
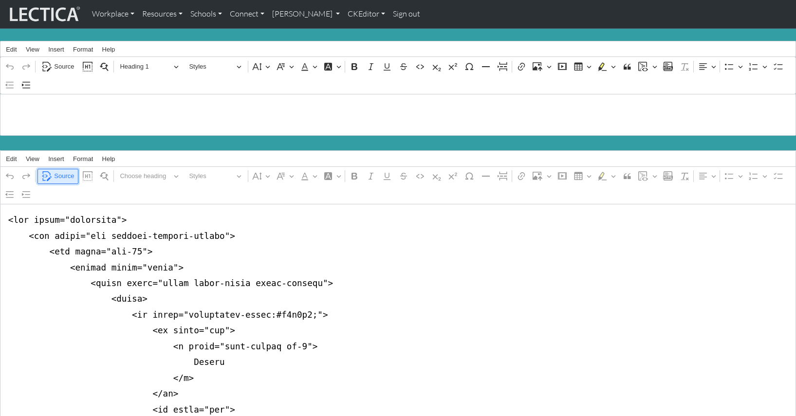
click at [63, 171] on span "Source" at bounding box center [64, 176] width 20 height 12
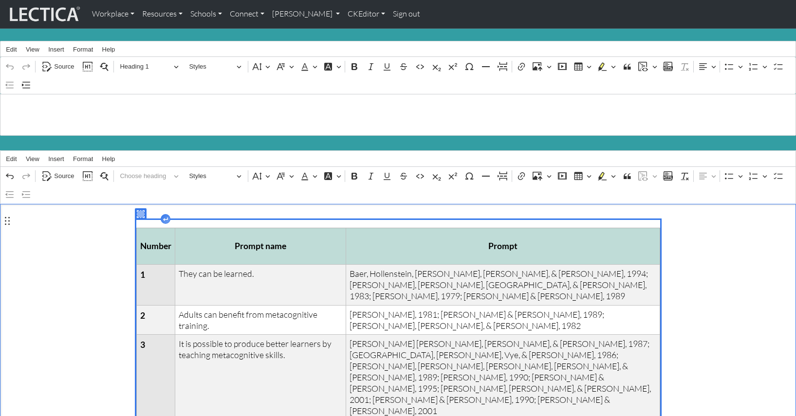
scroll to position [0, 0]
click at [66, 170] on span "Source" at bounding box center [64, 176] width 20 height 12
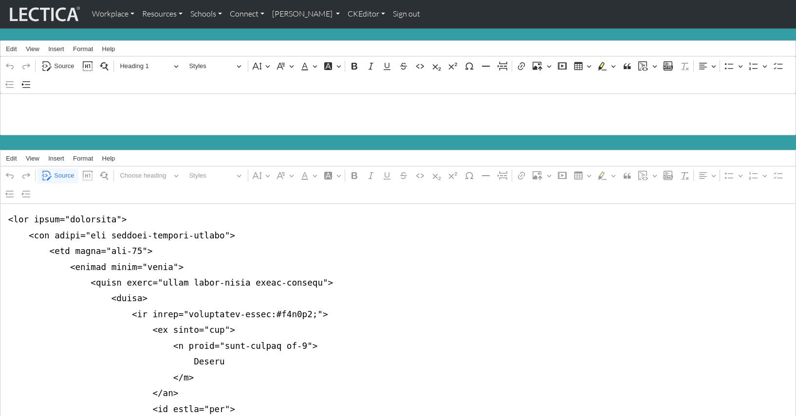
type textarea "<div class="container"> <div class="row justify-content-center"> <div class="co…"
click at [57, 170] on span "Source" at bounding box center [64, 176] width 20 height 12
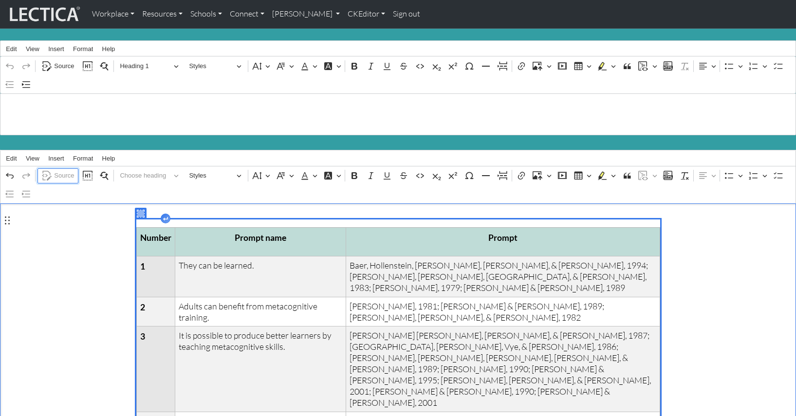
click at [58, 170] on span "Source" at bounding box center [64, 176] width 20 height 12
click at [65, 170] on span "Source" at bounding box center [64, 176] width 20 height 12
drag, startPoint x: 66, startPoint y: 233, endPoint x: 64, endPoint y: 199, distance: 34.1
click at [65, 170] on span "Source" at bounding box center [64, 176] width 20 height 12
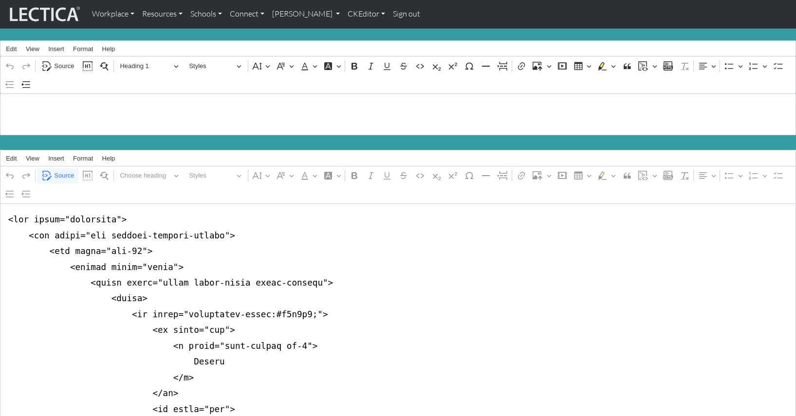
drag, startPoint x: 283, startPoint y: 330, endPoint x: 288, endPoint y: 333, distance: 6.1
type textarea "<div class="container"> <div class="row justify-content-center"> <div class="co…"
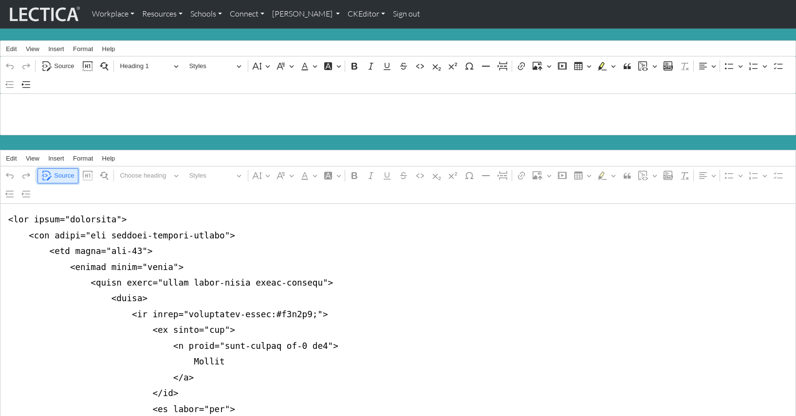
click at [54, 171] on span "Source" at bounding box center [64, 176] width 20 height 12
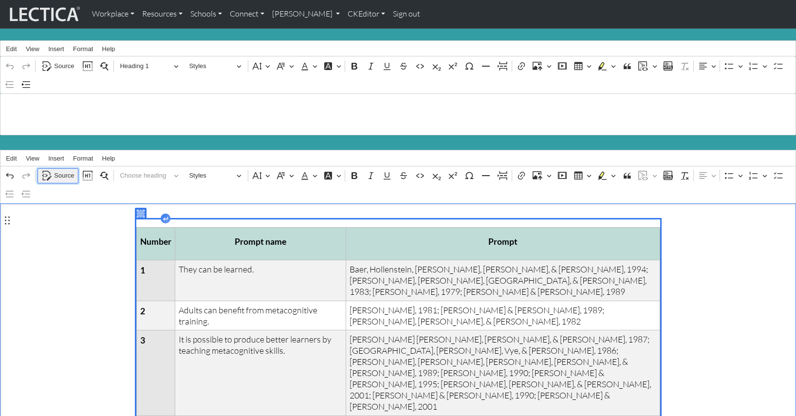
click at [63, 170] on span "Source" at bounding box center [64, 176] width 20 height 12
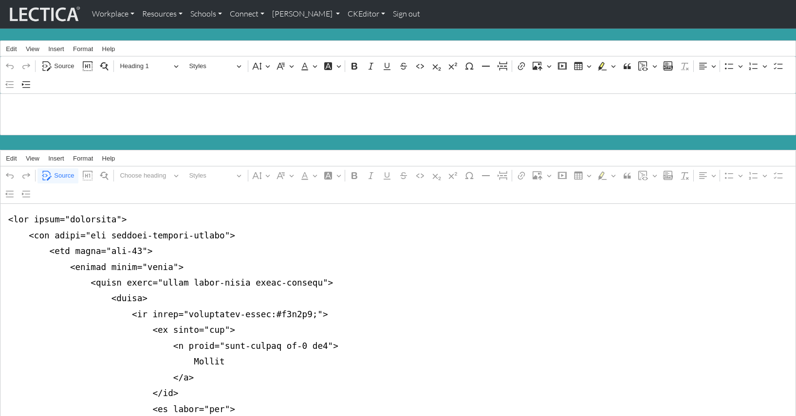
type textarea "<div class="container"> <div class="row justify-content-center"> <div class="co…"
click at [53, 170] on button "Source" at bounding box center [57, 175] width 41 height 15
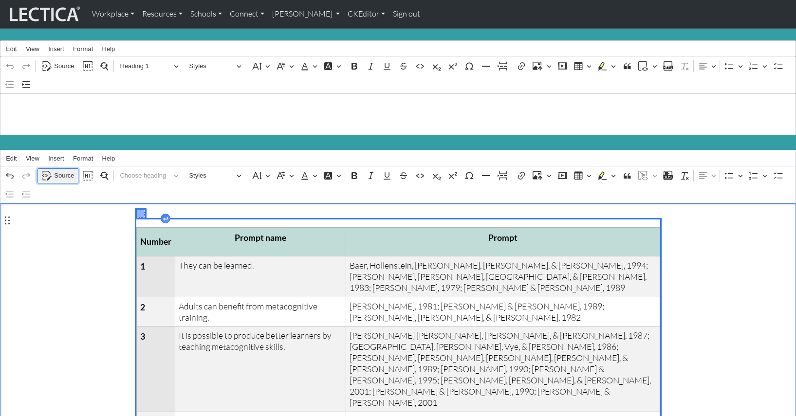
click at [58, 170] on span "Source" at bounding box center [64, 176] width 20 height 12
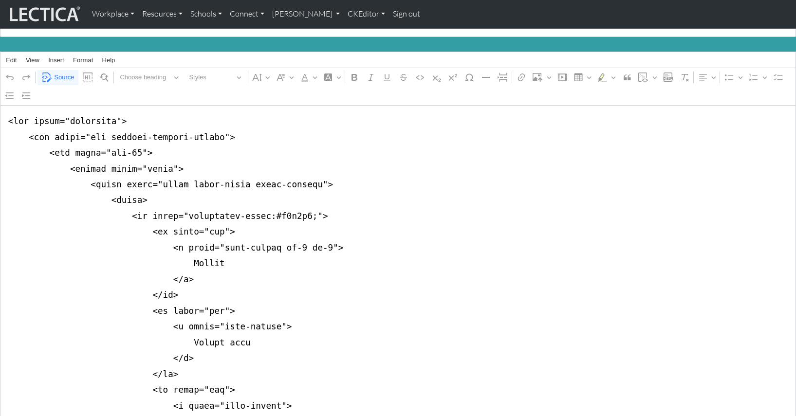
scroll to position [100, 0]
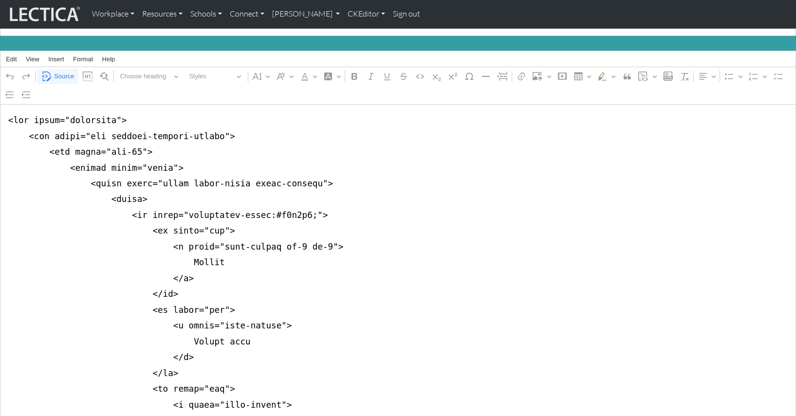
drag, startPoint x: 263, startPoint y: 234, endPoint x: 312, endPoint y: 235, distance: 49.2
drag, startPoint x: 262, startPoint y: 381, endPoint x: 273, endPoint y: 381, distance: 11.2
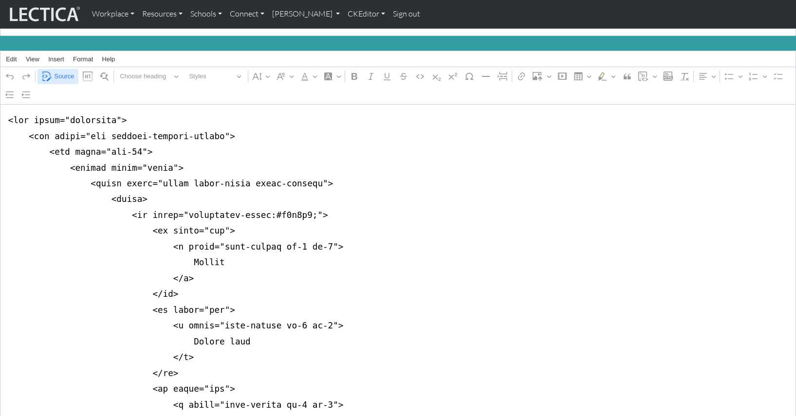
type textarea "<div class="container"> <div class="row justify-content-center"> <div class="co…"
click at [61, 71] on span "Source" at bounding box center [64, 77] width 20 height 12
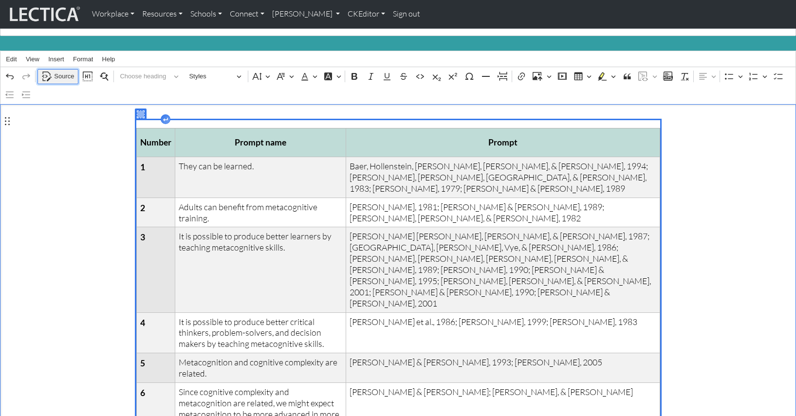
click at [63, 71] on span "Source" at bounding box center [64, 77] width 20 height 12
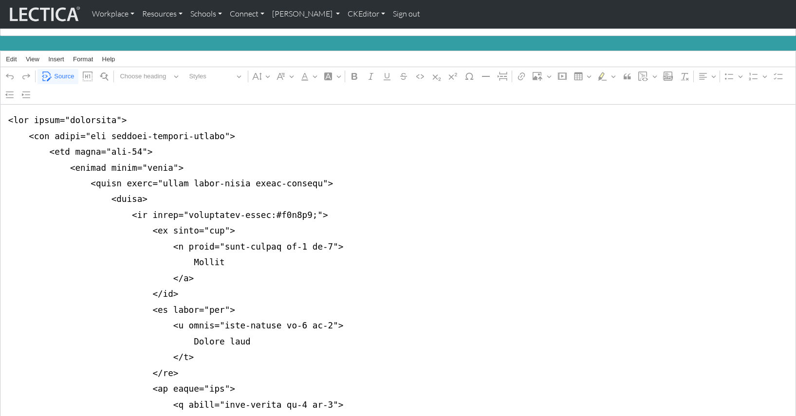
drag, startPoint x: 263, startPoint y: 206, endPoint x: 293, endPoint y: 206, distance: 29.2
type textarea "<div class="container"> <div class="row justify-content-center"> <div class="co…"
click at [61, 74] on span "Source" at bounding box center [64, 77] width 20 height 12
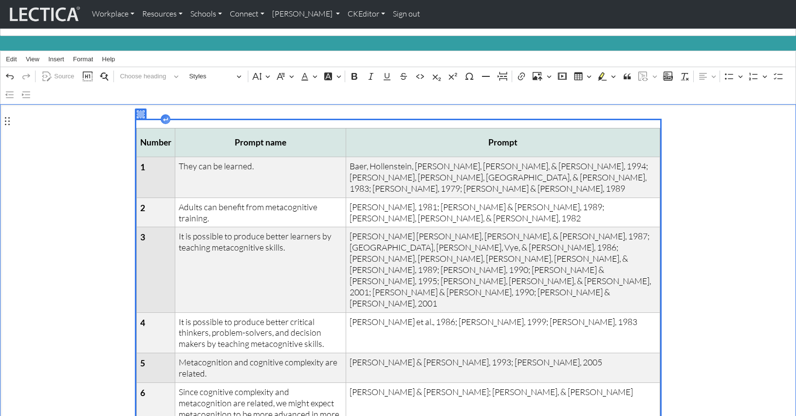
click at [61, 71] on span "Source" at bounding box center [64, 77] width 20 height 12
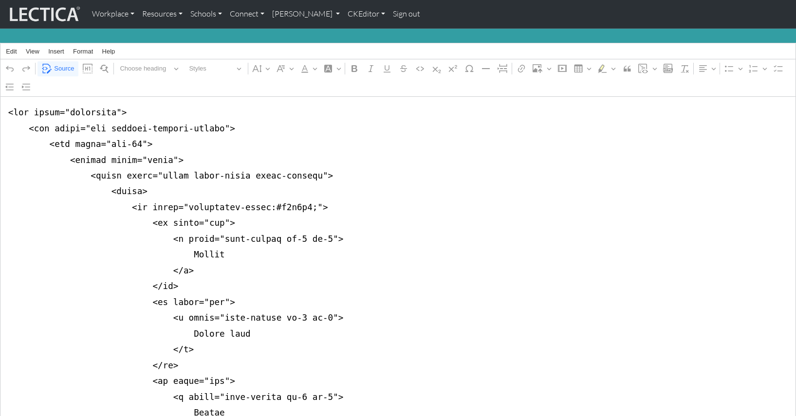
scroll to position [112, 0]
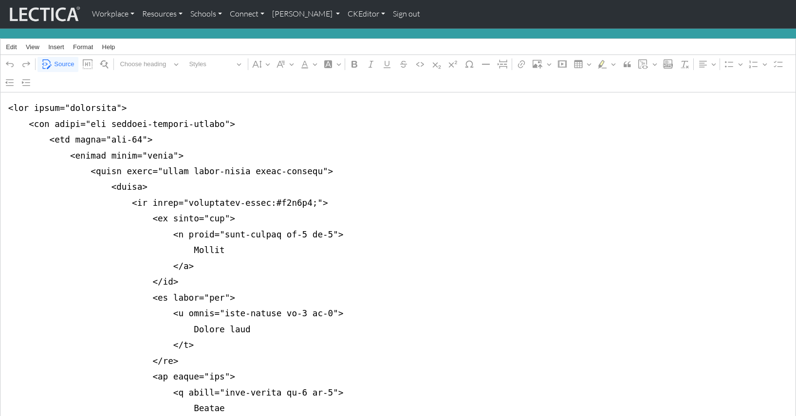
drag, startPoint x: 172, startPoint y: 221, endPoint x: 263, endPoint y: 222, distance: 90.6
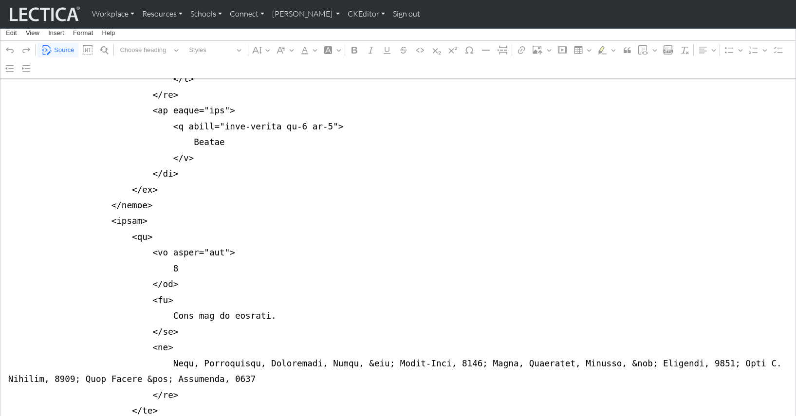
scroll to position [382, 0]
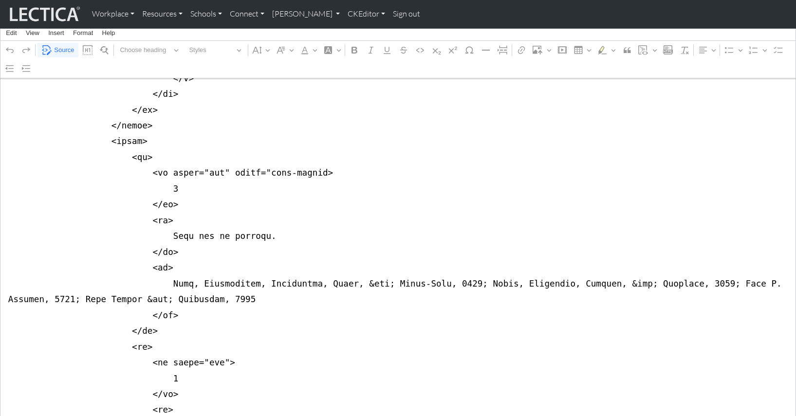
scroll to position [459, 0]
type textarea "<div class="container"> <div class="row justify-content-center"> <div class="co…"
click at [62, 50] on span "Source" at bounding box center [64, 50] width 20 height 12
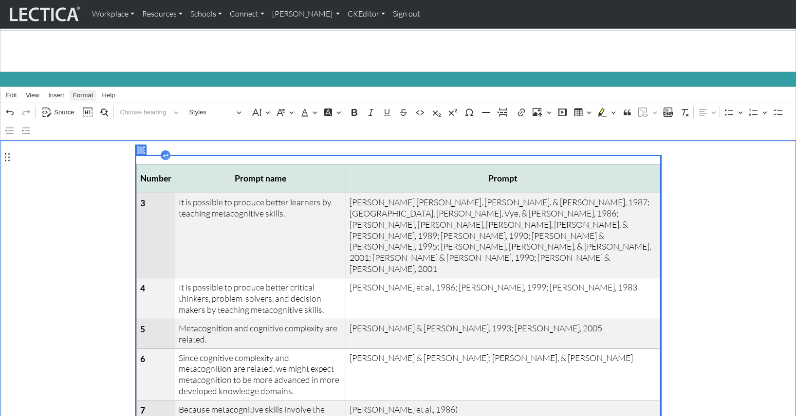
scroll to position [0, 0]
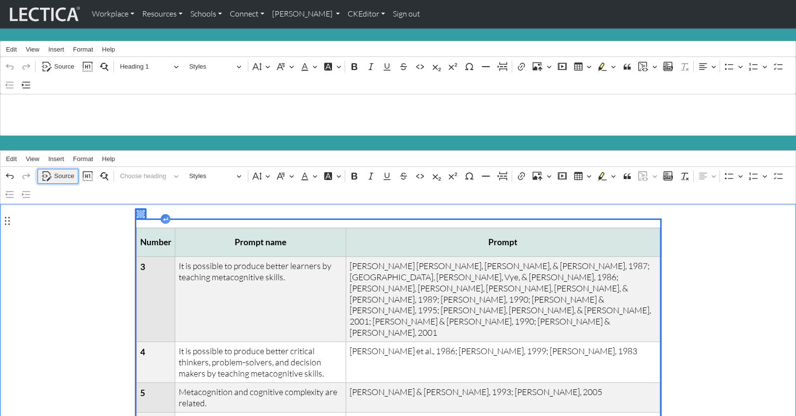
click at [60, 171] on span "Source" at bounding box center [64, 176] width 20 height 12
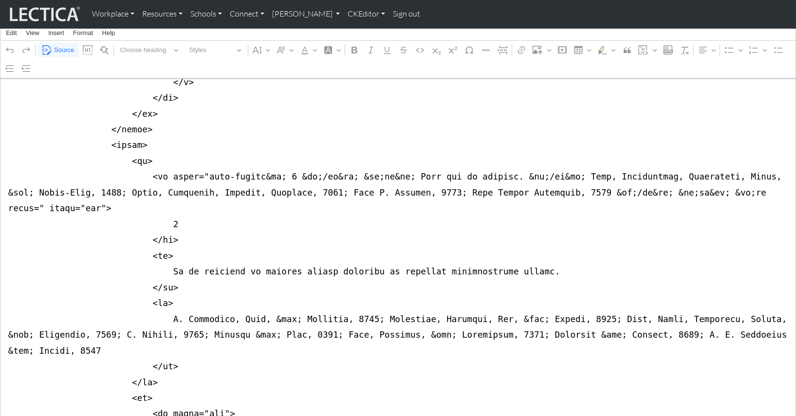
scroll to position [456, 0]
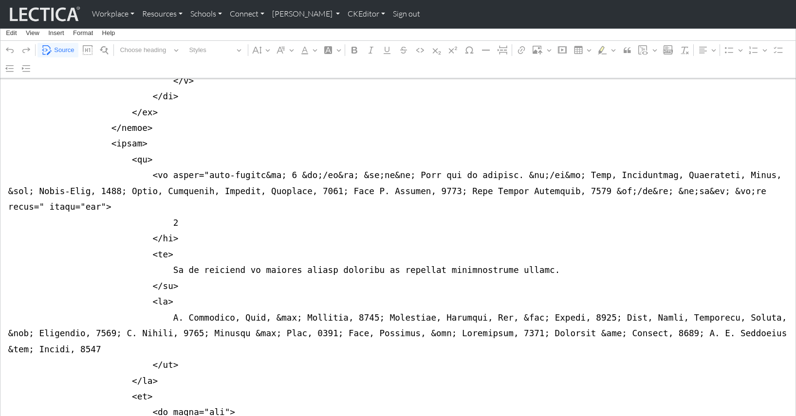
drag, startPoint x: 248, startPoint y: 146, endPoint x: 267, endPoint y: 147, distance: 19.0
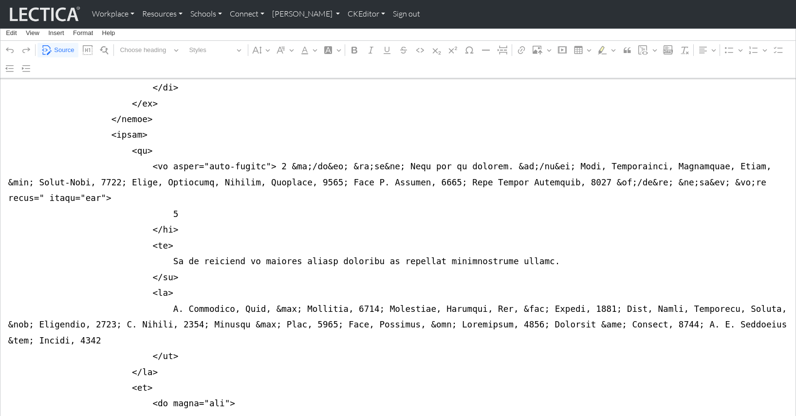
scroll to position [471, 0]
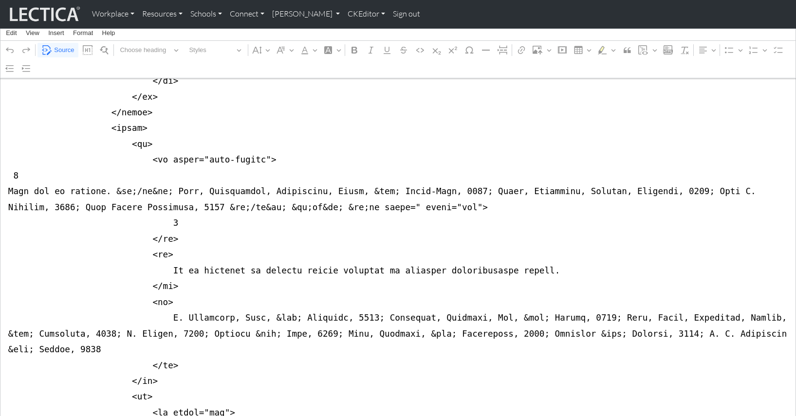
drag, startPoint x: 21, startPoint y: 144, endPoint x: 134, endPoint y: 145, distance: 112.5
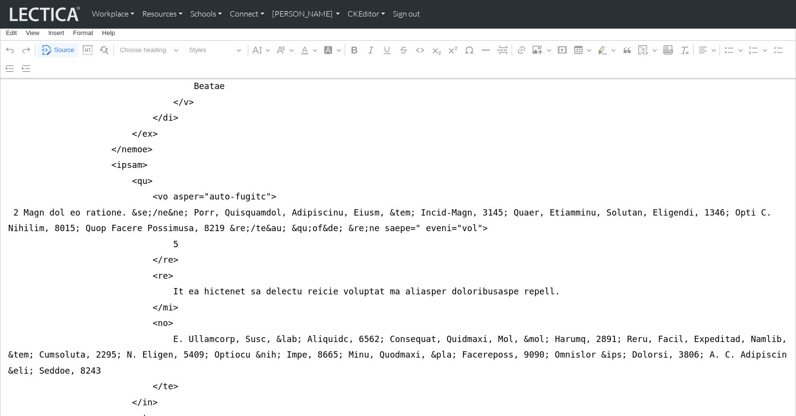
scroll to position [439, 0]
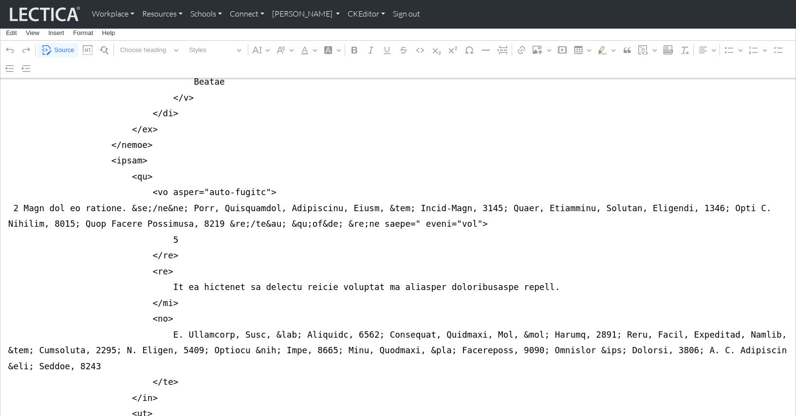
drag, startPoint x: 356, startPoint y: 191, endPoint x: 409, endPoint y: 190, distance: 53.1
drag, startPoint x: 162, startPoint y: 161, endPoint x: 356, endPoint y: 188, distance: 196.1
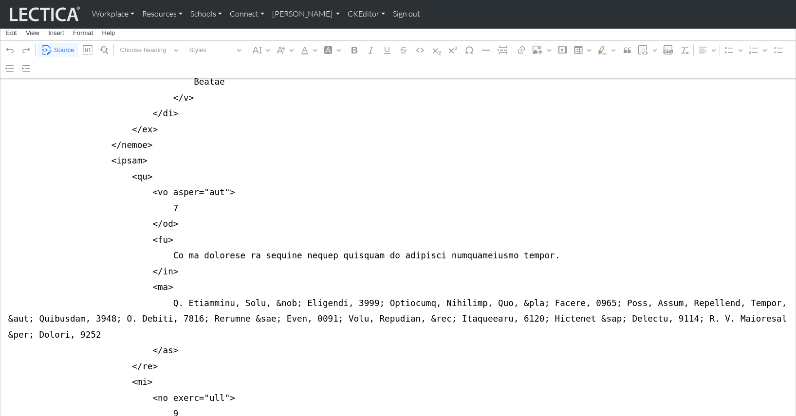
type textarea "<div class="container"> <div class="row justify-content-center"> <div class="co…"
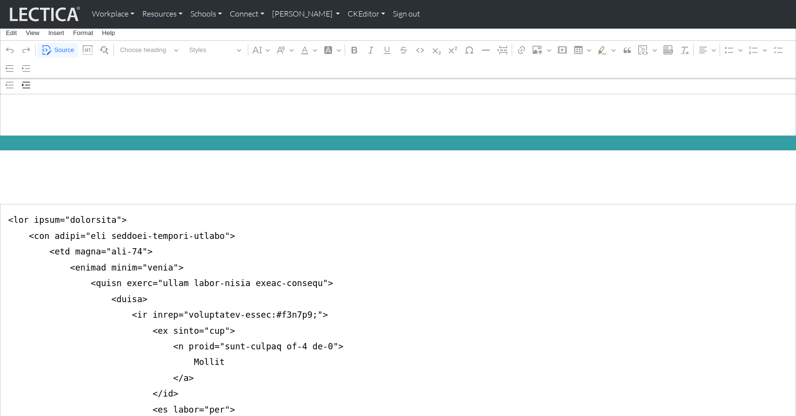
scroll to position [439, 0]
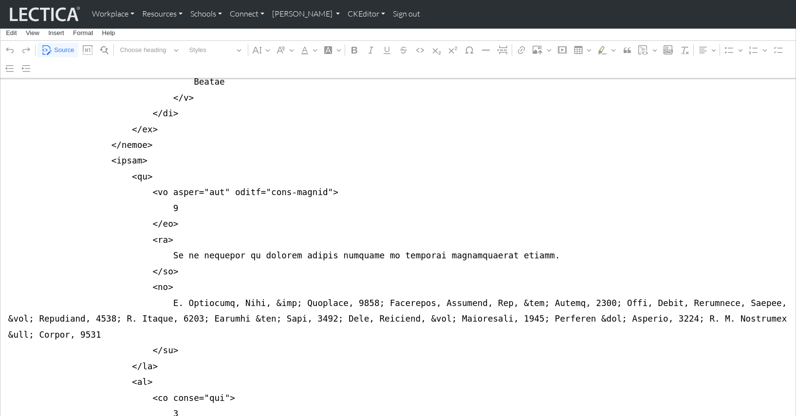
drag, startPoint x: 3, startPoint y: 164, endPoint x: 4, endPoint y: 206, distance: 42.4
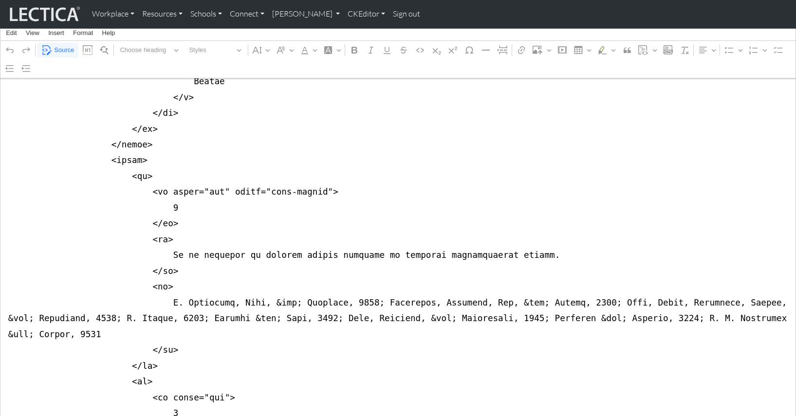
drag, startPoint x: 163, startPoint y: 220, endPoint x: 526, endPoint y: 221, distance: 363.2
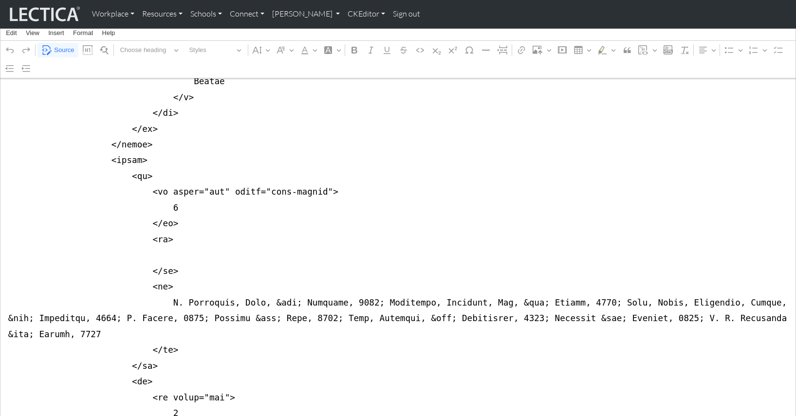
drag, startPoint x: 161, startPoint y: 263, endPoint x: 777, endPoint y: 284, distance: 616.2
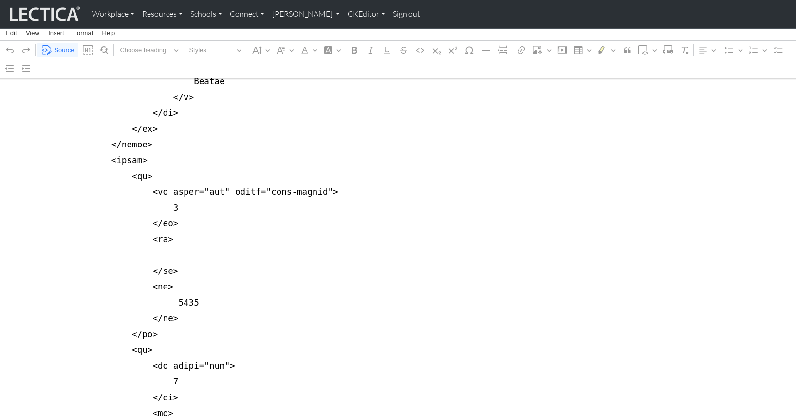
drag, startPoint x: 153, startPoint y: 264, endPoint x: 185, endPoint y: 263, distance: 31.6
drag, startPoint x: 141, startPoint y: 264, endPoint x: 0, endPoint y: 264, distance: 141.2
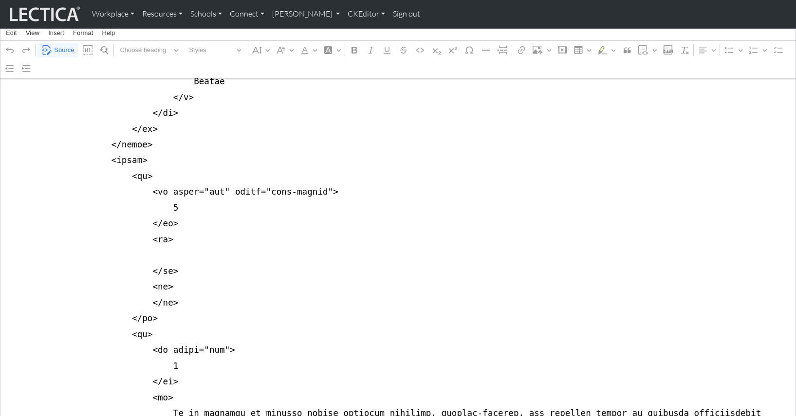
drag, startPoint x: 160, startPoint y: 220, endPoint x: 0, endPoint y: 218, distance: 160.2
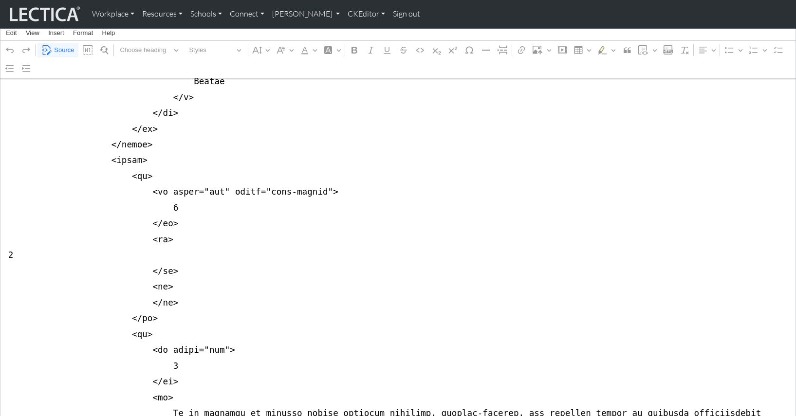
drag, startPoint x: 170, startPoint y: 175, endPoint x: 8, endPoint y: 176, distance: 162.1
drag, startPoint x: 13, startPoint y: 222, endPoint x: 2, endPoint y: 222, distance: 10.8
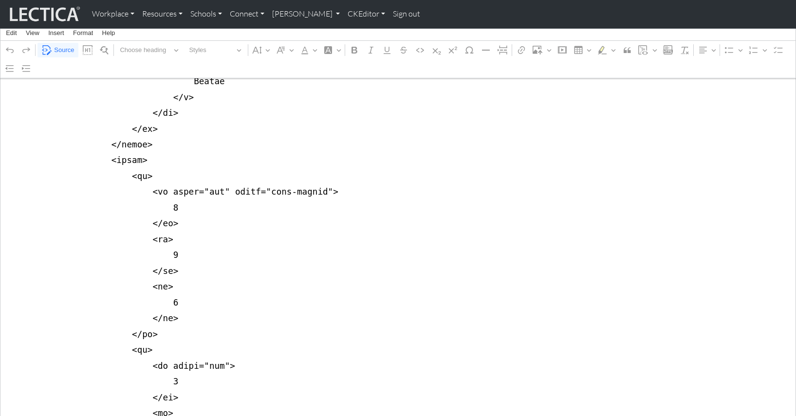
scroll to position [440, 0]
type textarea "<div class="container"> <div class="row justify-content-center"> <div class="co…"
click at [60, 51] on span "Source" at bounding box center [64, 50] width 20 height 12
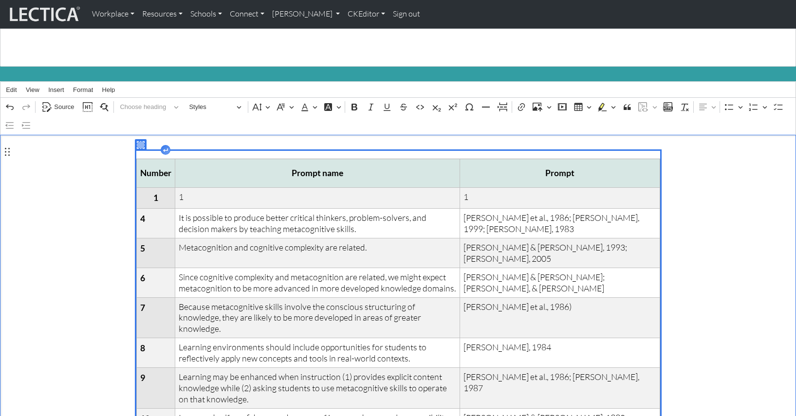
scroll to position [0, 0]
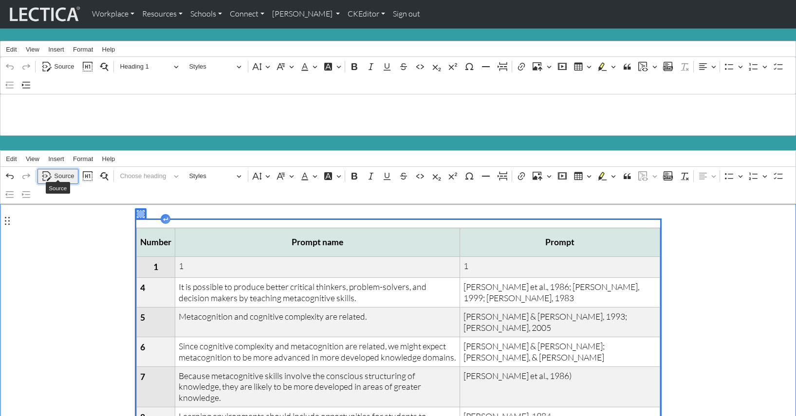
click at [59, 171] on span "Source" at bounding box center [64, 176] width 20 height 12
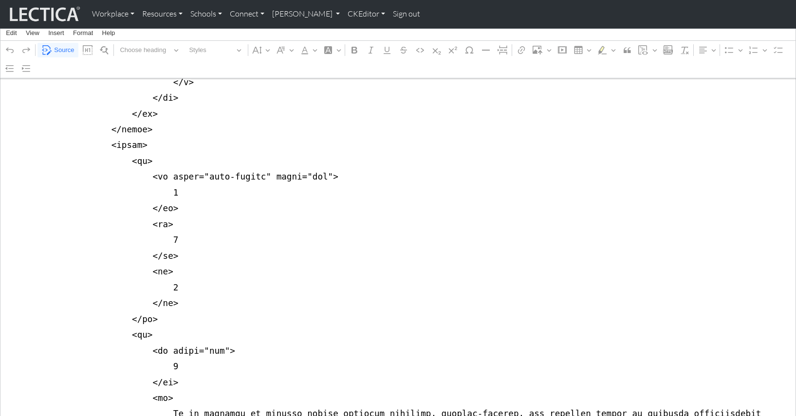
scroll to position [469, 0]
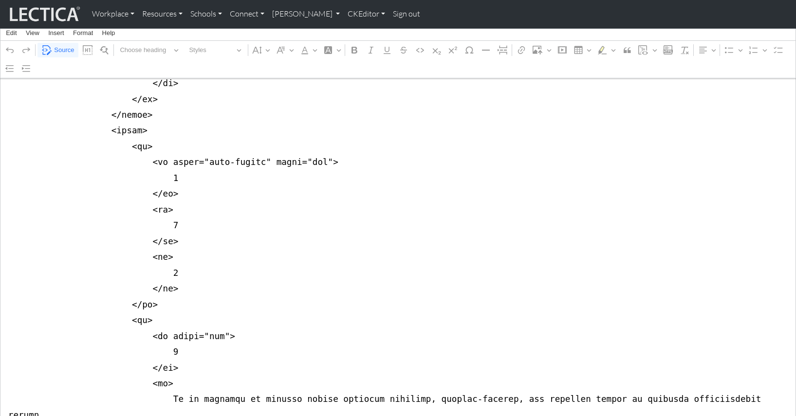
drag, startPoint x: 10, startPoint y: 134, endPoint x: 5, endPoint y: 277, distance: 143.2
drag, startPoint x: 7, startPoint y: 133, endPoint x: 0, endPoint y: 265, distance: 132.1
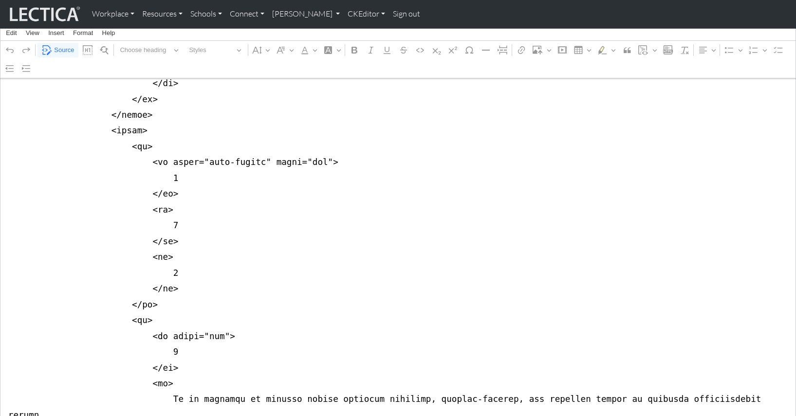
drag, startPoint x: 8, startPoint y: 120, endPoint x: 0, endPoint y: 279, distance: 159.4
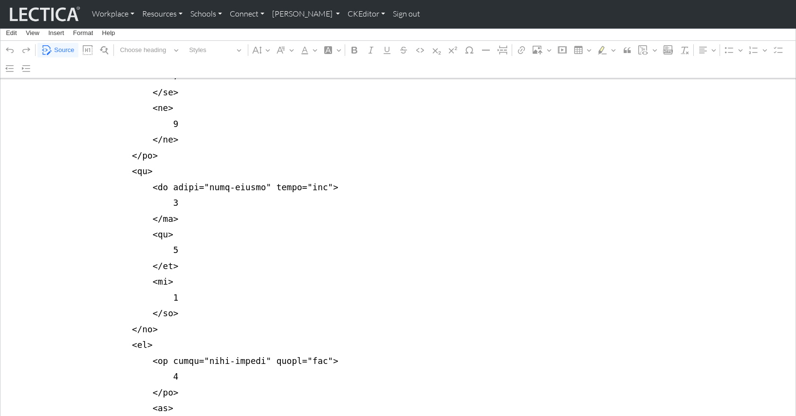
scroll to position [619, 0]
drag, startPoint x: 163, startPoint y: 202, endPoint x: 167, endPoint y: 203, distance: 5.2
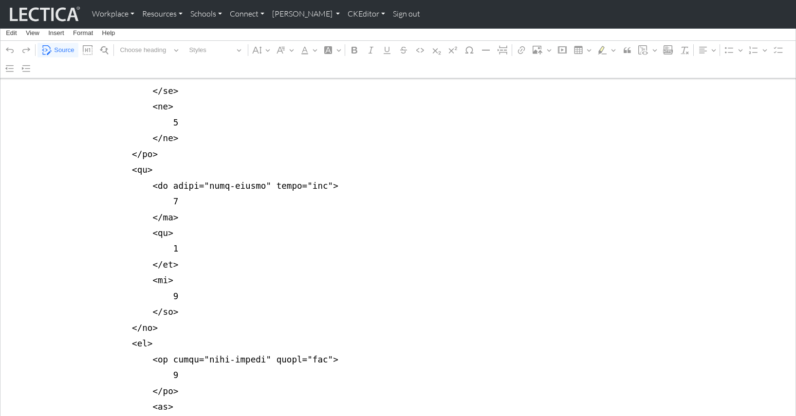
drag, startPoint x: 163, startPoint y: 249, endPoint x: 168, endPoint y: 250, distance: 5.1
drag, startPoint x: 162, startPoint y: 366, endPoint x: 168, endPoint y: 367, distance: 6.5
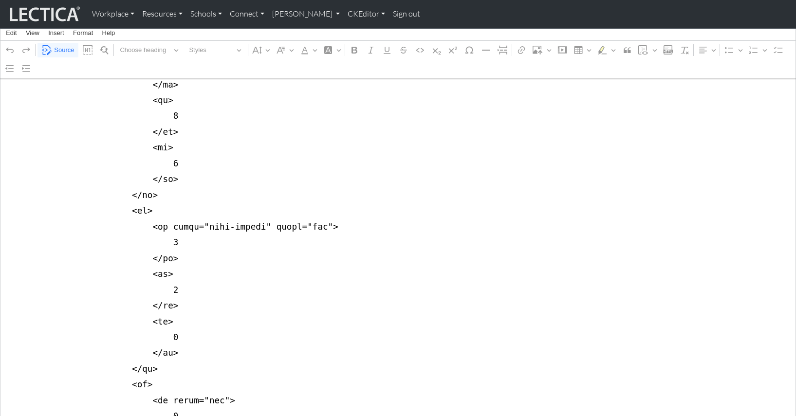
scroll to position [757, 0]
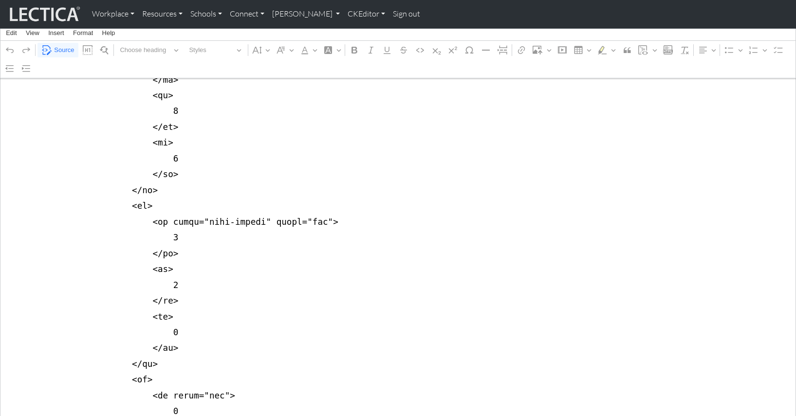
drag, startPoint x: 161, startPoint y: 273, endPoint x: 166, endPoint y: 274, distance: 5.4
type textarea "<div class="container"> <div class="row justify-content-center"> <div class="co…"
click at [58, 50] on span "Source" at bounding box center [64, 50] width 20 height 12
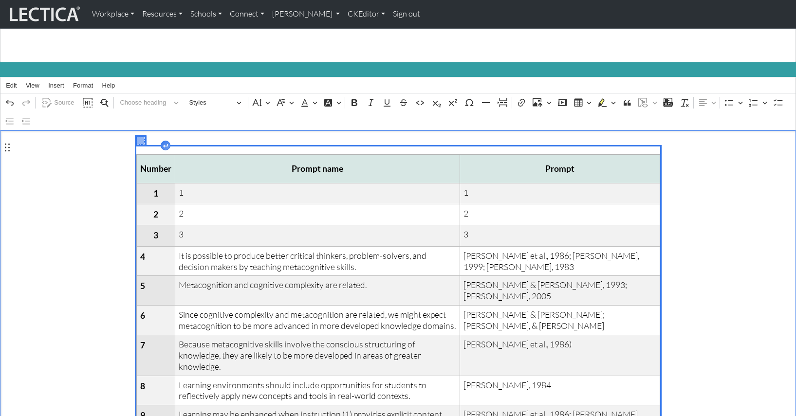
scroll to position [72, 0]
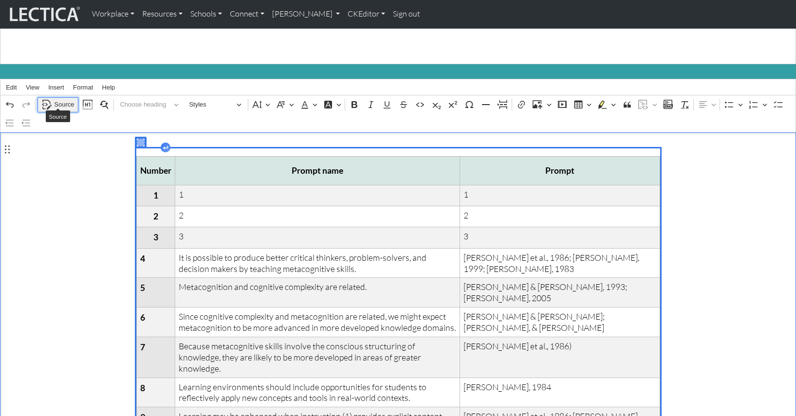
click at [65, 99] on span "Source" at bounding box center [64, 105] width 20 height 12
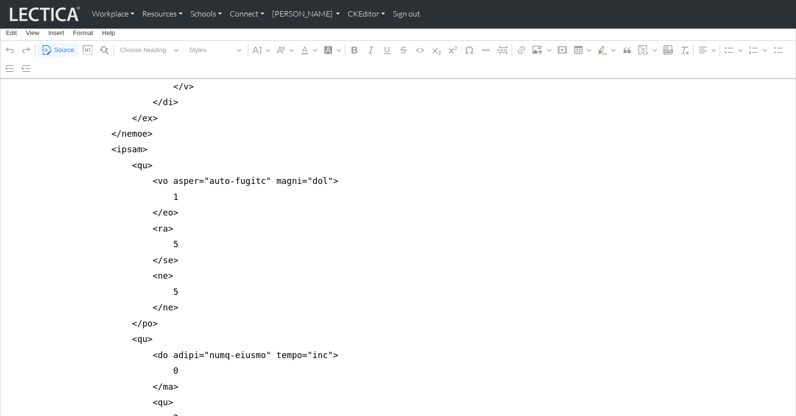
scroll to position [454, 0]
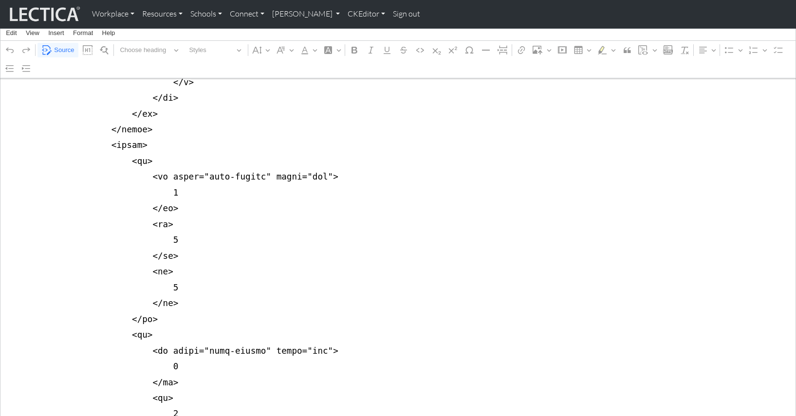
drag, startPoint x: 3, startPoint y: 138, endPoint x: 3, endPoint y: 294, distance: 156.3
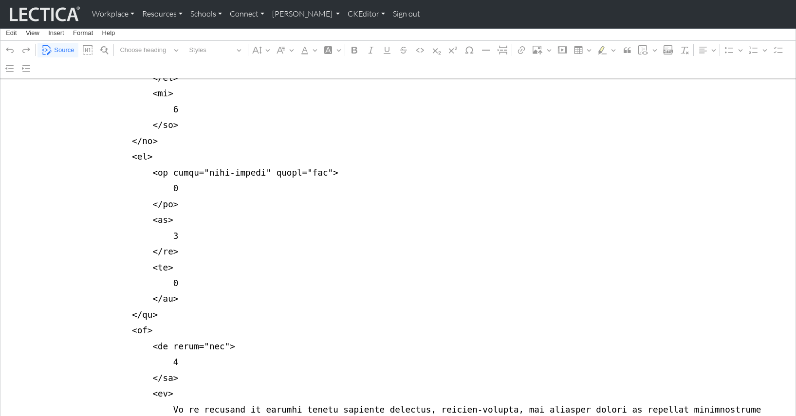
scroll to position [808, 0]
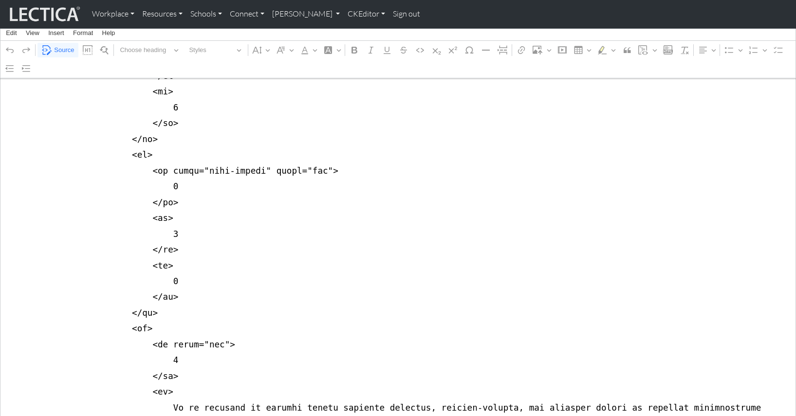
drag, startPoint x: 8, startPoint y: 129, endPoint x: 7, endPoint y: 277, distance: 147.5
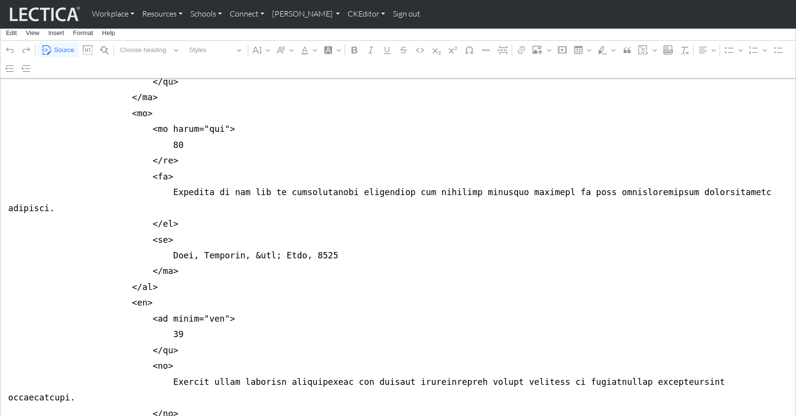
scroll to position [3638, 0]
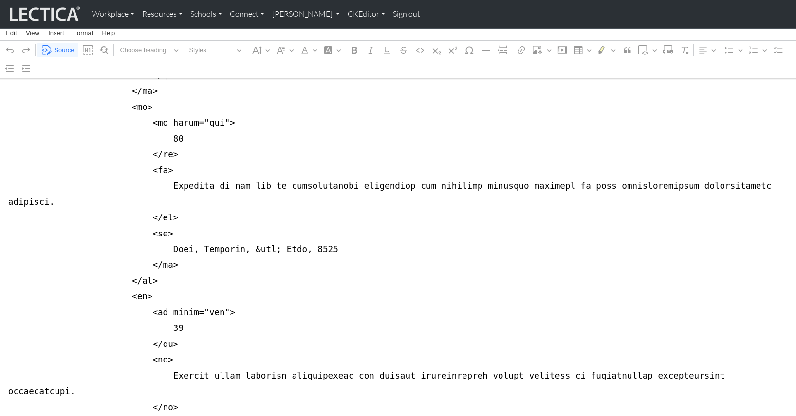
drag, startPoint x: 8, startPoint y: 280, endPoint x: 1, endPoint y: 339, distance: 59.3
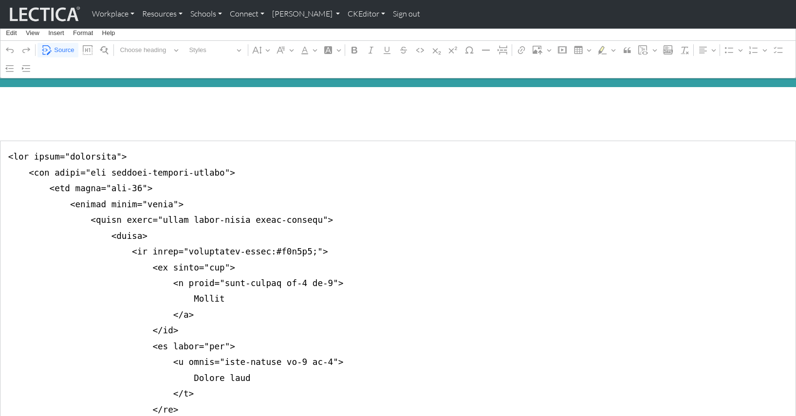
scroll to position [0, 0]
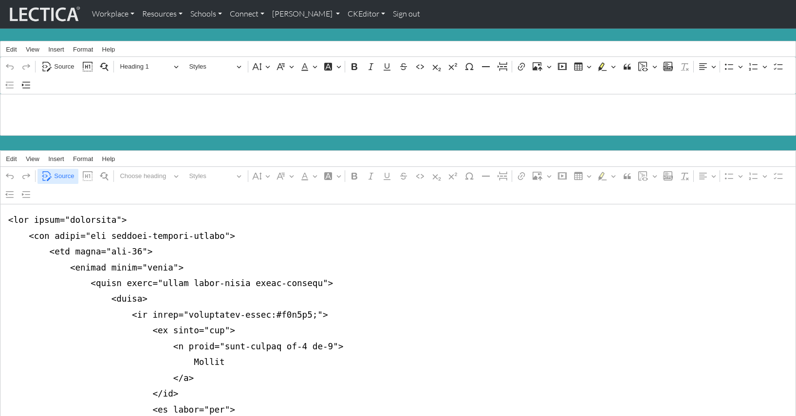
type textarea "<div class="container"> <div class="row justify-content-center"> <div class="co…"
click at [62, 171] on span "Source" at bounding box center [64, 176] width 20 height 12
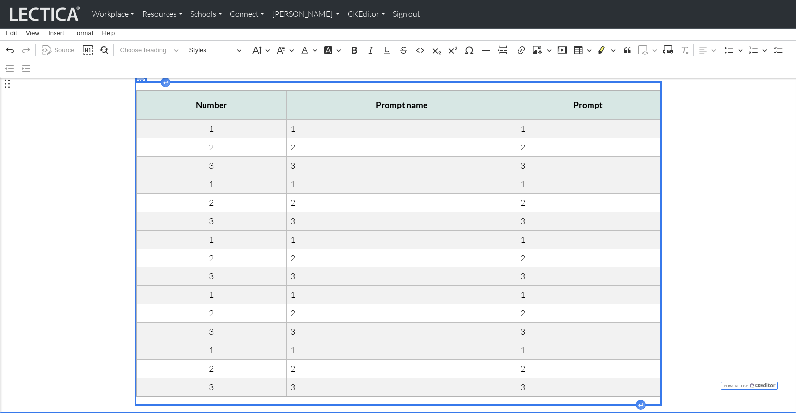
scroll to position [135, 0]
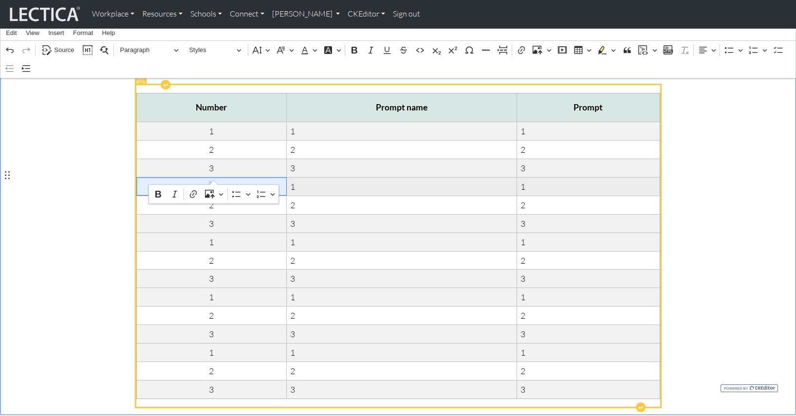
drag, startPoint x: 209, startPoint y: 177, endPoint x: 215, endPoint y: 177, distance: 6.3
click at [215, 181] on span "1" at bounding box center [211, 186] width 143 height 11
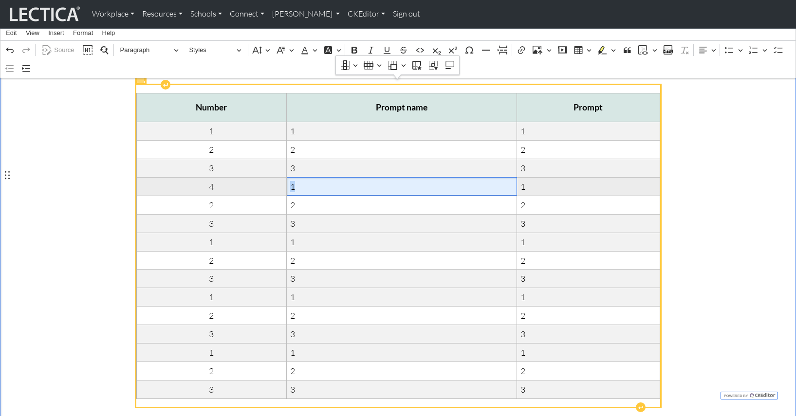
drag, startPoint x: 292, startPoint y: 174, endPoint x: 297, endPoint y: 175, distance: 5.4
click at [297, 181] on span "1" at bounding box center [401, 186] width 223 height 11
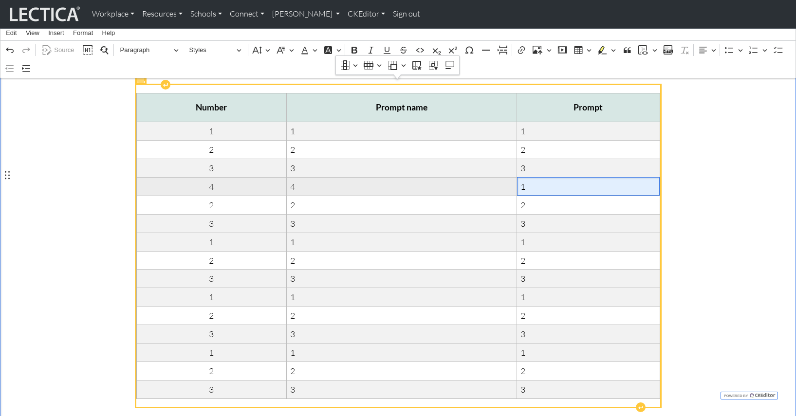
click at [526, 181] on span "1" at bounding box center [587, 186] width 135 height 11
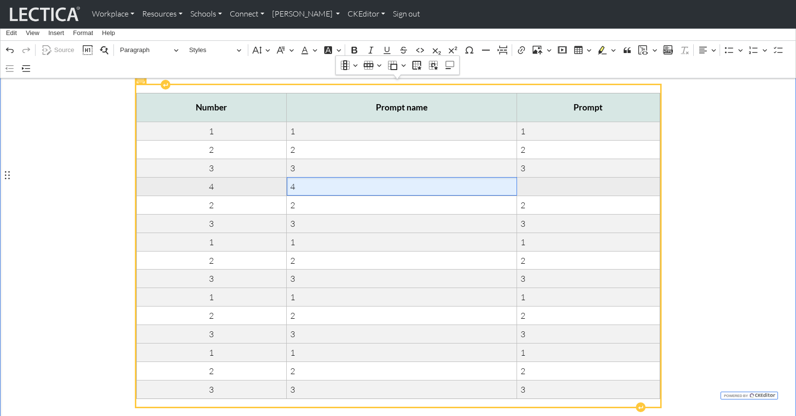
click at [297, 181] on span "4" at bounding box center [401, 186] width 223 height 11
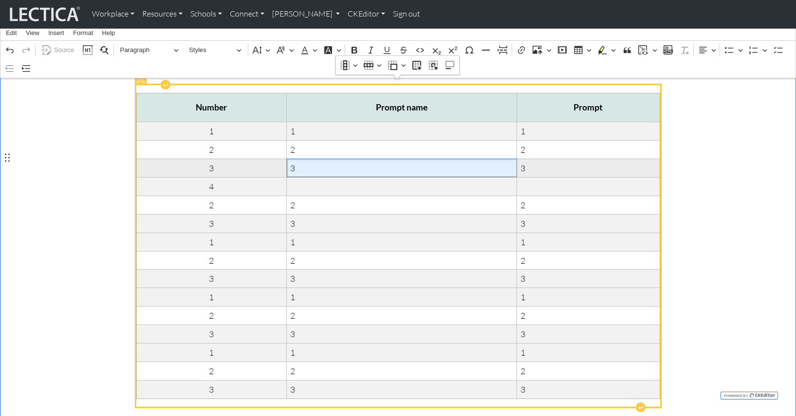
click at [297, 163] on span "3" at bounding box center [401, 168] width 223 height 11
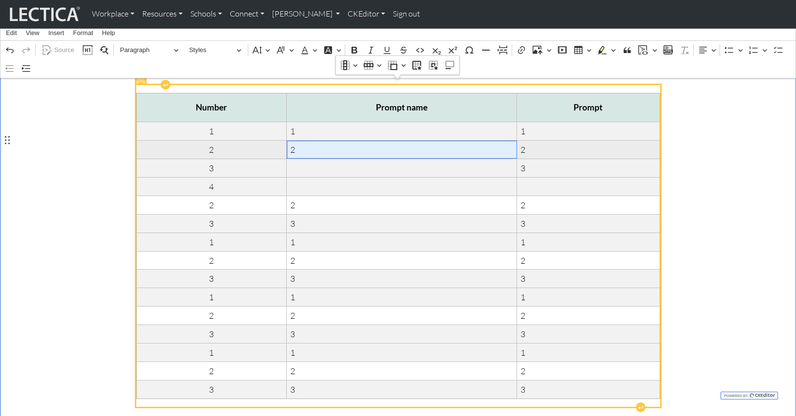
click at [297, 144] on span "2" at bounding box center [401, 149] width 223 height 11
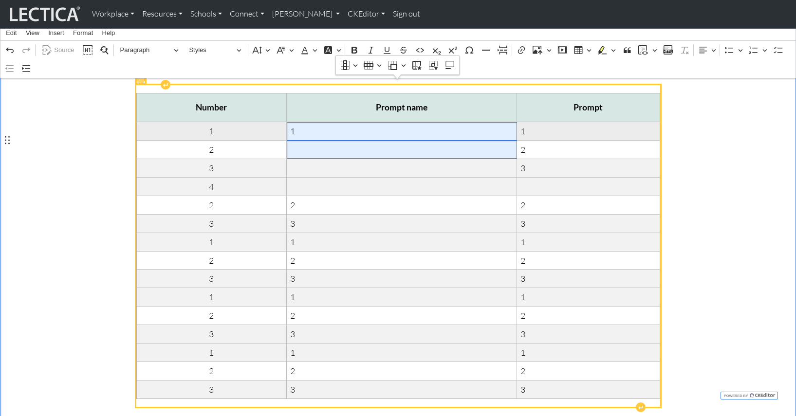
click at [298, 126] on span "1" at bounding box center [401, 131] width 223 height 11
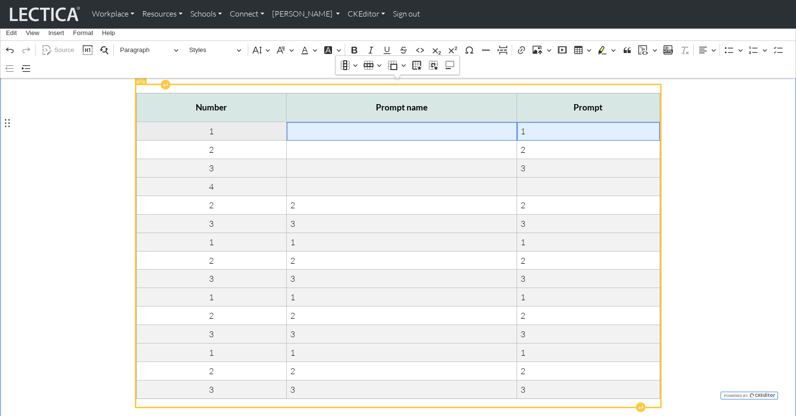
click at [529, 126] on span "1" at bounding box center [587, 131] width 135 height 11
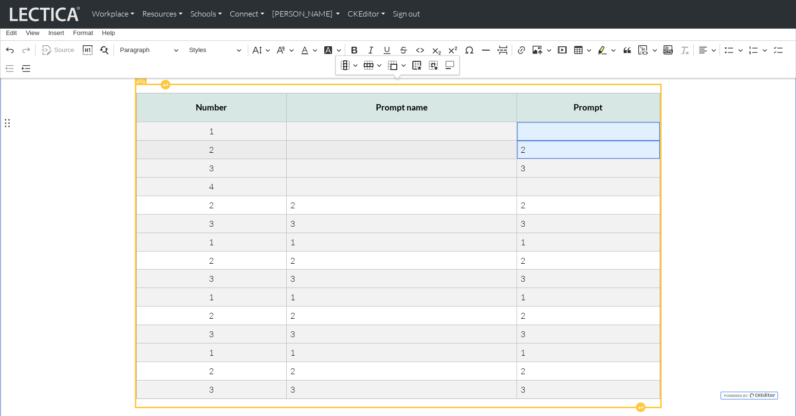
click at [532, 144] on span "2" at bounding box center [587, 149] width 135 height 11
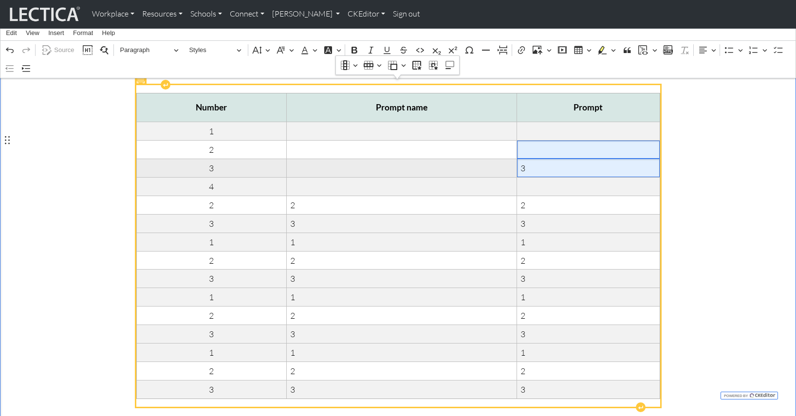
click at [532, 163] on span "3" at bounding box center [587, 168] width 135 height 11
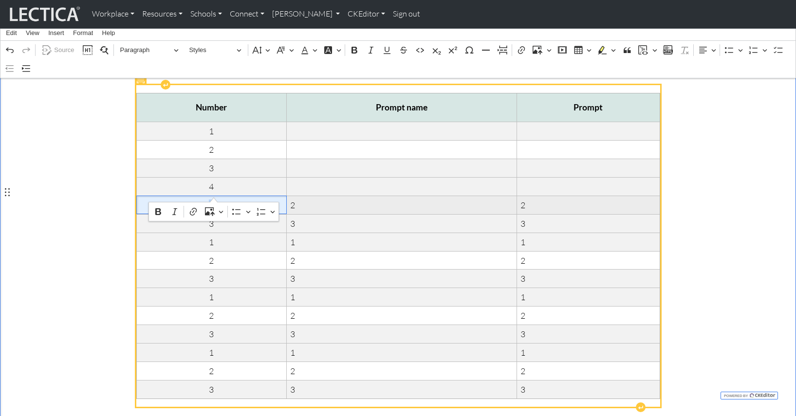
click at [214, 200] on span "2" at bounding box center [211, 205] width 143 height 11
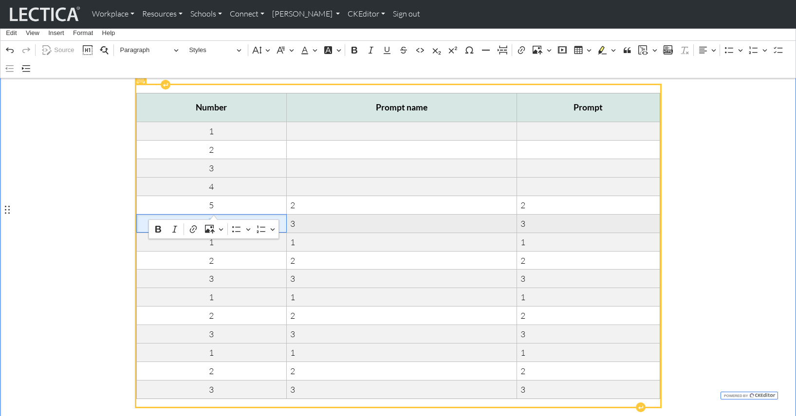
drag, startPoint x: 208, startPoint y: 213, endPoint x: 217, endPoint y: 214, distance: 8.3
click at [217, 218] on span "3" at bounding box center [211, 223] width 143 height 11
drag, startPoint x: 206, startPoint y: 230, endPoint x: 215, endPoint y: 230, distance: 8.8
click at [215, 237] on span "1" at bounding box center [211, 242] width 143 height 11
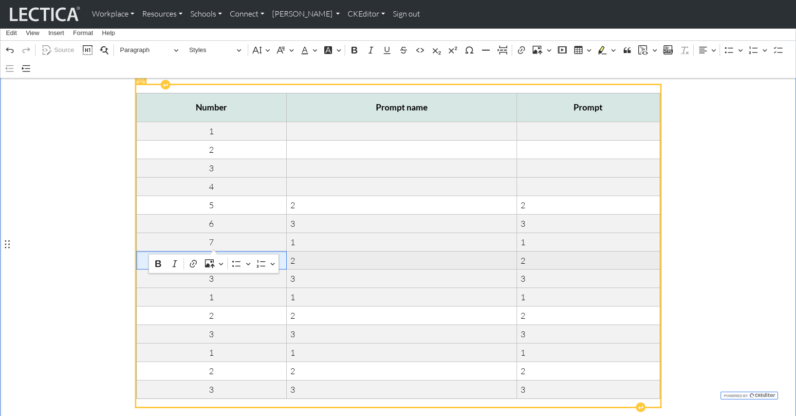
drag, startPoint x: 208, startPoint y: 248, endPoint x: 214, endPoint y: 248, distance: 5.9
click at [214, 255] on span "2" at bounding box center [211, 260] width 143 height 11
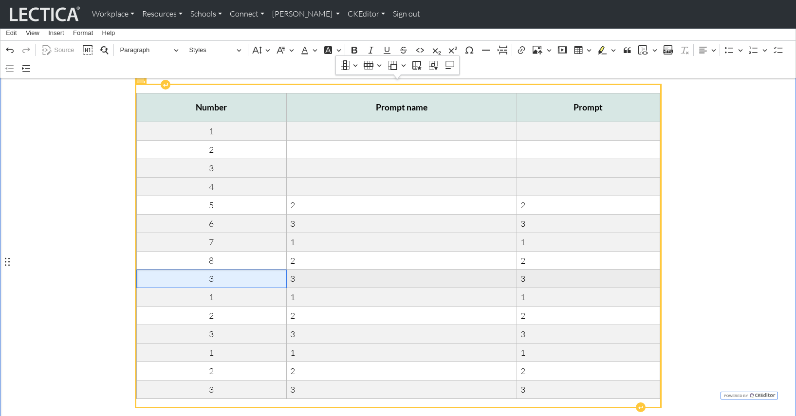
drag, startPoint x: 212, startPoint y: 261, endPoint x: 217, endPoint y: 263, distance: 5.6
click at [217, 273] on span "3" at bounding box center [211, 278] width 143 height 11
click at [216, 273] on span "39" at bounding box center [211, 278] width 143 height 11
click at [211, 273] on span "39" at bounding box center [211, 278] width 143 height 11
click at [217, 292] on span "1" at bounding box center [211, 297] width 143 height 11
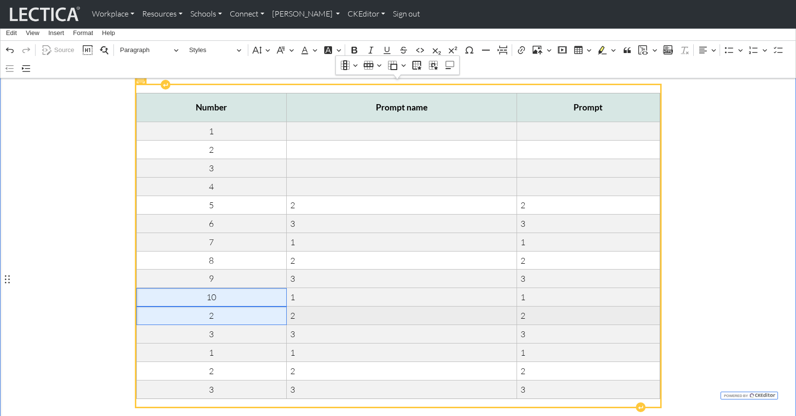
click at [218, 310] on span "2" at bounding box center [211, 315] width 143 height 11
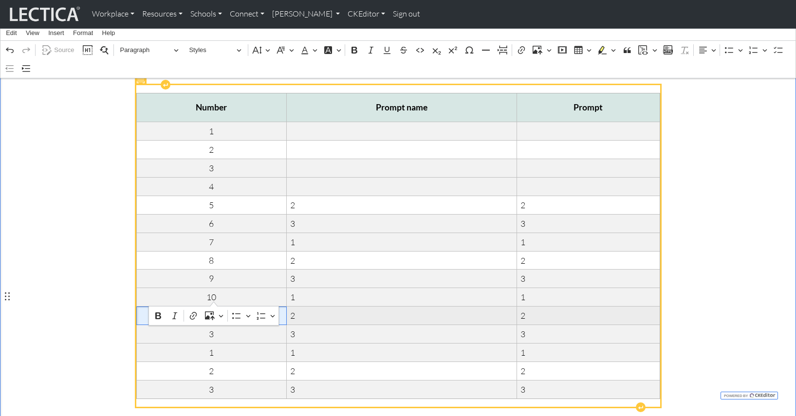
drag, startPoint x: 210, startPoint y: 296, endPoint x: 216, endPoint y: 297, distance: 5.9
click at [216, 310] on span "2" at bounding box center [211, 315] width 143 height 11
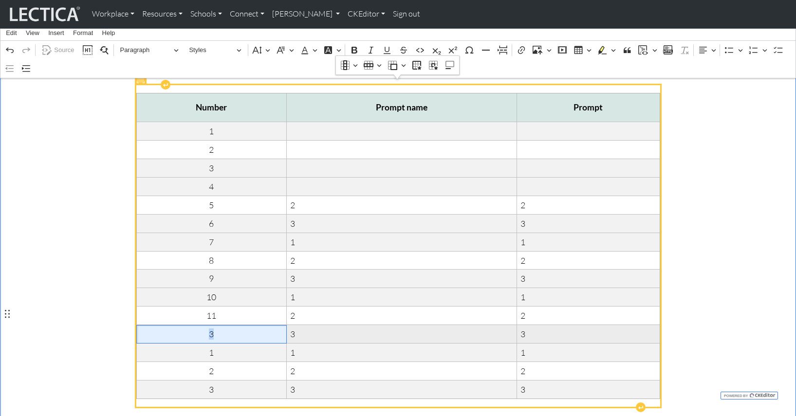
drag, startPoint x: 208, startPoint y: 314, endPoint x: 215, endPoint y: 314, distance: 6.4
click at [215, 329] on span "3" at bounding box center [211, 334] width 143 height 11
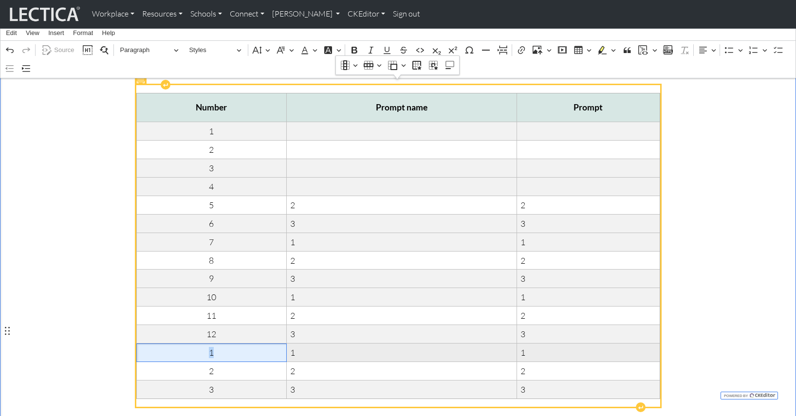
click at [214, 347] on span "1" at bounding box center [211, 352] width 143 height 11
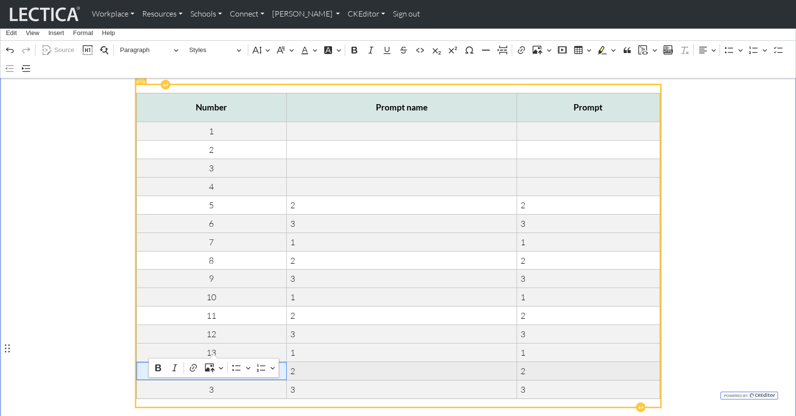
click at [214, 366] on span "2" at bounding box center [211, 371] width 143 height 11
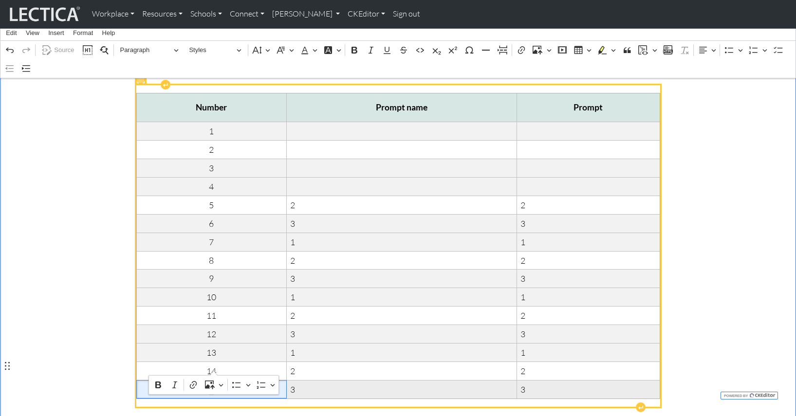
drag, startPoint x: 208, startPoint y: 363, endPoint x: 214, endPoint y: 365, distance: 6.0
click at [214, 384] on span "3" at bounding box center [211, 389] width 143 height 11
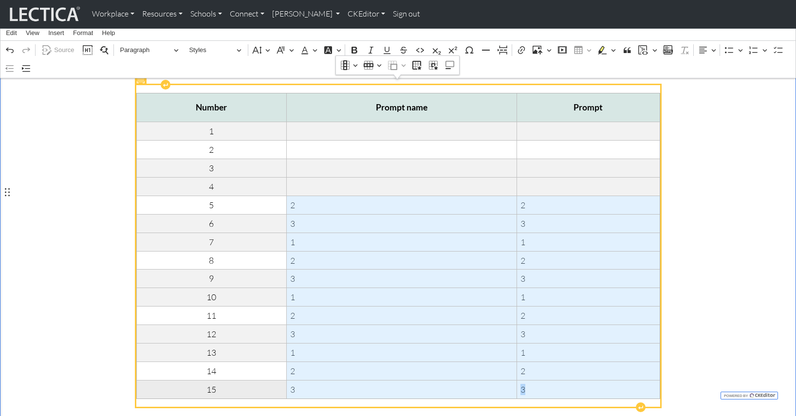
drag, startPoint x: 293, startPoint y: 193, endPoint x: 537, endPoint y: 365, distance: 299.4
click at [537, 365] on tbody "1 2 3 4 5 2 2 6 3 3 7 1 1 8 2 2 9 3 3 10 1 1 11 2 2 12 3 3 13 1 1 14 2 2 15 3 3" at bounding box center [397, 260] width 523 height 277
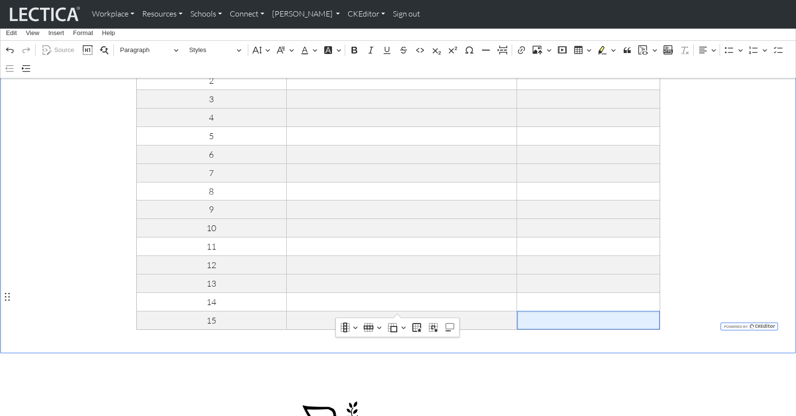
click at [718, 222] on div "Number Prompt name Prompt 1 2 3 4 5 6 7 8 9 10 11 12 13 14 15" at bounding box center [398, 176] width 643 height 337
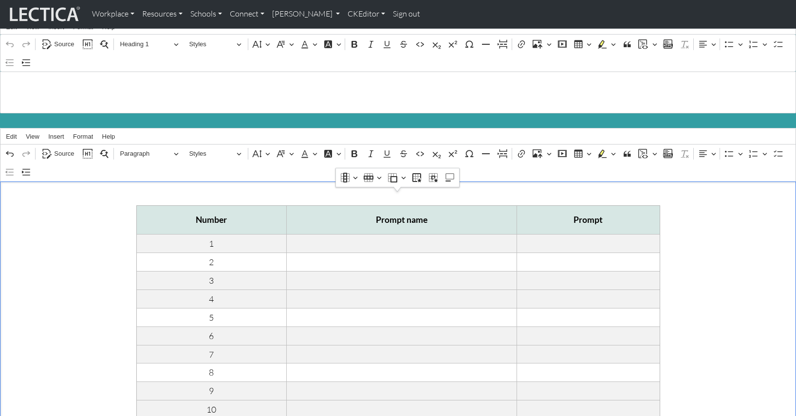
scroll to position [38, 0]
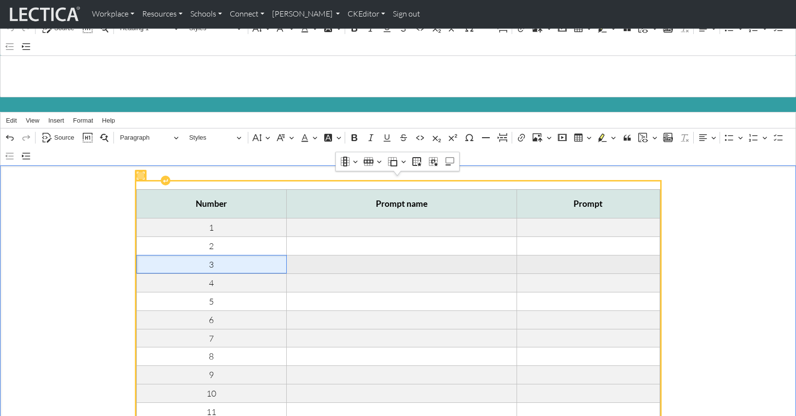
click at [246, 260] on td "3" at bounding box center [211, 264] width 150 height 18
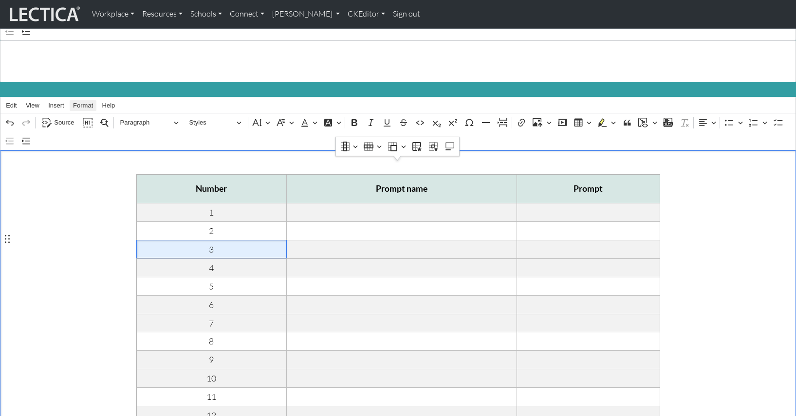
scroll to position [53, 0]
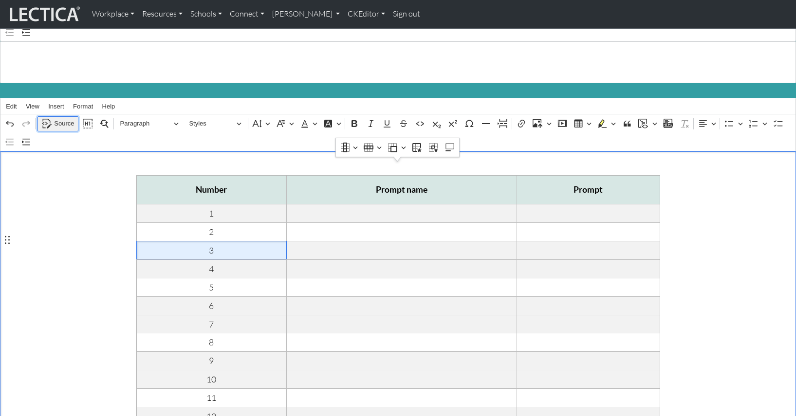
click at [62, 118] on span "Source" at bounding box center [64, 124] width 20 height 12
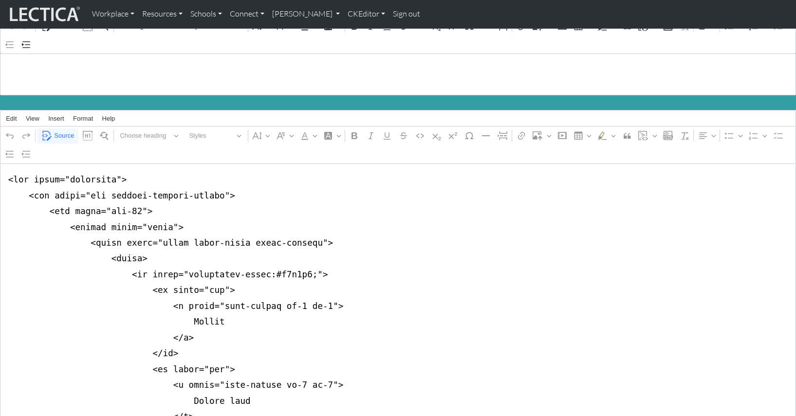
scroll to position [0, 0]
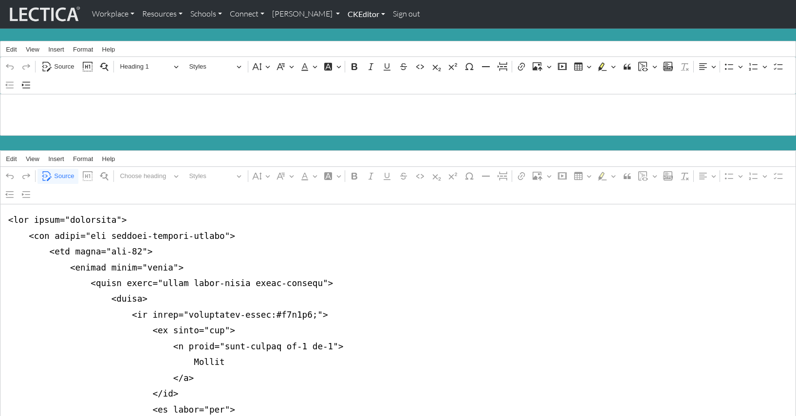
click at [344, 12] on link "CKEditor" at bounding box center [366, 14] width 45 height 20
click at [351, 33] on link "Edit" at bounding box center [360, 36] width 19 height 12
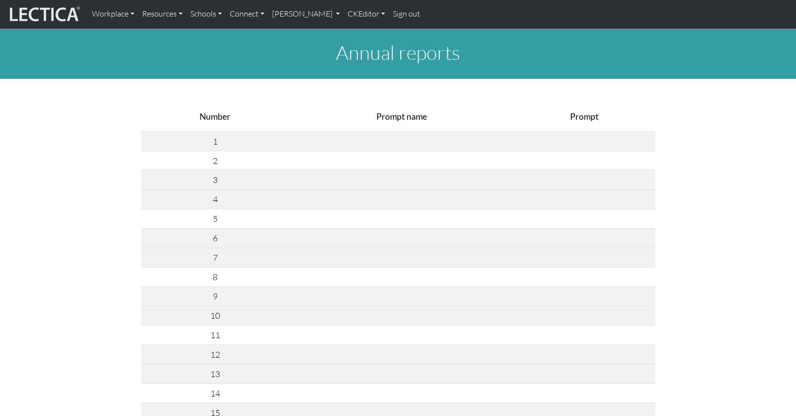
drag, startPoint x: 259, startPoint y: 103, endPoint x: 256, endPoint y: 98, distance: 5.0
click at [258, 102] on th "Number" at bounding box center [215, 117] width 148 height 30
click at [344, 13] on link "CKEditor" at bounding box center [366, 14] width 45 height 20
click at [351, 34] on link "Edit" at bounding box center [360, 36] width 19 height 12
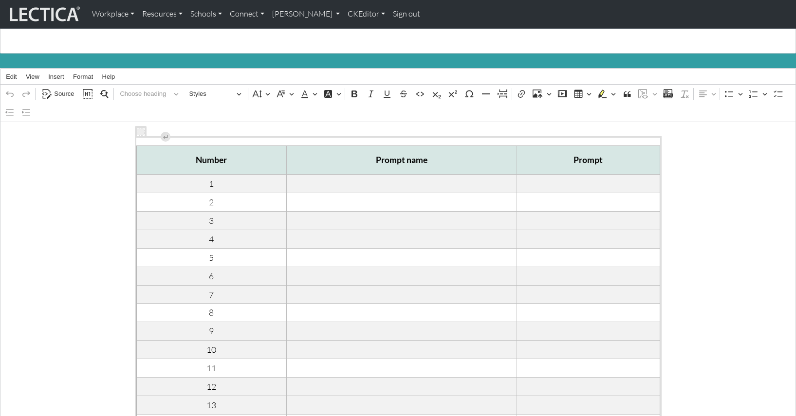
scroll to position [83, 0]
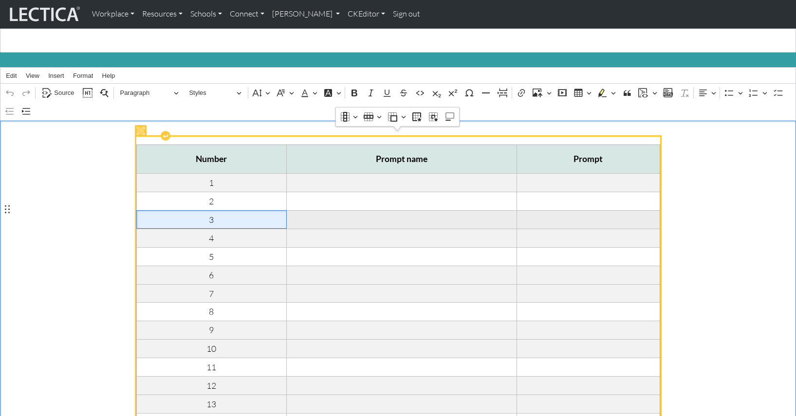
click at [237, 214] on span "3" at bounding box center [211, 219] width 143 height 11
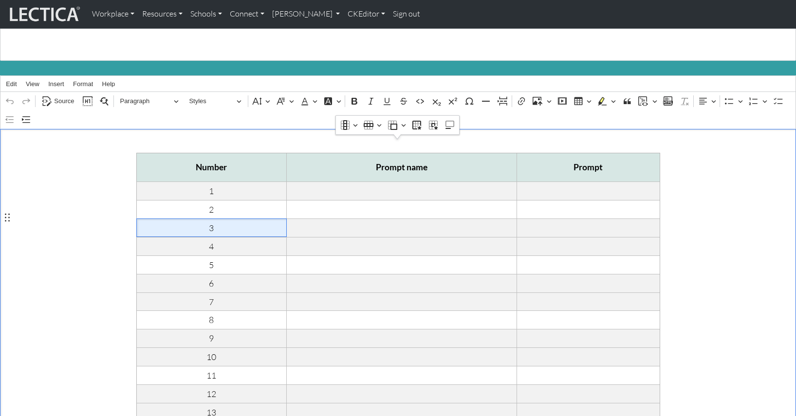
scroll to position [74, 0]
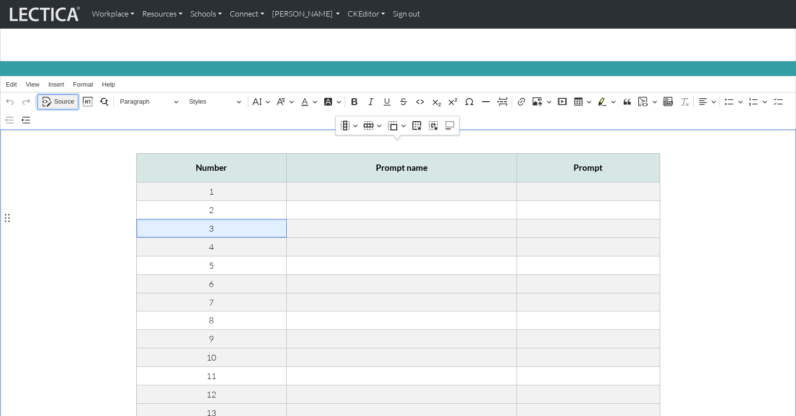
click at [62, 96] on span "Source" at bounding box center [64, 102] width 20 height 12
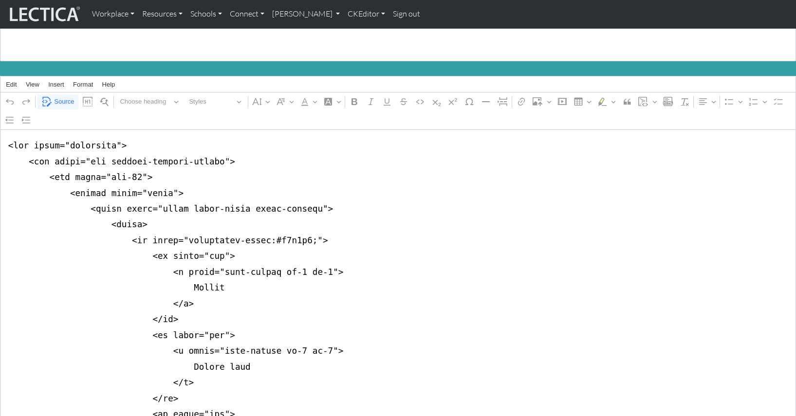
drag, startPoint x: 177, startPoint y: 200, endPoint x: 303, endPoint y: 200, distance: 126.1
type textarea "<div class="container"> <div class="row justify-content-center"> <div class="co…"
click at [58, 98] on span "Source" at bounding box center [64, 102] width 20 height 12
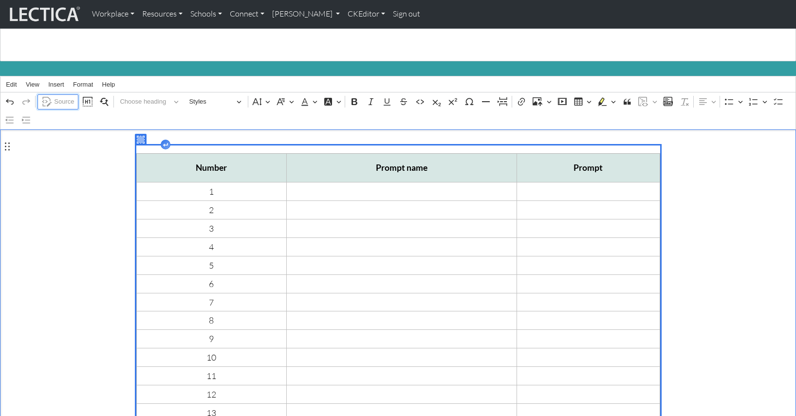
click at [61, 96] on span "Source" at bounding box center [64, 102] width 20 height 12
click at [63, 96] on span "Source" at bounding box center [64, 102] width 20 height 12
drag, startPoint x: 70, startPoint y: 147, endPoint x: 66, endPoint y: 121, distance: 25.7
click at [70, 147] on div "Number Prompt name Prompt 1 2 3 4 5 6 7 8 9 10 11 12 13 14 15 Press Enter to ty…" at bounding box center [398, 302] width 796 height 346
click at [63, 96] on span "Source" at bounding box center [64, 102] width 20 height 12
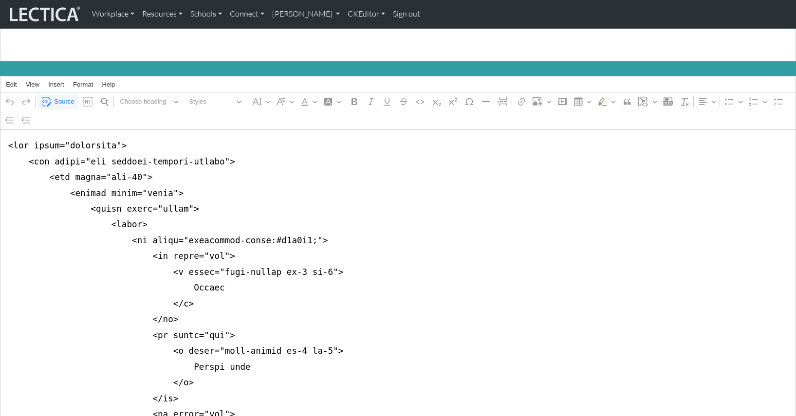
type textarea "<div class="container"> <div class="row justify-content-center"> <div class="co…"
click at [56, 96] on span "Source" at bounding box center [64, 102] width 20 height 12
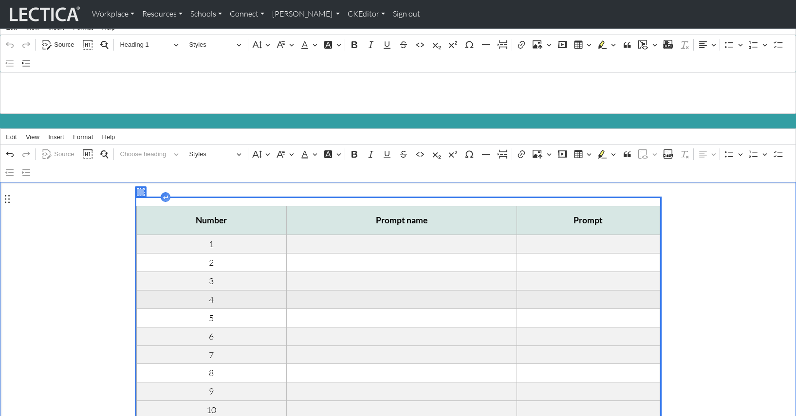
scroll to position [16, 0]
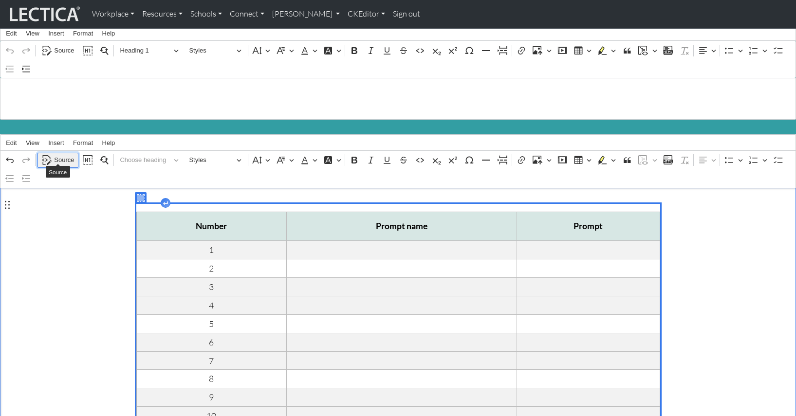
click at [60, 154] on span "Source" at bounding box center [64, 160] width 20 height 12
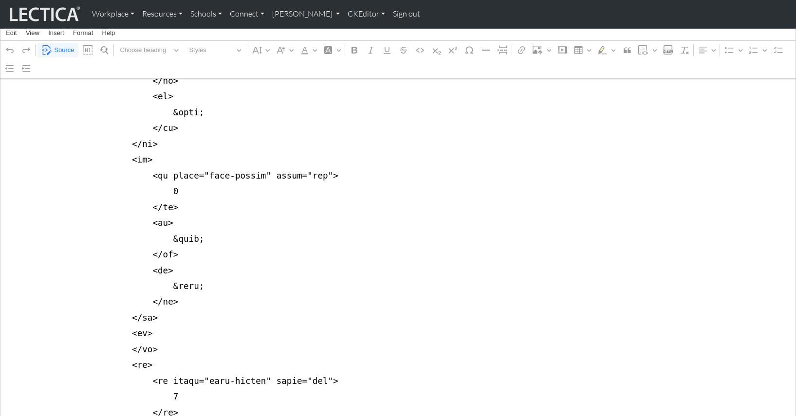
scroll to position [810, 0]
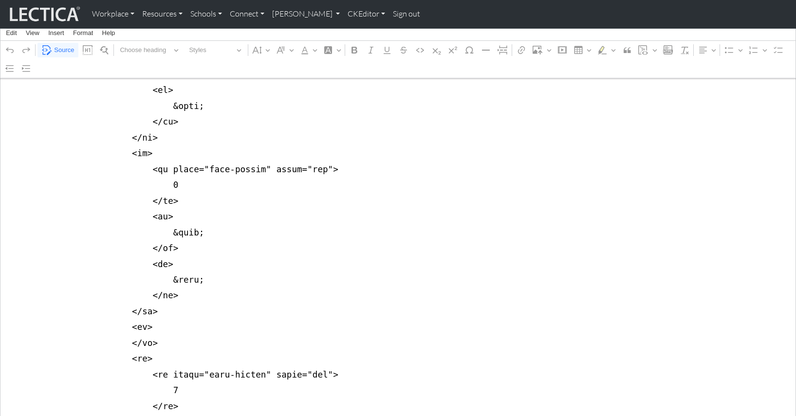
drag, startPoint x: 7, startPoint y: 266, endPoint x: 1, endPoint y: 294, distance: 28.4
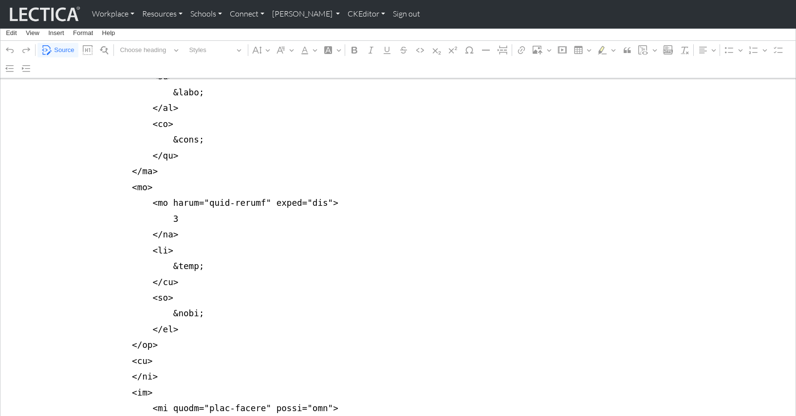
scroll to position [1299, 0]
drag, startPoint x: 5, startPoint y: 268, endPoint x: 0, endPoint y: 290, distance: 22.9
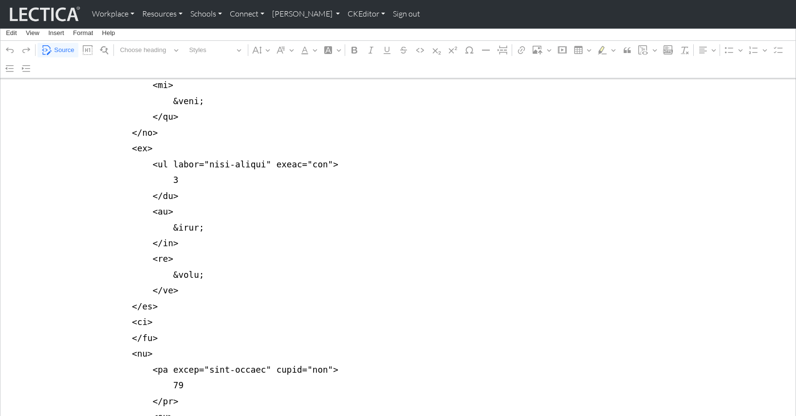
scroll to position [1870, 0]
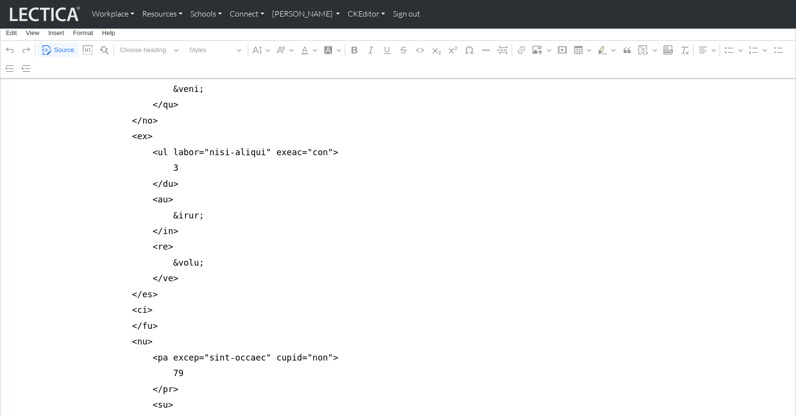
drag, startPoint x: 20, startPoint y: 183, endPoint x: 18, endPoint y: 211, distance: 27.9
drag, startPoint x: 8, startPoint y: 182, endPoint x: 7, endPoint y: 208, distance: 26.3
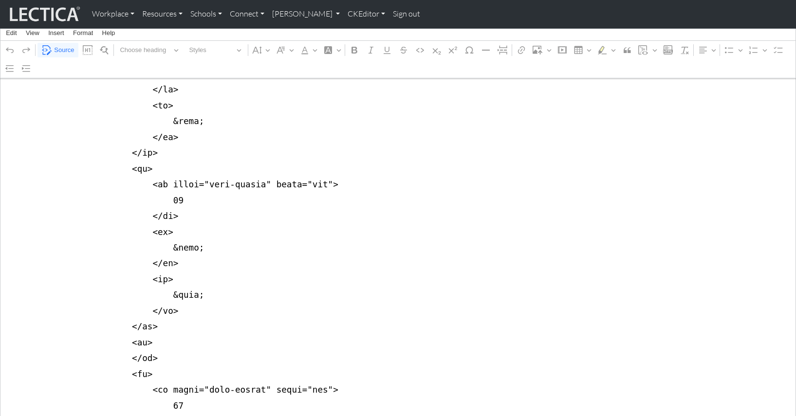
scroll to position [2367, 0]
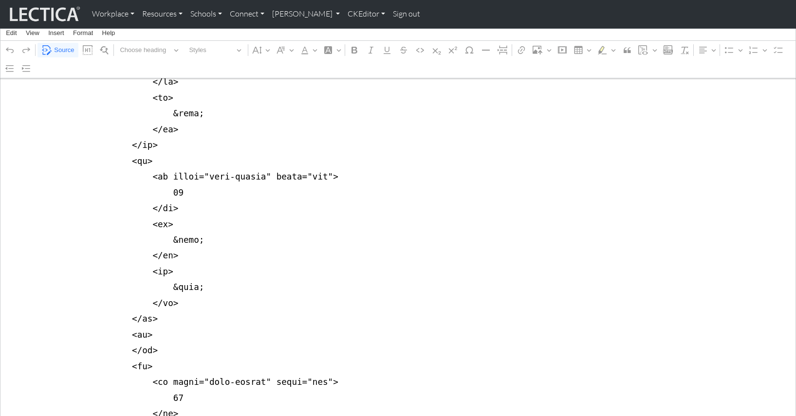
drag, startPoint x: 4, startPoint y: 175, endPoint x: 4, endPoint y: 202, distance: 26.8
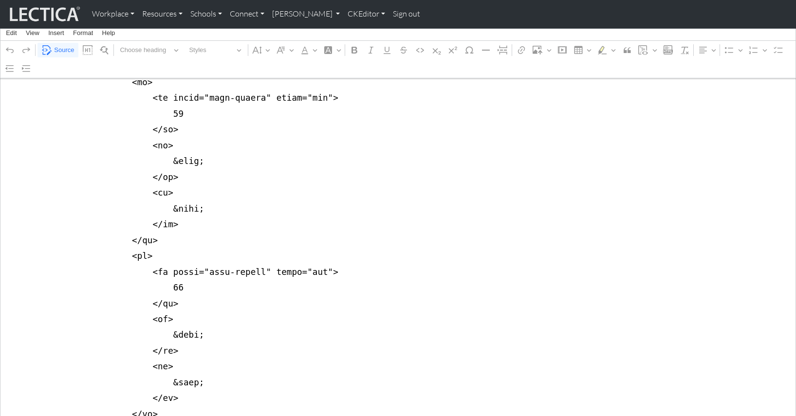
scroll to position [2793, 0]
drag, startPoint x: 6, startPoint y: 241, endPoint x: 5, endPoint y: 267, distance: 26.3
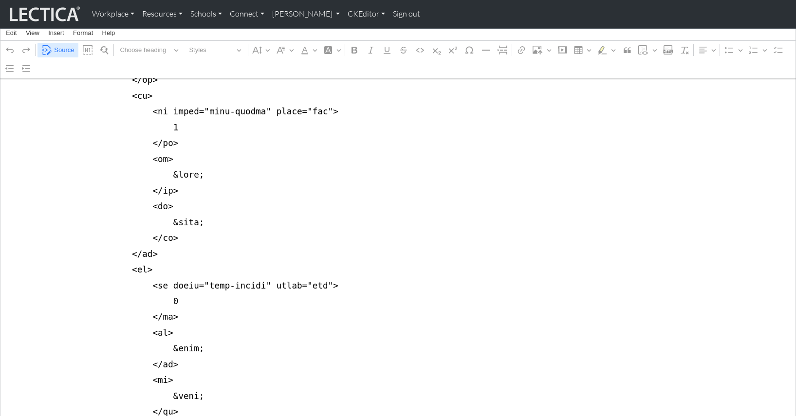
type textarea "<div class="container"> <div class="row justify-content-center"> <div class="co…"
click at [65, 50] on span "Source" at bounding box center [64, 50] width 20 height 12
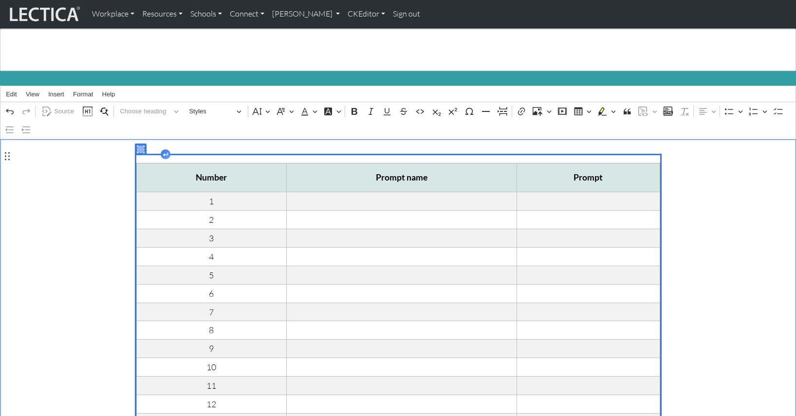
scroll to position [64, 0]
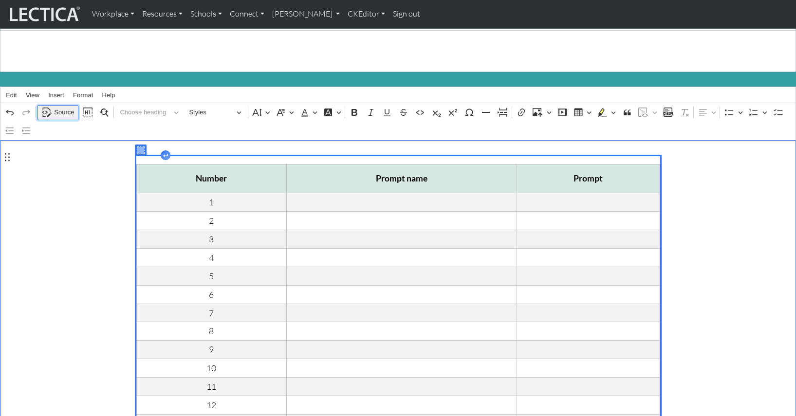
click at [60, 107] on span "Source" at bounding box center [64, 113] width 20 height 12
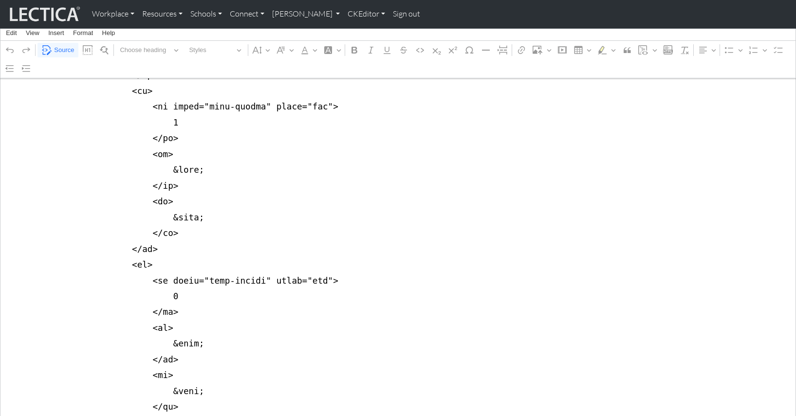
scroll to position [1550, 0]
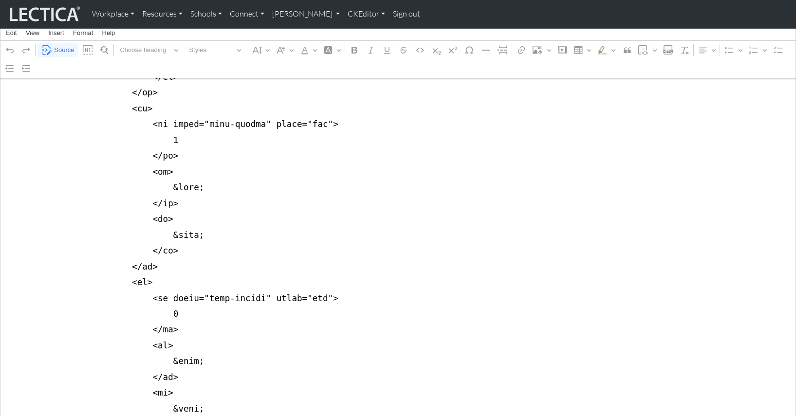
drag, startPoint x: 149, startPoint y: 303, endPoint x: 1, endPoint y: 178, distance: 194.2
click at [1, 178] on textarea "Source code editing area" at bounding box center [398, 211] width 796 height 3115
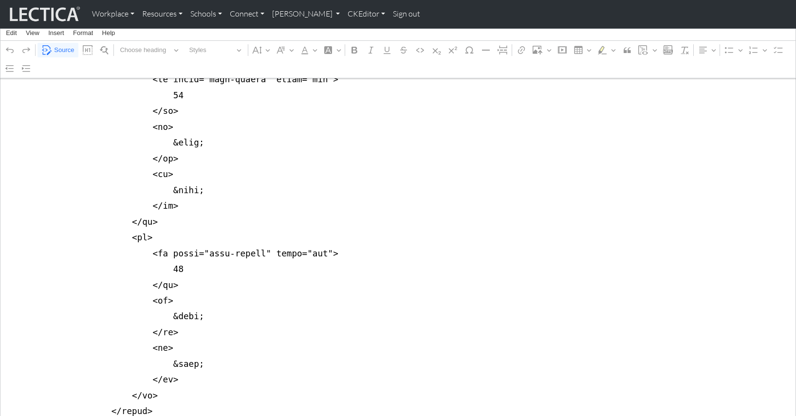
scroll to position [2813, 0]
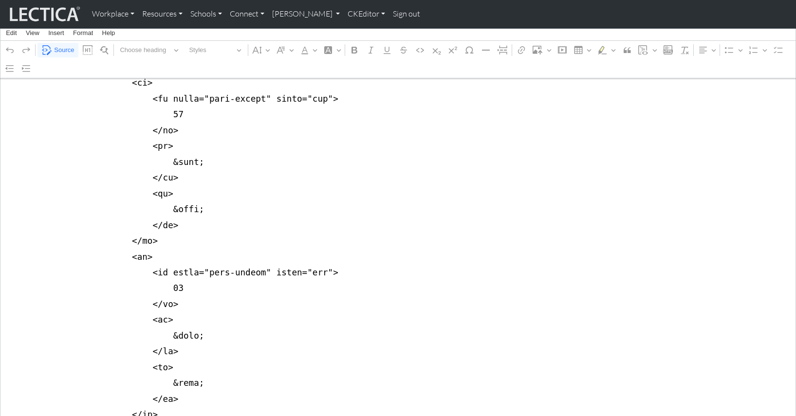
scroll to position [1988, 0]
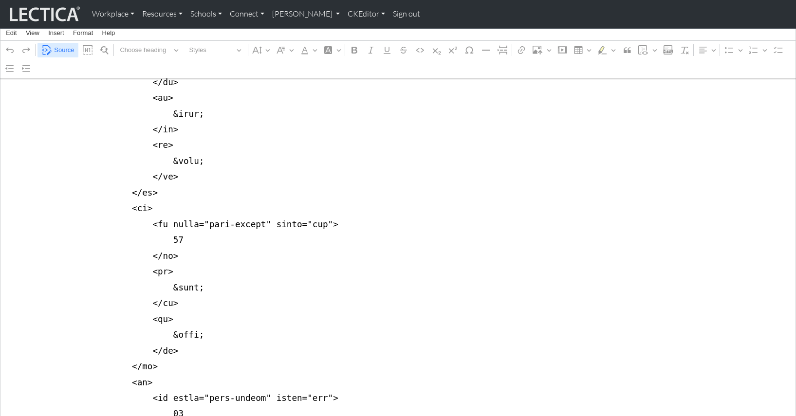
type textarea "<div class="container"> <div class="row justify-content-center"> <div class="co…"
click at [56, 50] on span "Source" at bounding box center [64, 50] width 20 height 12
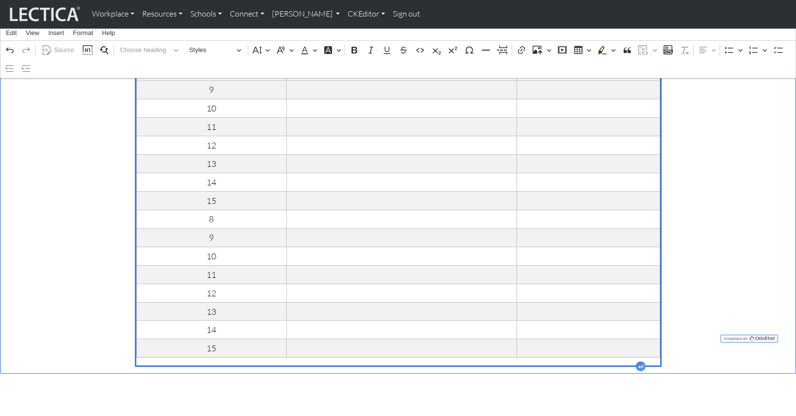
scroll to position [334, 0]
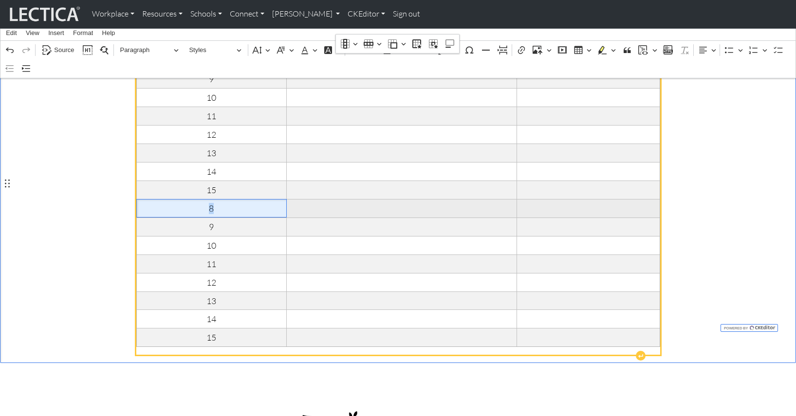
drag, startPoint x: 205, startPoint y: 183, endPoint x: 215, endPoint y: 184, distance: 10.2
click at [215, 203] on span "8" at bounding box center [211, 208] width 143 height 11
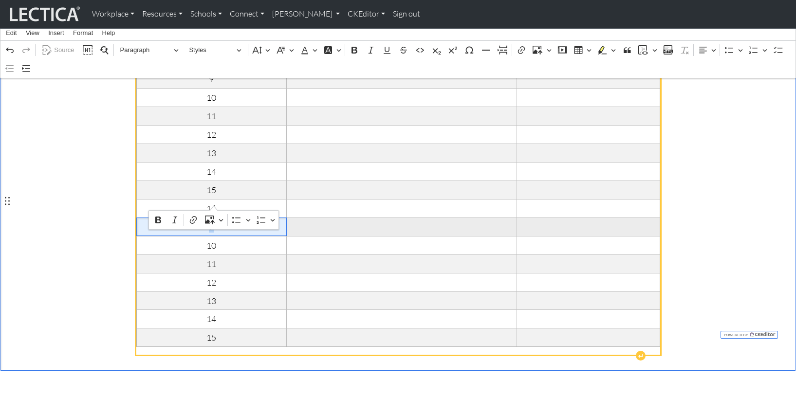
drag, startPoint x: 210, startPoint y: 199, endPoint x: 215, endPoint y: 201, distance: 5.6
click at [215, 222] on span "9" at bounding box center [211, 227] width 143 height 11
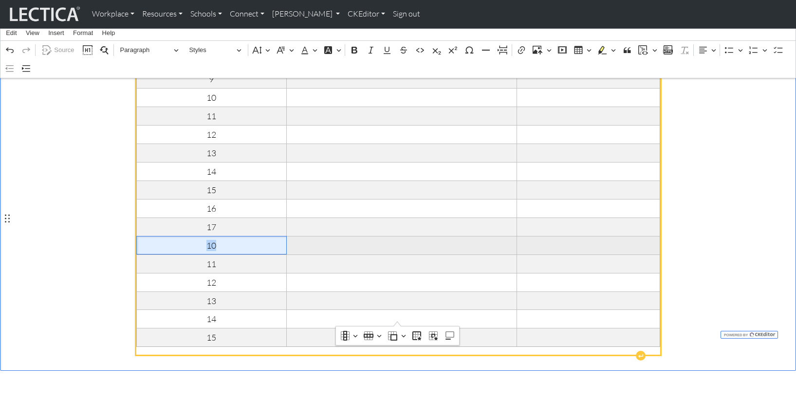
drag, startPoint x: 208, startPoint y: 220, endPoint x: 217, endPoint y: 220, distance: 8.8
click at [217, 240] on span "10" at bounding box center [211, 245] width 143 height 11
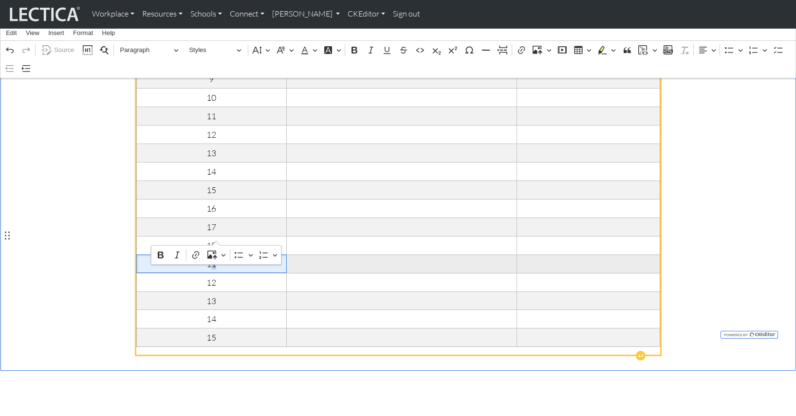
drag, startPoint x: 212, startPoint y: 238, endPoint x: 219, endPoint y: 238, distance: 7.3
click at [219, 259] on span "11" at bounding box center [211, 264] width 143 height 11
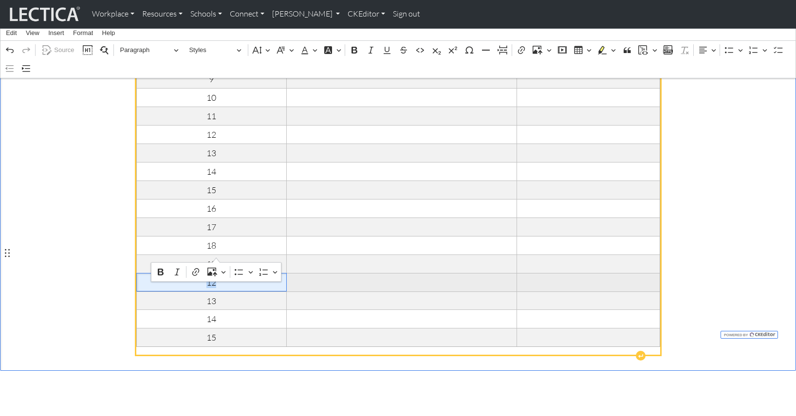
drag, startPoint x: 204, startPoint y: 254, endPoint x: 218, endPoint y: 254, distance: 13.6
click at [218, 277] on span "12" at bounding box center [211, 282] width 143 height 11
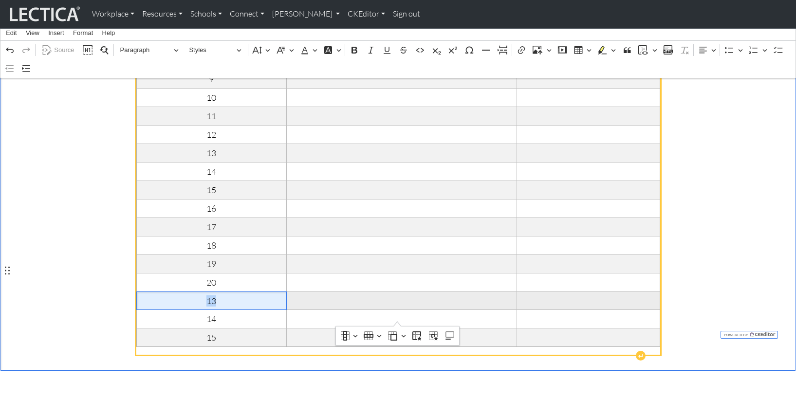
drag, startPoint x: 206, startPoint y: 272, endPoint x: 221, endPoint y: 272, distance: 14.1
click at [221, 296] on span "13" at bounding box center [211, 301] width 143 height 11
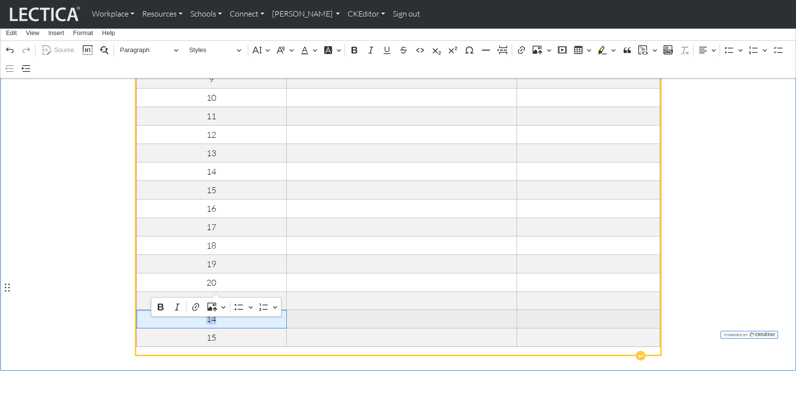
drag, startPoint x: 203, startPoint y: 287, endPoint x: 217, endPoint y: 289, distance: 14.3
click at [217, 314] on span "14" at bounding box center [211, 319] width 143 height 11
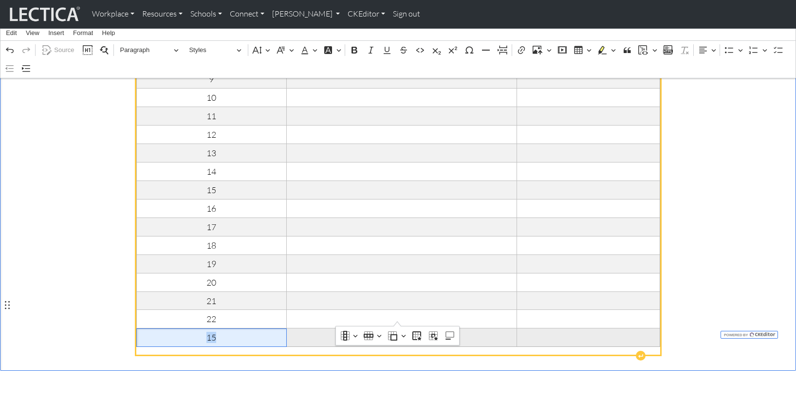
drag, startPoint x: 206, startPoint y: 304, endPoint x: 217, endPoint y: 305, distance: 11.3
click at [217, 332] on span "15" at bounding box center [211, 337] width 143 height 11
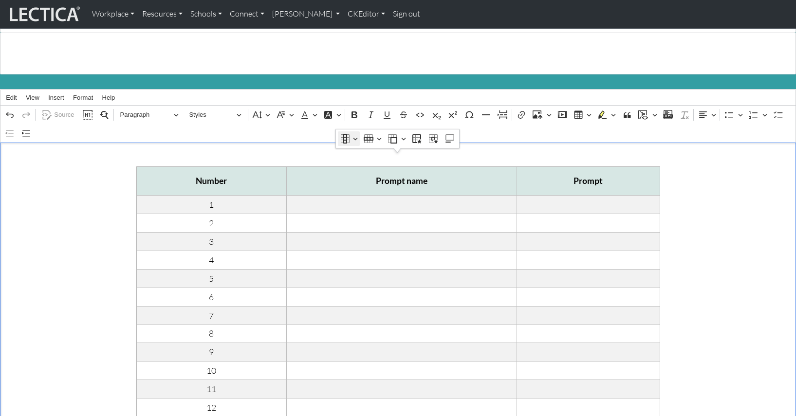
scroll to position [0, 0]
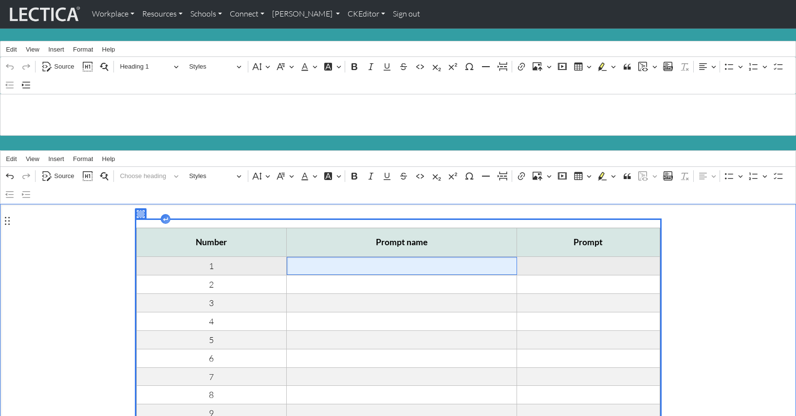
click at [307, 260] on span "Rich Text Editor. Editing area: main. Press ⌥0 for help." at bounding box center [401, 265] width 223 height 11
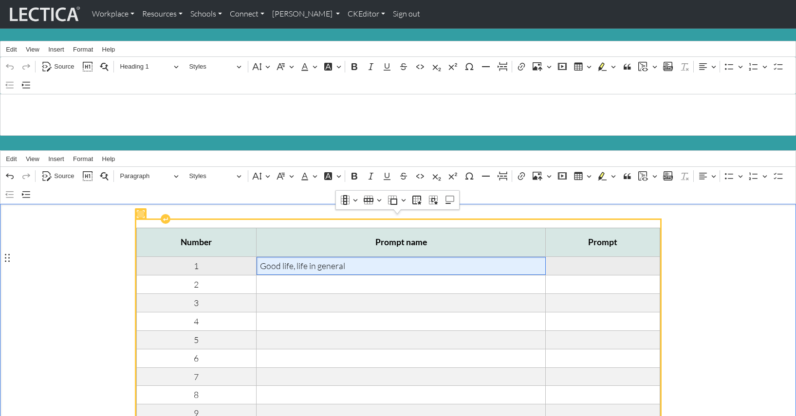
click at [260, 257] on td "Good life, life in general" at bounding box center [401, 266] width 289 height 18
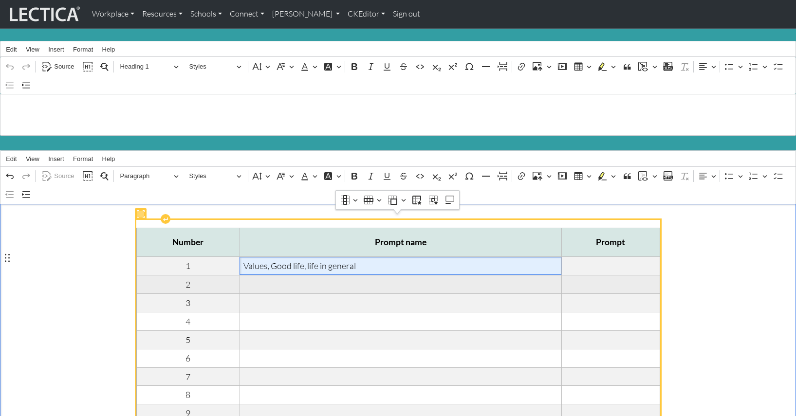
scroll to position [2, 0]
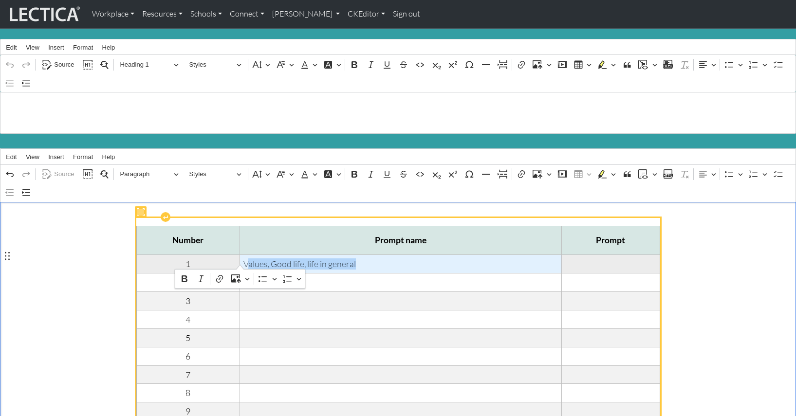
drag, startPoint x: 362, startPoint y: 256, endPoint x: 246, endPoint y: 259, distance: 115.4
click at [246, 259] on span "Values, Good life, life in general" at bounding box center [400, 264] width 314 height 11
click at [349, 259] on span "Values, Good life, life in general" at bounding box center [400, 264] width 314 height 11
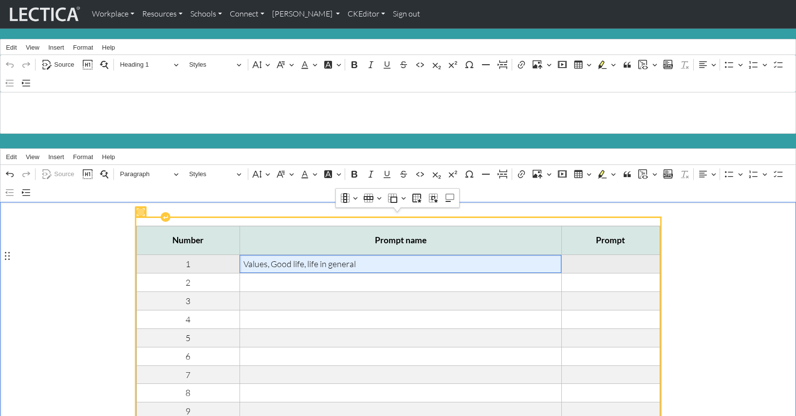
scroll to position [5, 0]
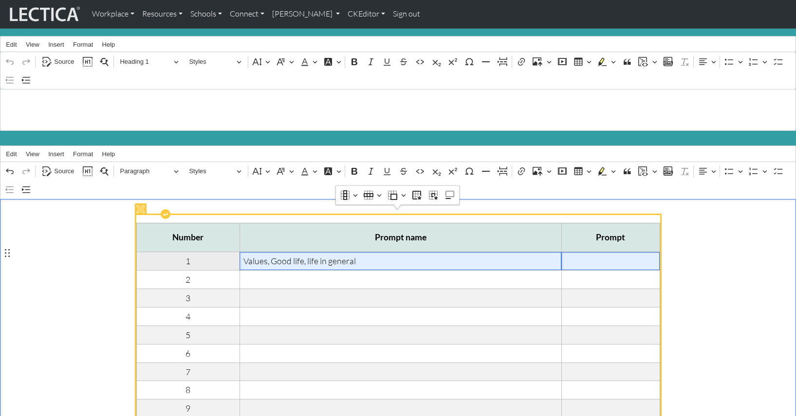
click at [576, 256] on span "Rich Text Editor. Editing area: main. Press ⌥0 for help." at bounding box center [610, 261] width 91 height 11
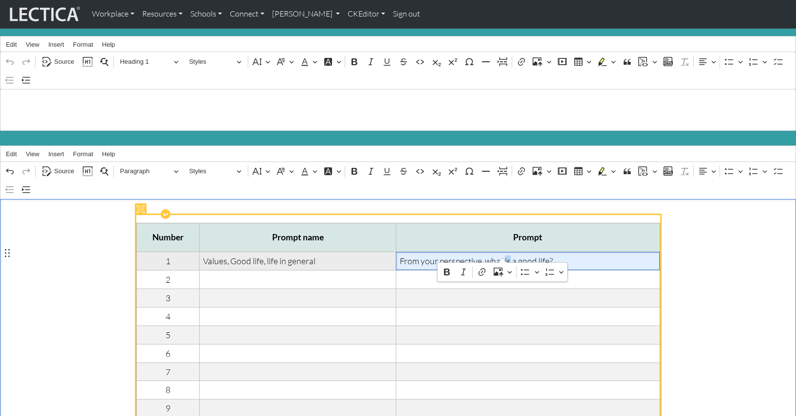
drag, startPoint x: 497, startPoint y: 256, endPoint x: 503, endPoint y: 257, distance: 6.4
click at [503, 257] on span "From your perspective, what is a good life?" at bounding box center [528, 261] width 257 height 11
click at [550, 256] on span "From your perspective, what is a good life?" at bounding box center [528, 261] width 257 height 11
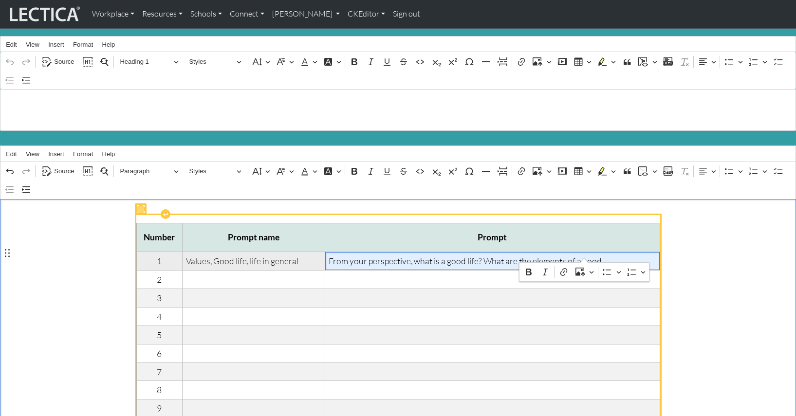
drag, startPoint x: 474, startPoint y: 252, endPoint x: 584, endPoint y: 257, distance: 110.1
click at [584, 257] on span "From your perspective, what is a good life? What are the elements of a good" at bounding box center [492, 261] width 327 height 11
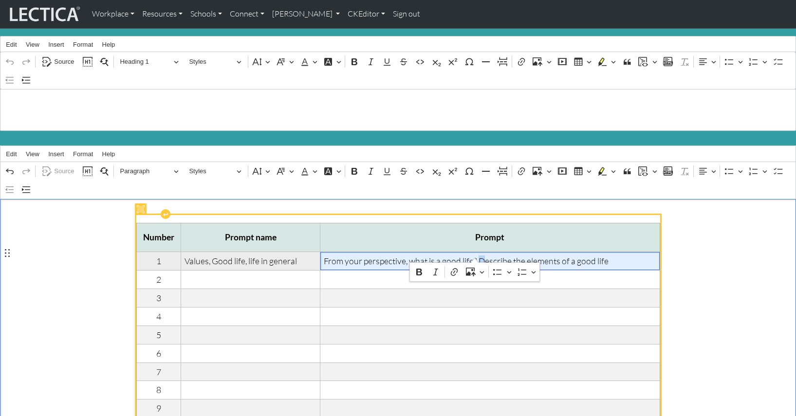
drag, startPoint x: 468, startPoint y: 254, endPoint x: 474, endPoint y: 254, distance: 5.8
click at [474, 256] on span "From your perspective, what is a good life? Describe the elements of a good life" at bounding box center [490, 261] width 332 height 11
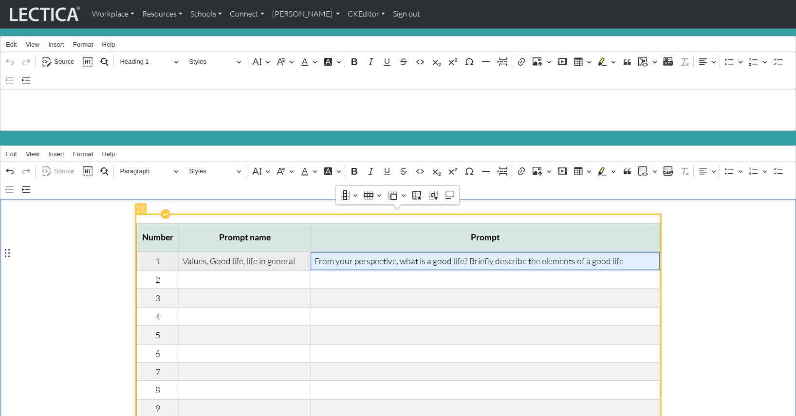
click at [611, 256] on span "From your perspective, what is a good life? Briefly describe the elements of a …" at bounding box center [485, 261] width 342 height 11
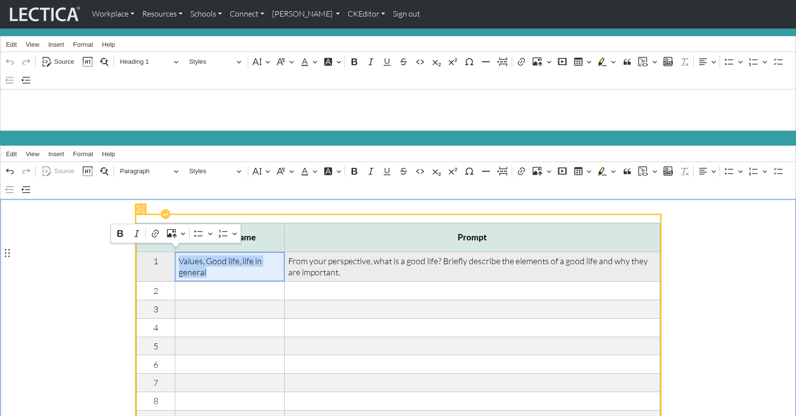
drag, startPoint x: 211, startPoint y: 265, endPoint x: 176, endPoint y: 250, distance: 38.0
click at [179, 256] on span "Values, Good life, life in general" at bounding box center [230, 267] width 102 height 22
copy span "Values, Good life, life in general"
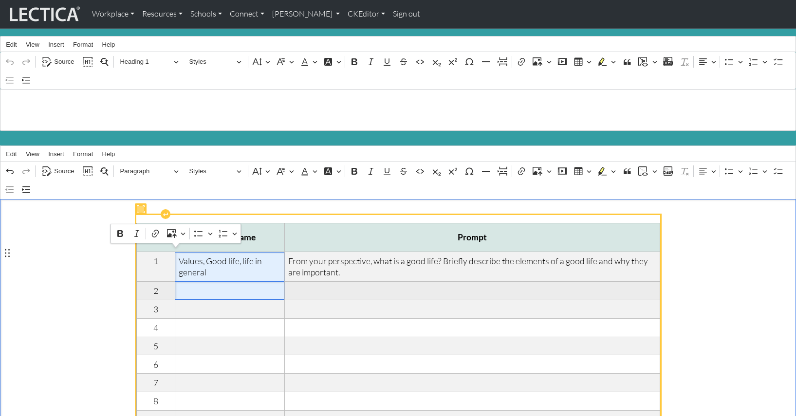
click at [180, 285] on span "Rich Text Editor. Editing area: main. Press ⌥0 for help." at bounding box center [230, 290] width 102 height 11
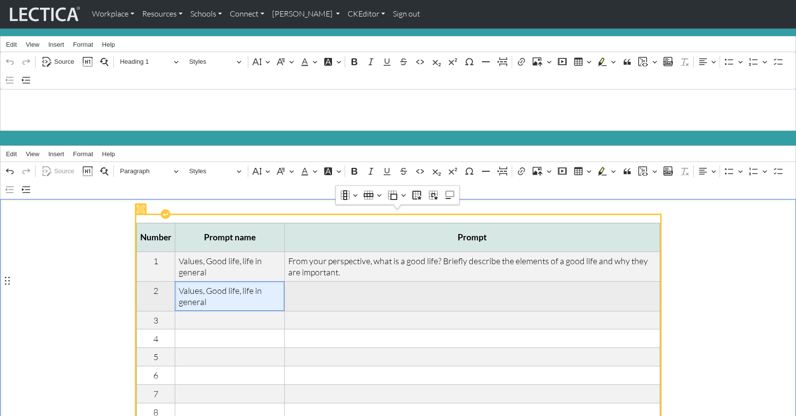
drag, startPoint x: 235, startPoint y: 279, endPoint x: 242, endPoint y: 285, distance: 9.5
click at [249, 292] on span "Values, Good life, life in general" at bounding box center [230, 296] width 102 height 22
drag, startPoint x: 235, startPoint y: 277, endPoint x: 265, endPoint y: 294, distance: 34.7
click at [265, 294] on span "Values, Good life, life in general" at bounding box center [230, 296] width 102 height 22
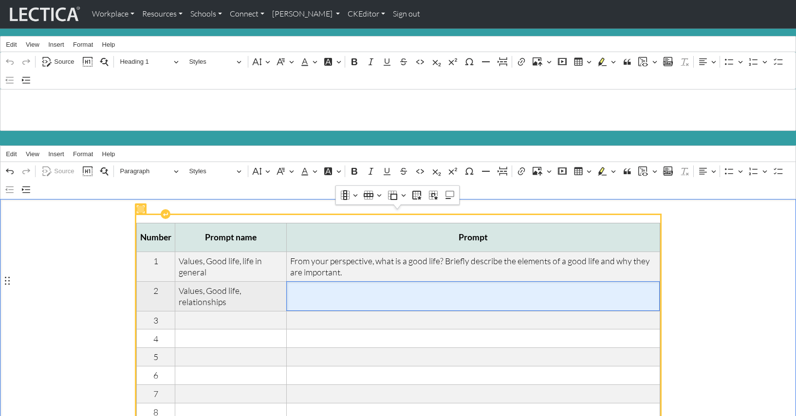
click at [298, 285] on span "Rich Text Editor. Editing area: main. Press ⌥0 for help." at bounding box center [473, 290] width 366 height 11
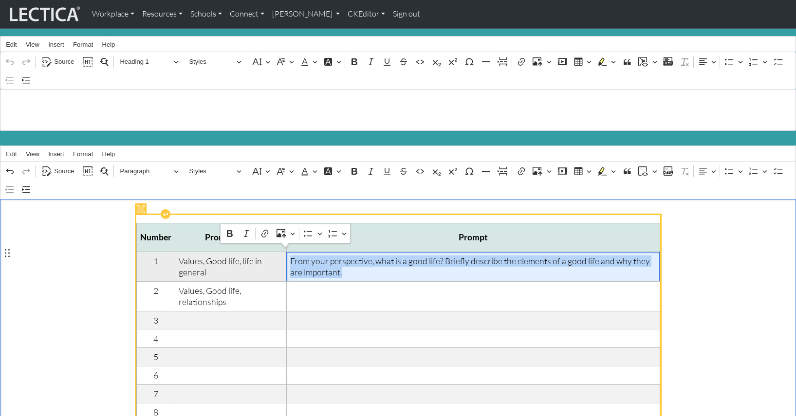
drag, startPoint x: 324, startPoint y: 264, endPoint x: 286, endPoint y: 253, distance: 40.2
click at [290, 256] on span "From your perspective, what is a good life? Briefly describe the elements of a …" at bounding box center [473, 267] width 366 height 22
copy span "From your perspective, what is a good life? Briefly describe the elements of a …"
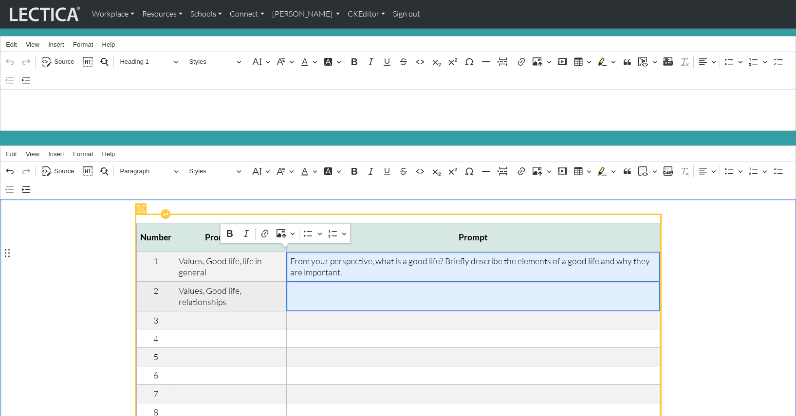
click at [299, 285] on span "Rich Text Editor. Editing area: main. Press ⌥0 for help." at bounding box center [473, 290] width 366 height 11
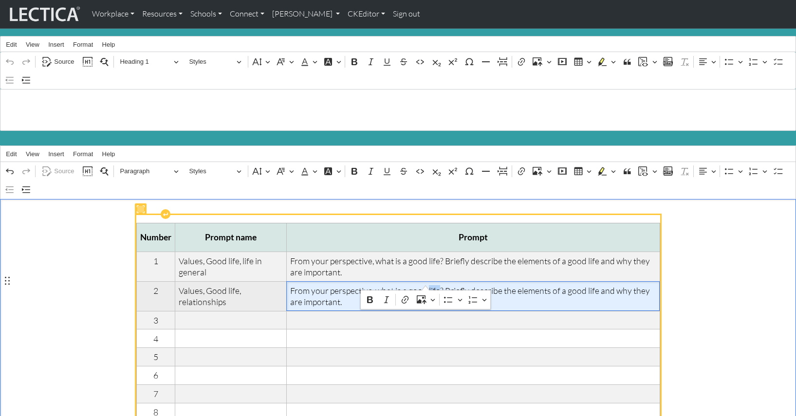
drag, startPoint x: 415, startPoint y: 281, endPoint x: 426, endPoint y: 282, distance: 10.8
click at [426, 285] on span "From your perspective, what is a good life? Briefly describe the elements of a …" at bounding box center [473, 296] width 366 height 22
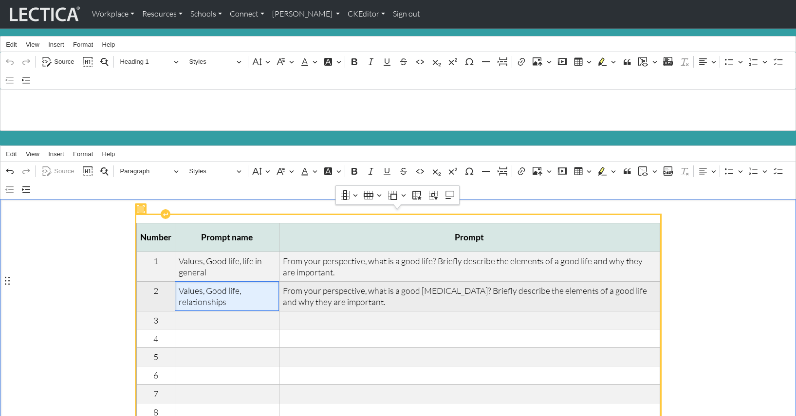
click at [199, 290] on span "Values, Good life, relationships" at bounding box center [227, 296] width 97 height 22
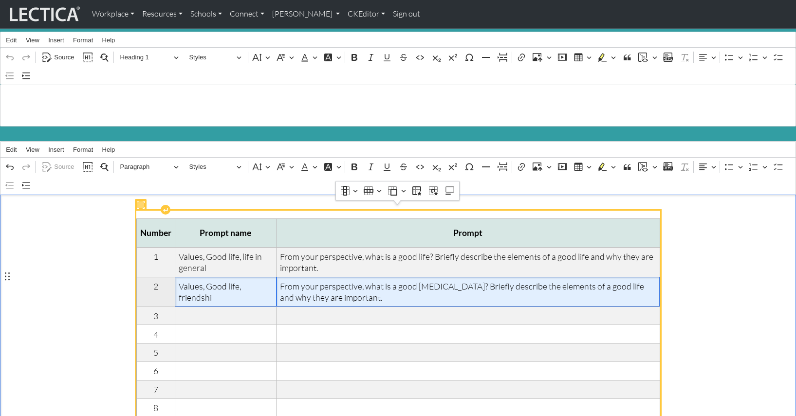
click at [421, 281] on span "From your perspective, what is a good rela? Briefly describe the elements of a …" at bounding box center [468, 292] width 376 height 22
click at [586, 281] on span "From your perspective, what is a good friendship? Briefly describe the elements…" at bounding box center [470, 292] width 371 height 22
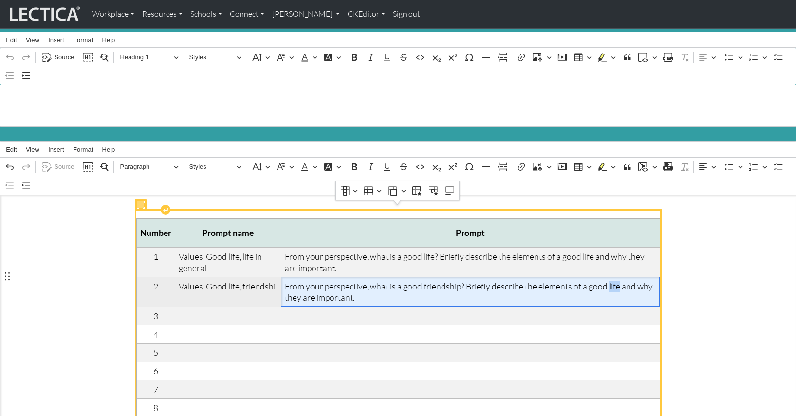
click at [586, 281] on span "From your perspective, what is a good friendship? Briefly describe the elements…" at bounding box center [470, 292] width 371 height 22
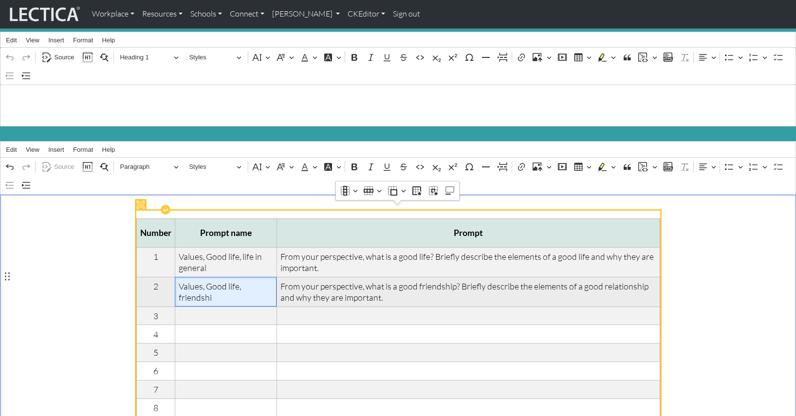
click at [268, 281] on span "Values, Good life, friendshi" at bounding box center [226, 292] width 94 height 22
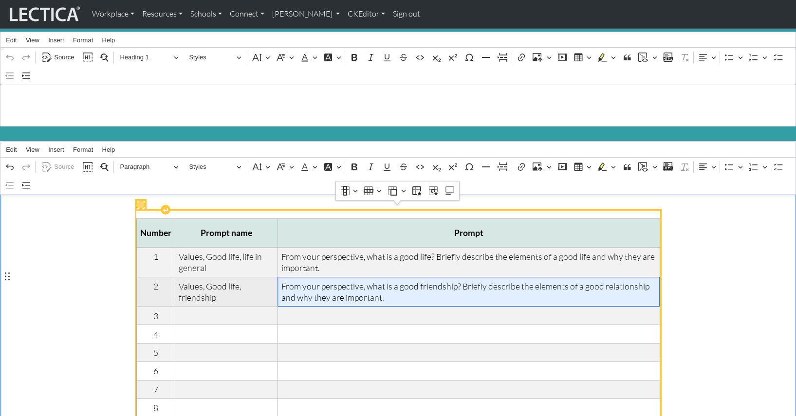
click at [367, 286] on span "From your perspective, what is a good friendship? Briefly describe the elements…" at bounding box center [468, 292] width 375 height 22
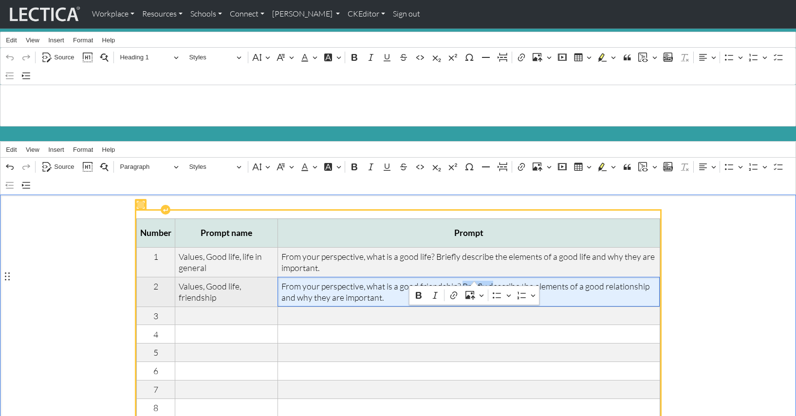
drag, startPoint x: 447, startPoint y: 278, endPoint x: 474, endPoint y: 279, distance: 27.3
click at [474, 281] on span "From your perspective, what is a good friendship? Briefly describe the elements…" at bounding box center [468, 292] width 375 height 22
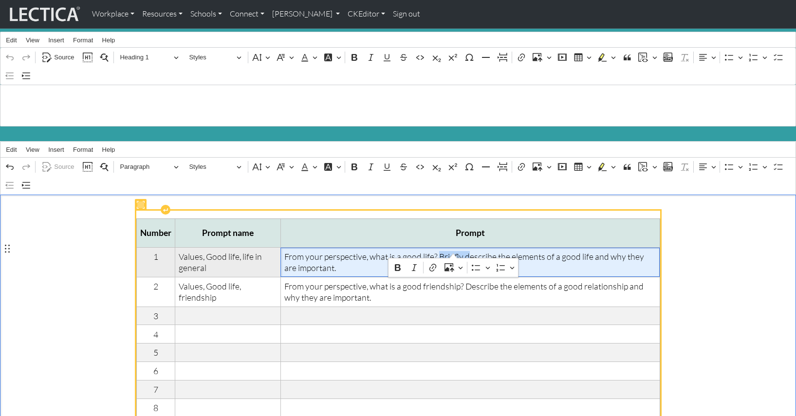
drag, startPoint x: 426, startPoint y: 248, endPoint x: 453, endPoint y: 250, distance: 27.4
click at [453, 251] on span "From your perspective, what is a good life? Briefly describe the elements of a …" at bounding box center [470, 262] width 372 height 22
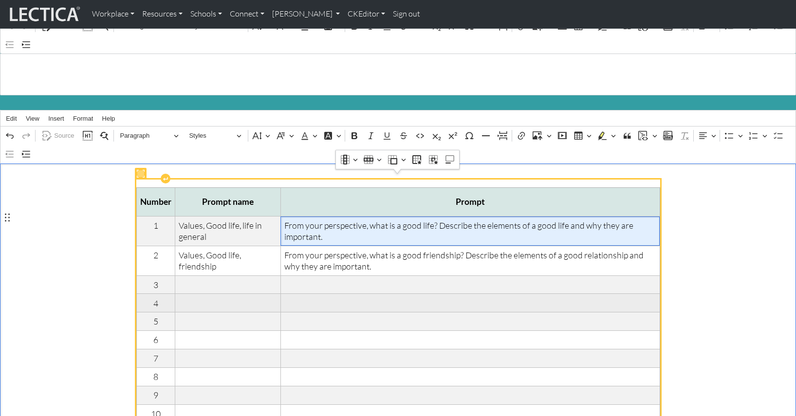
scroll to position [41, 0]
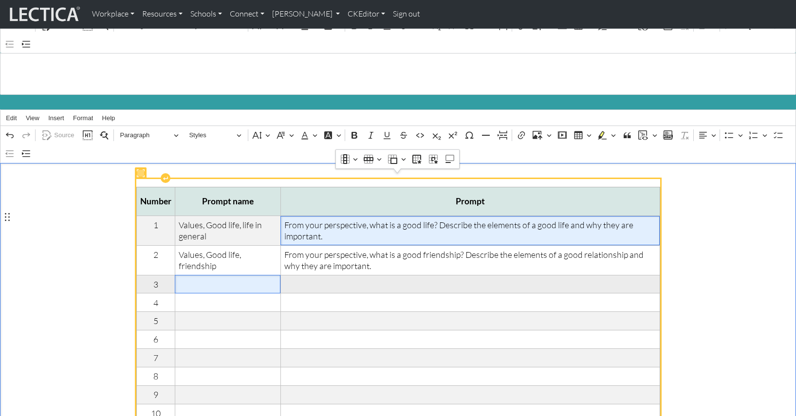
click at [206, 279] on span "Rich Text Editor. Editing area: main. Press ⌥0 for help." at bounding box center [228, 284] width 98 height 11
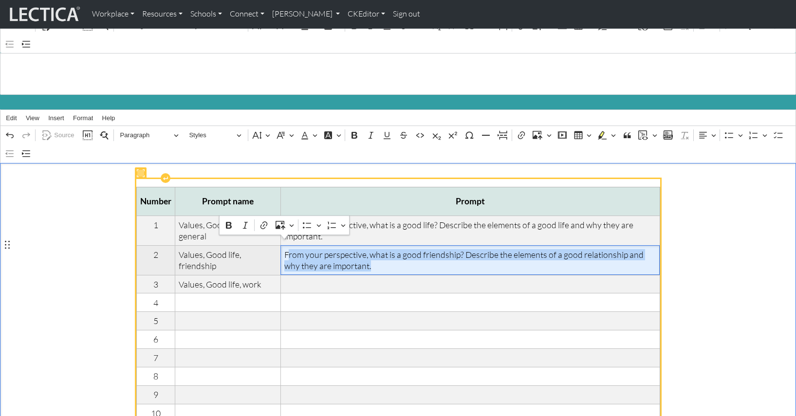
drag, startPoint x: 342, startPoint y: 255, endPoint x: 282, endPoint y: 246, distance: 60.6
click at [284, 249] on span "From your perspective, what is a good friendship? Describe the elements of a go…" at bounding box center [470, 260] width 372 height 22
copy span "rom your perspective, what is a good friendship? Describe the elements of a goo…"
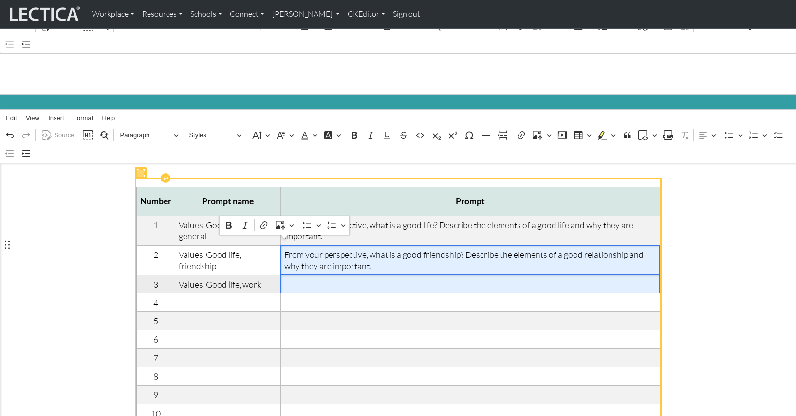
click at [286, 279] on span "Rich Text Editor. Editing area: main. Press ⌥0 for help." at bounding box center [470, 284] width 372 height 11
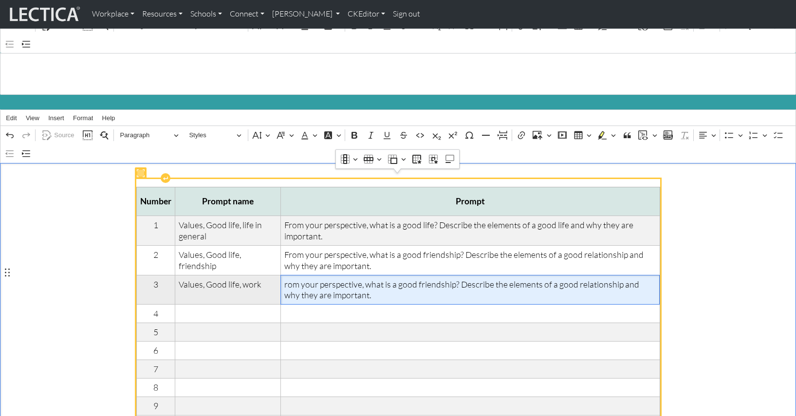
click at [385, 279] on span "rom your perspective, what is a good friendship? Describe the elements of a goo…" at bounding box center [470, 290] width 372 height 22
click at [410, 279] on span "rom your perspective, what is good friendship? Describe the elements of a good …" at bounding box center [470, 290] width 372 height 22
click at [512, 279] on span "rom your perspective, what is good work? Describe the elements of a good relati…" at bounding box center [470, 290] width 372 height 22
click at [546, 279] on span "rom your perspective, what is good work? Describe the elements of good relation…" at bounding box center [470, 290] width 372 height 22
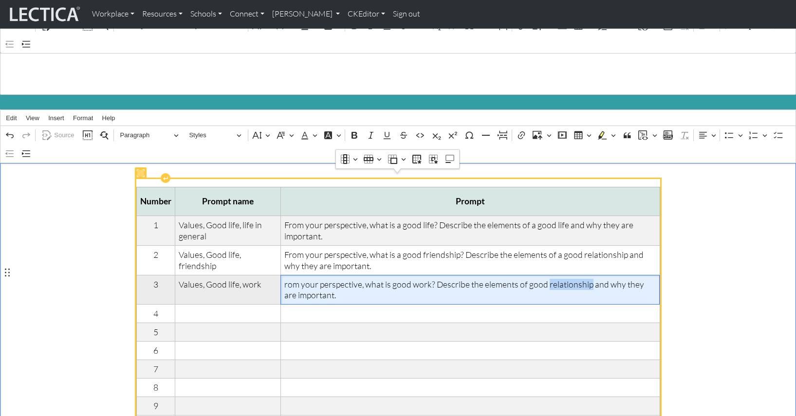
click at [546, 279] on span "rom your perspective, what is good work? Describe the elements of good relation…" at bounding box center [470, 290] width 372 height 22
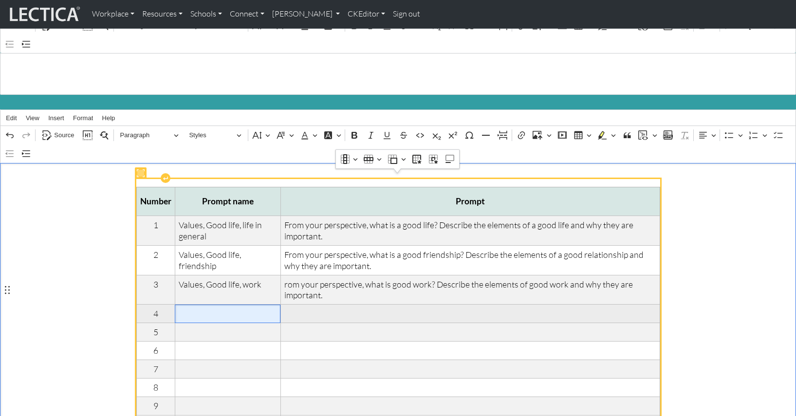
click at [194, 308] on span "Rich Text Editor. Editing area: main. Press ⌥0 for help." at bounding box center [228, 313] width 98 height 11
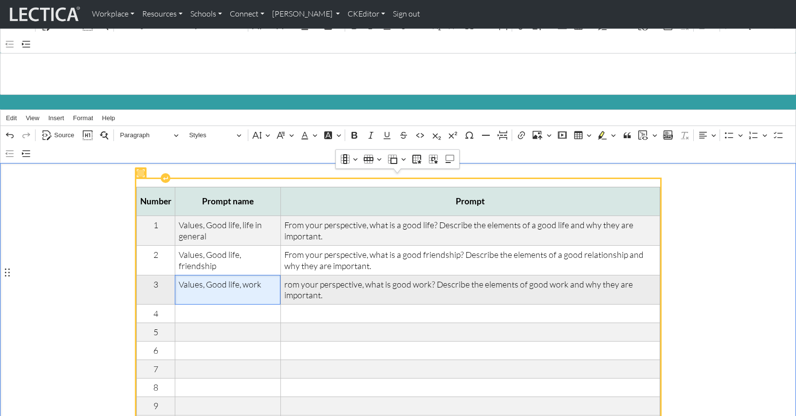
click at [239, 279] on span "Values, Good life, work" at bounding box center [228, 284] width 98 height 11
drag, startPoint x: 236, startPoint y: 273, endPoint x: 175, endPoint y: 270, distance: 61.4
click at [175, 275] on td "Values, Good life, work" at bounding box center [228, 290] width 106 height 30
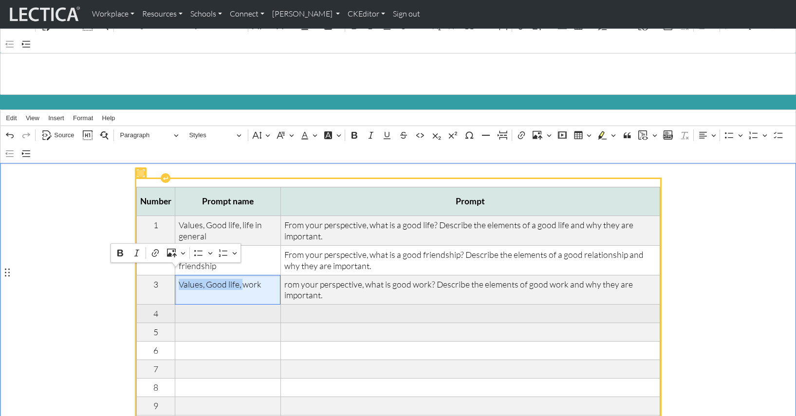
copy span "Values, Good life,"
click at [187, 308] on span "Rich Text Editor. Editing area: main. Press ⌥0 for help." at bounding box center [228, 313] width 98 height 11
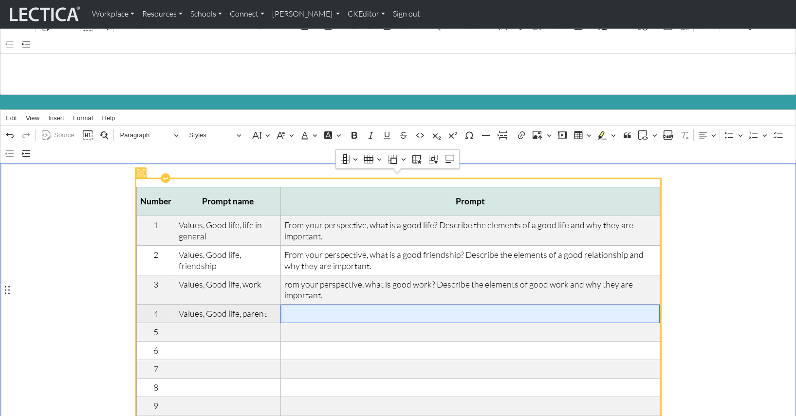
click at [303, 308] on span "Rich Text Editor. Editing area: main. Press ⌥0 for help." at bounding box center [470, 313] width 372 height 11
drag, startPoint x: 343, startPoint y: 294, endPoint x: 280, endPoint y: 291, distance: 62.9
click at [284, 308] on span "Values, Good life," at bounding box center [470, 313] width 372 height 11
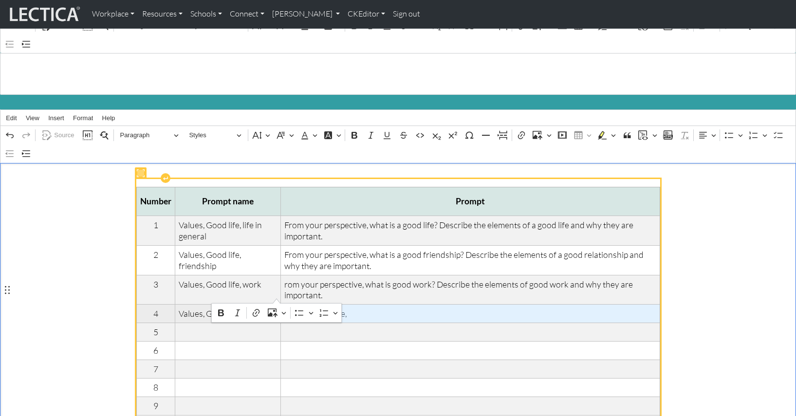
drag, startPoint x: 312, startPoint y: 289, endPoint x: 319, endPoint y: 291, distance: 7.9
click at [312, 308] on span "Values, Good life," at bounding box center [470, 313] width 372 height 11
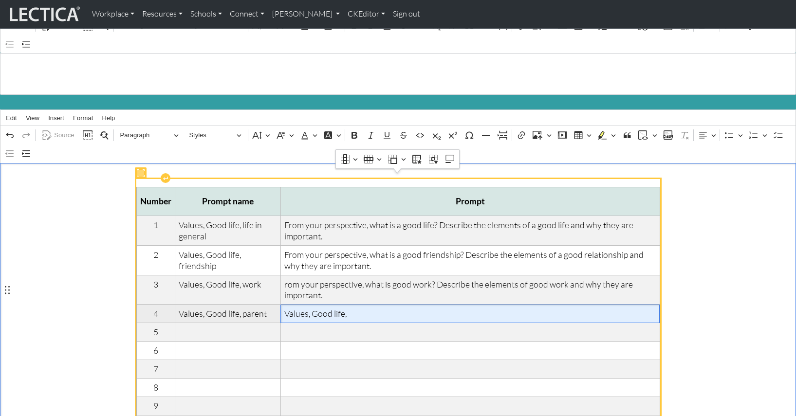
drag, startPoint x: 345, startPoint y: 291, endPoint x: 282, endPoint y: 290, distance: 63.3
click at [284, 308] on span "Values, Good life," at bounding box center [470, 313] width 372 height 11
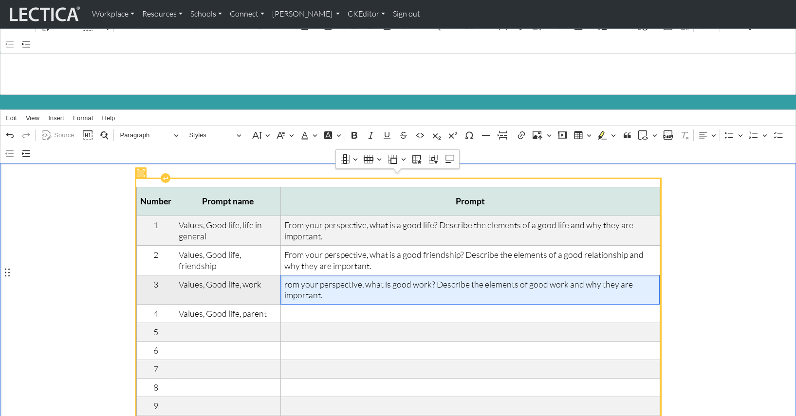
click at [337, 279] on span "rom your perspective, what is good work? Describe the elements of good work and…" at bounding box center [470, 290] width 372 height 22
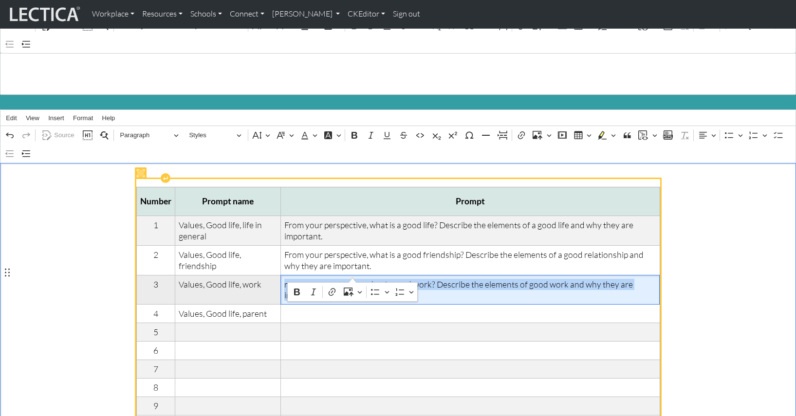
click at [337, 279] on span "rom your perspective, what is good work? Describe the elements of good work and…" at bounding box center [470, 290] width 372 height 22
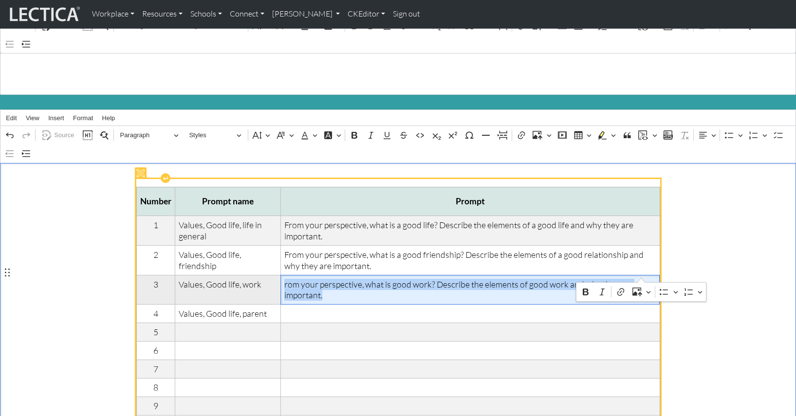
copy span "rom your perspective, what is good work? Describe the elements of good work and…"
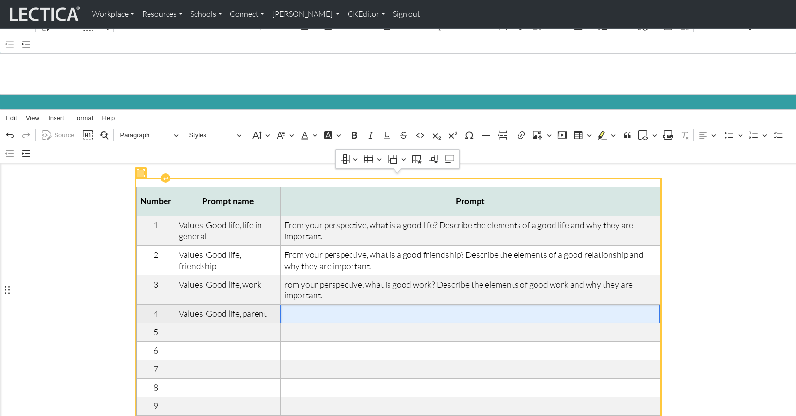
click at [294, 308] on span "Rich Text Editor. Editing area: main. Press ⌥0 for help." at bounding box center [470, 313] width 372 height 11
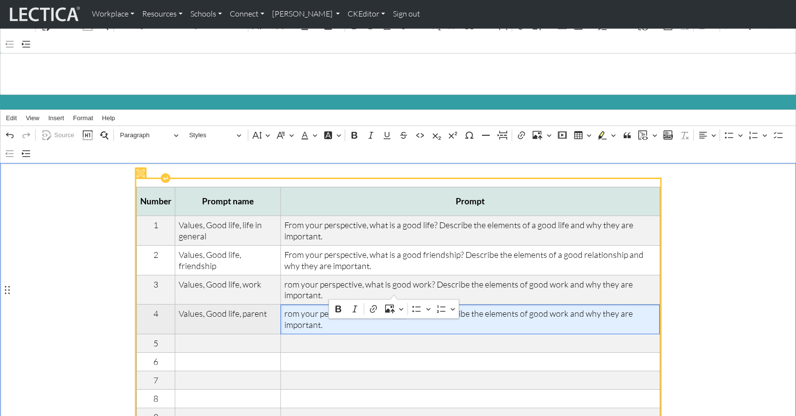
drag, startPoint x: 381, startPoint y: 289, endPoint x: 395, endPoint y: 290, distance: 13.7
click at [395, 308] on span "rom your perspective, what is good work? Describe the elements of good work and…" at bounding box center [470, 319] width 372 height 22
click at [382, 308] on span "rom your perspective, what is good work? Describe the elements of good work and…" at bounding box center [470, 319] width 372 height 22
drag, startPoint x: 383, startPoint y: 291, endPoint x: 416, endPoint y: 292, distance: 33.1
click at [416, 308] on span "rom your perspective, what is good work? Describe the elements of good work and…" at bounding box center [470, 319] width 372 height 22
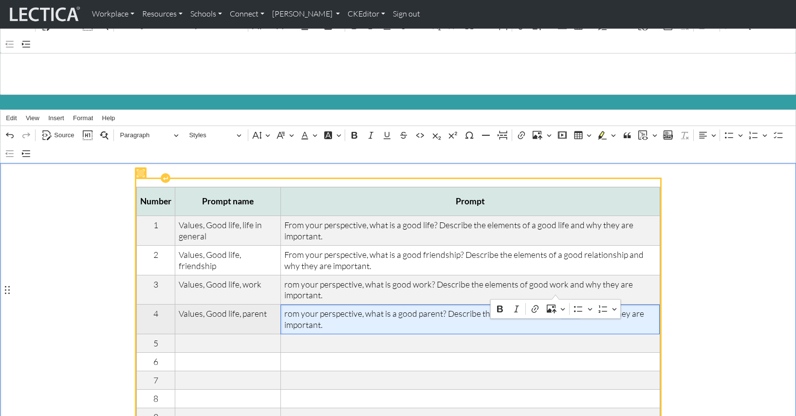
drag, startPoint x: 537, startPoint y: 290, endPoint x: 555, endPoint y: 291, distance: 18.1
click at [555, 308] on span "rom your perspective, what is a good parent? Describe the elements of good work…" at bounding box center [470, 319] width 372 height 22
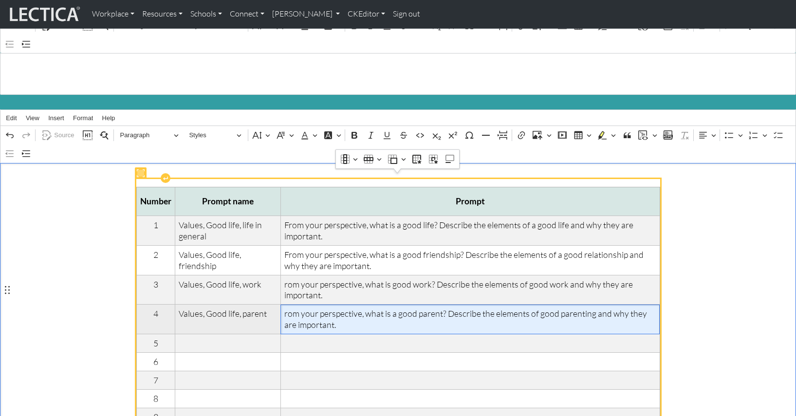
click at [330, 308] on span "rom your perspective, what is a good parent? Describe the elements of good pare…" at bounding box center [470, 319] width 372 height 22
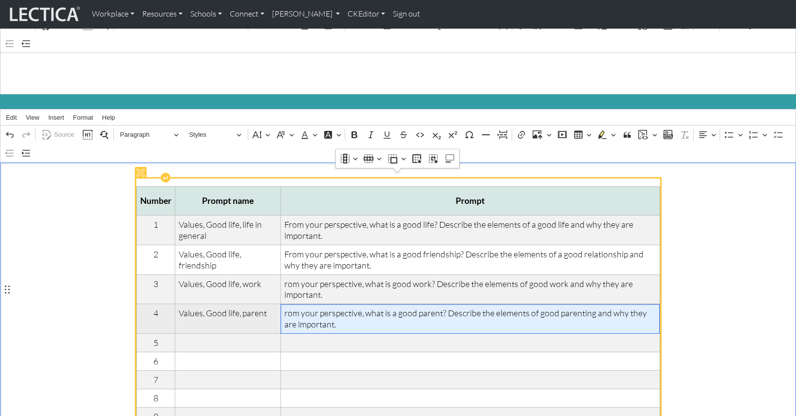
click at [314, 308] on span "rom your perspective, what is a good parent? Describe the elements of good pare…" at bounding box center [470, 319] width 372 height 22
click at [280, 304] on td "rom your perspective, what is a good parent? Describe the elements of good pare…" at bounding box center [469, 319] width 379 height 30
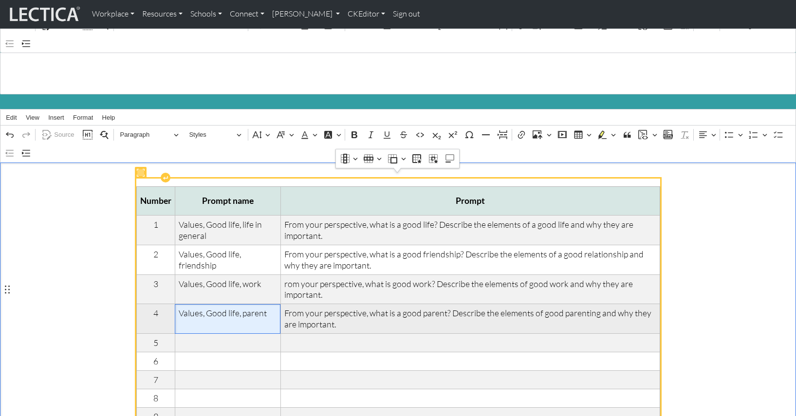
click at [204, 304] on td "Values, Good life, parent" at bounding box center [228, 319] width 106 height 30
drag, startPoint x: 266, startPoint y: 291, endPoint x: 173, endPoint y: 289, distance: 93.5
click at [173, 304] on tr "4 Values, Good life, parent From your perspective, what is a good parent? Descr…" at bounding box center [397, 319] width 523 height 30
click at [207, 308] on span "Values, Good life, parent" at bounding box center [228, 313] width 98 height 11
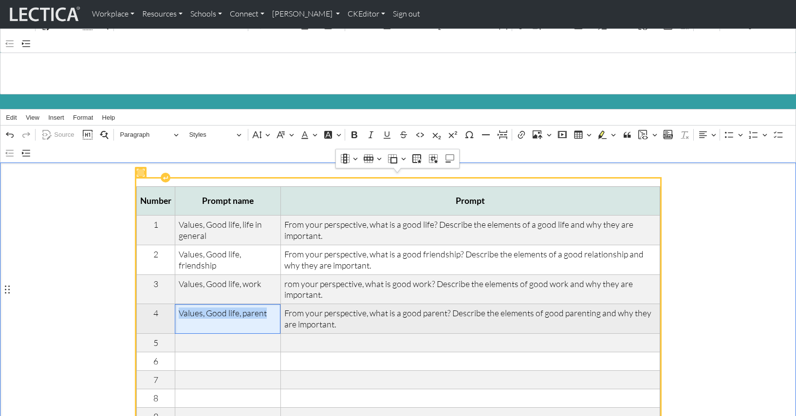
click at [207, 308] on span "Values, Good life, parent" at bounding box center [228, 313] width 98 height 11
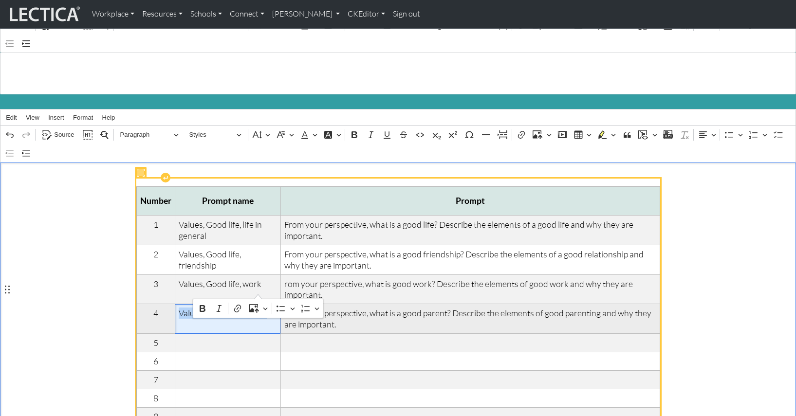
copy span "Values, Good life, parent"
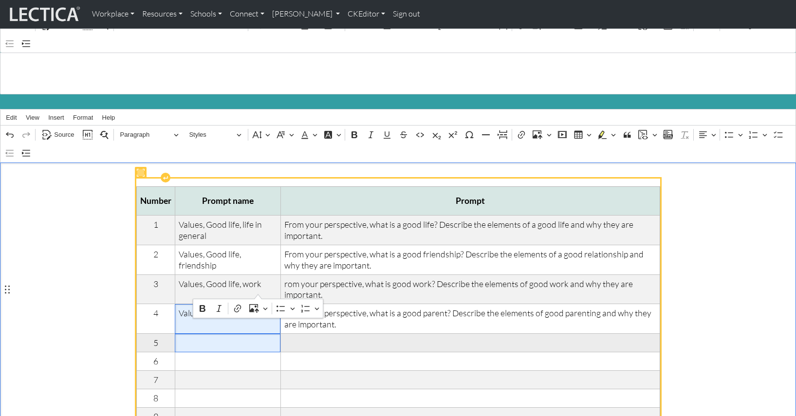
click at [181, 337] on span "Rich Text Editor. Editing area: main. Press ⌥0 for help." at bounding box center [228, 342] width 98 height 11
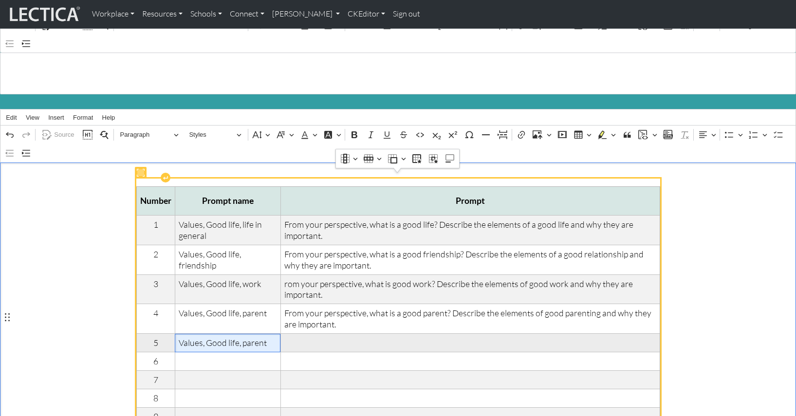
click at [250, 337] on span "Values, Good life, parent" at bounding box center [228, 342] width 98 height 11
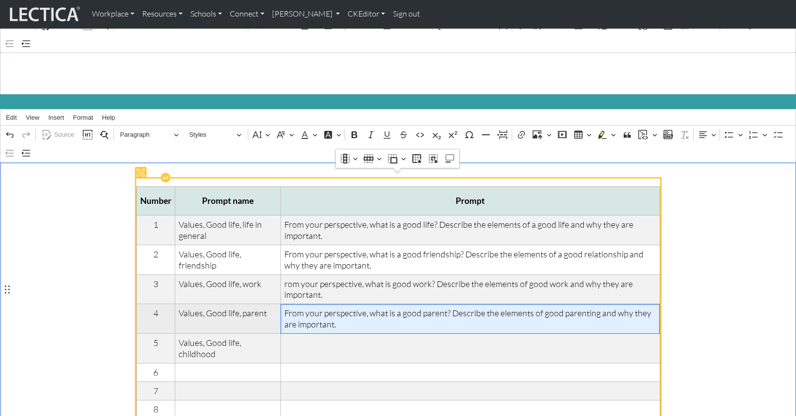
drag, startPoint x: 314, startPoint y: 303, endPoint x: 331, endPoint y: 302, distance: 16.1
click at [314, 308] on span "From your perspective, what is a good parent? Describe the elements of good par…" at bounding box center [470, 319] width 372 height 22
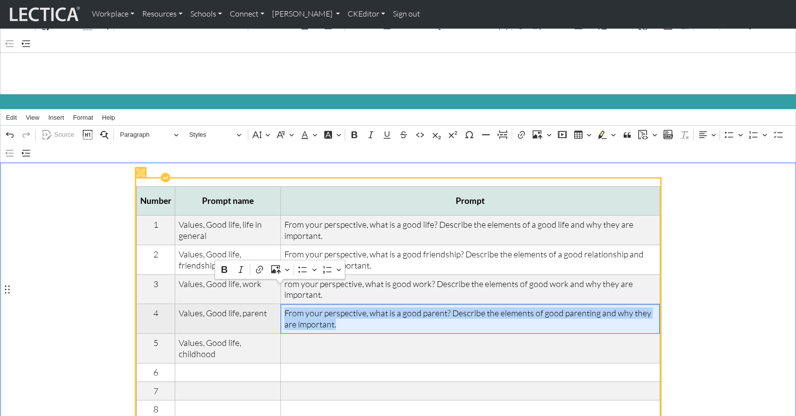
drag, startPoint x: 334, startPoint y: 301, endPoint x: 281, endPoint y: 293, distance: 54.3
click at [284, 308] on span "From your perspective, what is a good parent? Describe the elements of good par…" at bounding box center [470, 319] width 372 height 22
copy span "From your perspective, what is a good parent? Describe the elements of good par…"
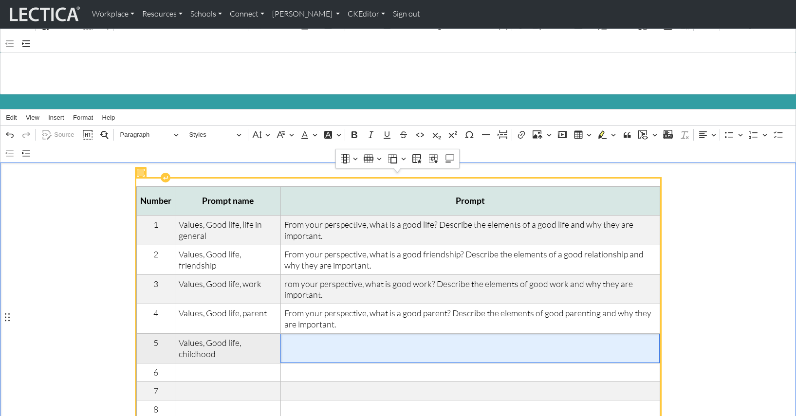
click at [289, 337] on span "Rich Text Editor. Editing area: main. Press ⌥0 for help." at bounding box center [470, 342] width 372 height 11
click at [419, 337] on span "From your perspective, what is a good parent? Describe the elements of good par…" at bounding box center [470, 348] width 372 height 22
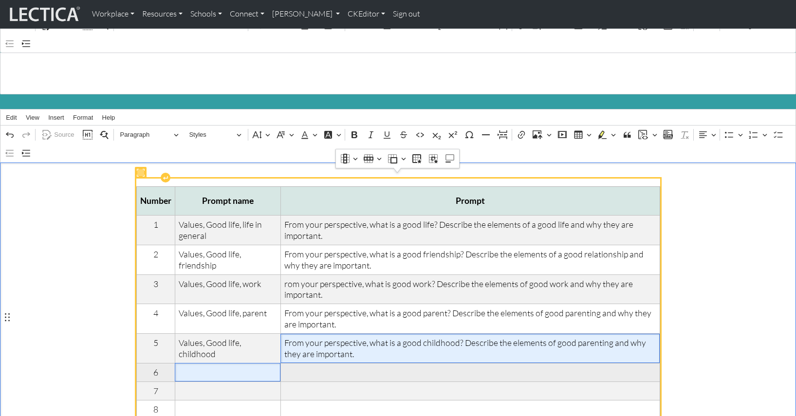
click at [217, 367] on span "Rich Text Editor. Editing area: main. Press ⌥0 for help." at bounding box center [228, 372] width 98 height 11
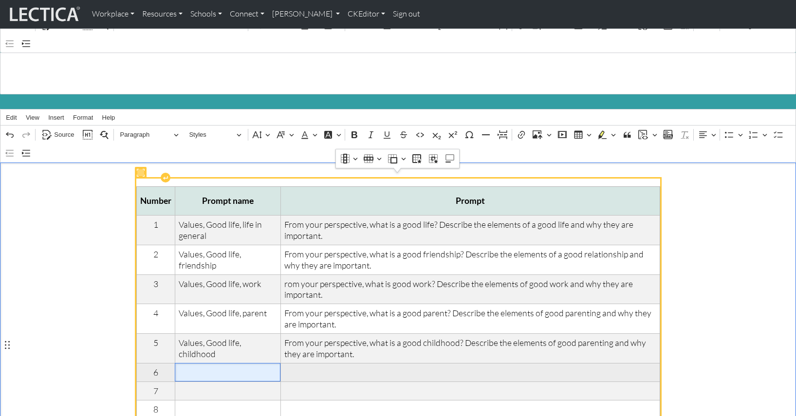
scroll to position [48, 0]
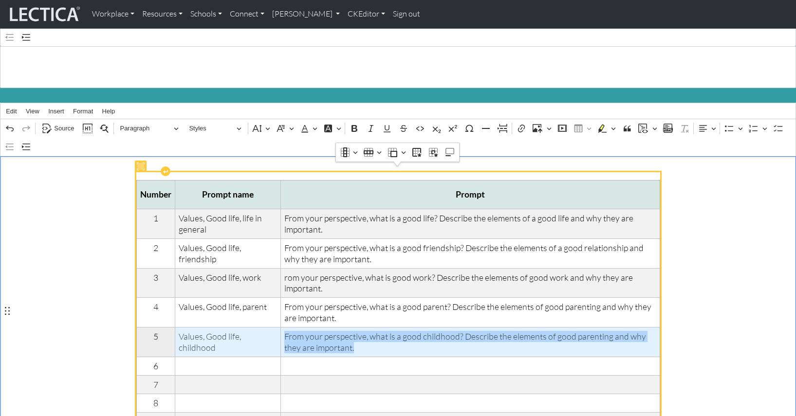
drag, startPoint x: 177, startPoint y: 311, endPoint x: 353, endPoint y: 321, distance: 176.5
click at [353, 328] on tr "5 Values, Good life, childhood From your perspective, what is a good childhood?…" at bounding box center [397, 343] width 523 height 30
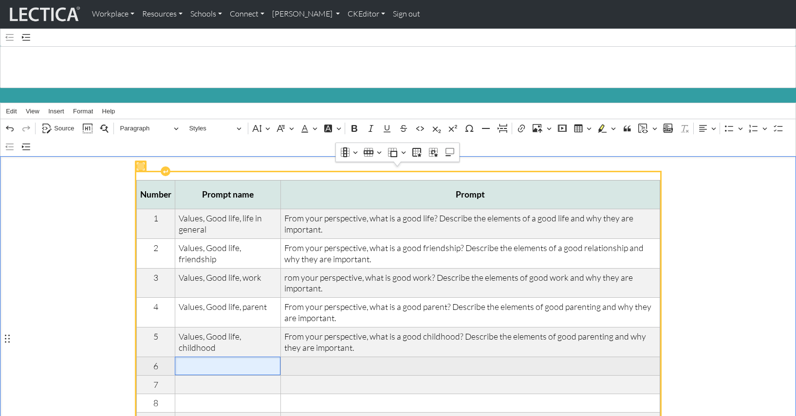
click at [240, 361] on span "Rich Text Editor. Editing area: main. Press ⌥0 for help." at bounding box center [228, 366] width 98 height 11
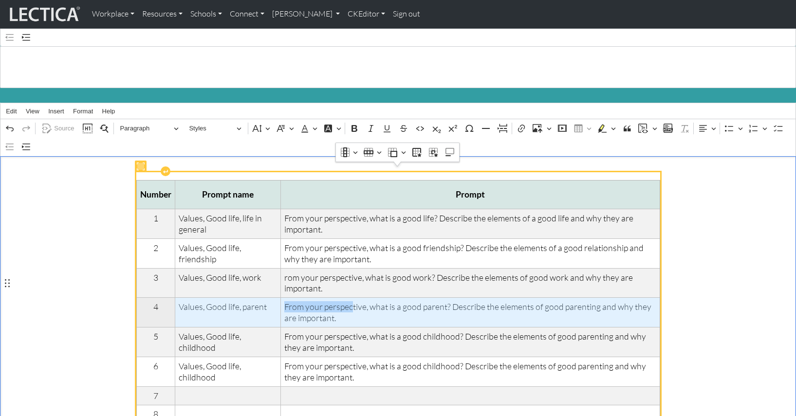
drag, startPoint x: 177, startPoint y: 281, endPoint x: 343, endPoint y: 282, distance: 166.0
click at [343, 298] on tr "4 Values, Good life, parent From your perspective, what is a good parent? Descr…" at bounding box center [397, 313] width 523 height 30
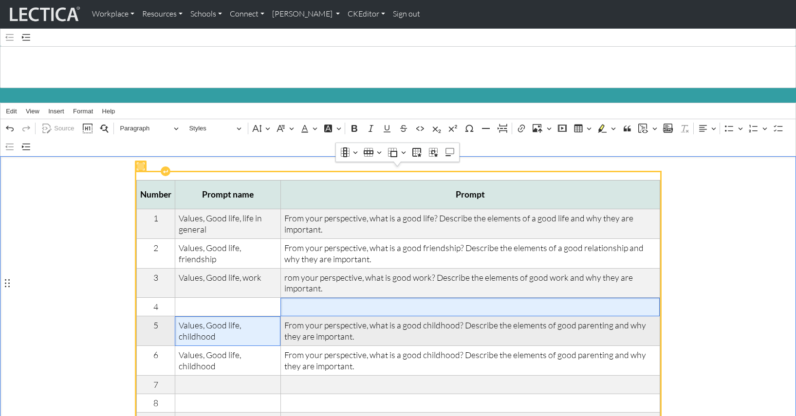
click at [179, 320] on span "Values, Good life, childhood" at bounding box center [228, 331] width 98 height 22
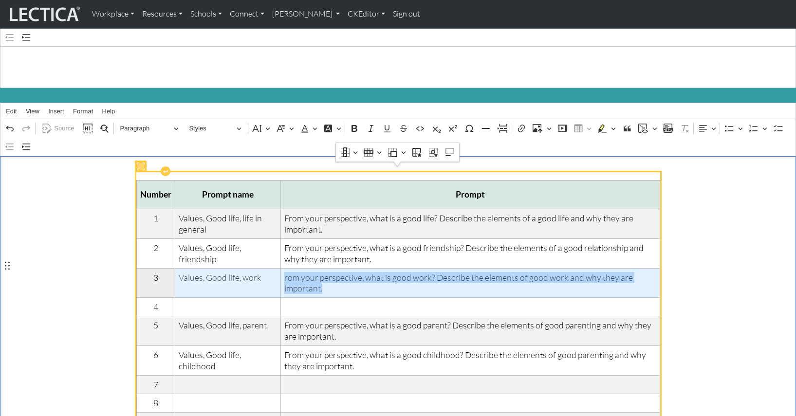
drag, startPoint x: 177, startPoint y: 267, endPoint x: 312, endPoint y: 272, distance: 134.9
click at [312, 272] on tr "3 Values, Good life, work rom your perspective, what is good work? Describe the…" at bounding box center [397, 283] width 523 height 30
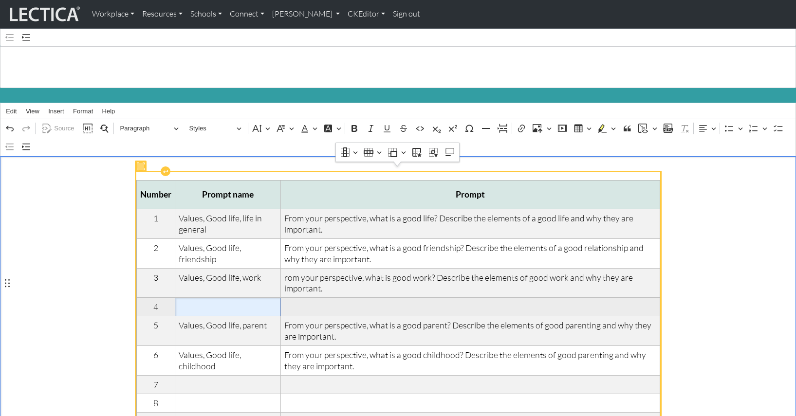
click at [183, 301] on span "Rich Text Editor. Editing area: main. Press ⌥0 for help." at bounding box center [228, 306] width 98 height 11
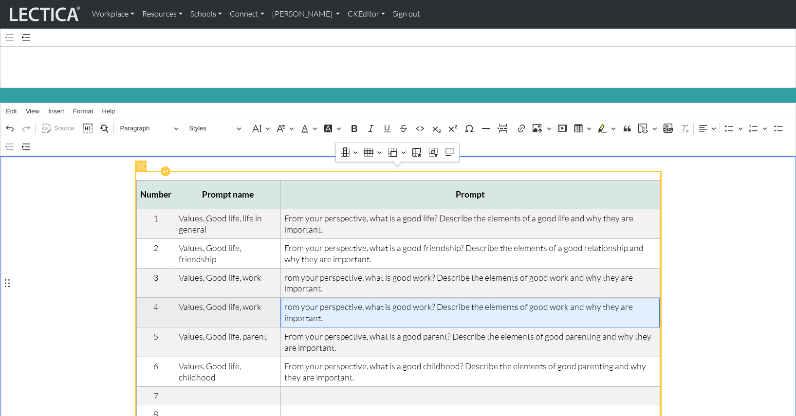
click at [284, 301] on span "rom your perspective, what is good work? Describe the elements of good work and…" at bounding box center [470, 312] width 372 height 22
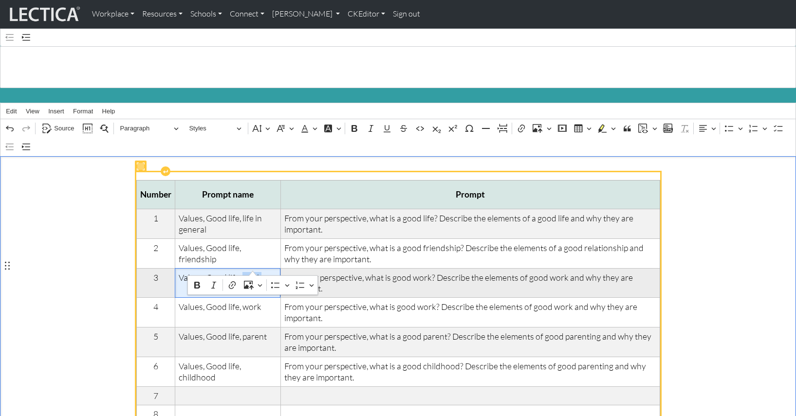
drag, startPoint x: 237, startPoint y: 267, endPoint x: 253, endPoint y: 267, distance: 16.1
click at [253, 272] on span "Values, Good life, work" at bounding box center [228, 277] width 98 height 11
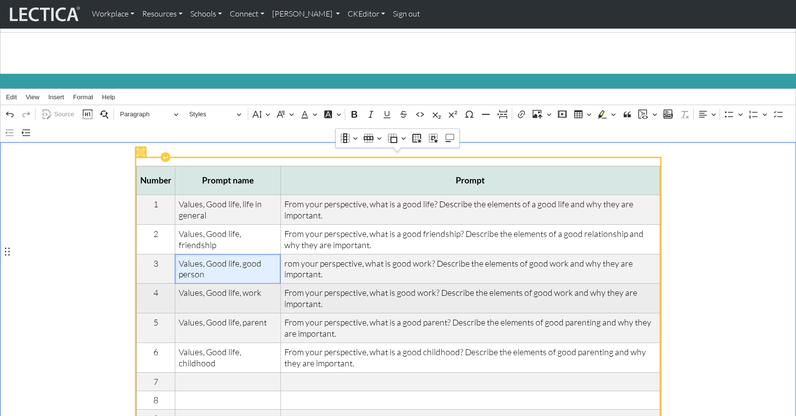
scroll to position [66, 0]
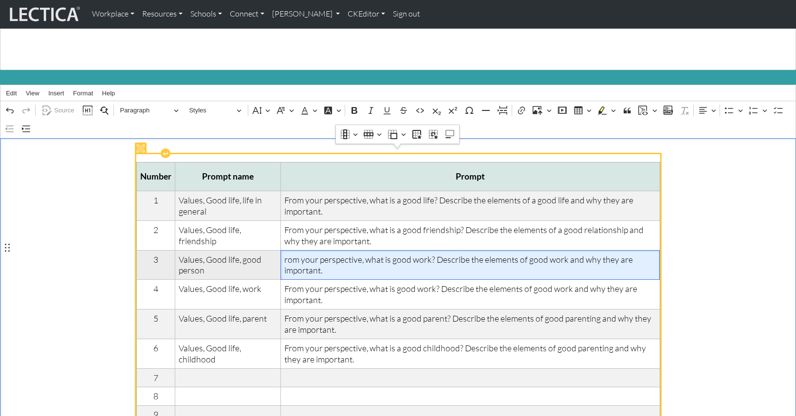
click at [280, 250] on td "rom your perspective, what is good work? Describe the elements of good work and…" at bounding box center [469, 265] width 379 height 30
click at [386, 254] on span "From your perspective, what is good work? Describe the elements of good work an…" at bounding box center [470, 265] width 372 height 22
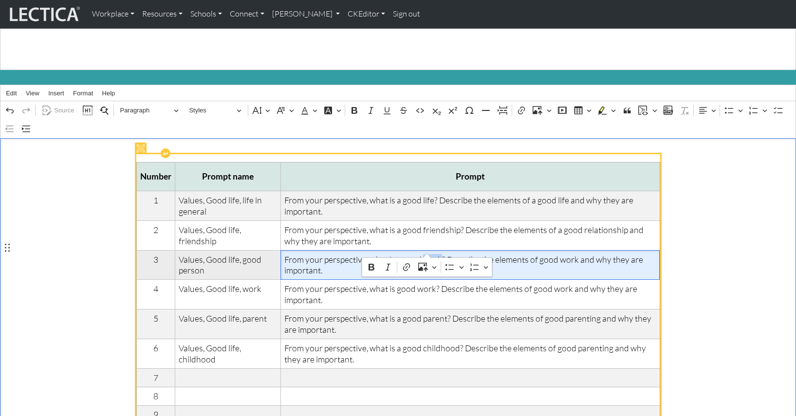
drag, startPoint x: 410, startPoint y: 247, endPoint x: 426, endPoint y: 248, distance: 16.1
click at [426, 254] on span "From your perspective, what is a good work? Describe the elements of good work …" at bounding box center [470, 265] width 372 height 22
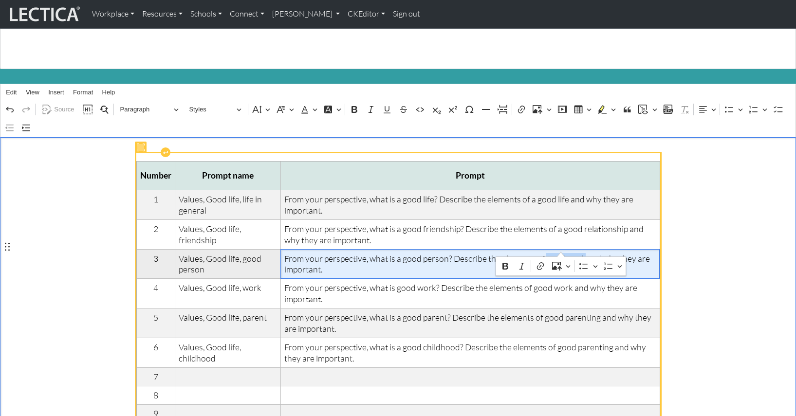
drag, startPoint x: 525, startPoint y: 247, endPoint x: 560, endPoint y: 248, distance: 35.6
click at [560, 253] on span "From your perspective, what is a good person? Describe the elements of good wor…" at bounding box center [470, 264] width 372 height 22
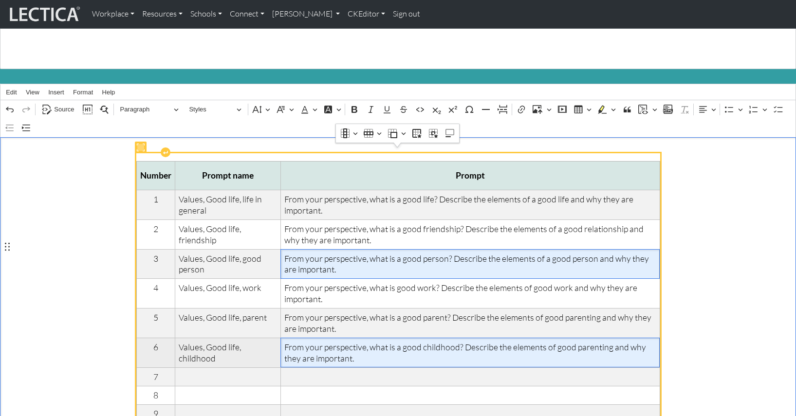
click at [535, 342] on span "From your perspective, what is a good childhood? Describe the elements of good …" at bounding box center [470, 353] width 372 height 22
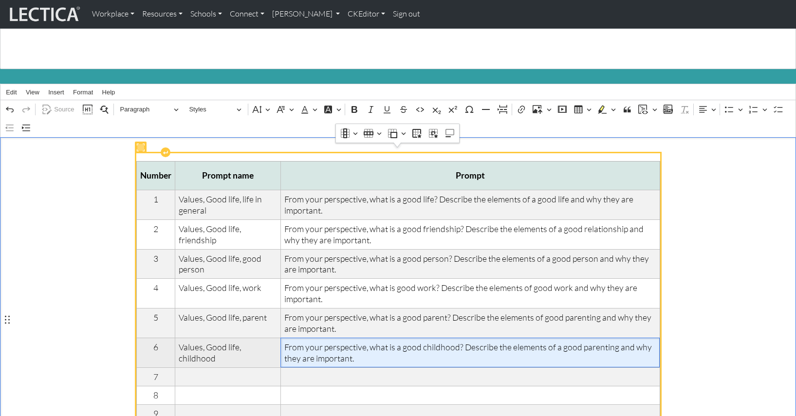
click at [572, 342] on span "From your perspective, what is a good childhood? Describe the elements of a goo…" at bounding box center [470, 353] width 372 height 22
click at [212, 338] on td "Values, Good life, childhood" at bounding box center [228, 353] width 106 height 30
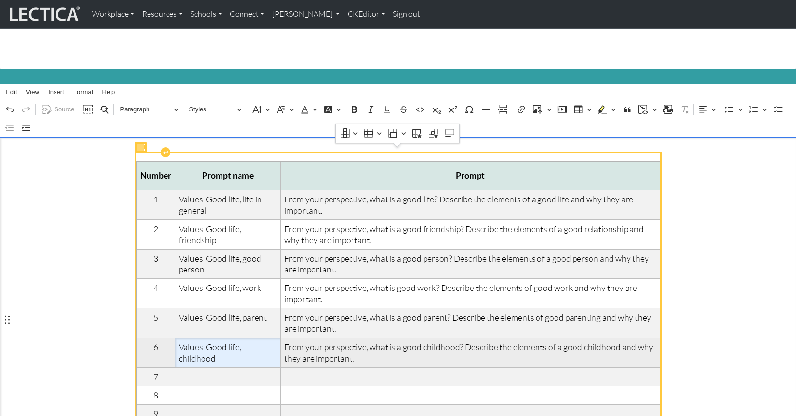
click at [274, 338] on td "Values, Good life, childhood" at bounding box center [228, 353] width 106 height 30
click at [236, 342] on span "Values, Good life, childhood" at bounding box center [228, 353] width 98 height 22
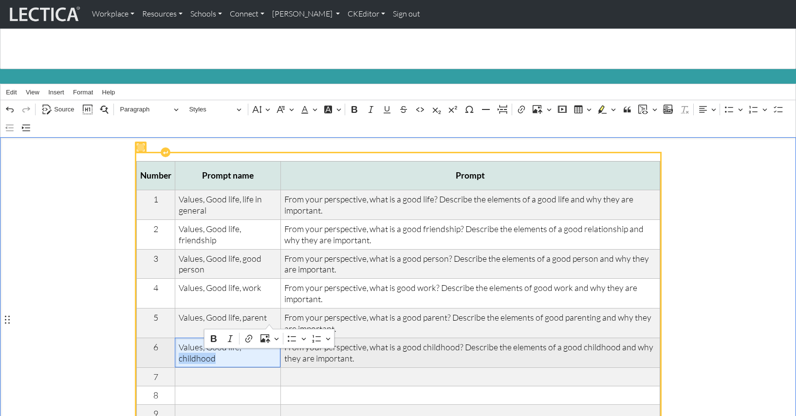
scroll to position [67, 0]
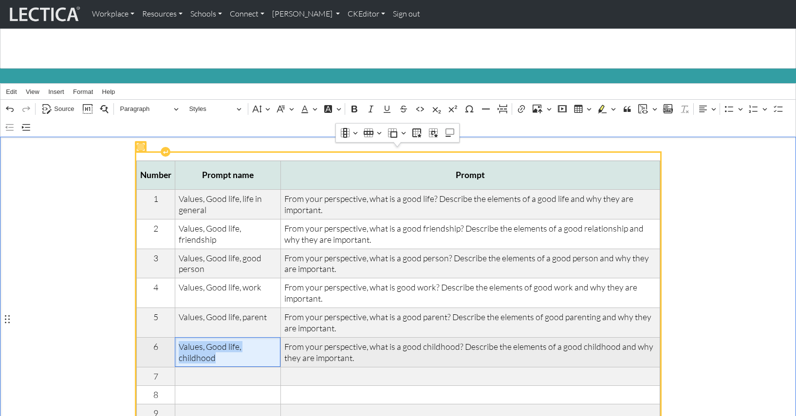
click at [236, 341] on span "Values, Good life, childhood" at bounding box center [228, 352] width 98 height 22
copy span "Values, Good life, childhood"
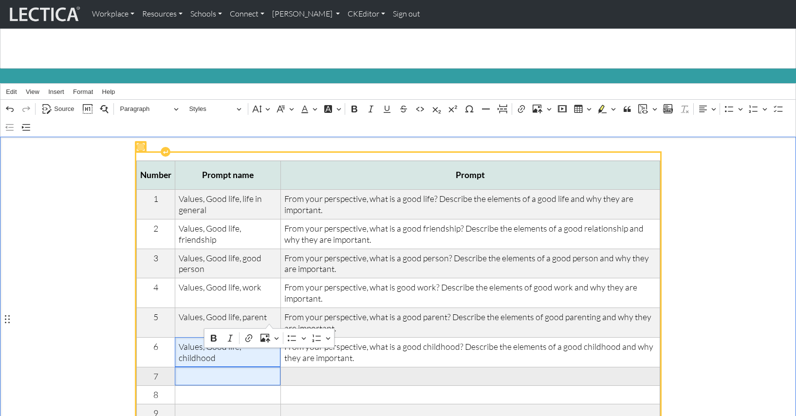
click at [193, 371] on span "Rich Text Editor. Editing area: main. Press ⌥0 for help." at bounding box center [228, 376] width 98 height 11
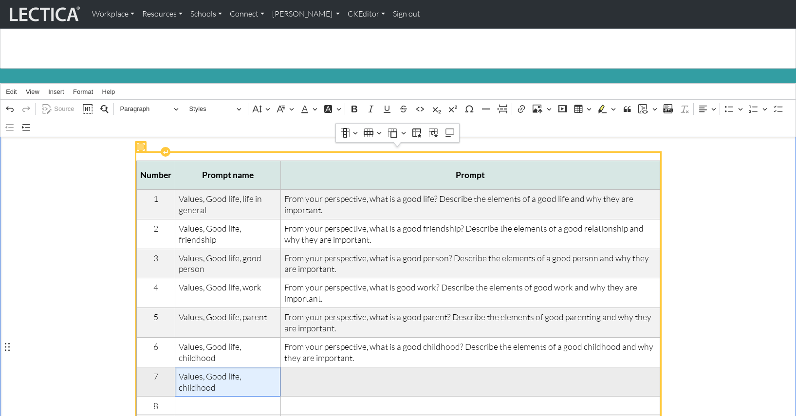
click at [245, 371] on span "Values, Good life, childhood" at bounding box center [228, 382] width 98 height 22
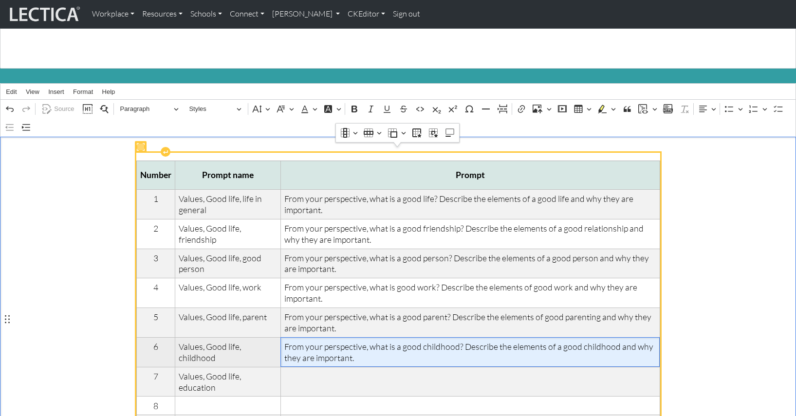
click at [325, 341] on span "From your perspective, what is a good childhood? Describe the elements of a goo…" at bounding box center [470, 352] width 372 height 22
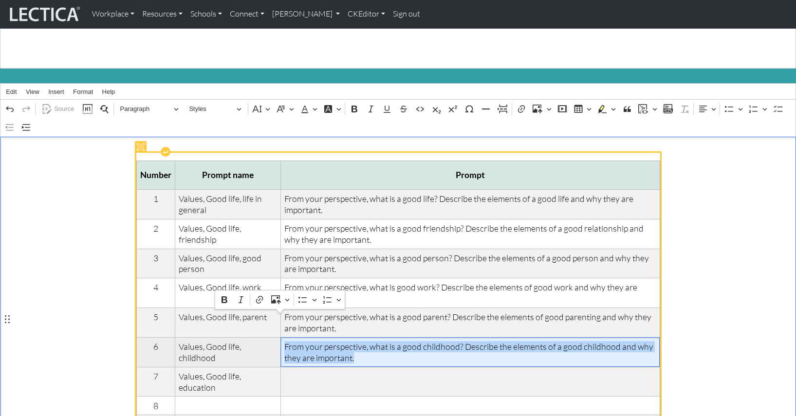
drag, startPoint x: 328, startPoint y: 332, endPoint x: 282, endPoint y: 320, distance: 47.2
click at [284, 341] on span "From your perspective, what is a good childhood? Describe the elements of a goo…" at bounding box center [470, 352] width 372 height 22
copy span "From your perspective, what is a good childhood? Describe the elements of a goo…"
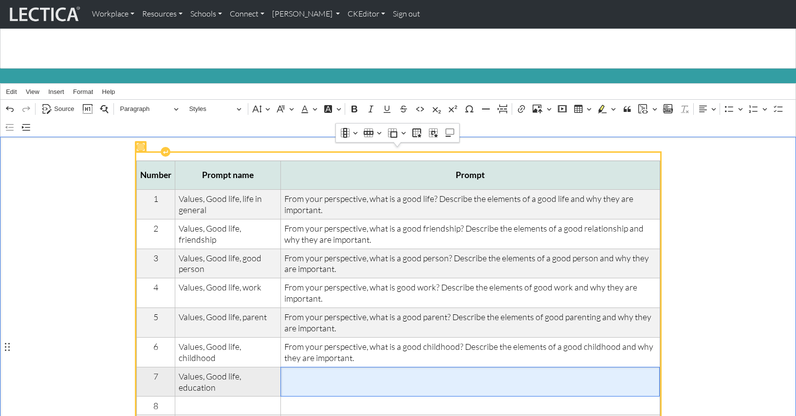
click at [286, 371] on span "Rich Text Editor. Editing area: main. Press ⌥0 for help." at bounding box center [470, 376] width 372 height 11
click at [425, 371] on span "From your perspective, what is a good childhood? Describe the elements of a goo…" at bounding box center [470, 382] width 372 height 22
click at [571, 371] on span "From your perspective, what is a good education? Describe the elements of a goo…" at bounding box center [470, 382] width 372 height 22
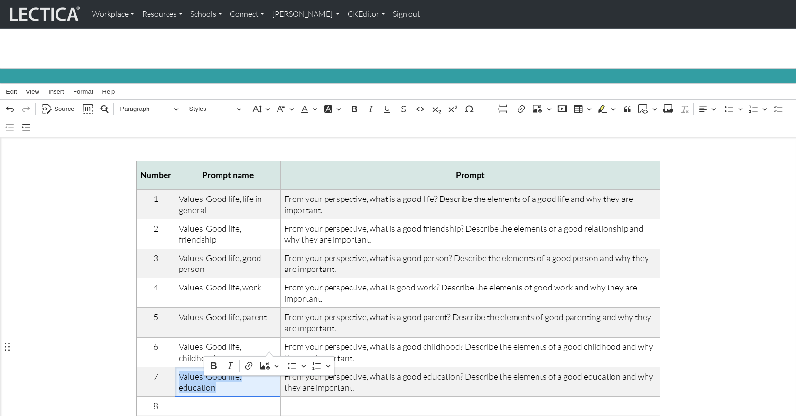
drag, startPoint x: 177, startPoint y: 349, endPoint x: 270, endPoint y: 352, distance: 93.5
copy span "Values, Good life, education"
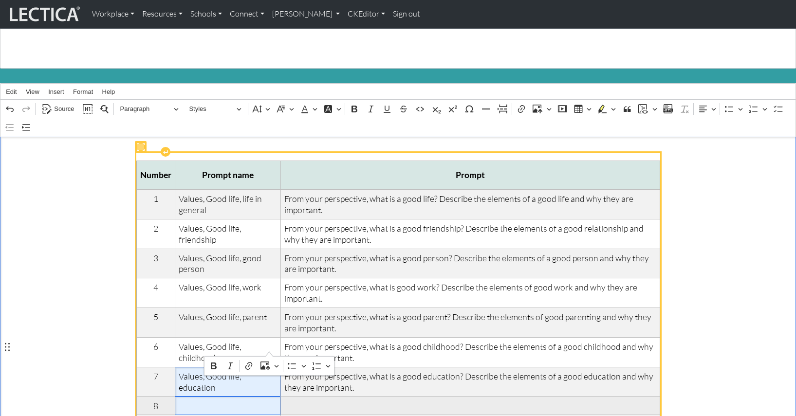
click at [191, 401] on span "Rich Text Editor. Editing area: main. Press ⌥0 for help." at bounding box center [228, 406] width 98 height 11
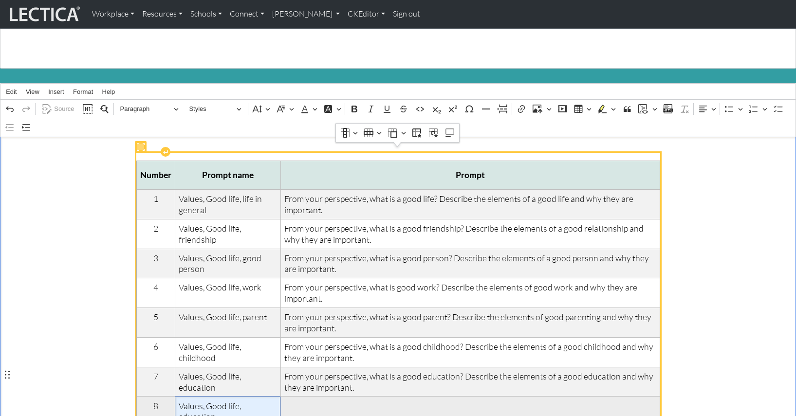
click at [248, 401] on span "Values, Good life, education" at bounding box center [228, 412] width 98 height 22
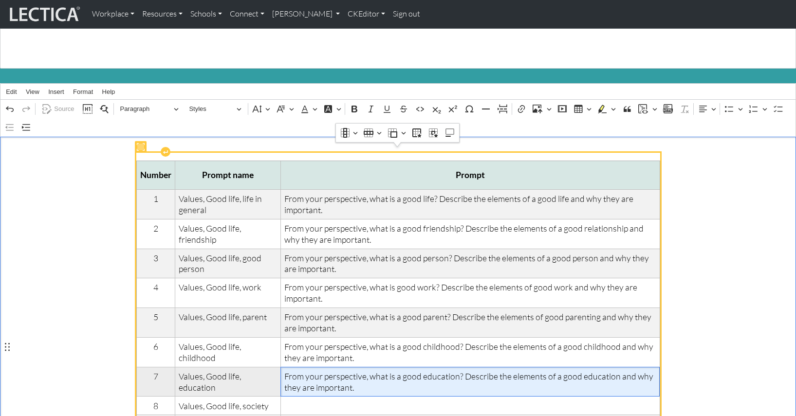
click at [319, 371] on span "From your perspective, what is a good education? Describe the elements of a goo…" at bounding box center [470, 382] width 372 height 22
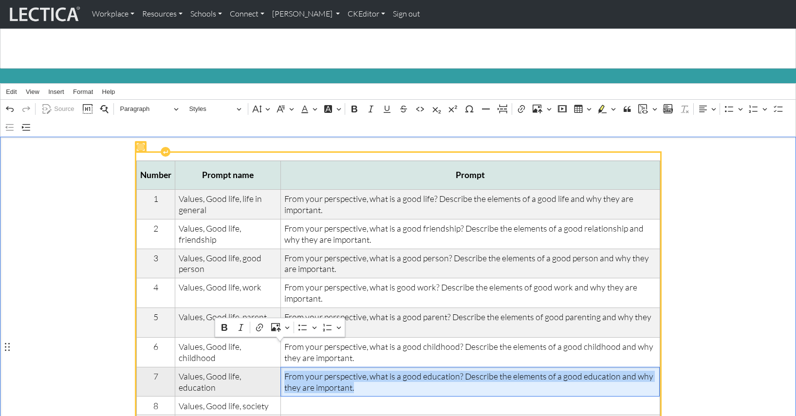
drag, startPoint x: 324, startPoint y: 359, endPoint x: 282, endPoint y: 348, distance: 43.8
click at [284, 371] on span "From your perspective, what is a good education? Describe the elements of a goo…" at bounding box center [470, 382] width 372 height 22
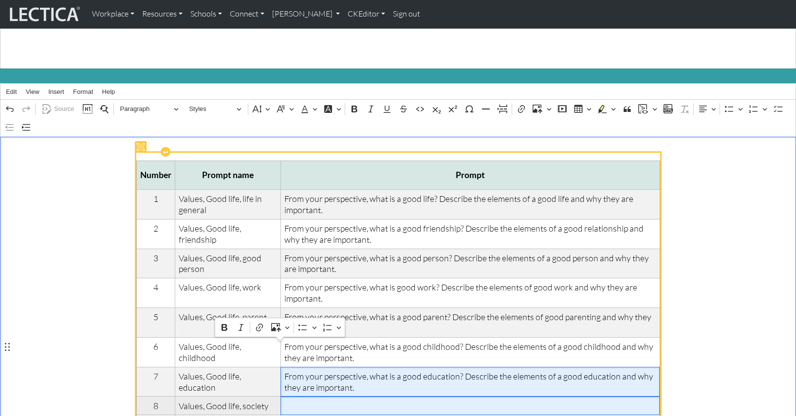
click at [289, 401] on span "Rich Text Editor. Editing area: main. Press ⌥0 for help." at bounding box center [470, 406] width 372 height 11
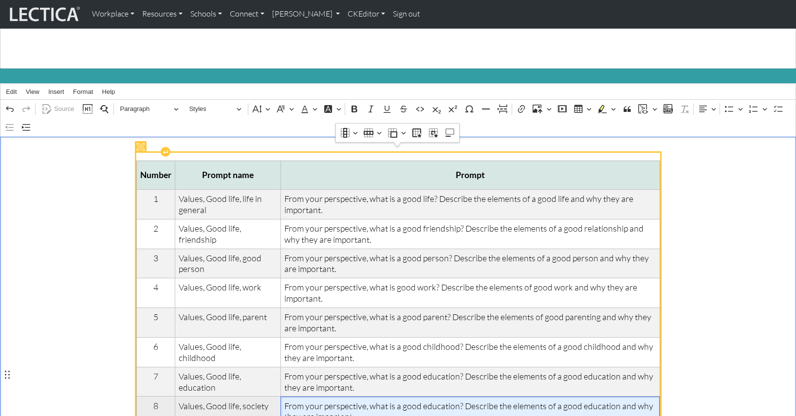
click at [418, 401] on span "From your perspective, what is a good education? Describe the elements of a goo…" at bounding box center [470, 412] width 372 height 22
click at [564, 401] on span "From your perspective, what is a good society? Describe the elements of a good …" at bounding box center [470, 412] width 372 height 22
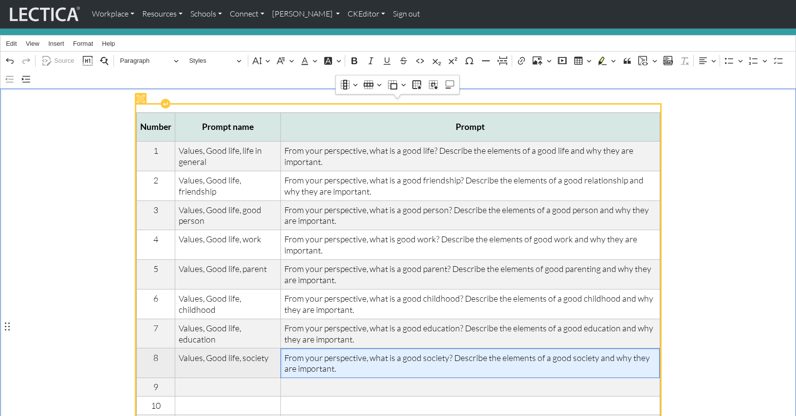
scroll to position [119, 0]
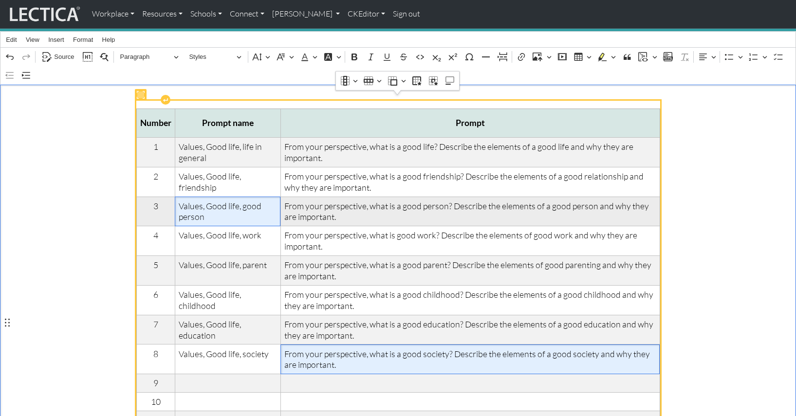
click at [244, 201] on span "Values, Good life, good person" at bounding box center [228, 212] width 98 height 22
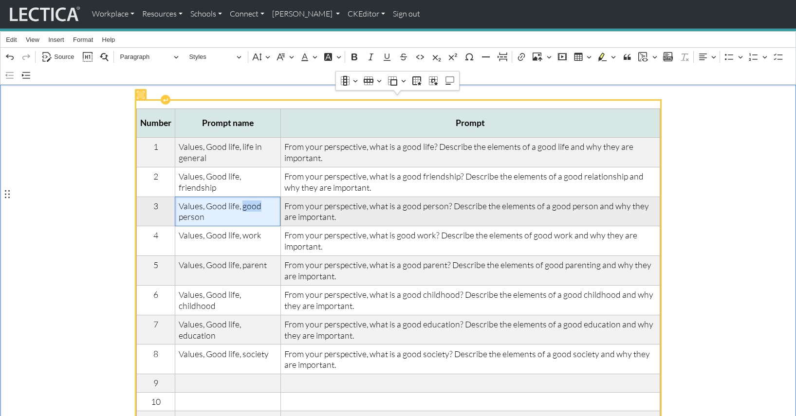
click at [244, 201] on span "Values, Good life, good person" at bounding box center [228, 212] width 98 height 22
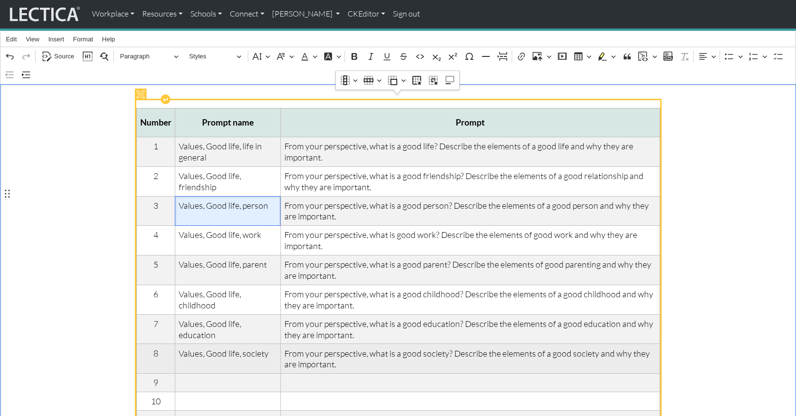
scroll to position [119, 0]
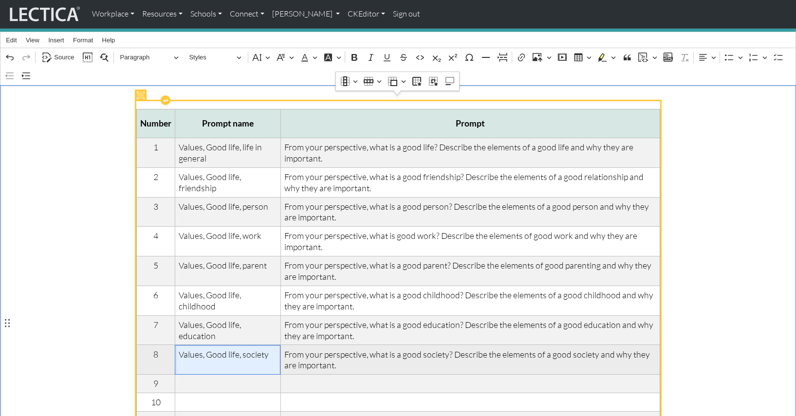
click at [242, 349] on span "Values, Good life, society" at bounding box center [228, 354] width 98 height 11
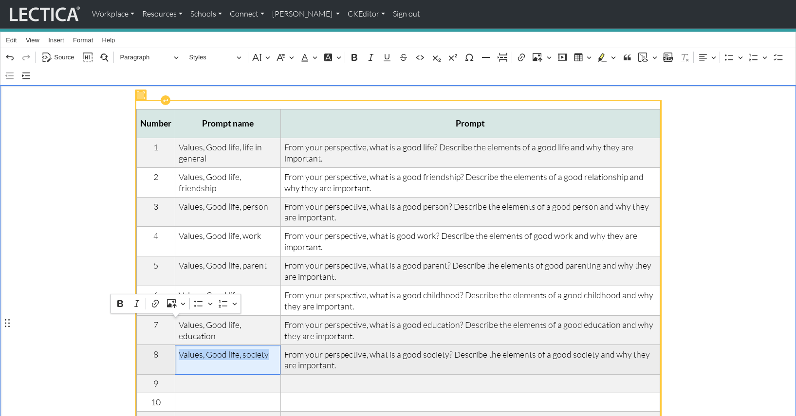
drag, startPoint x: 261, startPoint y: 324, endPoint x: 177, endPoint y: 323, distance: 84.2
click at [179, 349] on span "Values, Good life, society" at bounding box center [228, 354] width 98 height 11
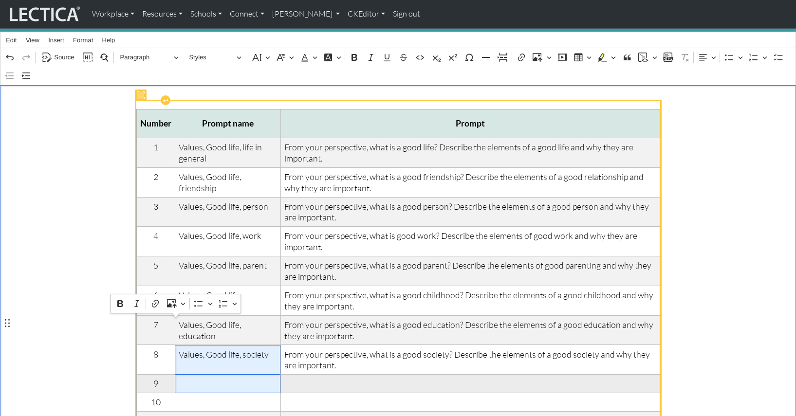
click at [187, 378] on span "Rich Text Editor. Editing area: main. Press ⌥0 for help." at bounding box center [228, 383] width 98 height 11
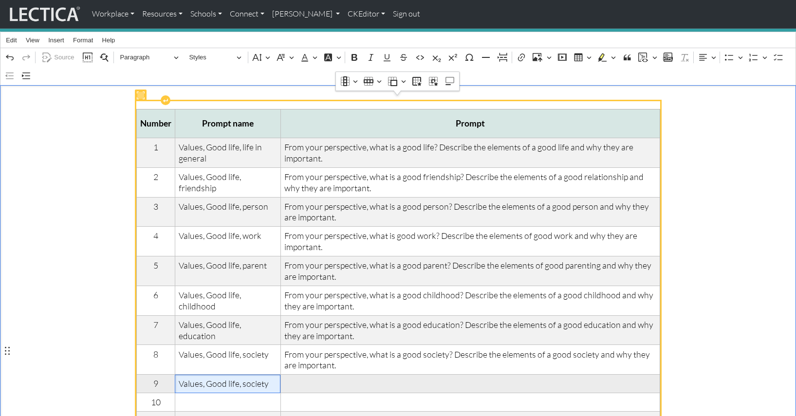
click at [248, 378] on span "Values, Good life, society" at bounding box center [228, 383] width 98 height 11
click at [251, 378] on span "Values, Good life, marriage" at bounding box center [228, 383] width 98 height 11
click at [267, 378] on span "Values, Good life, marriage" at bounding box center [228, 383] width 98 height 11
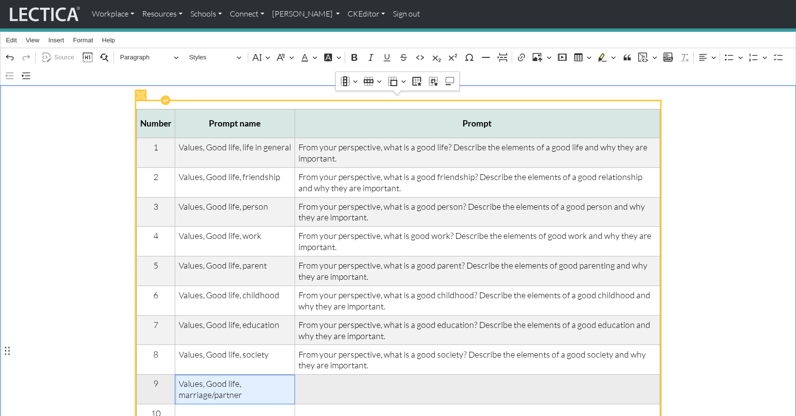
scroll to position [129, 0]
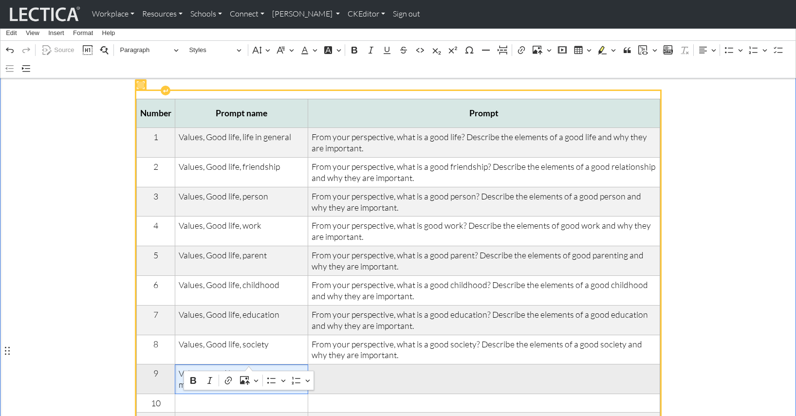
drag, startPoint x: 209, startPoint y: 361, endPoint x: 252, endPoint y: 362, distance: 42.9
click at [252, 368] on span "Values, Good life, marriage/partnership" at bounding box center [242, 379] width 126 height 22
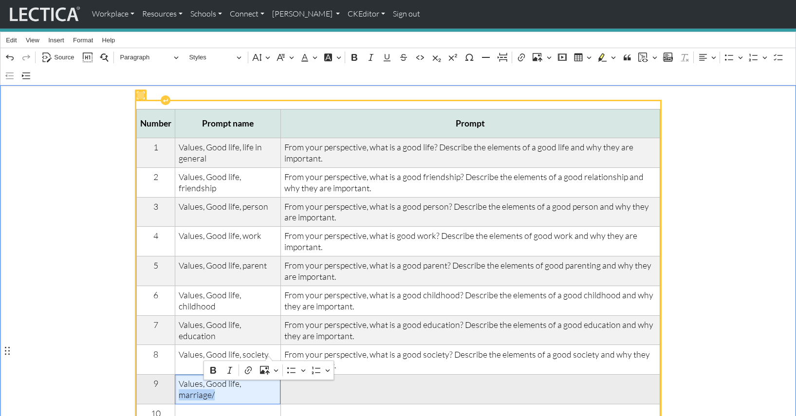
drag, startPoint x: 233, startPoint y: 351, endPoint x: 269, endPoint y: 351, distance: 35.5
click at [269, 378] on span "Values, Good life, marriage/" at bounding box center [228, 389] width 98 height 22
click at [272, 378] on span "Values, Good life, marriage/" at bounding box center [228, 389] width 98 height 22
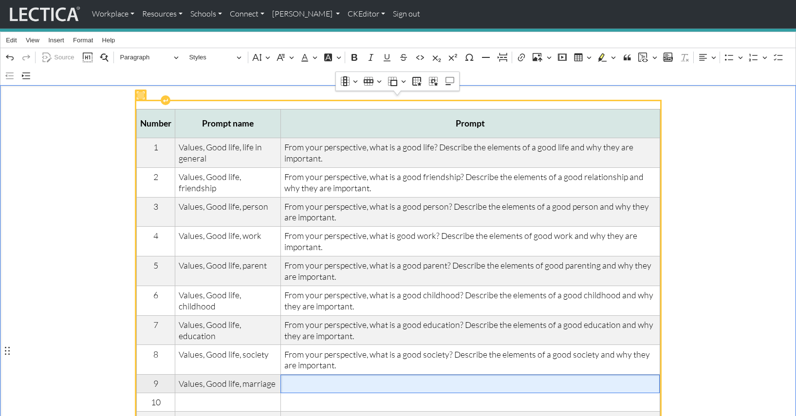
click at [292, 378] on span "Rich Text Editor. Editing area: main. Press ⌥0 for help." at bounding box center [470, 383] width 372 height 11
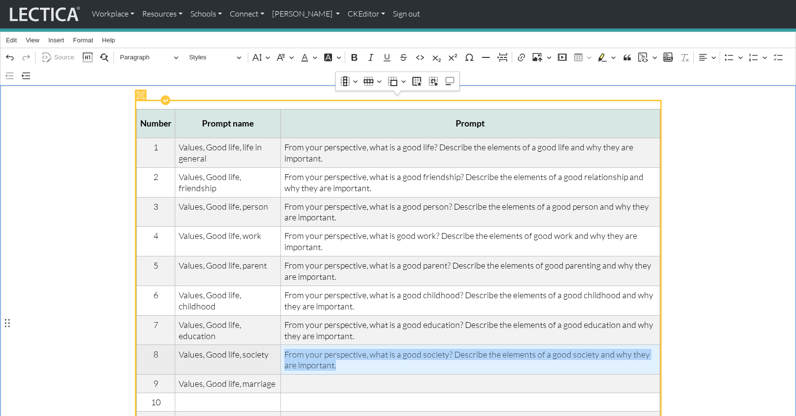
drag, startPoint x: 326, startPoint y: 336, endPoint x: 281, endPoint y: 324, distance: 46.3
click at [284, 349] on span "From your perspective, what is a good society? Describe the elements of a good …" at bounding box center [470, 360] width 372 height 22
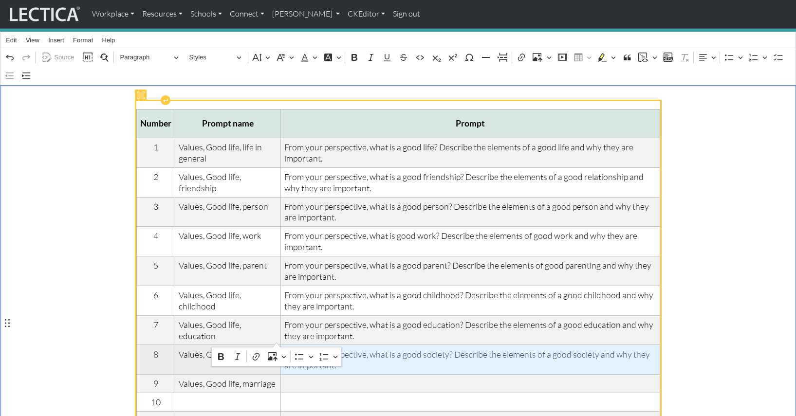
click at [285, 349] on span "From your perspective, what is a good society? Describe the elements of a good …" at bounding box center [470, 360] width 372 height 22
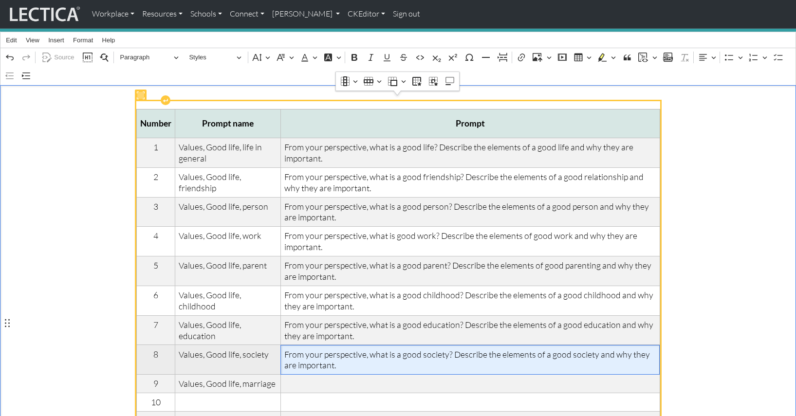
scroll to position [119, 0]
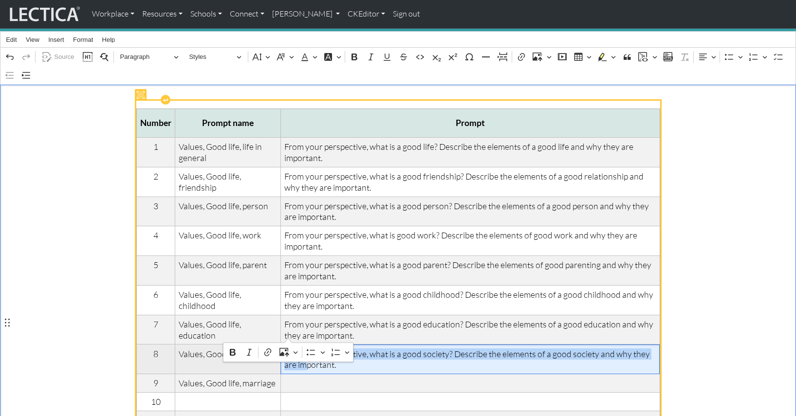
drag, startPoint x: 281, startPoint y: 323, endPoint x: 290, endPoint y: 329, distance: 10.9
click at [290, 349] on span "From your perspective, what is a good society? Describe the elements of a good …" at bounding box center [470, 360] width 372 height 22
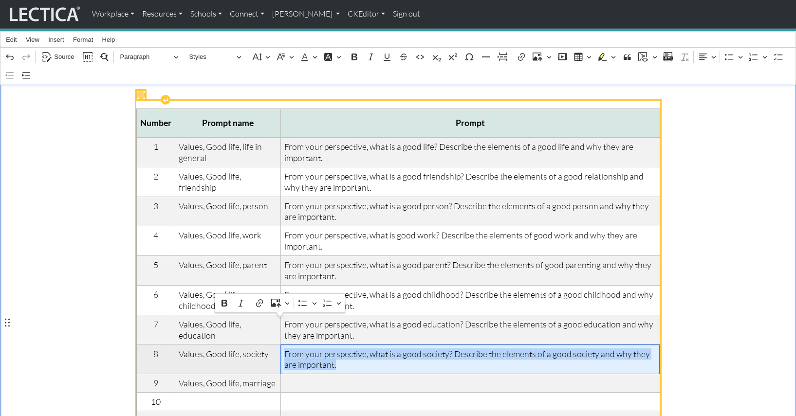
drag, startPoint x: 317, startPoint y: 332, endPoint x: 282, endPoint y: 323, distance: 36.0
click at [284, 349] on span "From your perspective, what is a good society? Describe the elements of a good …" at bounding box center [470, 360] width 372 height 22
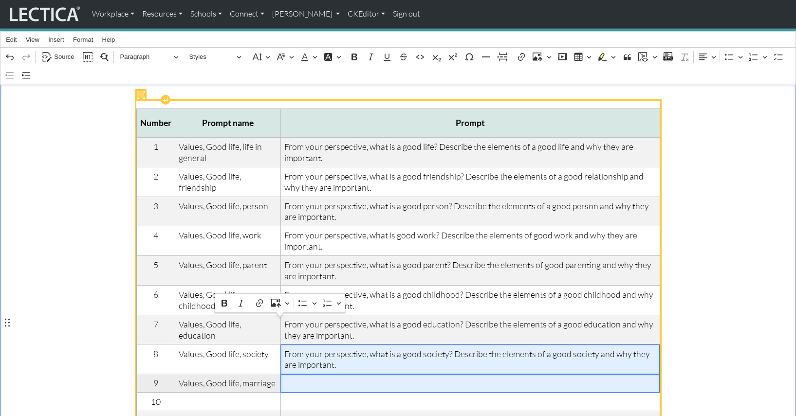
click at [284, 378] on span "Rich Text Editor. Editing area: main. Press ⌥0 for help." at bounding box center [470, 383] width 372 height 11
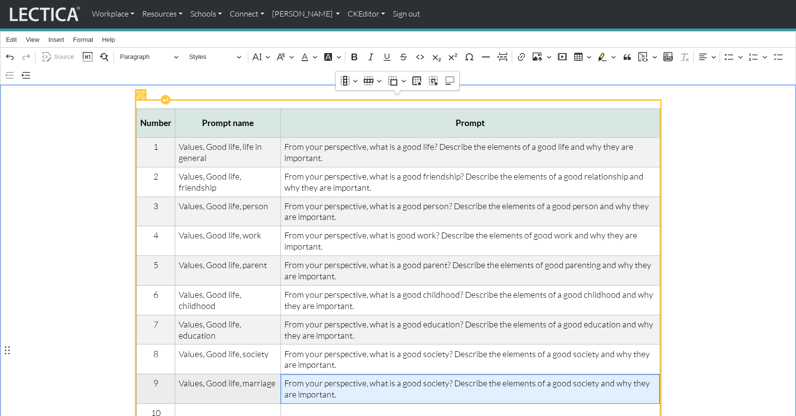
click at [420, 378] on span "From your perspective, what is a good society? Describe the elements of a good …" at bounding box center [470, 389] width 372 height 22
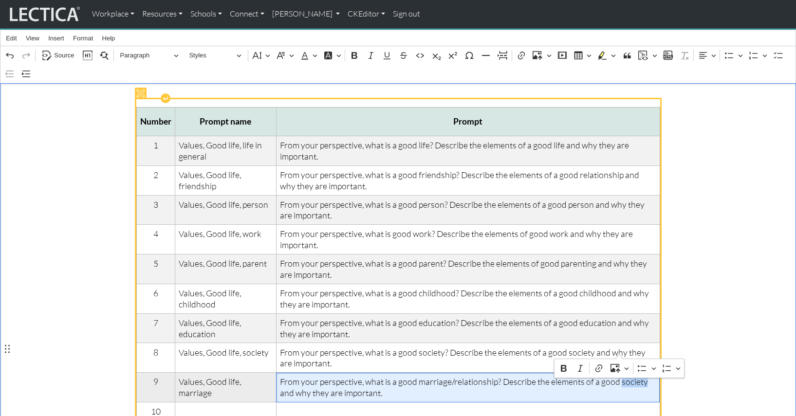
drag, startPoint x: 595, startPoint y: 349, endPoint x: 618, endPoint y: 350, distance: 22.9
click at [618, 376] on span "From your perspective, what is a good marriage/relationship? Describe the eleme…" at bounding box center [468, 387] width 376 height 22
drag, startPoint x: 406, startPoint y: 350, endPoint x: 480, endPoint y: 350, distance: 74.0
click at [480, 376] on span "From your perspective, what is a good marriage/relationship? Describe the eleme…" at bounding box center [468, 387] width 376 height 22
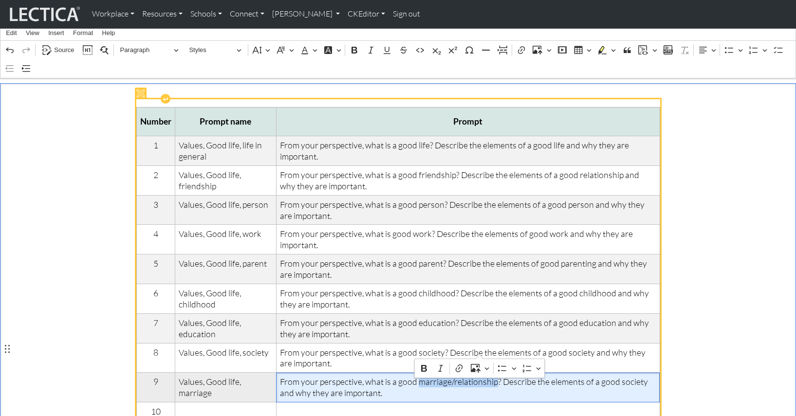
scroll to position [126, 0]
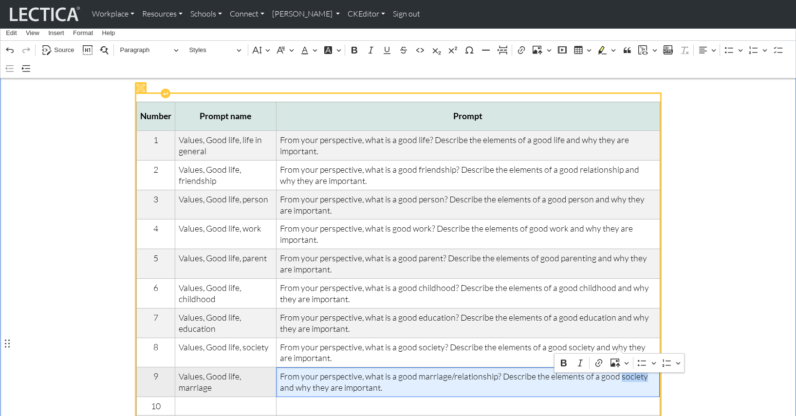
drag, startPoint x: 595, startPoint y: 345, endPoint x: 619, endPoint y: 345, distance: 23.4
click at [619, 371] on span "From your perspective, what is a good marriage/relationship? Describe the eleme…" at bounding box center [468, 382] width 376 height 22
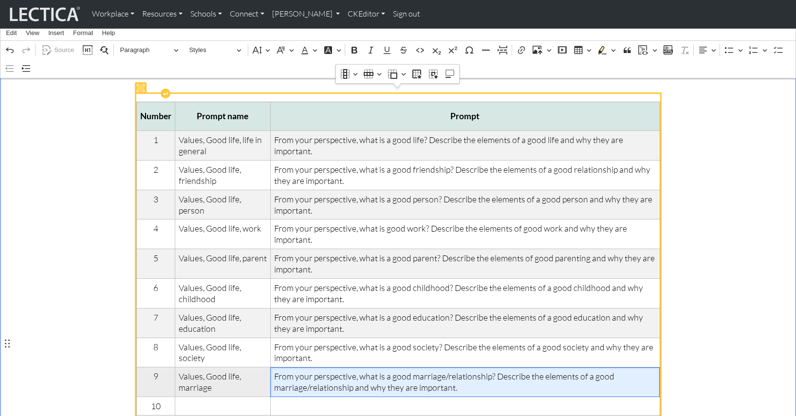
click at [481, 371] on span "From your perspective, what is a good marriage/relationship? Describe the eleme…" at bounding box center [465, 382] width 382 height 22
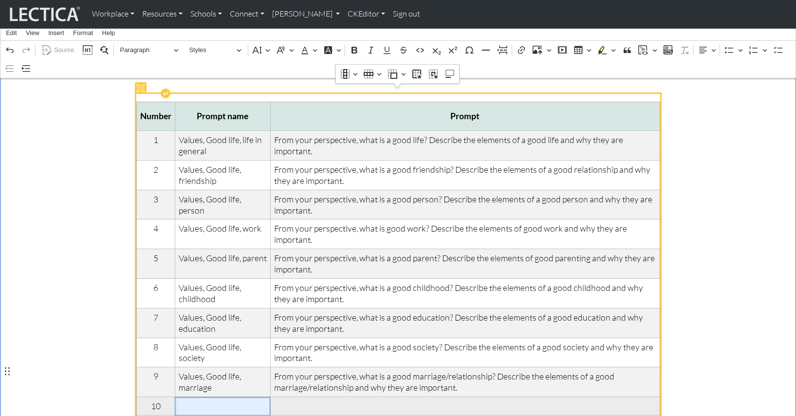
click at [205, 401] on span "Rich Text Editor. Editing area: main. Press ⌥0 for help." at bounding box center [223, 406] width 88 height 11
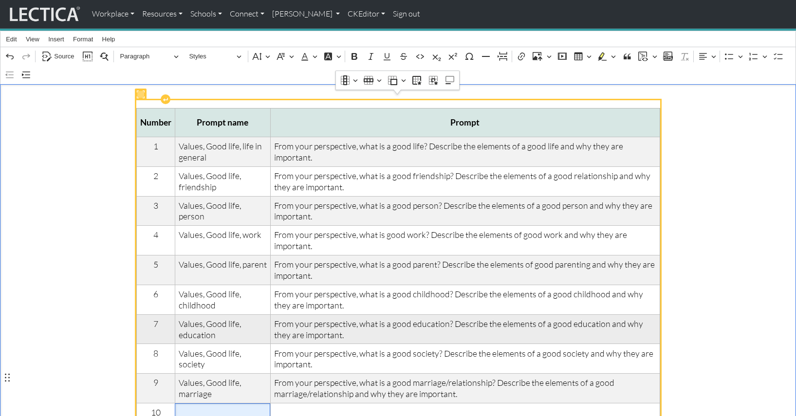
scroll to position [144, 0]
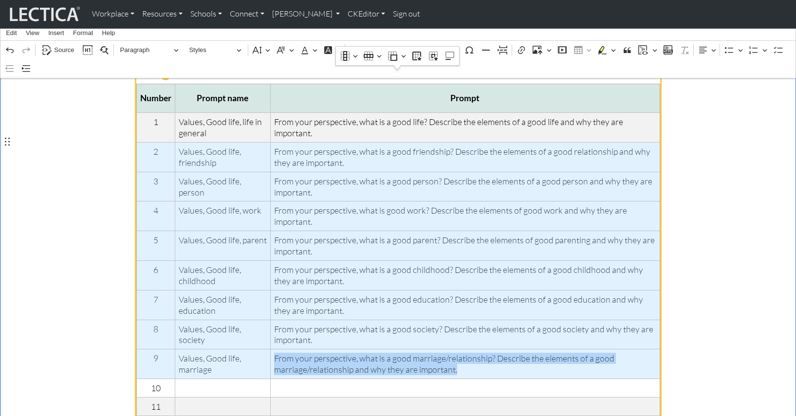
drag, startPoint x: 145, startPoint y: 150, endPoint x: 534, endPoint y: 334, distance: 430.3
click at [534, 334] on tbody "1 Values, Good life, life in general From your perspective, what is a good life…" at bounding box center [397, 375] width 523 height 525
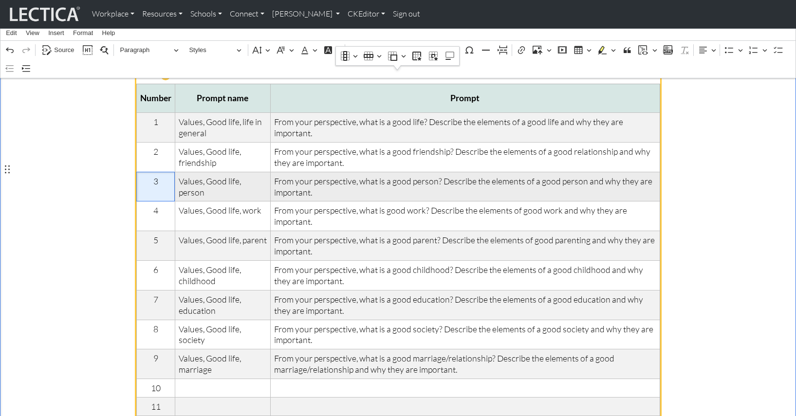
click at [149, 176] on span "3" at bounding box center [155, 181] width 31 height 11
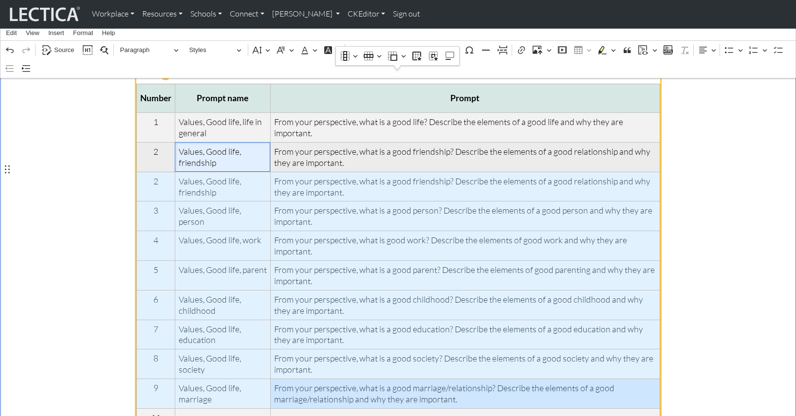
click at [197, 154] on span "Values, Good life, friendship" at bounding box center [223, 157] width 88 height 22
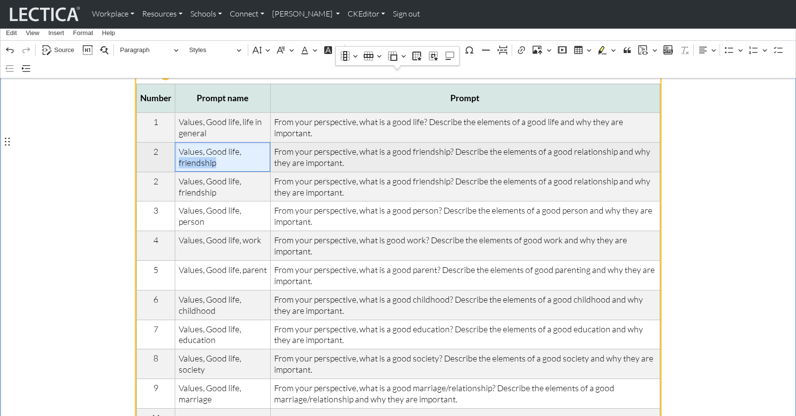
click at [197, 154] on span "Values, Good life, friendship" at bounding box center [223, 157] width 88 height 22
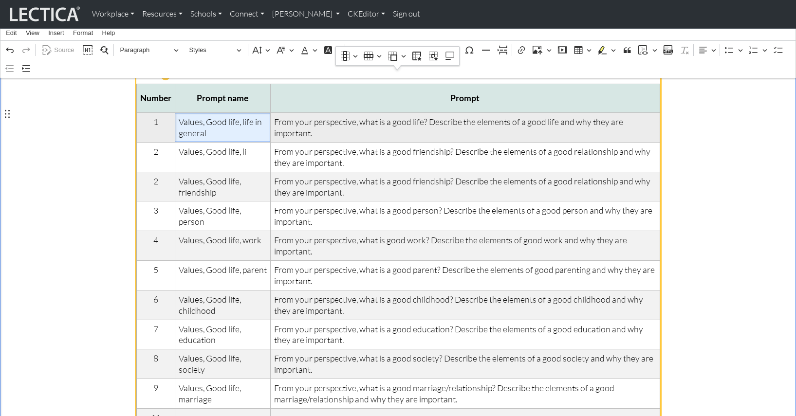
click at [243, 116] on span "Values, Good life, life in general" at bounding box center [223, 127] width 88 height 22
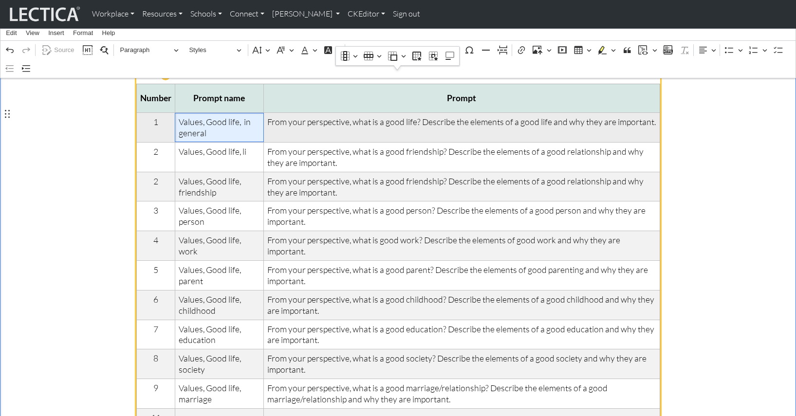
click at [237, 116] on span "Values, Good life, in general" at bounding box center [220, 127] width 82 height 22
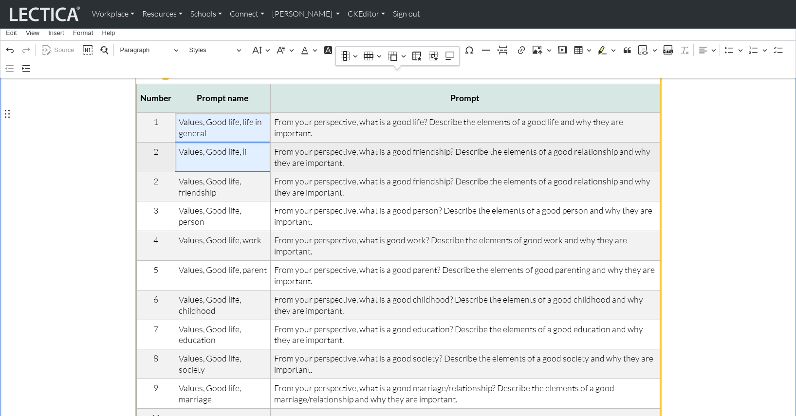
click at [241, 146] on span "Values, Good life, li" at bounding box center [223, 151] width 88 height 11
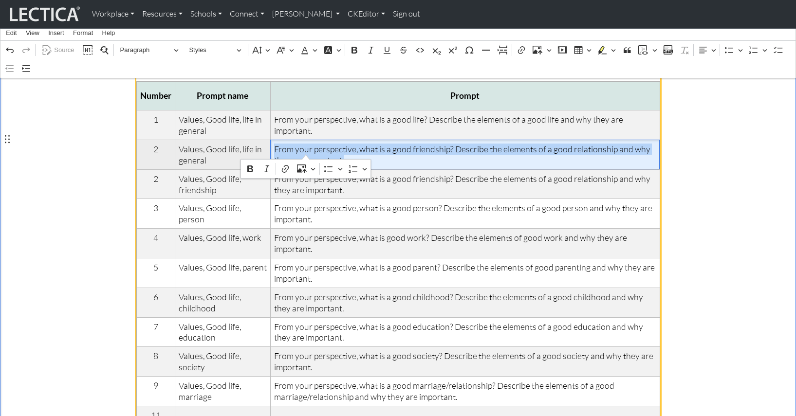
drag, startPoint x: 271, startPoint y: 141, endPoint x: 309, endPoint y: 149, distance: 39.0
click at [309, 149] on span "From your perspective, what is a good friendship? Describe the elements of a go…" at bounding box center [465, 155] width 382 height 22
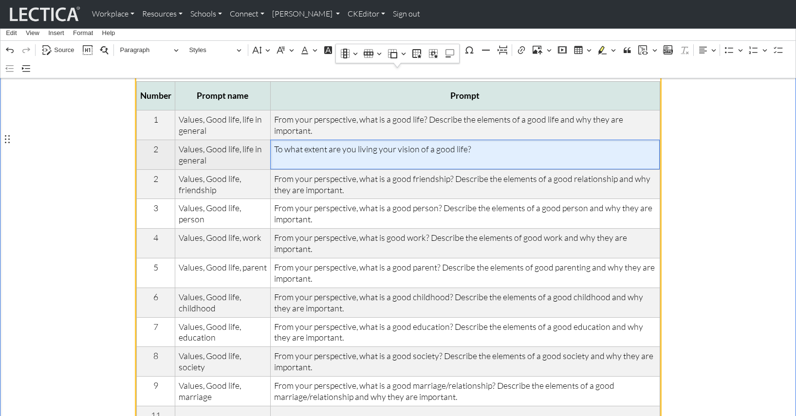
click at [274, 144] on span "To what extent are you living your vision of a good life?" at bounding box center [465, 149] width 382 height 11
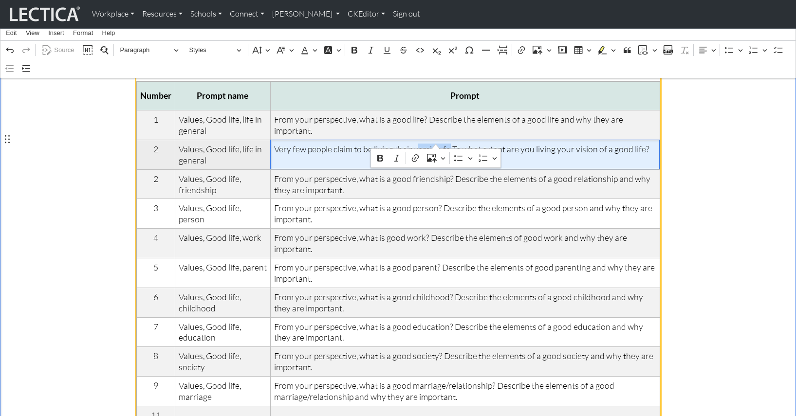
drag, startPoint x: 407, startPoint y: 141, endPoint x: 436, endPoint y: 142, distance: 29.2
click at [436, 144] on span "Very few people claim to be living their version fo To what extent are you livi…" at bounding box center [465, 149] width 382 height 11
click at [653, 144] on span "Very few people claim to be living their vision of a good life. To what extent …" at bounding box center [465, 155] width 382 height 22
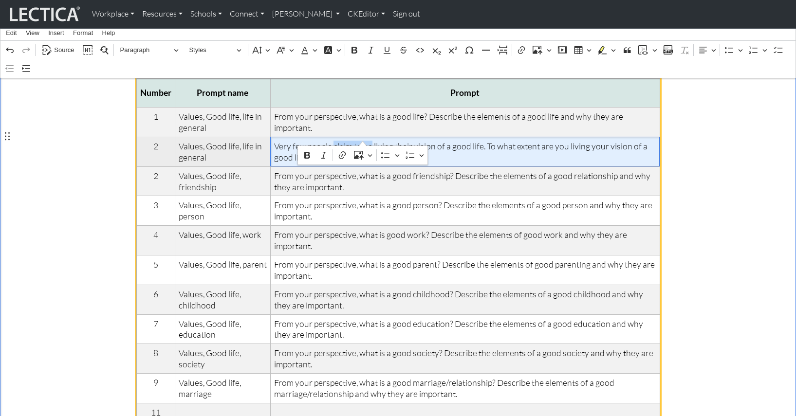
drag, startPoint x: 327, startPoint y: 138, endPoint x: 363, endPoint y: 137, distance: 36.5
click at [363, 141] on span "Very few people claim to be living their vision of a good life. To what extent …" at bounding box center [465, 152] width 382 height 22
drag, startPoint x: 271, startPoint y: 136, endPoint x: 363, endPoint y: 139, distance: 91.6
click at [363, 141] on span "Very few people claim to be living their vision of a good life. To what extent …" at bounding box center [465, 152] width 382 height 22
click at [343, 141] on span "Very few people claim to be living their vision of a good life. To what extent …" at bounding box center [465, 152] width 382 height 22
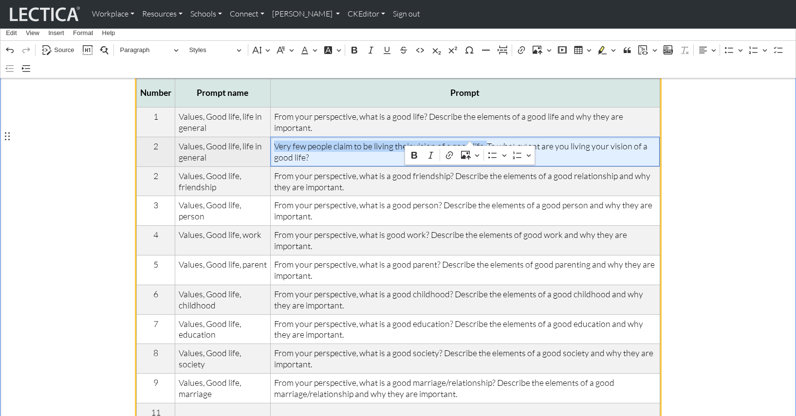
drag, startPoint x: 271, startPoint y: 134, endPoint x: 470, endPoint y: 135, distance: 199.6
click at [470, 141] on span "Very few people claim to be living their vision of a good life. To what extent …" at bounding box center [465, 152] width 382 height 22
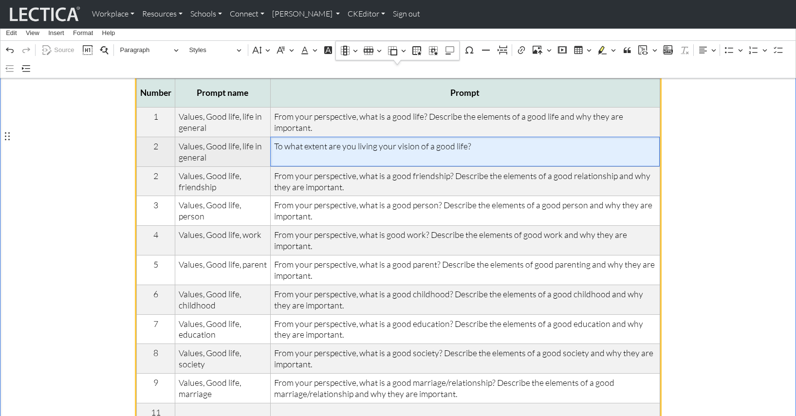
click at [471, 141] on span "To what extent are you living your vision of a good life?" at bounding box center [465, 146] width 382 height 11
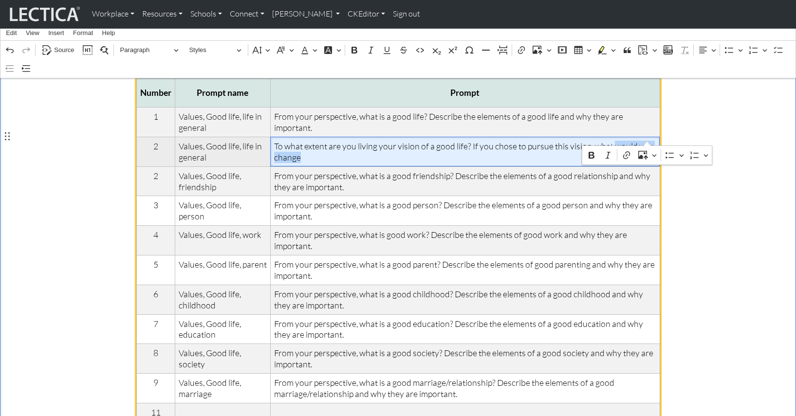
drag, startPoint x: 587, startPoint y: 138, endPoint x: 649, endPoint y: 138, distance: 61.8
click at [649, 141] on span "To what extent are you living your vision of a good life? If you chose to pursu…" at bounding box center [465, 152] width 382 height 22
drag, startPoint x: 616, startPoint y: 138, endPoint x: 652, endPoint y: 139, distance: 36.1
click at [652, 141] on span "To what extent are you living your vision of a good life? If you chose to pursu…" at bounding box center [465, 152] width 382 height 22
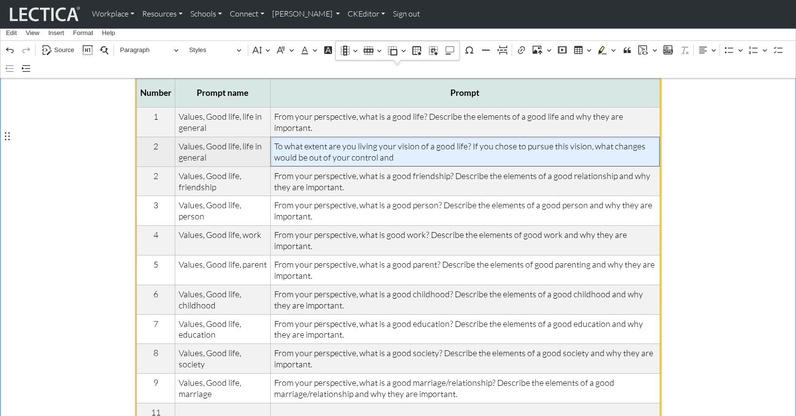
click at [569, 141] on span "To what extent are you living your vision of a good life? If you chose to pursu…" at bounding box center [465, 152] width 382 height 22
click at [615, 141] on span "To what extent are you living your vision of a good life? If you chose to pursu…" at bounding box center [465, 152] width 382 height 22
drag, startPoint x: 615, startPoint y: 137, endPoint x: 623, endPoint y: 152, distance: 17.4
click at [623, 152] on td "To what extent are you living your vision of a good life? If you chose to pursu…" at bounding box center [464, 152] width 389 height 30
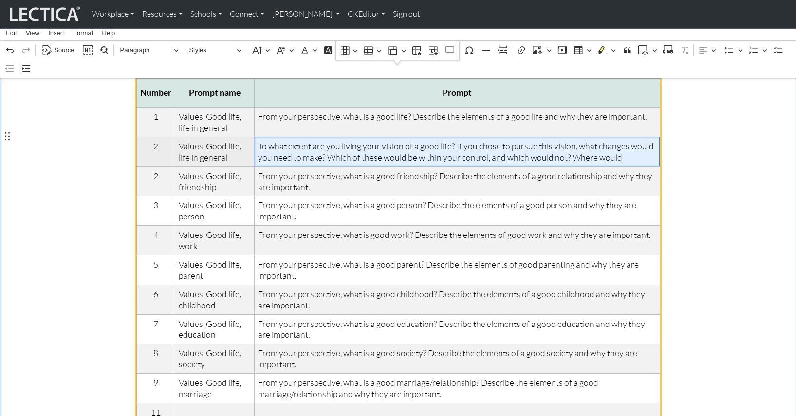
drag, startPoint x: 514, startPoint y: 147, endPoint x: 559, endPoint y: 147, distance: 45.8
click at [559, 147] on span "To what extent are you living your vision of a good life? If you chose to pursu…" at bounding box center [457, 152] width 398 height 22
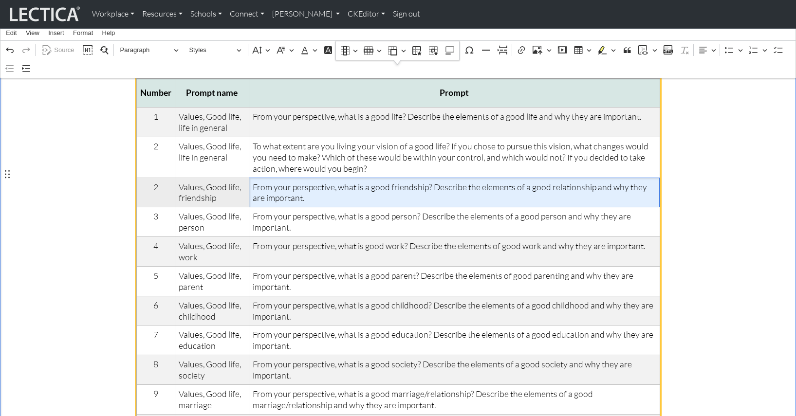
click at [321, 185] on span "From your perspective, what is a good friendship? Describe the elements of a go…" at bounding box center [455, 193] width 404 height 22
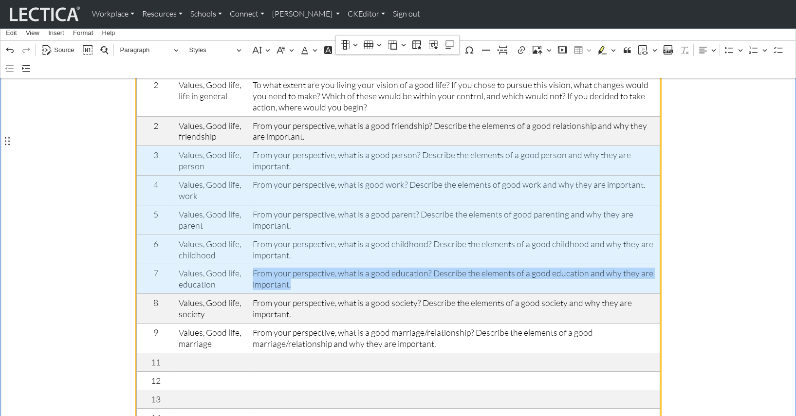
scroll to position [212, 0]
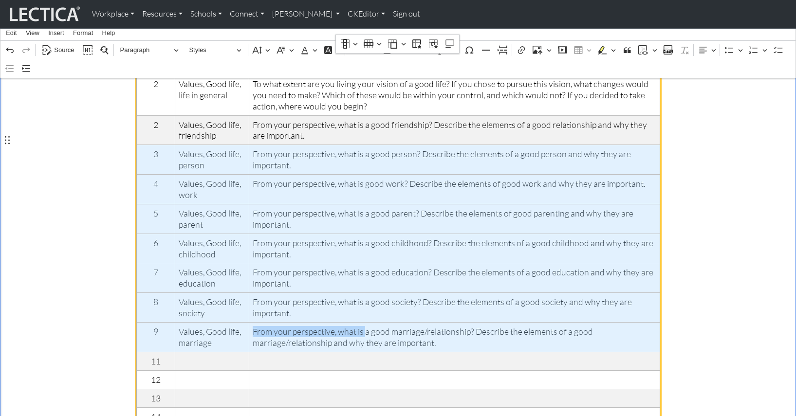
drag, startPoint x: 142, startPoint y: 205, endPoint x: 355, endPoint y: 307, distance: 236.5
click at [355, 307] on tbody "1 Values, Good life, life in general From your perspective, what is a good life…" at bounding box center [397, 318] width 523 height 547
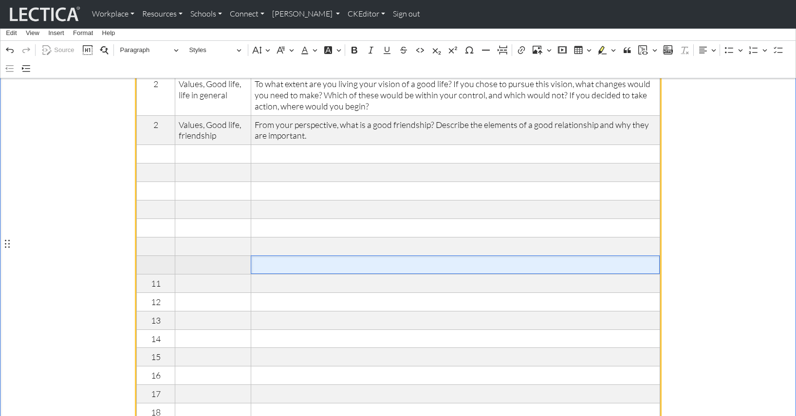
scroll to position [149, 0]
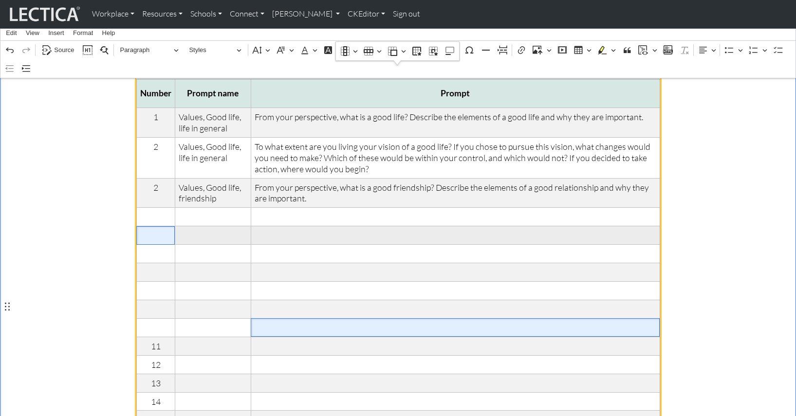
click at [151, 230] on span "Rich Text Editor. Editing area: main. Press ⌥0 for help." at bounding box center [155, 235] width 31 height 11
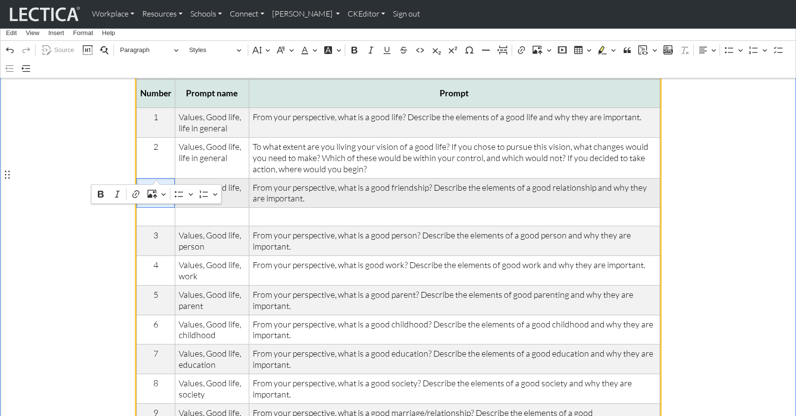
drag, startPoint x: 152, startPoint y: 176, endPoint x: 157, endPoint y: 177, distance: 4.9
click at [157, 182] on span "2" at bounding box center [155, 187] width 31 height 11
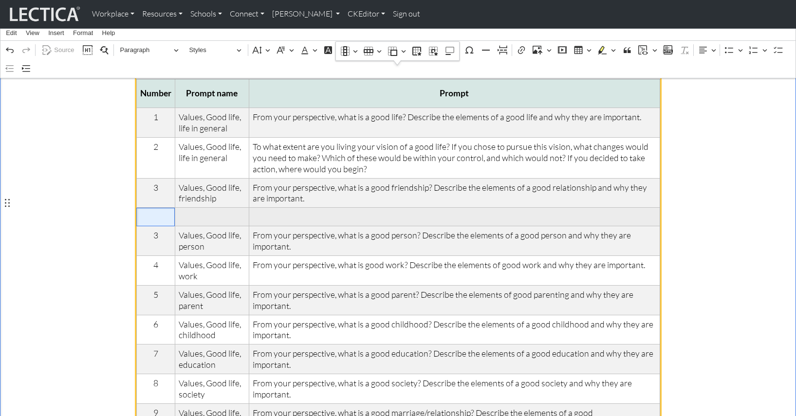
click at [156, 211] on span "Rich Text Editor. Editing area: main. Press ⌥0 for help." at bounding box center [155, 216] width 31 height 11
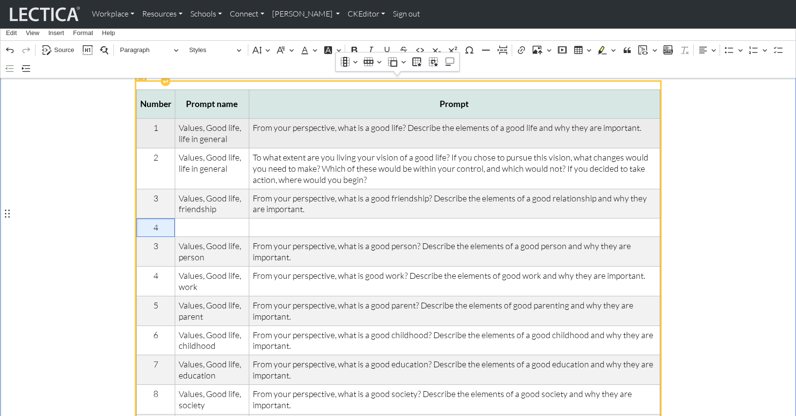
scroll to position [139, 0]
click at [227, 130] on span "Values, Good life, life in general" at bounding box center [212, 132] width 67 height 22
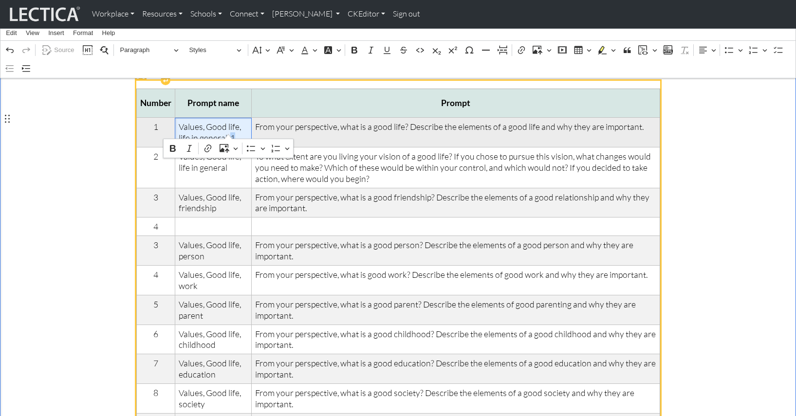
click at [228, 131] on span "Values, Good life, life in general-1" at bounding box center [214, 132] width 70 height 22
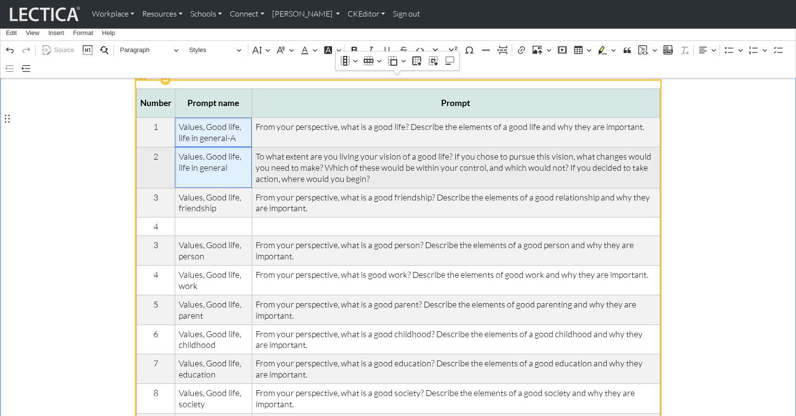
click at [221, 157] on span "Values, Good life, life in general" at bounding box center [214, 162] width 70 height 22
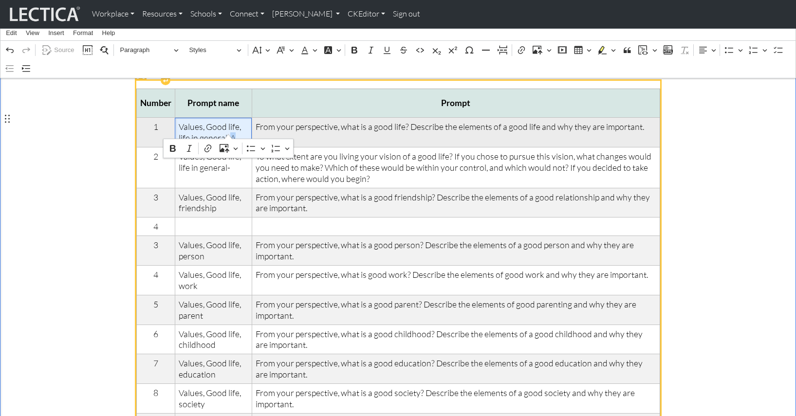
drag, startPoint x: 223, startPoint y: 130, endPoint x: 229, endPoint y: 130, distance: 5.4
click at [229, 130] on span "Values, Good life, life in general-A" at bounding box center [214, 132] width 70 height 22
click at [228, 130] on span "Values, Good life, life in general-A" at bounding box center [214, 132] width 70 height 22
drag, startPoint x: 223, startPoint y: 129, endPoint x: 230, endPoint y: 130, distance: 6.4
click at [230, 130] on span "Values, Good life, life in general-A" at bounding box center [214, 132] width 70 height 22
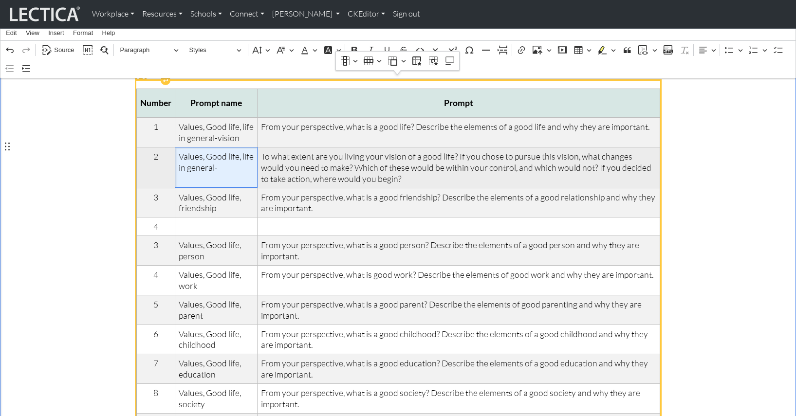
click at [211, 157] on span "Values, Good life, life in general-" at bounding box center [216, 162] width 75 height 22
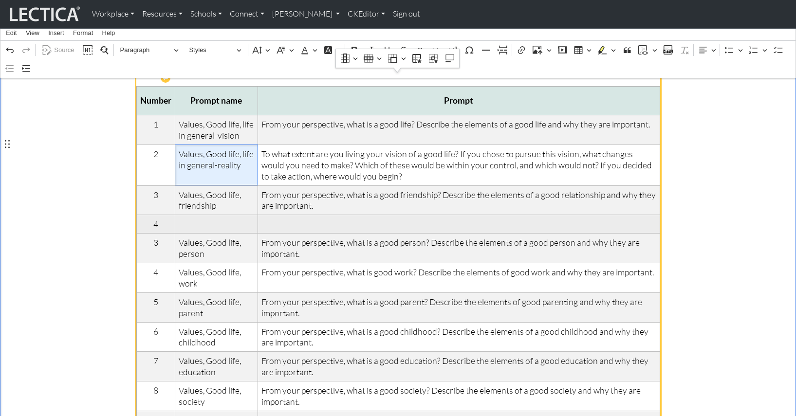
scroll to position [142, 0]
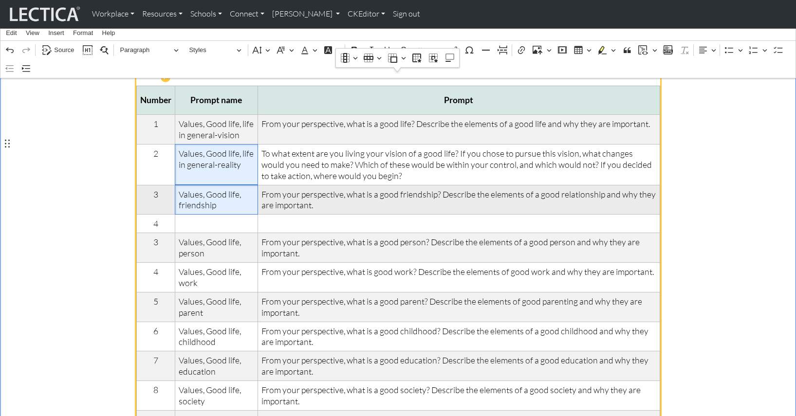
click at [211, 194] on span "Values, Good life, friendship" at bounding box center [217, 200] width 76 height 22
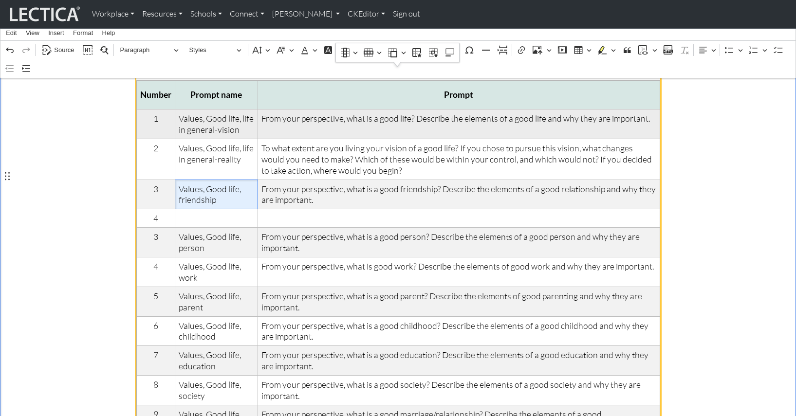
scroll to position [144, 0]
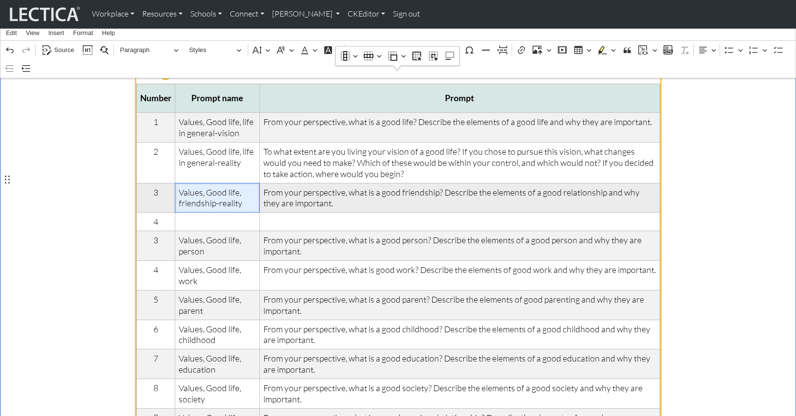
click at [223, 190] on span "Values, Good life, friendship-reality" at bounding box center [217, 198] width 77 height 22
drag, startPoint x: 212, startPoint y: 189, endPoint x: 235, endPoint y: 190, distance: 22.9
click at [235, 190] on span "Values, Good life, friendship-reality" at bounding box center [217, 198] width 77 height 22
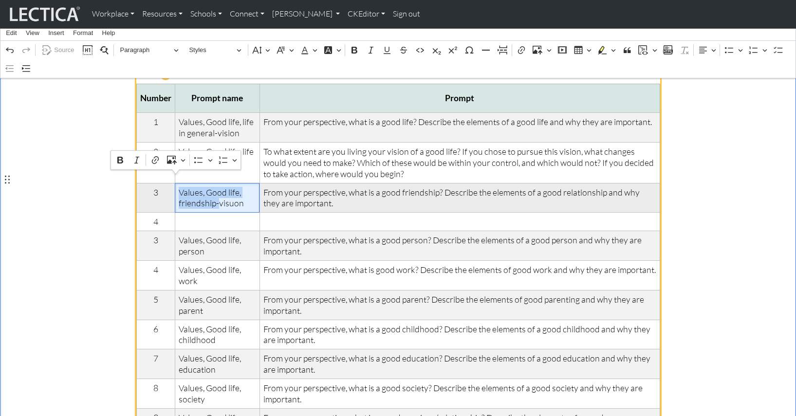
drag, startPoint x: 214, startPoint y: 192, endPoint x: 176, endPoint y: 180, distance: 39.3
click at [179, 187] on span "Values, Good life, friendship-visuon" at bounding box center [217, 198] width 77 height 22
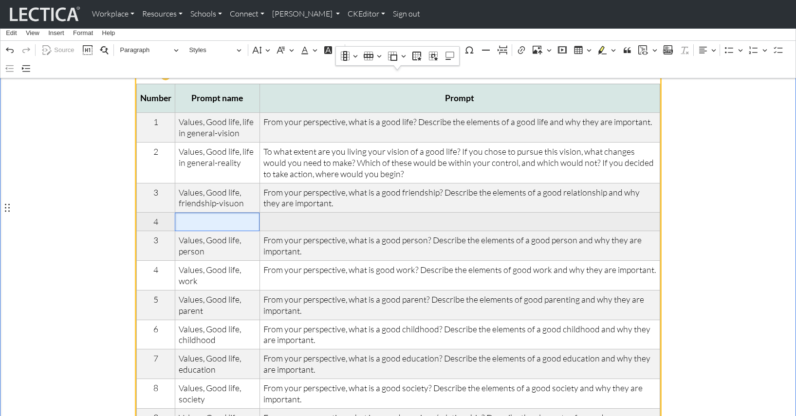
click at [182, 216] on span "Rich Text Editor. Editing area: main. Press ⌥0 for help." at bounding box center [217, 221] width 77 height 11
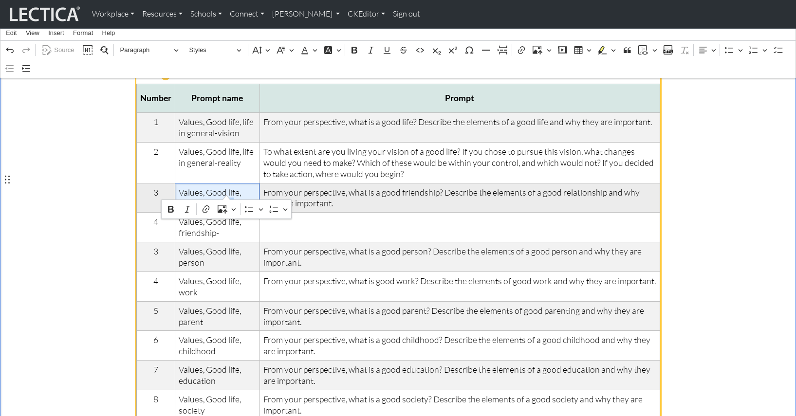
click at [225, 189] on span "Values, Good life, friendship-visuon" at bounding box center [217, 198] width 77 height 22
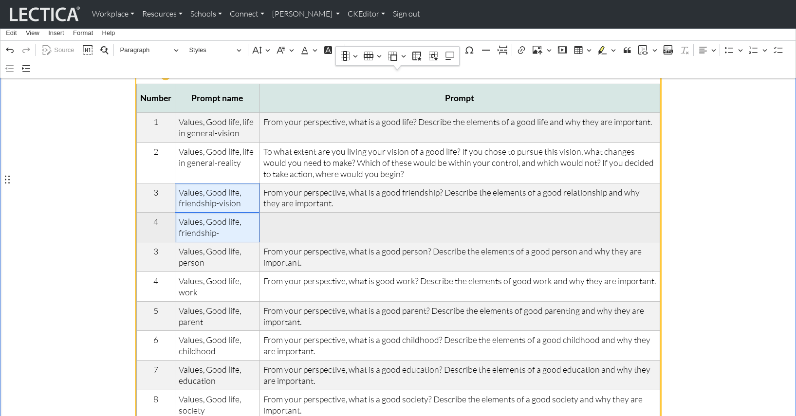
click at [214, 220] on span "Values, Good life, friendship-" at bounding box center [217, 227] width 77 height 22
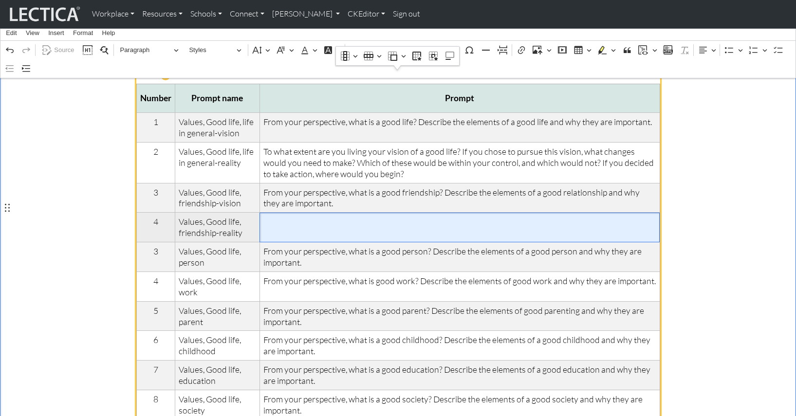
click at [292, 216] on span "Rich Text Editor. Editing area: main. Press ⌥0 for help." at bounding box center [459, 221] width 393 height 11
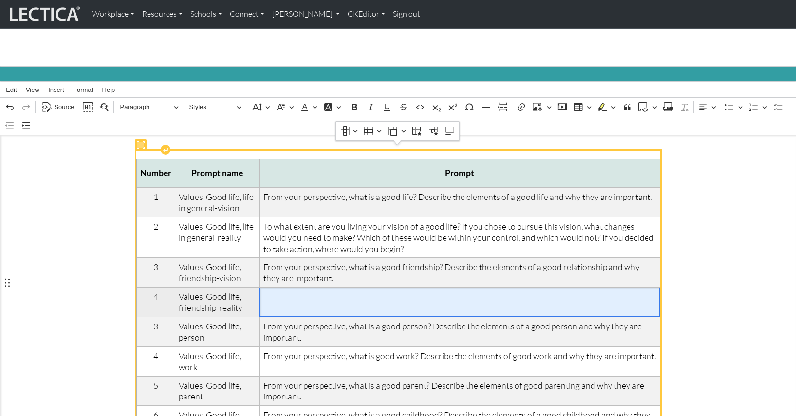
scroll to position [71, 0]
